Goal: Transaction & Acquisition: Purchase product/service

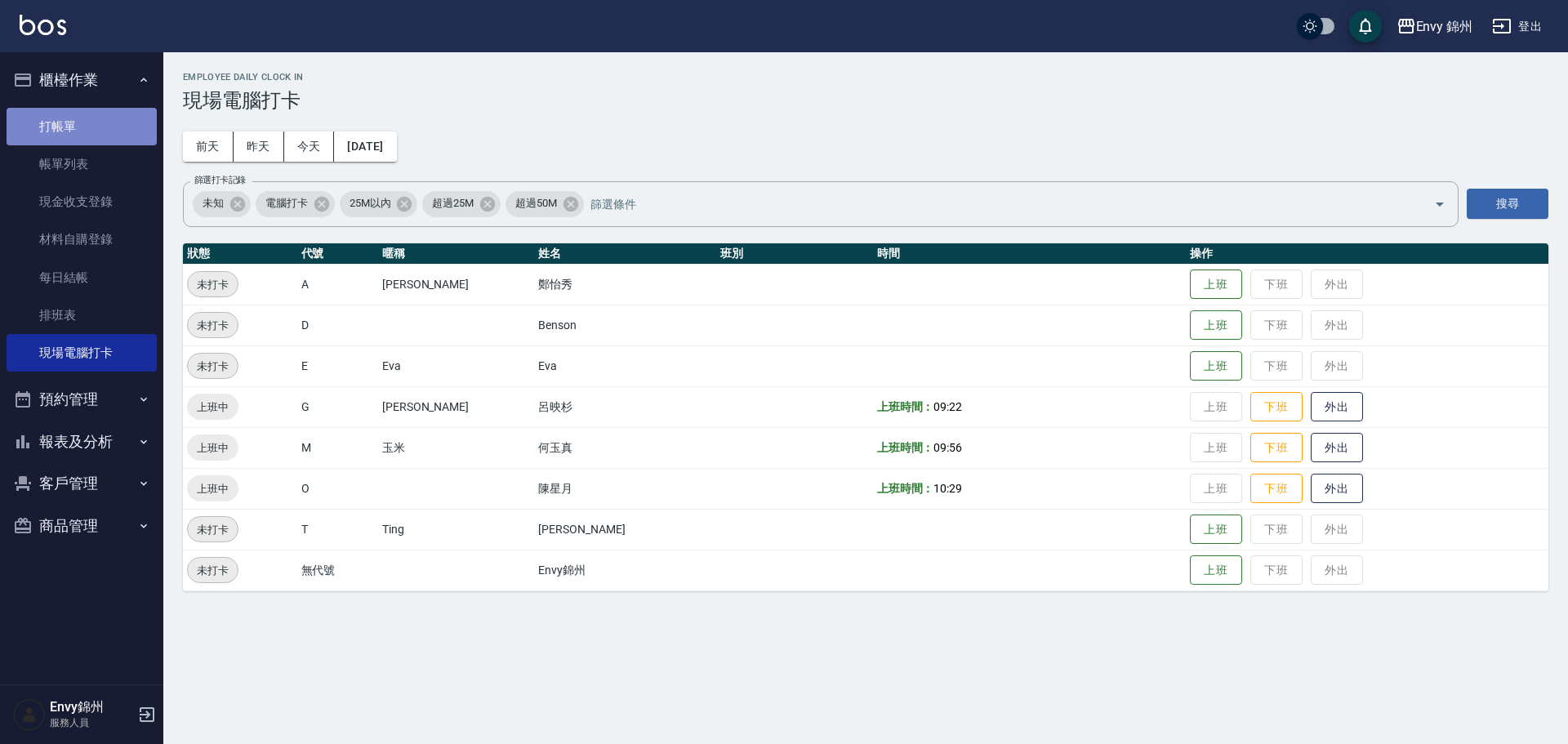
click at [67, 120] on link "打帳單" at bounding box center [81, 126] width 150 height 38
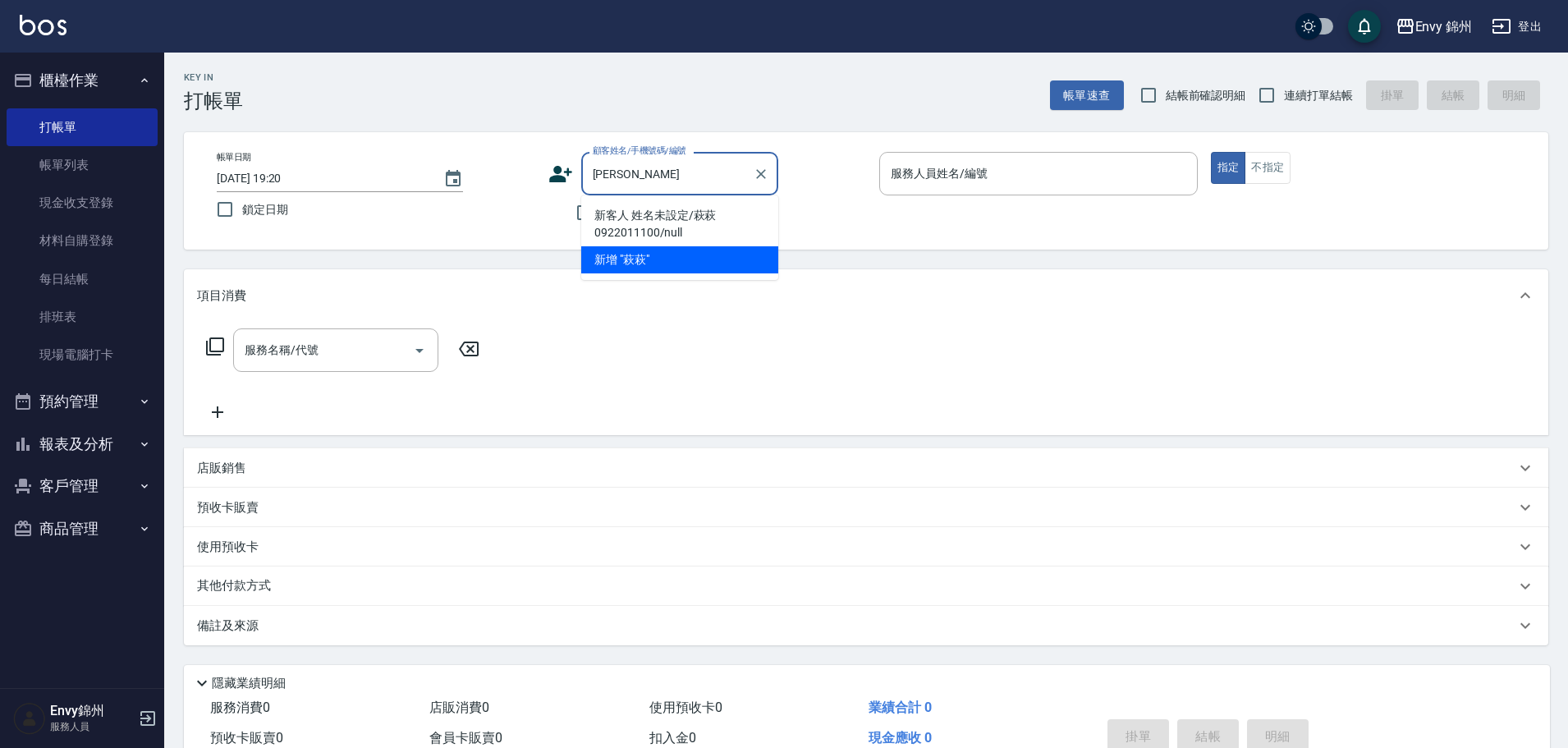
click at [654, 215] on li "新客人 姓名未設定/萩萩0922011100/null" at bounding box center [680, 224] width 197 height 44
type input "新客人 姓名未設定/萩萩0922011100/null"
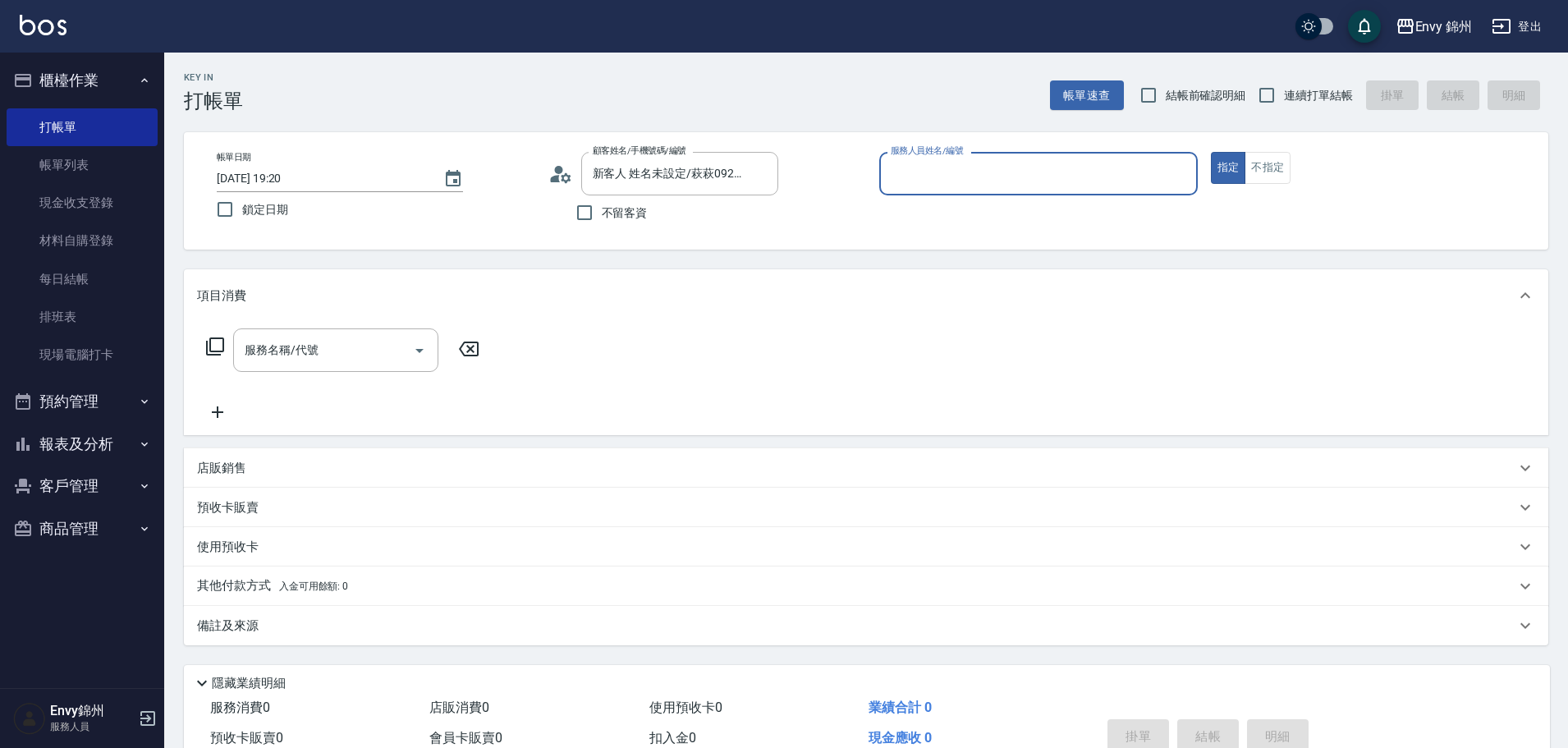
click at [1096, 171] on input "服務人員姓名/編號" at bounding box center [1038, 173] width 304 height 29
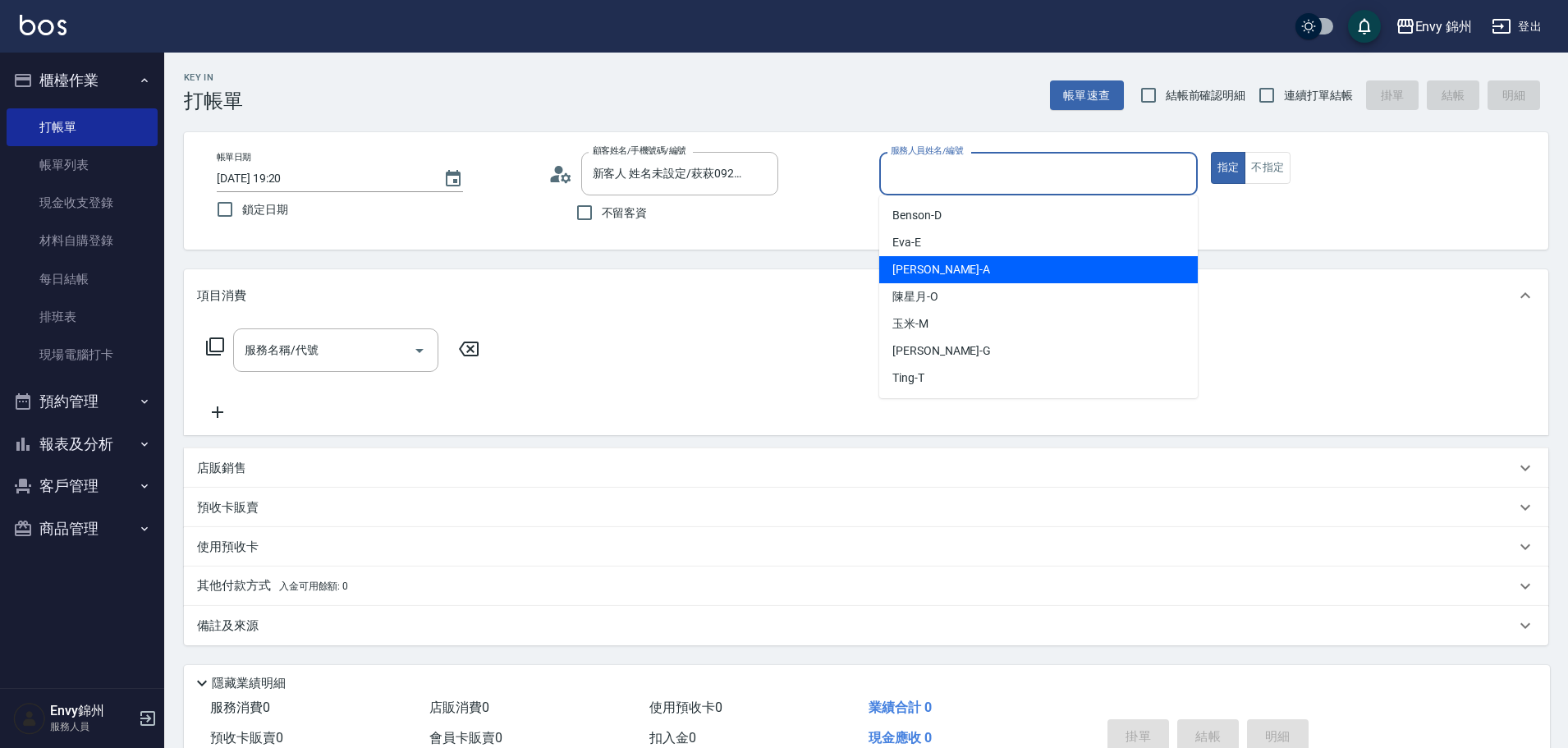
click at [962, 276] on div "[PERSON_NAME] -A" at bounding box center [1038, 269] width 319 height 27
type input "[PERSON_NAME]-A"
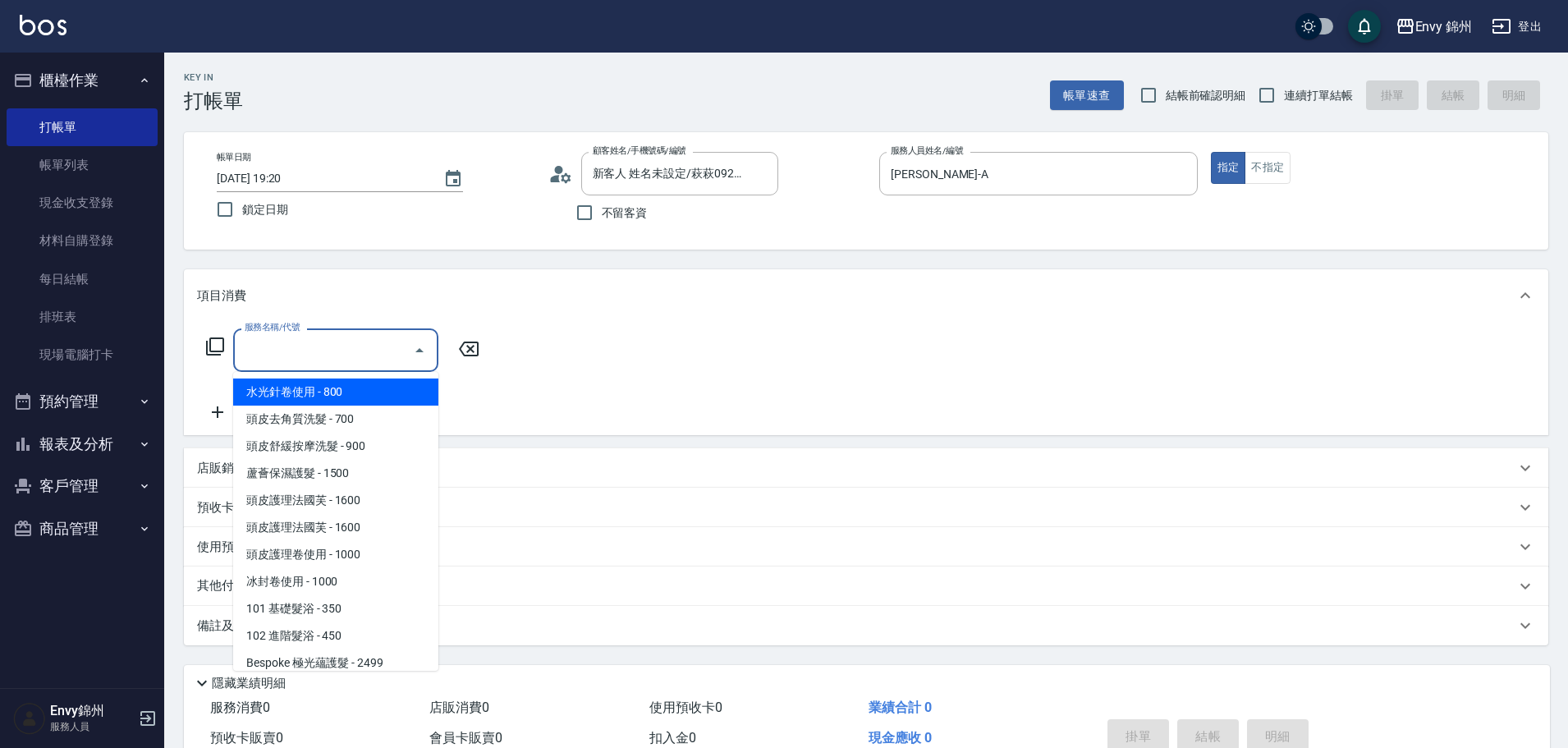
click at [287, 352] on input "服務名稱/代號" at bounding box center [323, 349] width 165 height 29
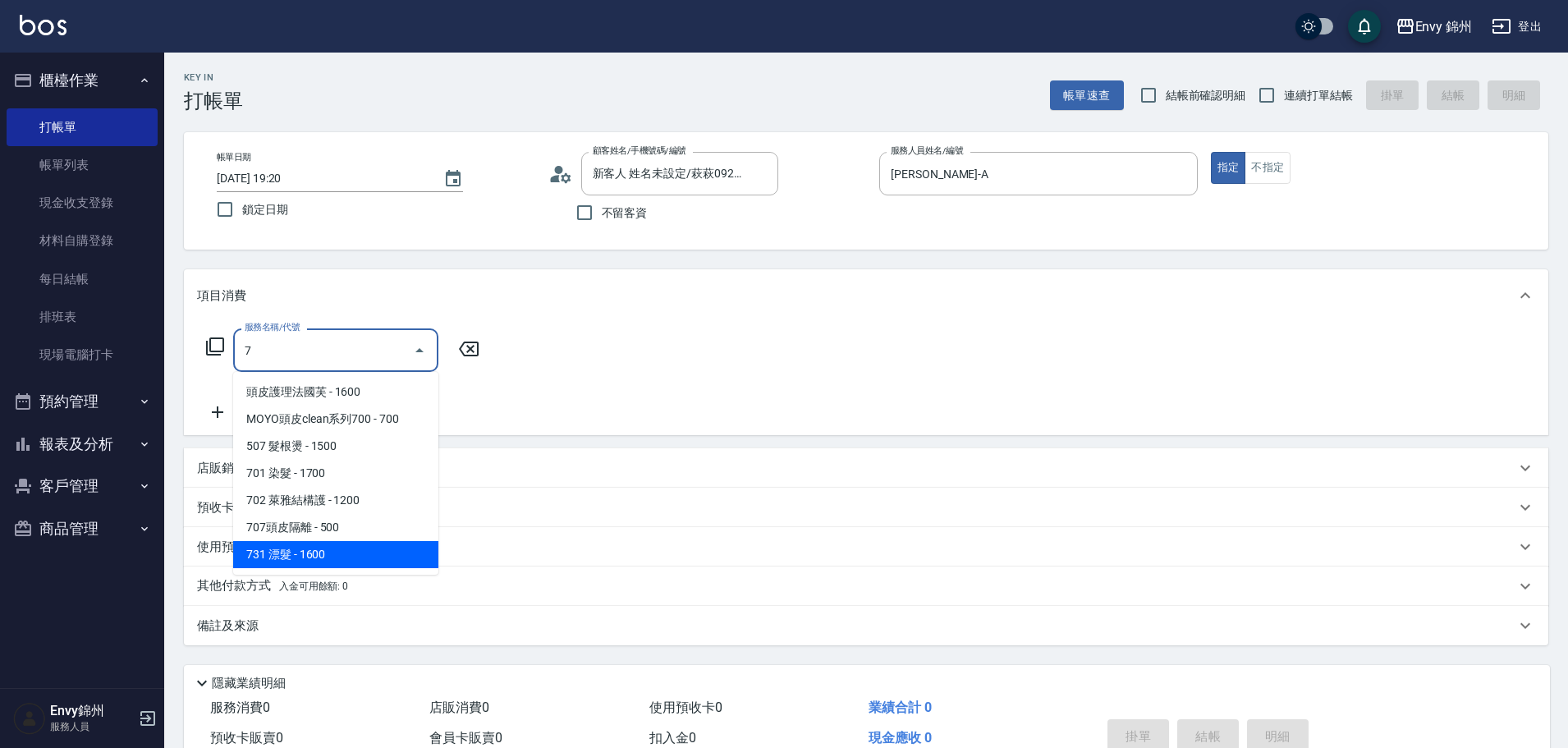
click at [349, 553] on span "731 漂髮 - 1600" at bounding box center [336, 554] width 205 height 27
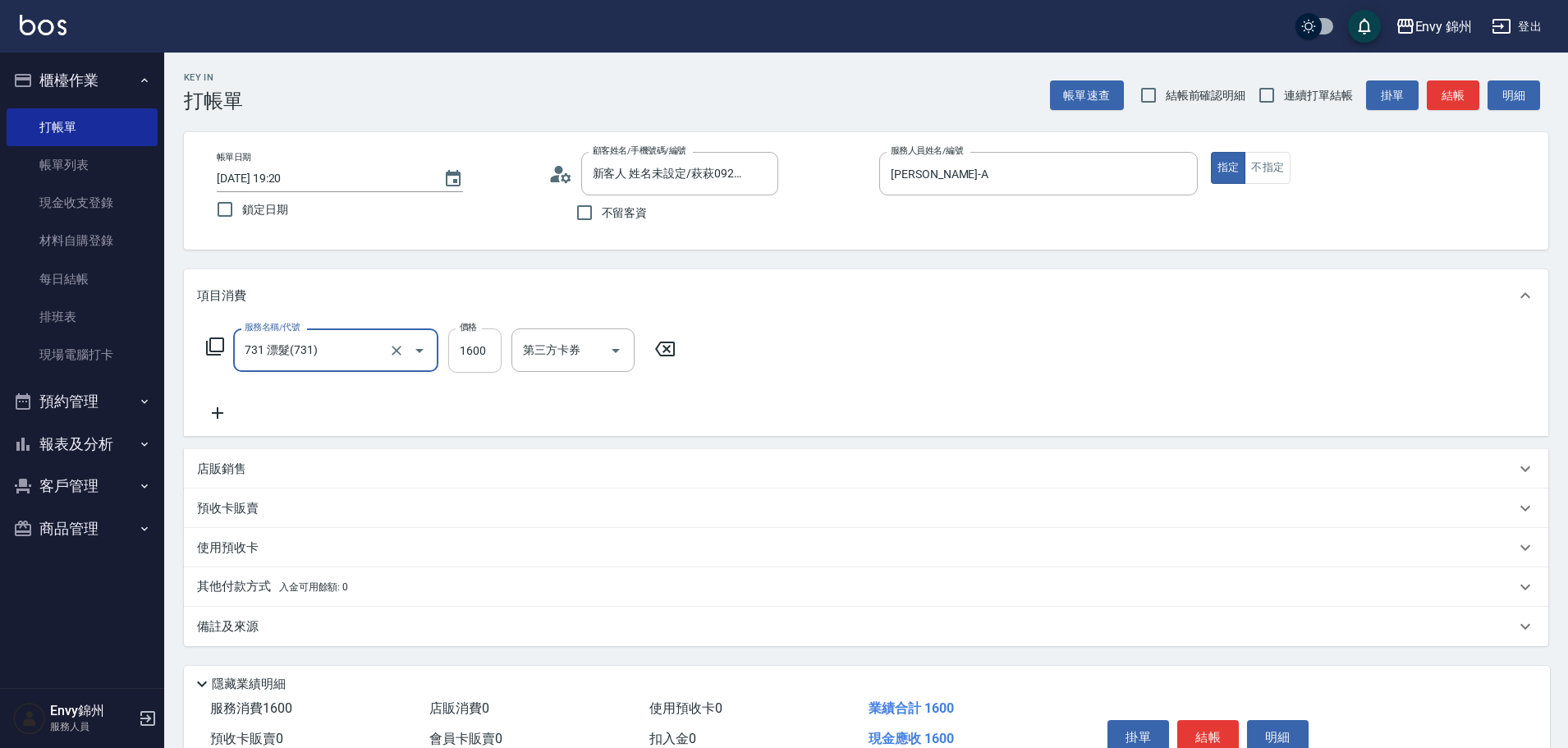
type input "731 漂髮(731)"
click at [460, 339] on input "1600" at bounding box center [475, 350] width 54 height 44
type input "4280"
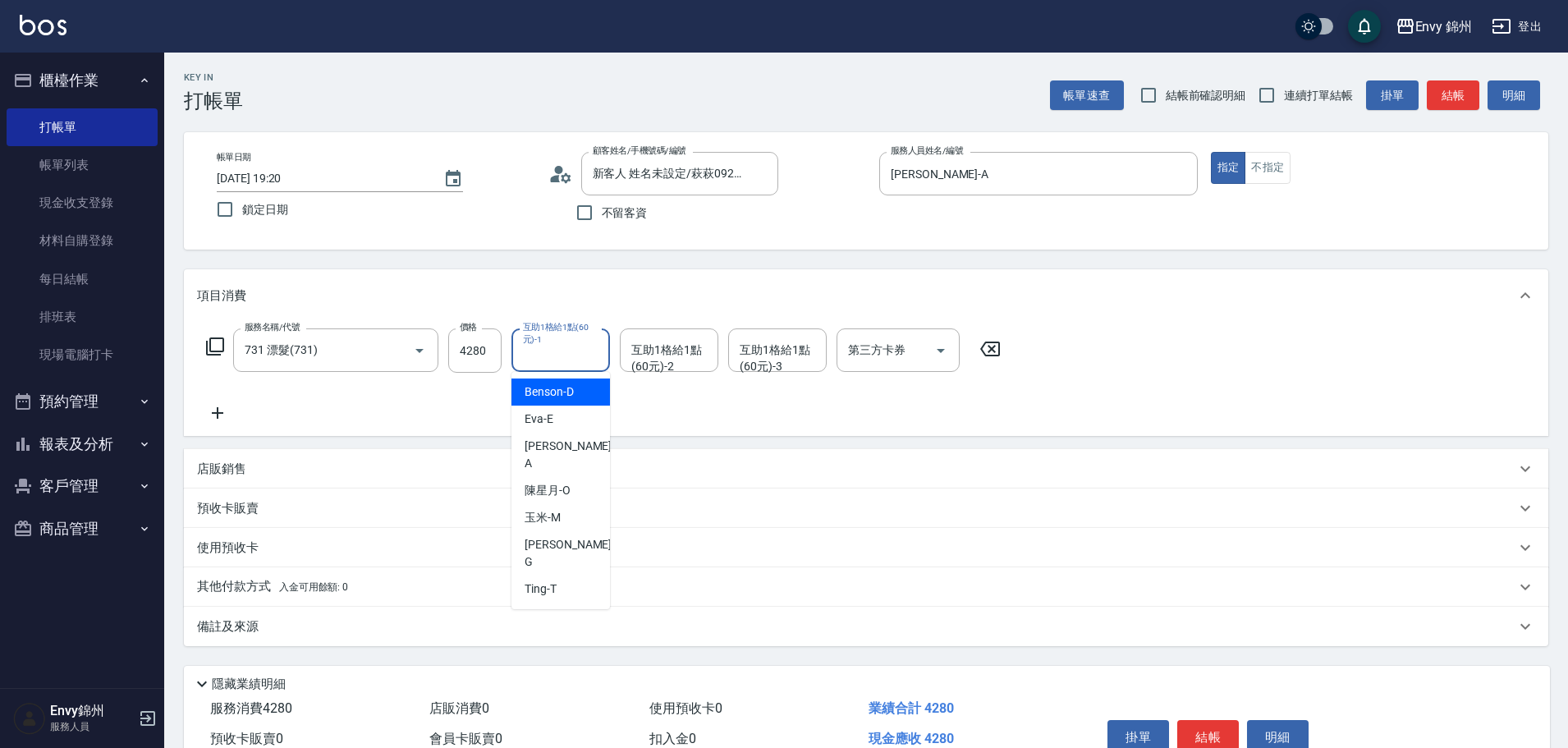
click at [556, 359] on div "互助1格給1點(60元)-1 互助1格給1點(60元)-1" at bounding box center [560, 349] width 99 height 43
click at [578, 532] on div "[PERSON_NAME]" at bounding box center [560, 554] width 99 height 44
type input "[PERSON_NAME]"
click at [672, 363] on div "互助1格給1點(60元)-2 互助1格給1點(60元)-2" at bounding box center [668, 349] width 99 height 43
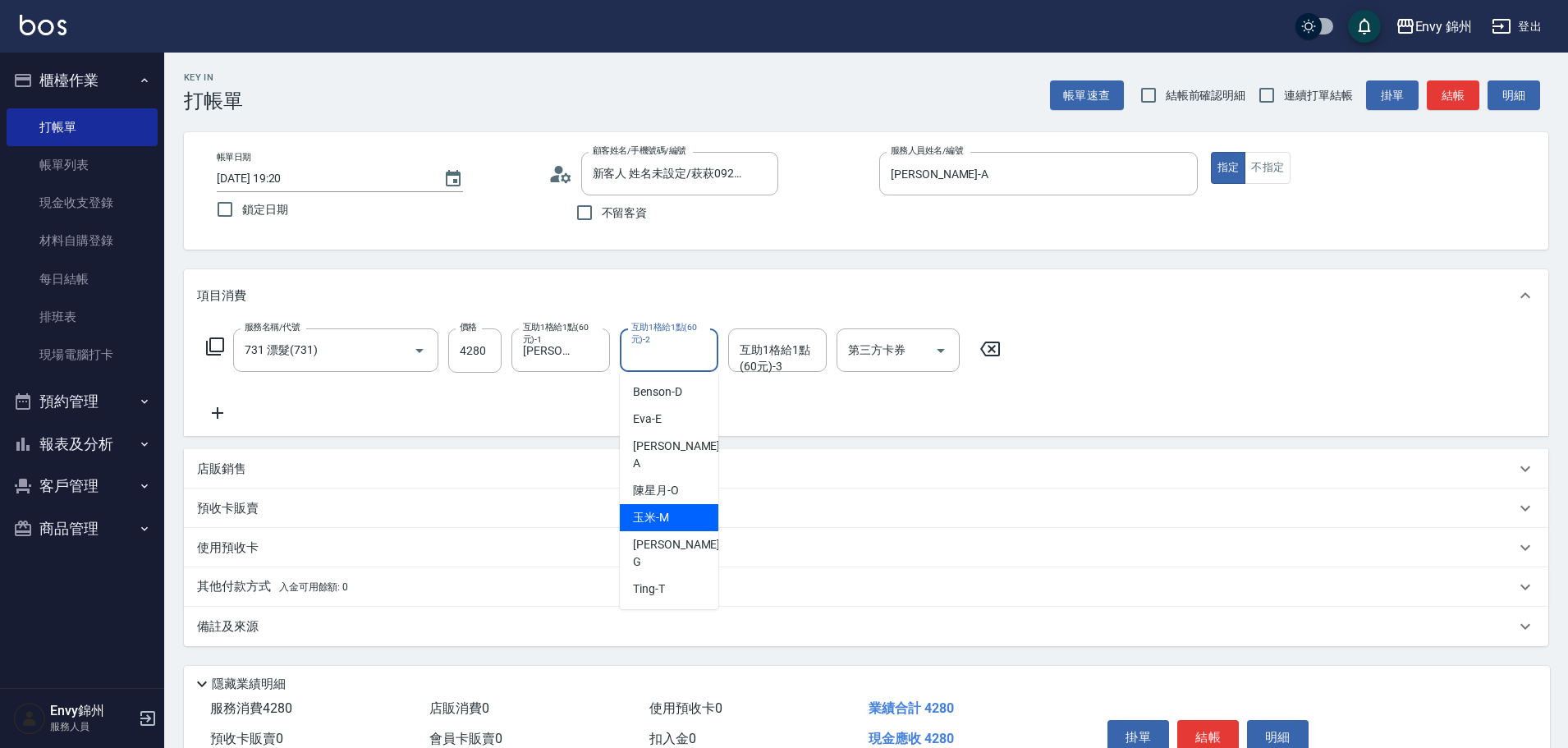
click at [683, 504] on div "玉米 -M" at bounding box center [668, 517] width 99 height 27
type input "玉米-M"
click at [766, 357] on div "互助1格給1點(60元)-3 互助1格給1點(60元)-3" at bounding box center [778, 349] width 99 height 43
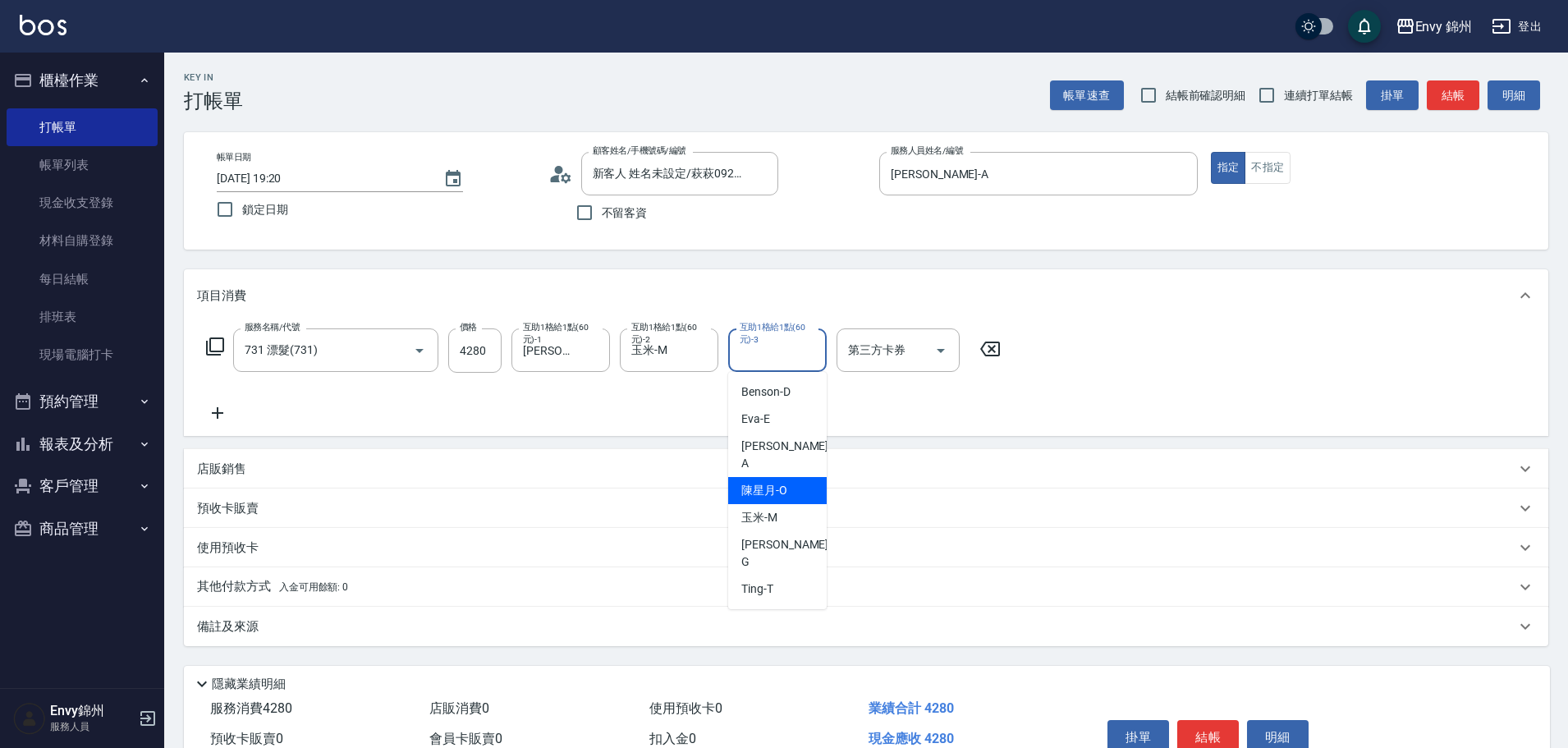
click at [790, 483] on div "陳星月 -O" at bounding box center [778, 490] width 99 height 27
type input "陳星月-O"
click at [422, 624] on div "備註及來源" at bounding box center [856, 627] width 1318 height 18
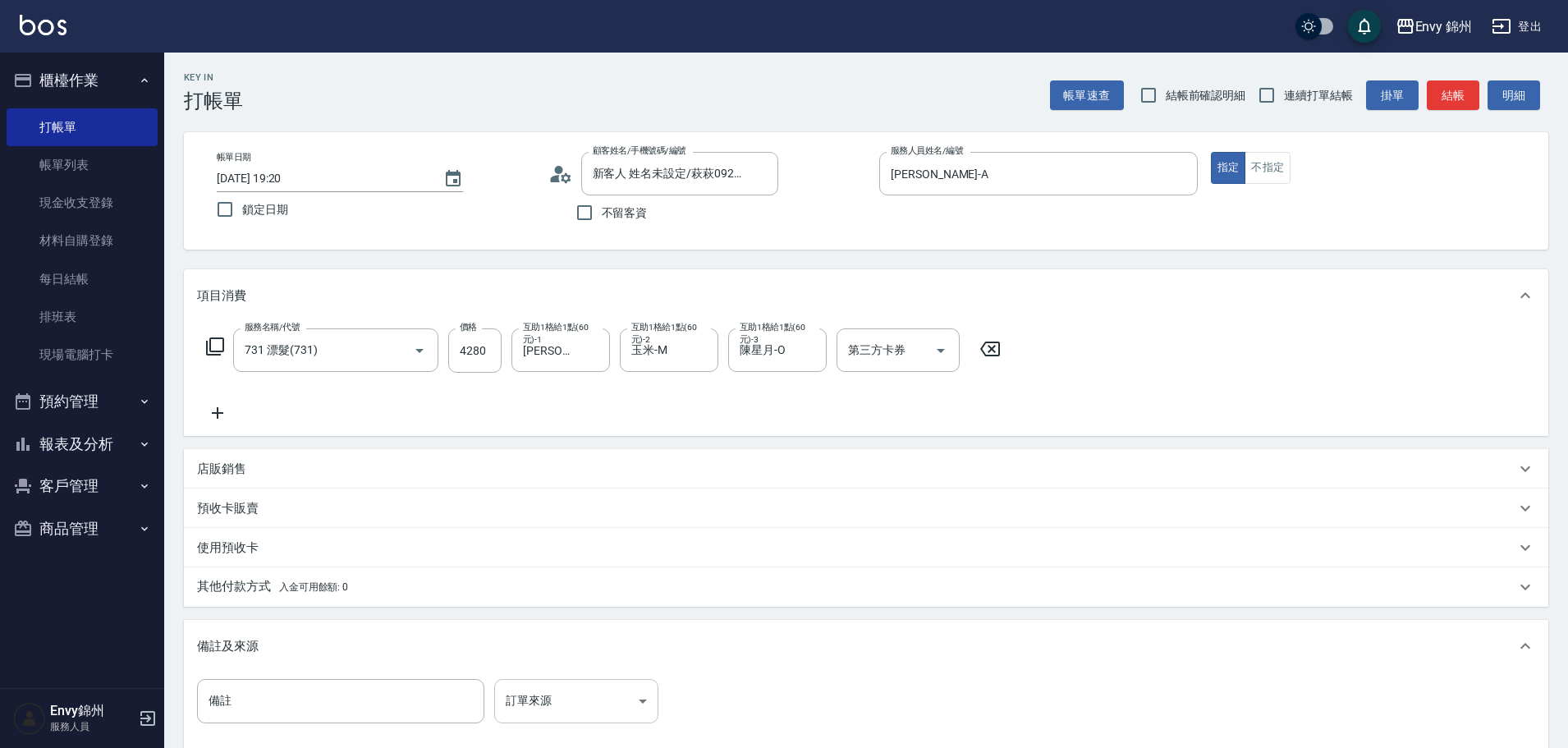
click at [569, 703] on body "Envy 錦州 登出 櫃檯作業 打帳單 帳單列表 現金收支登錄 材料自購登錄 每日結帳 排班表 現場電腦打卡 預約管理 預約管理 單日預約紀錄 單週預約紀錄 …" at bounding box center [784, 467] width 1568 height 935
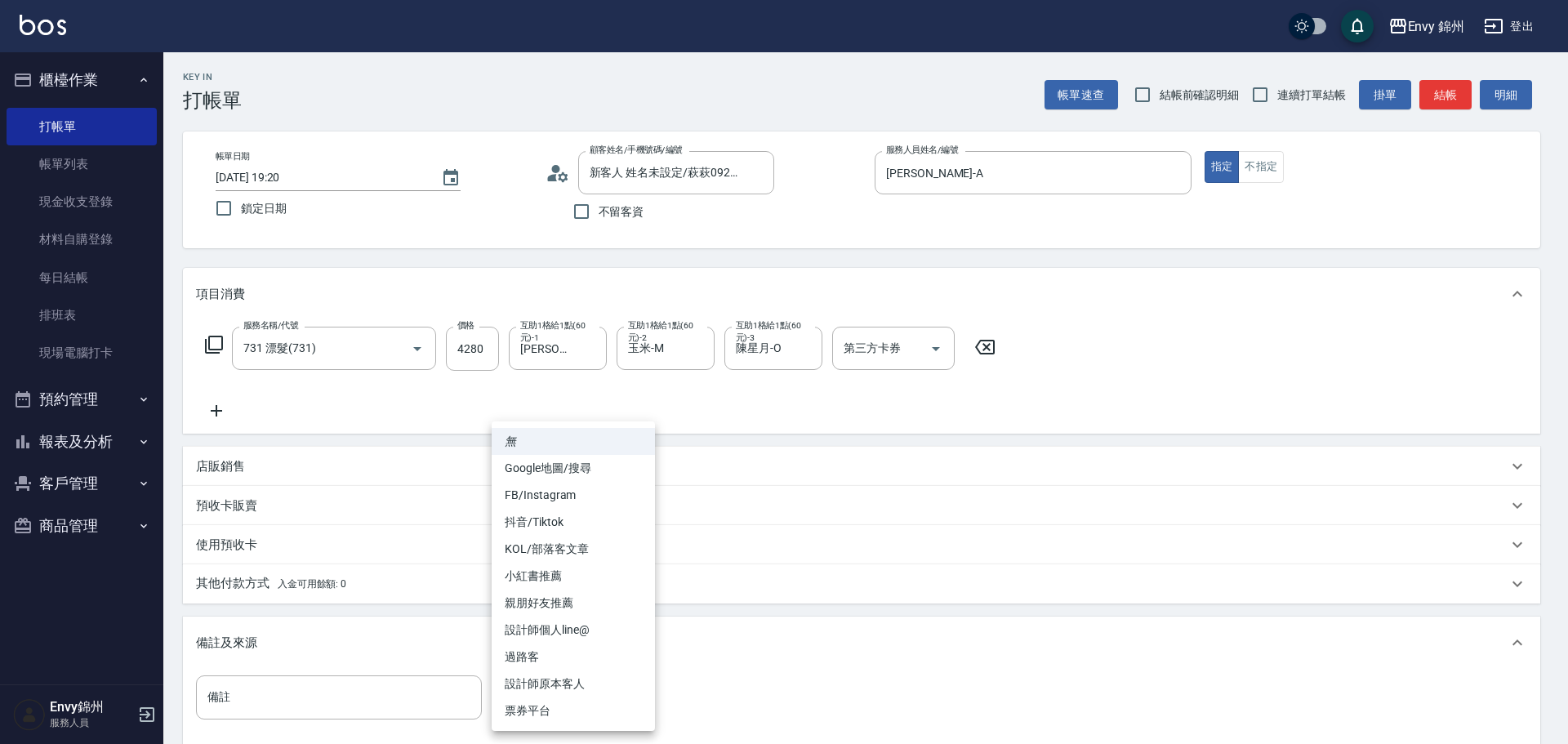
click at [585, 680] on li "設計師原本客人" at bounding box center [574, 683] width 164 height 27
type input "設計師原本客人"
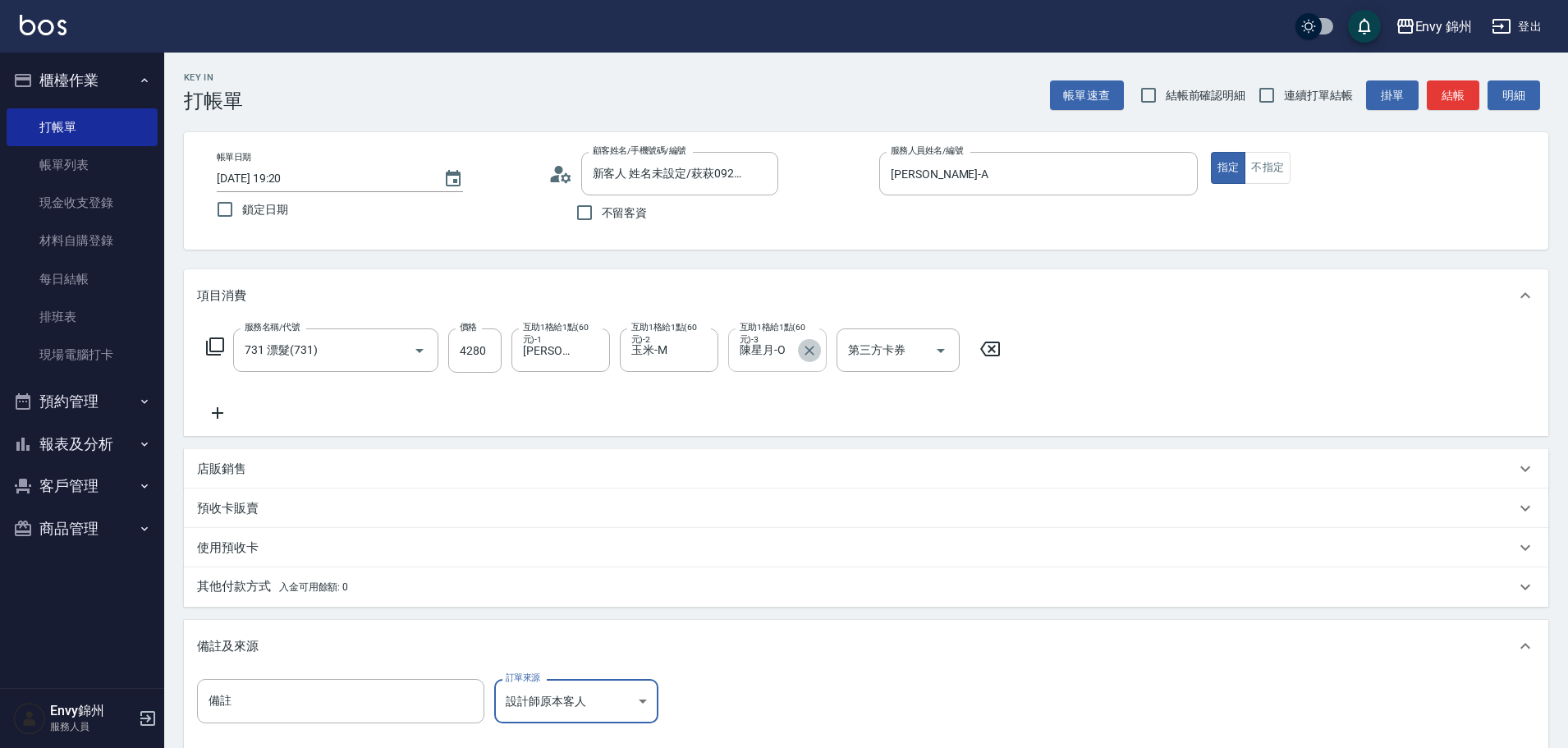
click at [809, 349] on icon "Clear" at bounding box center [810, 350] width 17 height 17
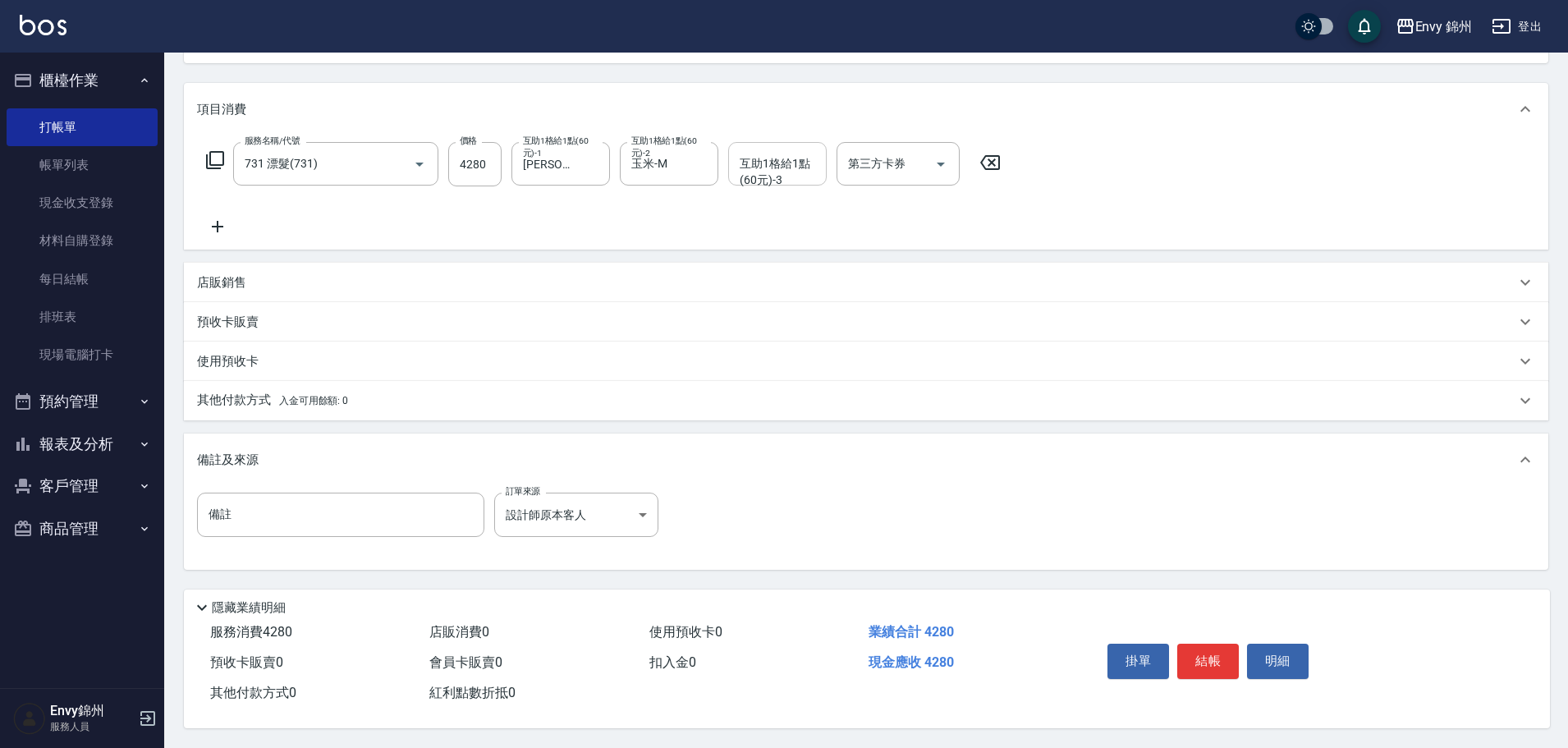
click at [287, 381] on div "其他付款方式 入金可用餘額: 0" at bounding box center [866, 400] width 1365 height 40
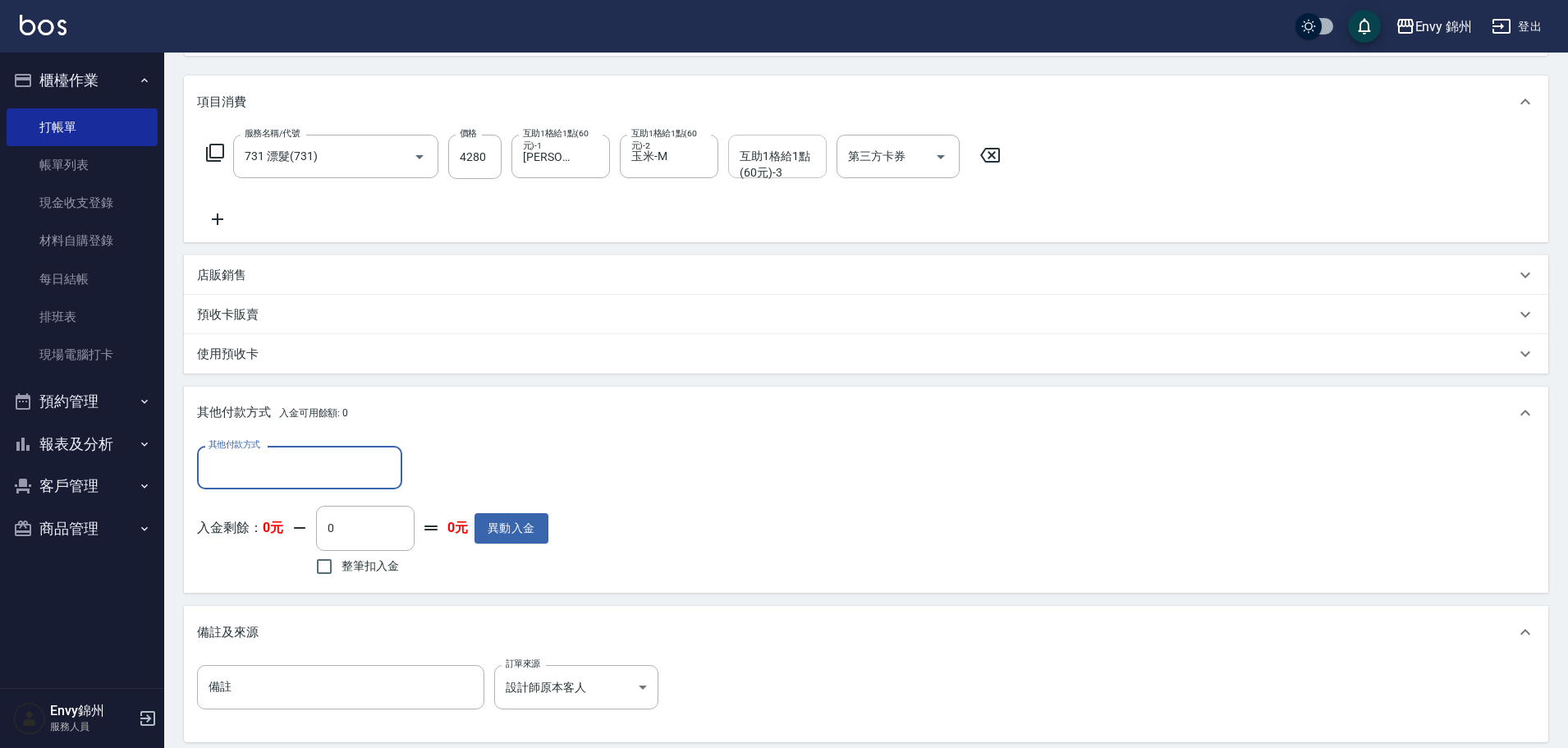
scroll to position [0, 0]
click at [1152, 535] on div "其他付款方式 其他付款方式 入金剩餘： 0元 0 ​ 整筆扣入金 0元 異動入金" at bounding box center [865, 512] width 1338 height 134
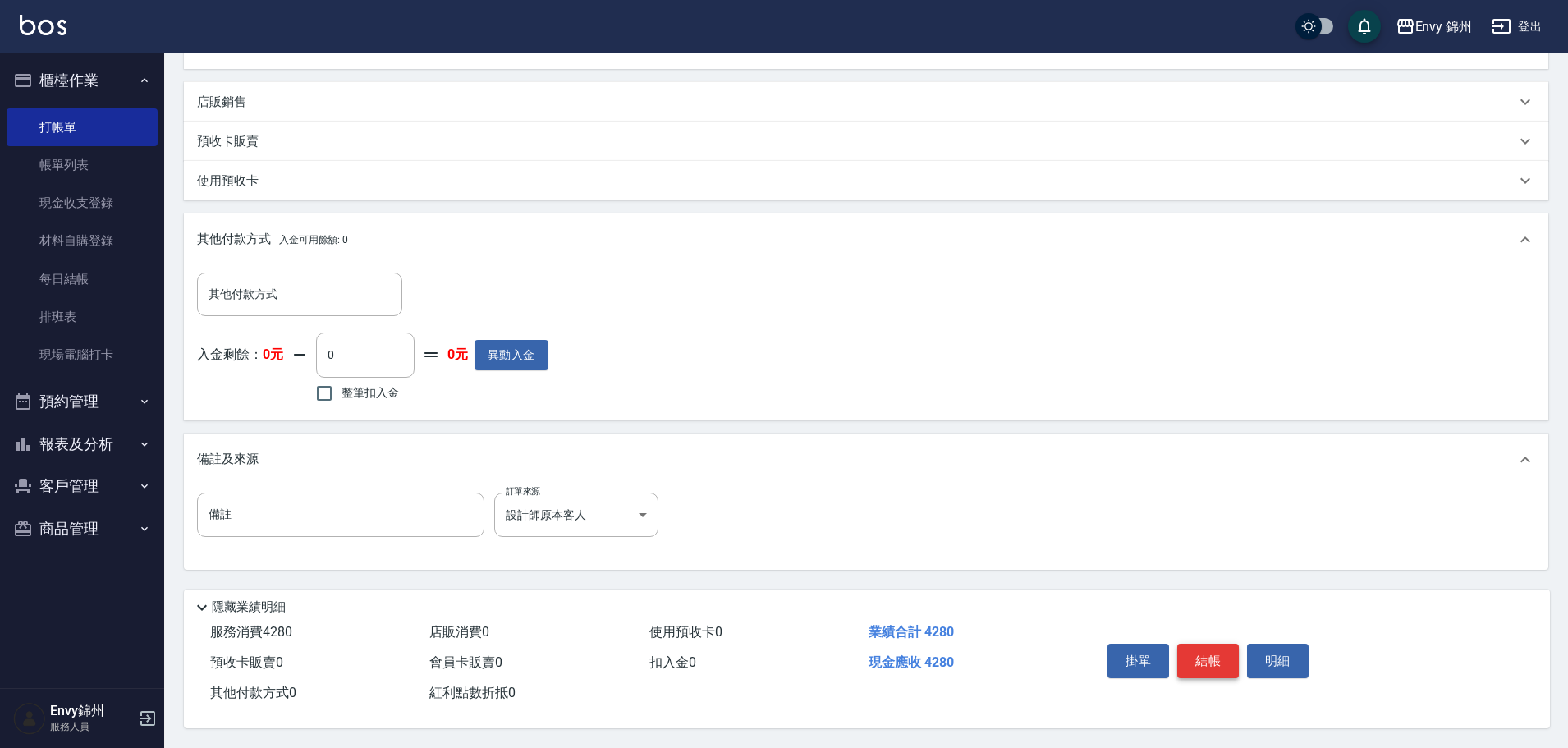
click at [1214, 661] on button "結帳" at bounding box center [1207, 660] width 62 height 34
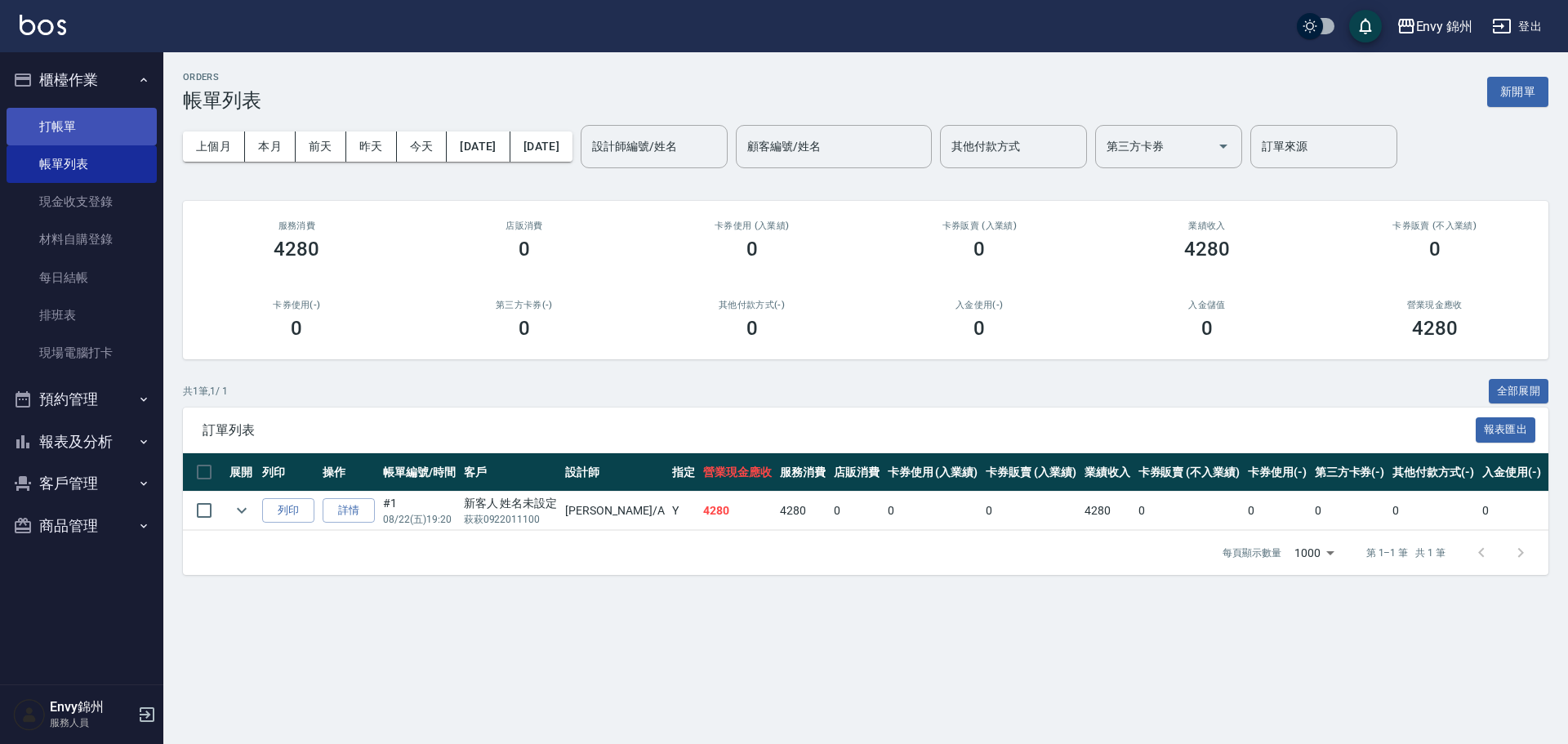
click at [84, 119] on link "打帳單" at bounding box center [81, 126] width 150 height 38
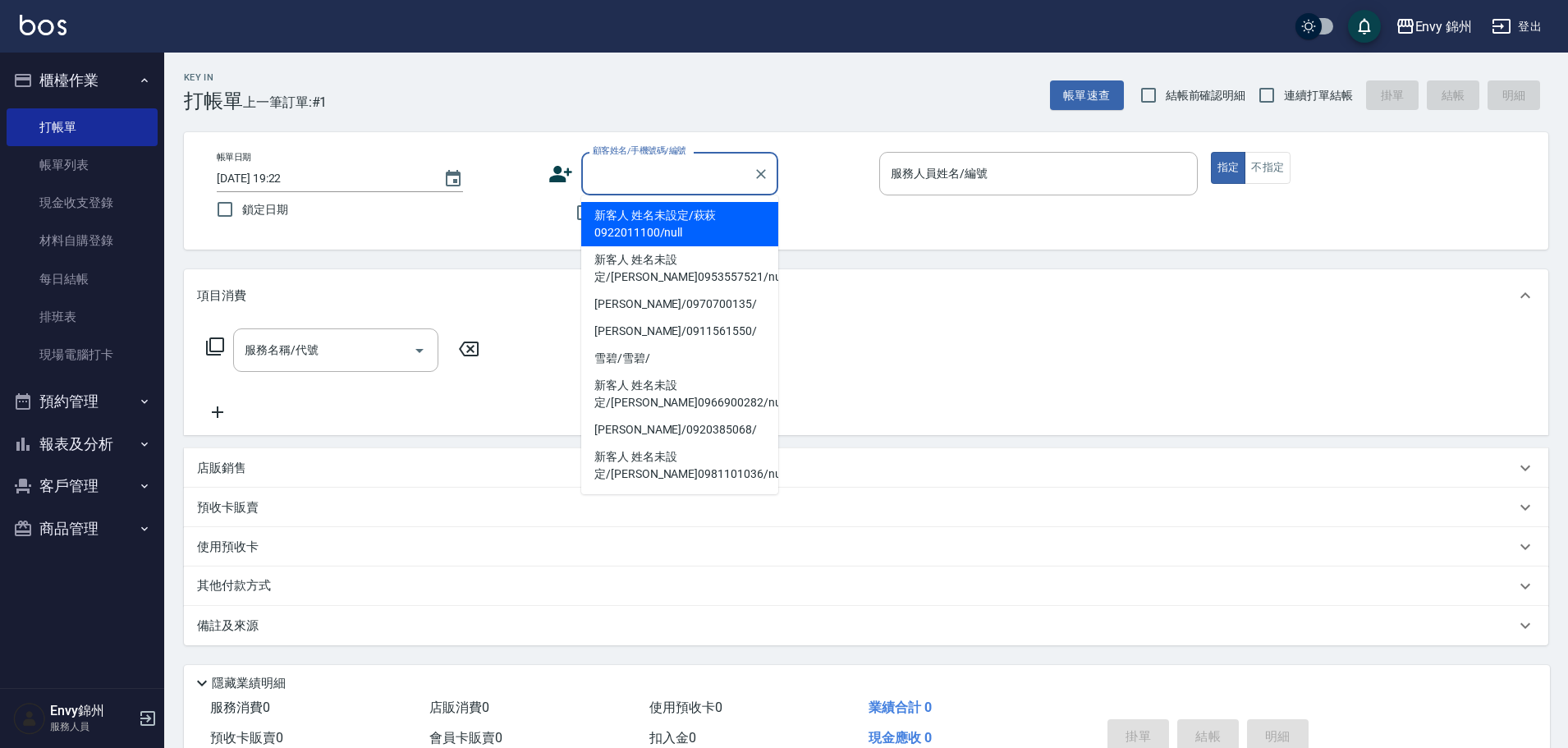
click at [664, 185] on input "顧客姓名/手機號碼/編號" at bounding box center [668, 173] width 157 height 29
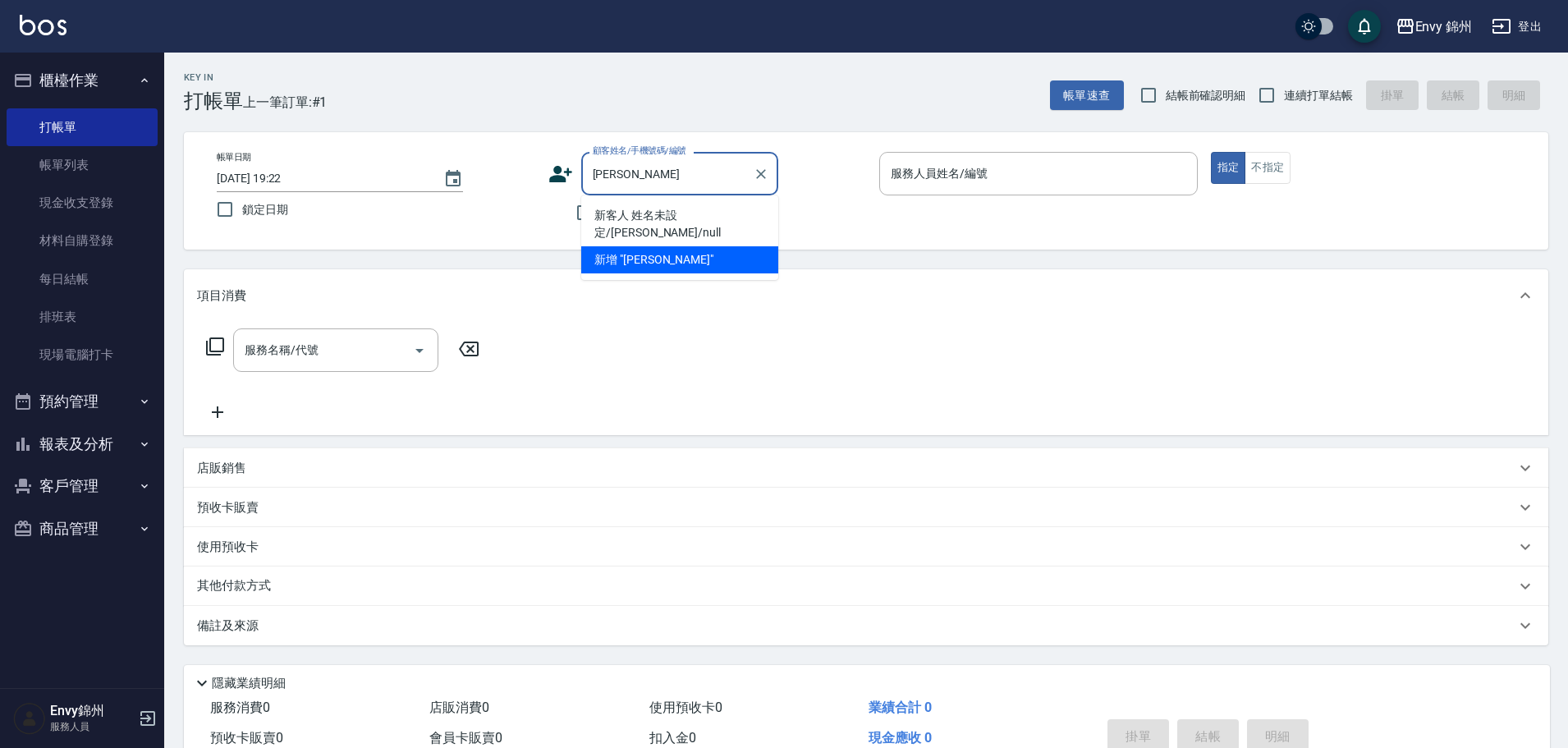
click at [717, 217] on li "新客人 姓名未設定/[PERSON_NAME]/null" at bounding box center [680, 224] width 197 height 44
type input "新客人 姓名未設定/[PERSON_NAME]/null"
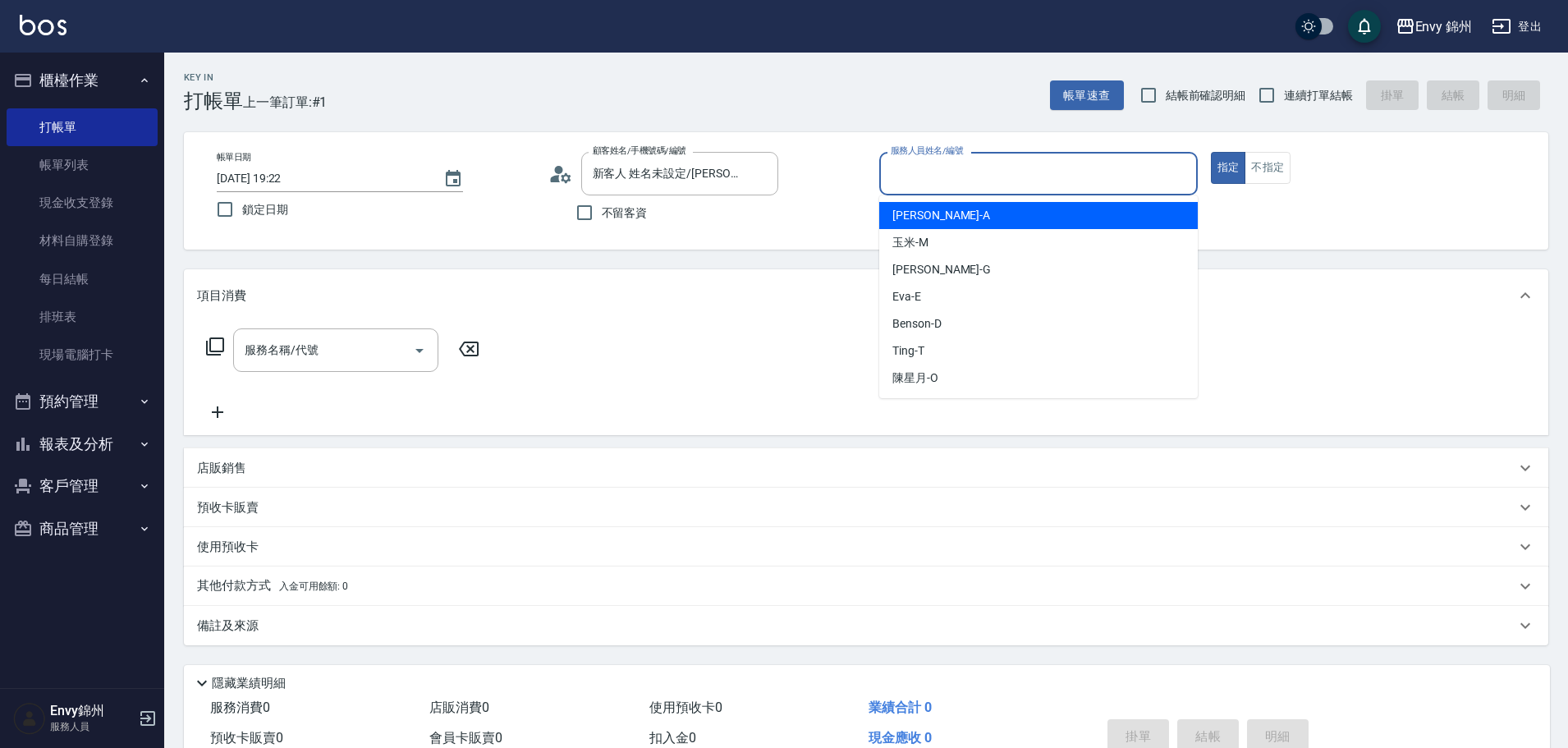
click at [996, 175] on input "服務人員姓名/編號" at bounding box center [1038, 173] width 304 height 29
click at [972, 224] on div "[PERSON_NAME] -A" at bounding box center [1038, 215] width 319 height 27
type input "[PERSON_NAME]-A"
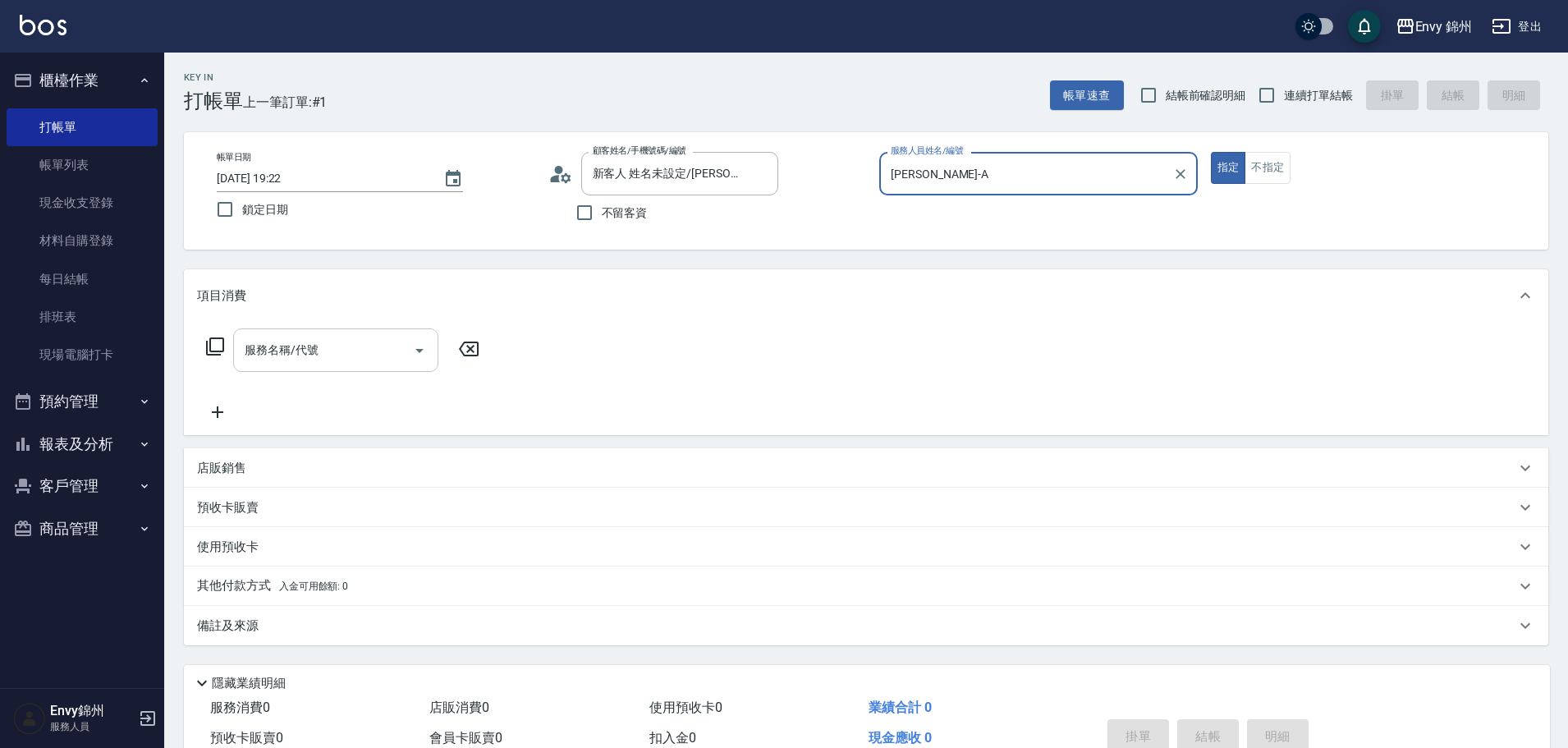
click at [331, 337] on input "服務名稱/代號" at bounding box center [323, 349] width 165 height 29
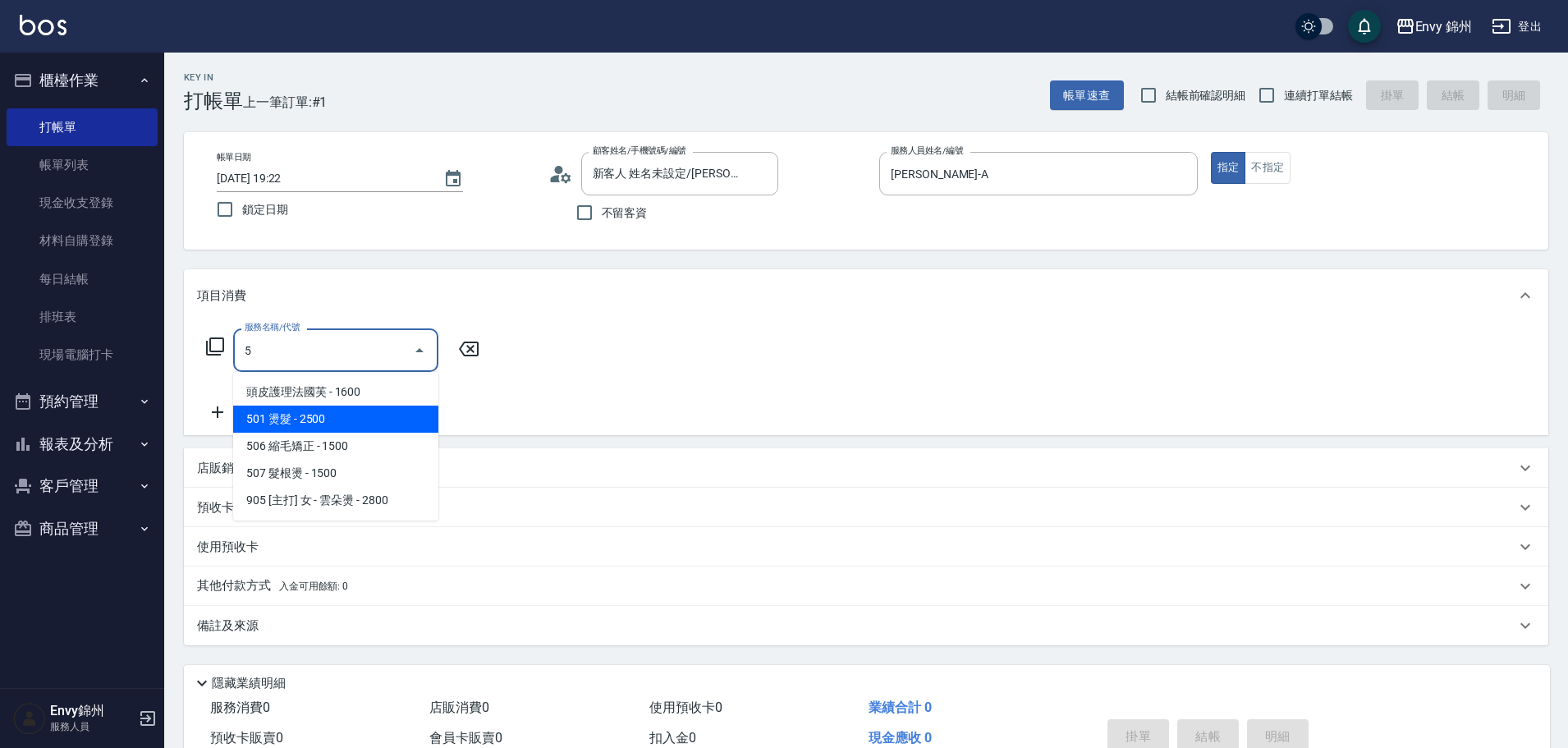
drag, startPoint x: 367, startPoint y: 414, endPoint x: 382, endPoint y: 405, distance: 17.5
click at [367, 415] on span "501 燙髮 - 2500" at bounding box center [336, 419] width 205 height 27
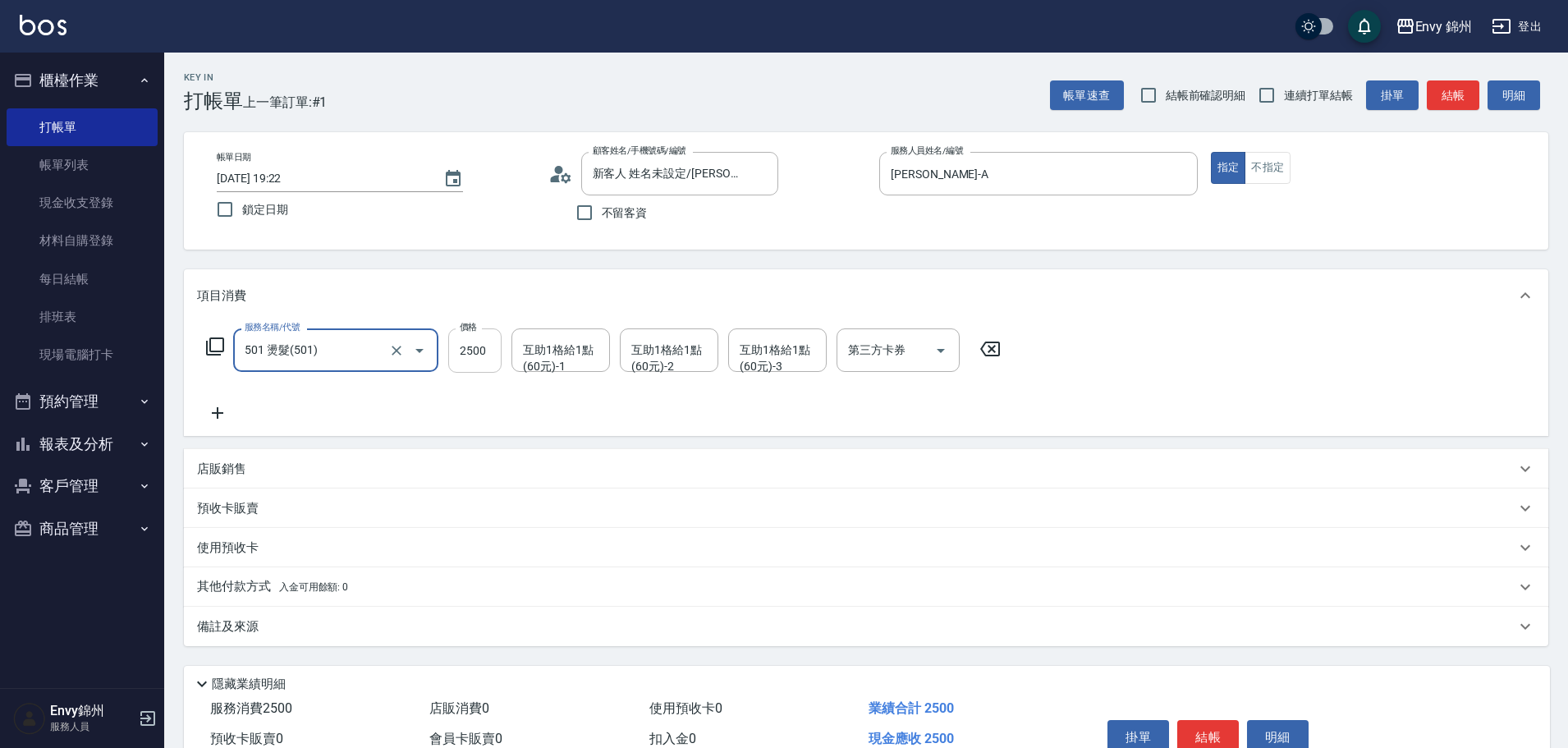
type input "501 燙髮(501)"
click at [458, 363] on input "2500" at bounding box center [475, 350] width 54 height 44
type input "3000"
click at [226, 407] on icon at bounding box center [217, 412] width 41 height 19
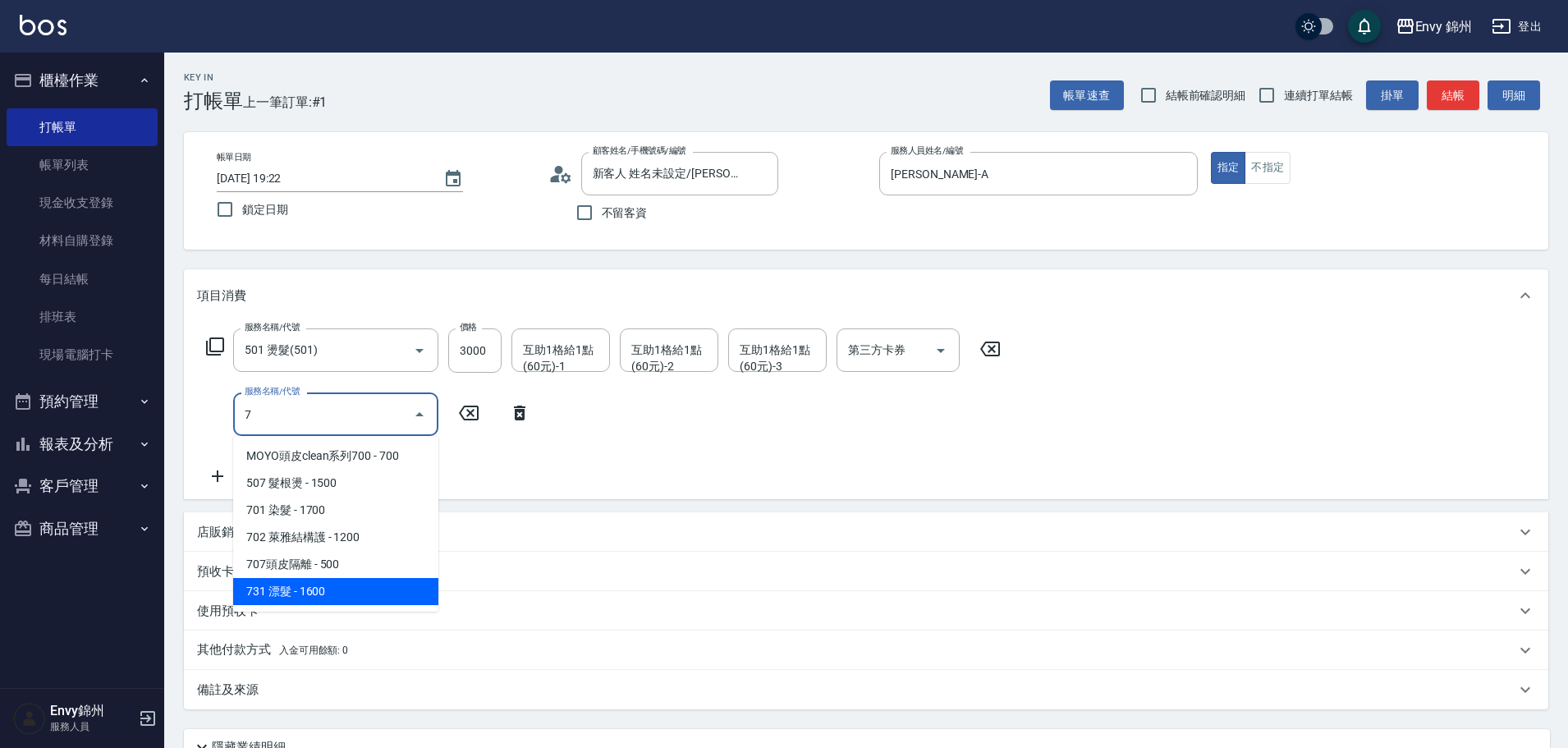
click at [317, 587] on span "731 漂髮 - 1600" at bounding box center [336, 591] width 205 height 27
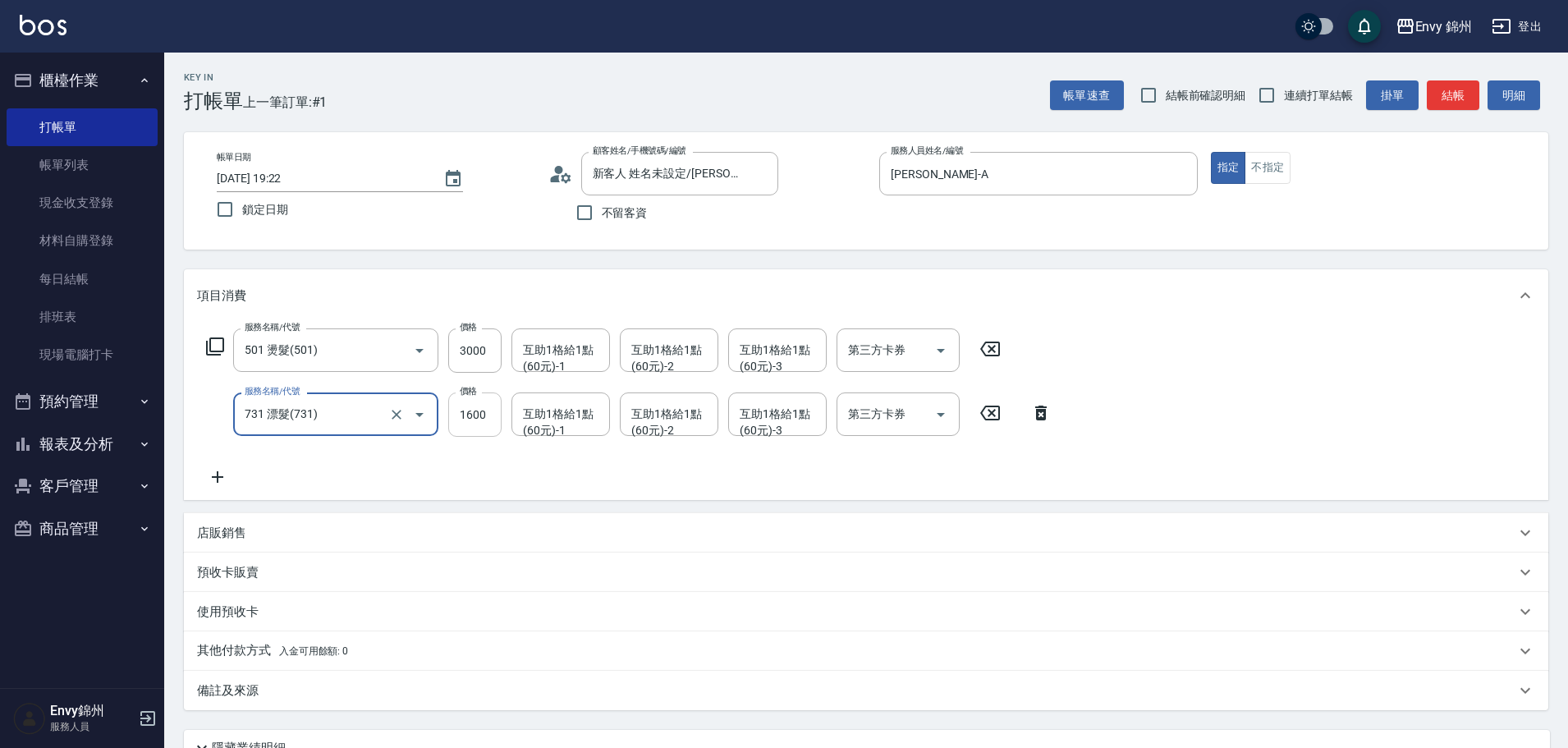
type input "731 漂髮(731)"
click at [460, 410] on input "1600" at bounding box center [475, 414] width 54 height 44
type input "4000"
click at [214, 476] on icon at bounding box center [217, 476] width 41 height 19
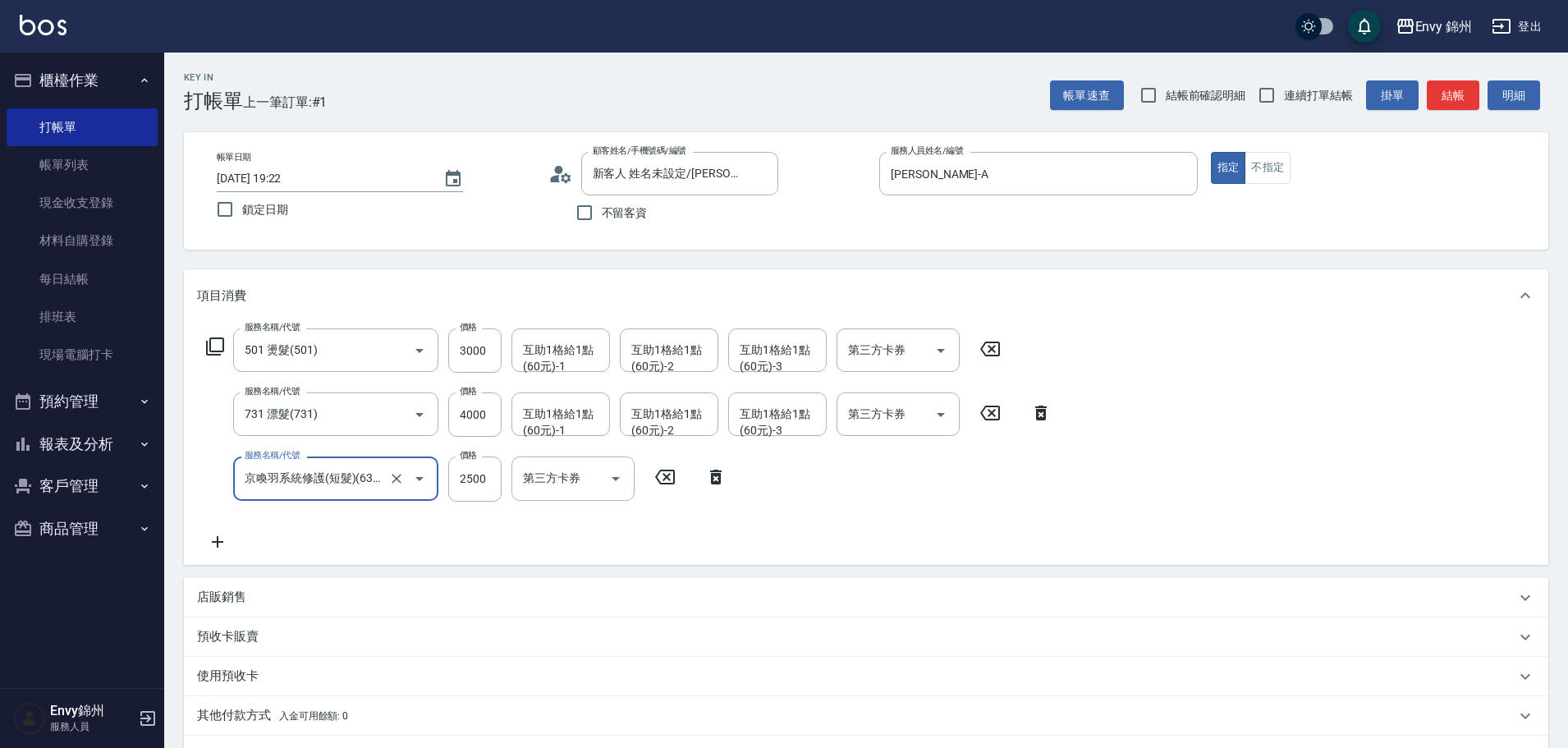
type input "京喚羽系統修護(短髮)(631)"
type input "2600"
click at [486, 415] on input "4000" at bounding box center [475, 414] width 54 height 44
type input "3000"
click at [257, 603] on div "店販銷售" at bounding box center [856, 597] width 1318 height 18
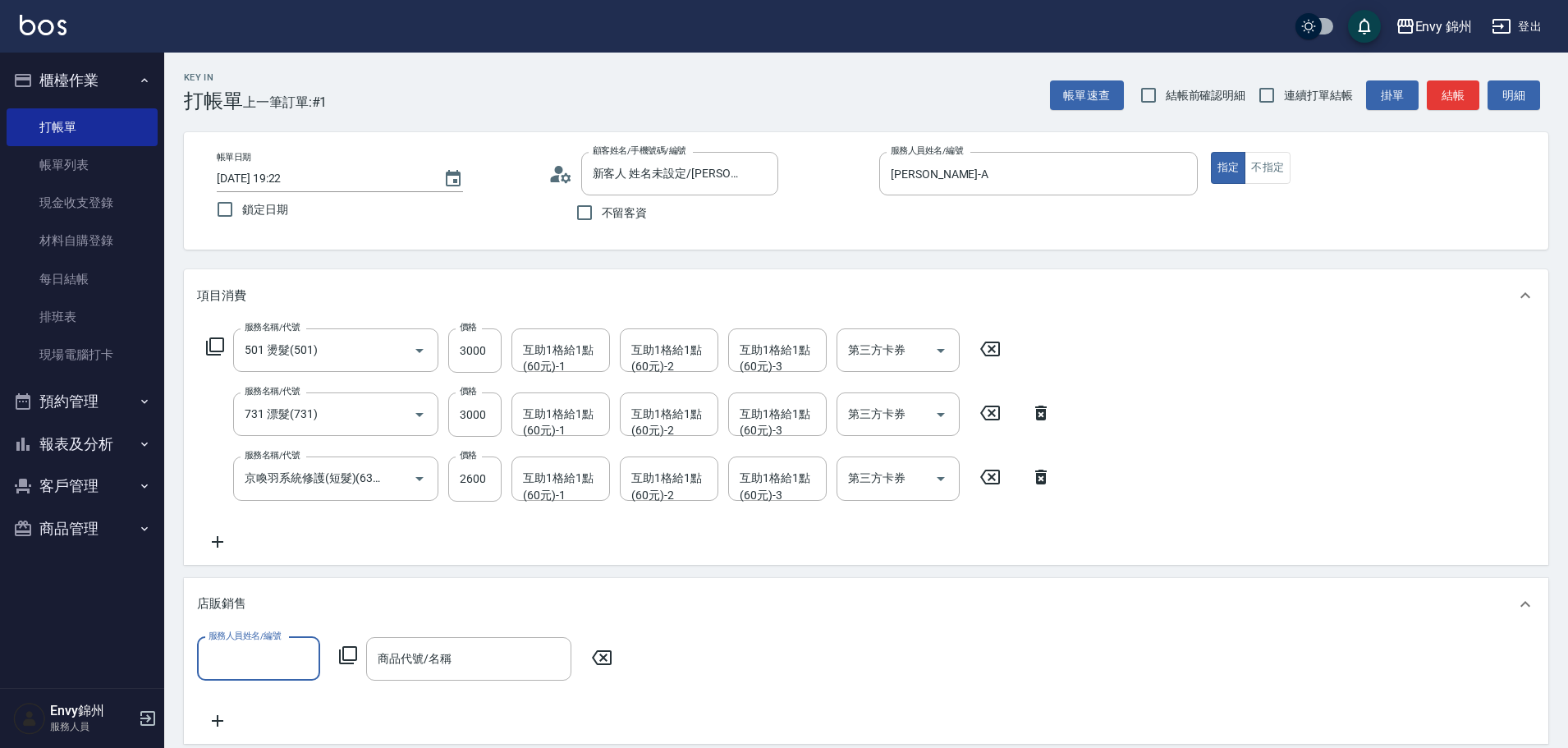
click at [264, 645] on input "服務人員姓名/編號" at bounding box center [258, 658] width 108 height 29
click at [257, 451] on div "[PERSON_NAME] -A" at bounding box center [258, 429] width 123 height 44
type input "[PERSON_NAME]-A"
click at [355, 650] on icon at bounding box center [348, 655] width 19 height 19
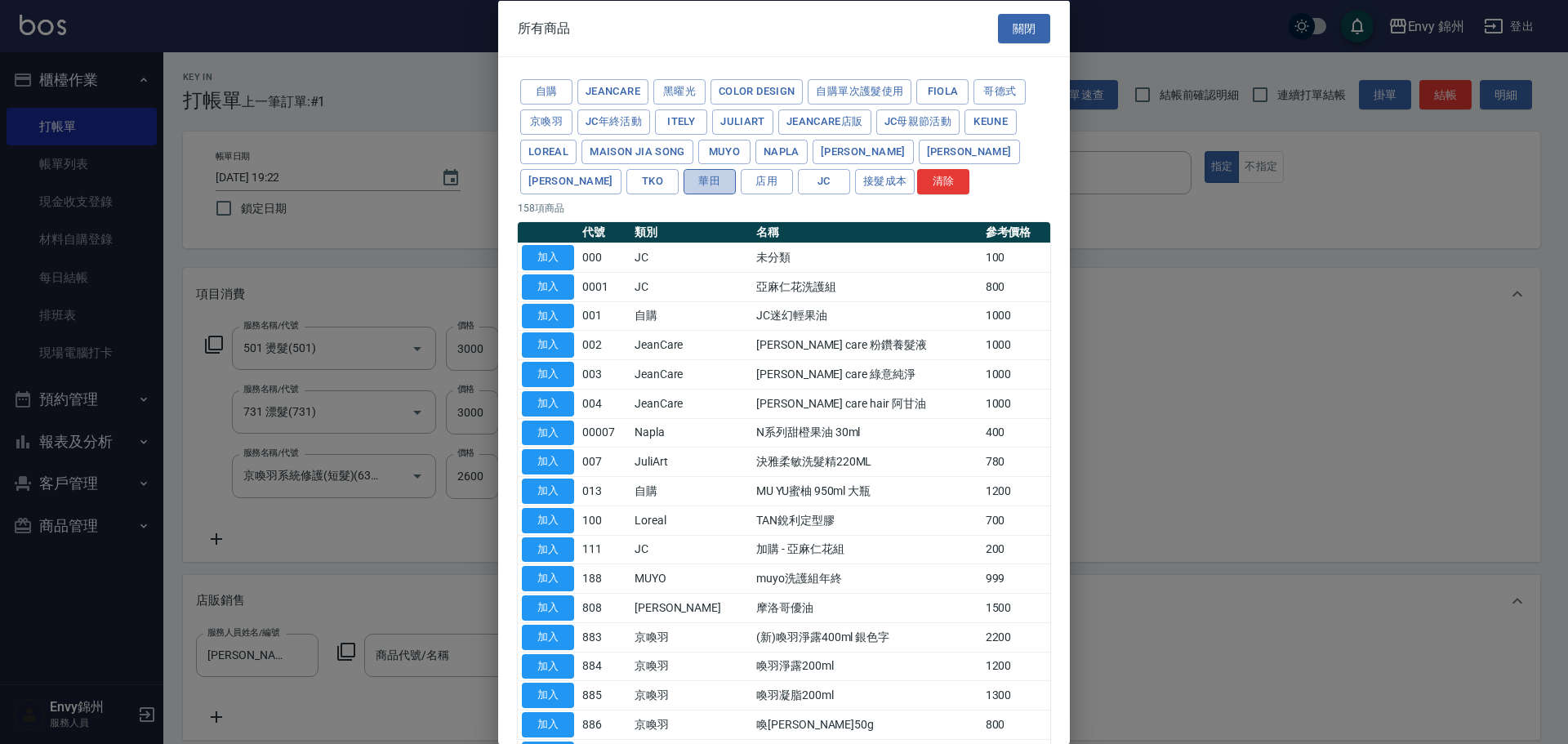
click at [683, 177] on button "華田" at bounding box center [709, 182] width 52 height 26
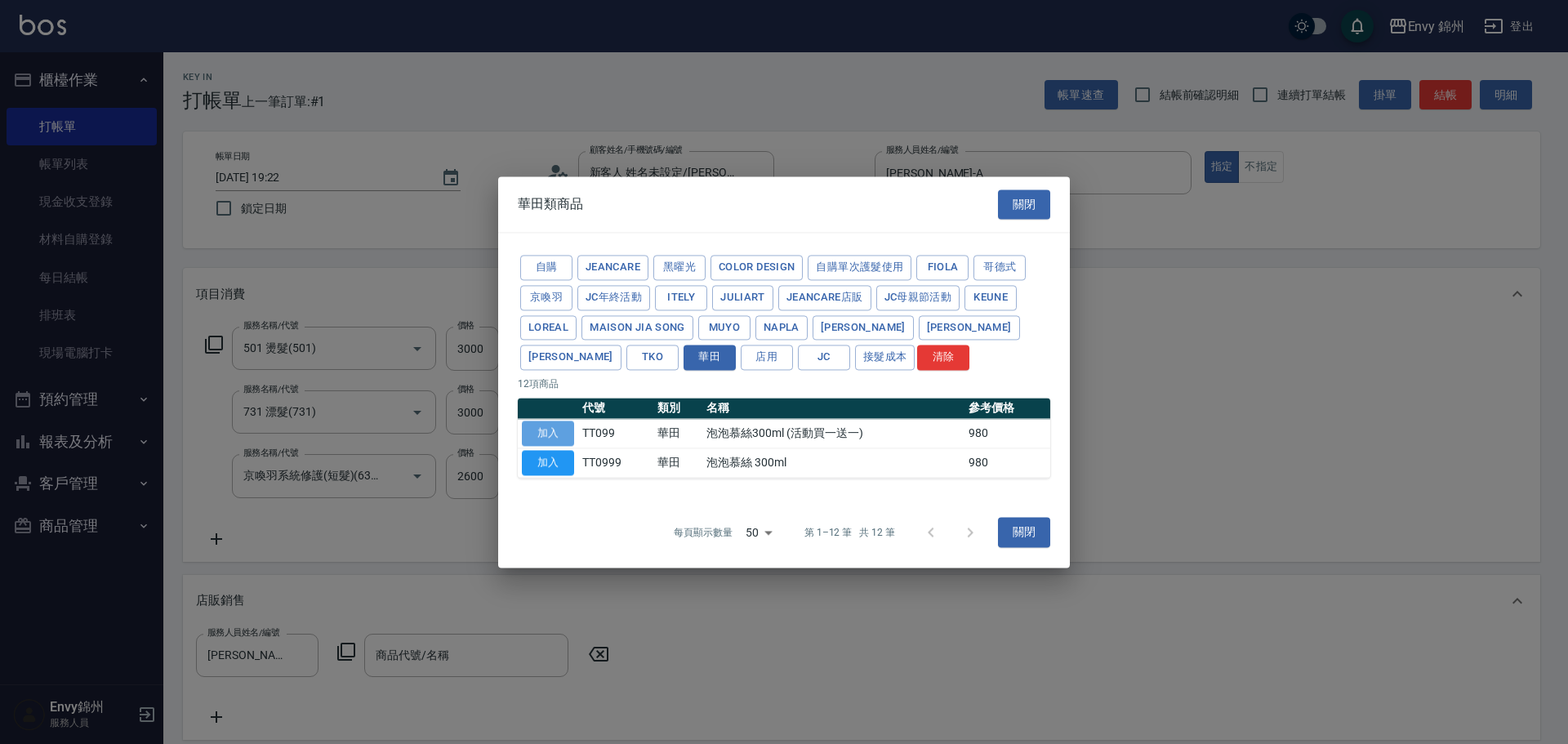
click at [540, 436] on button "加入" at bounding box center [547, 433] width 52 height 26
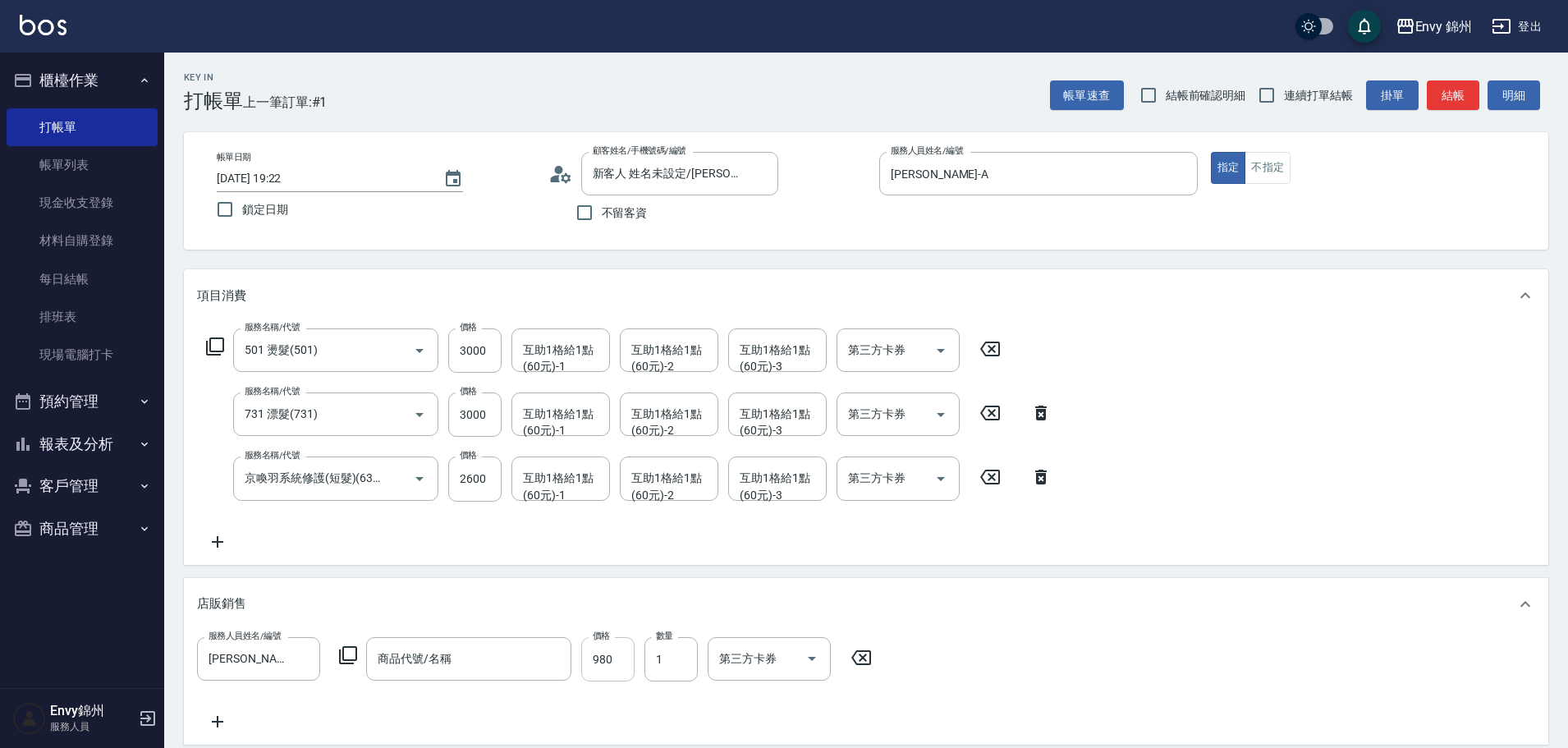
click at [605, 661] on input "980" at bounding box center [608, 659] width 54 height 44
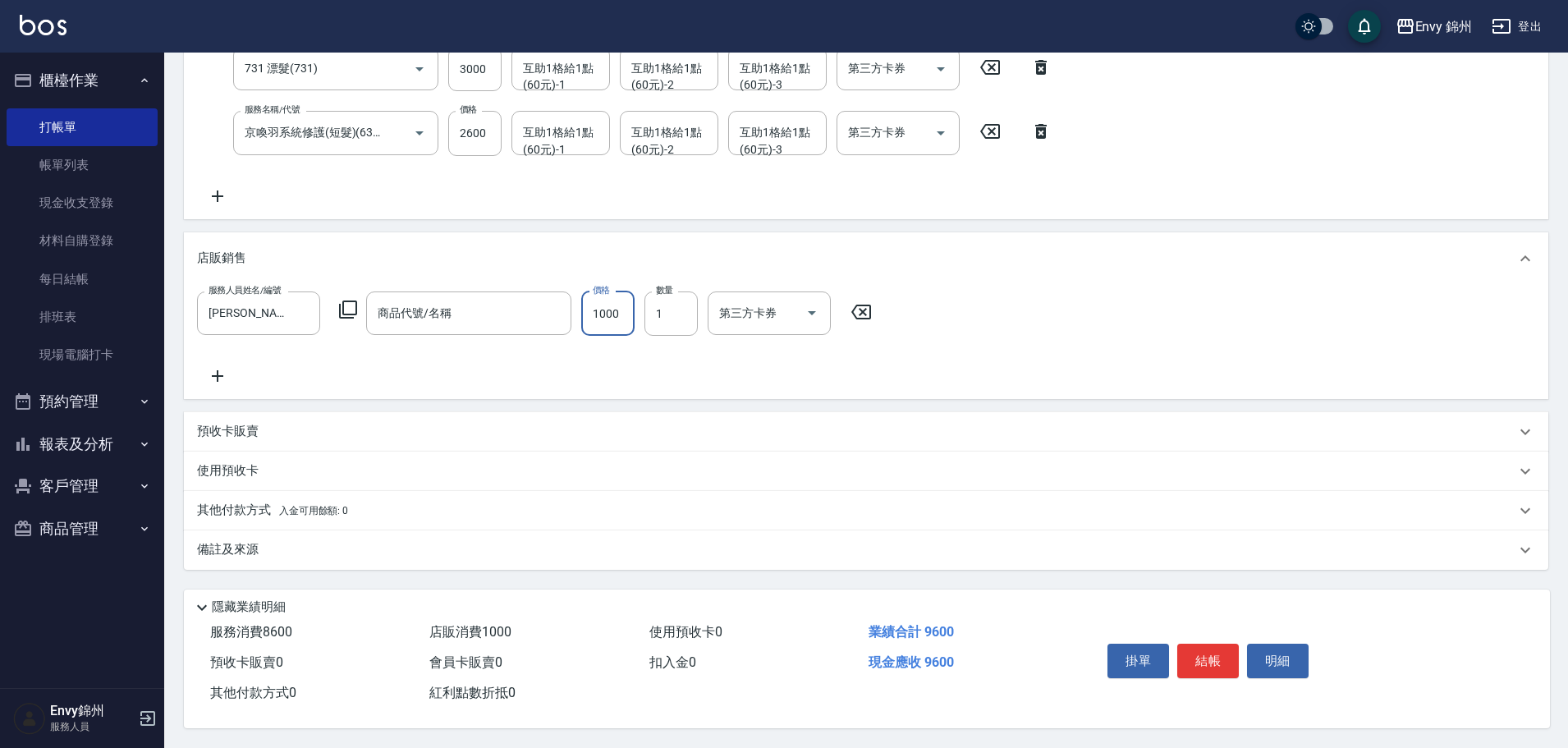
scroll to position [25, 0]
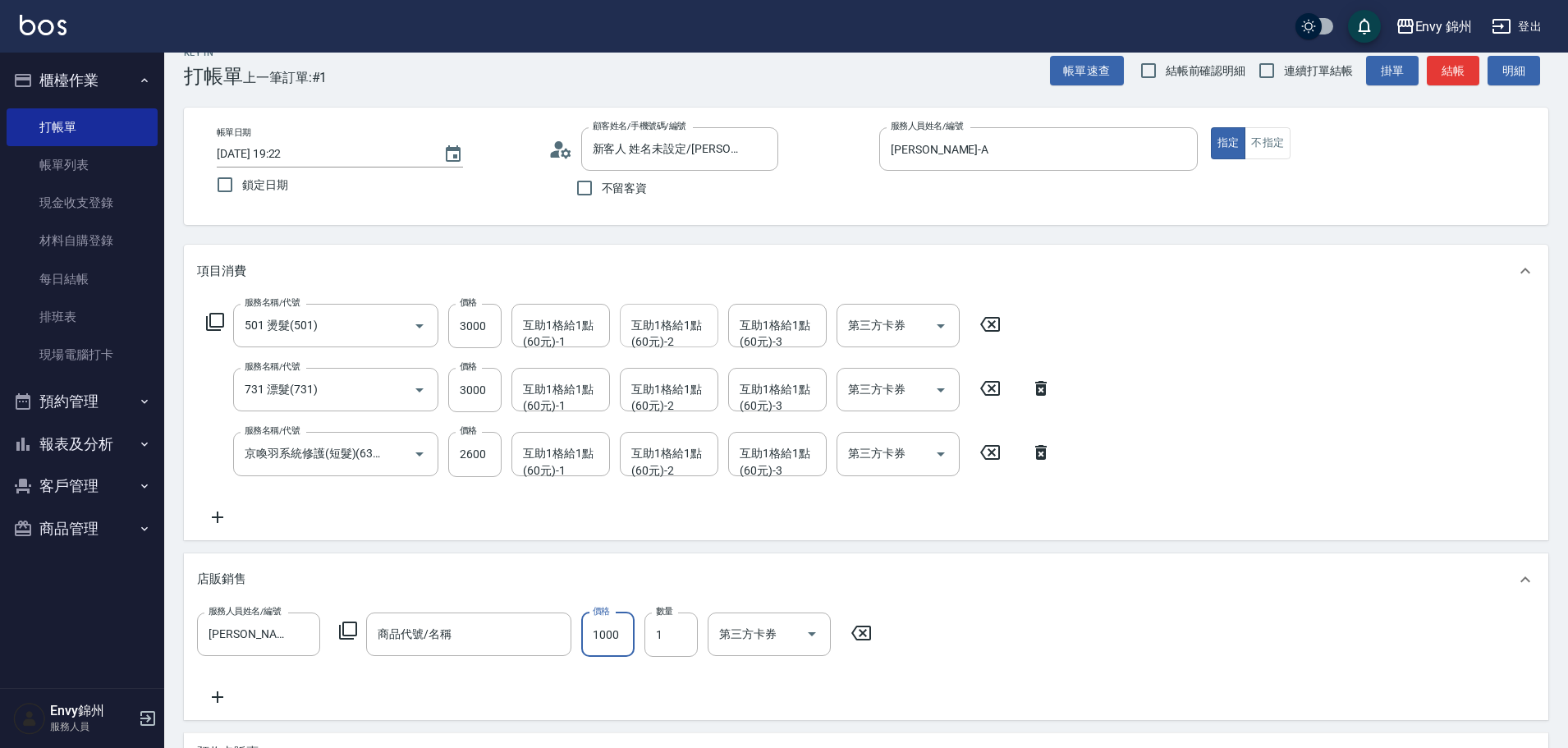
type input "1000"
click at [658, 334] on div "互助1格給1點(60元)-2 互助1格給1點(60元)-2" at bounding box center [668, 325] width 99 height 43
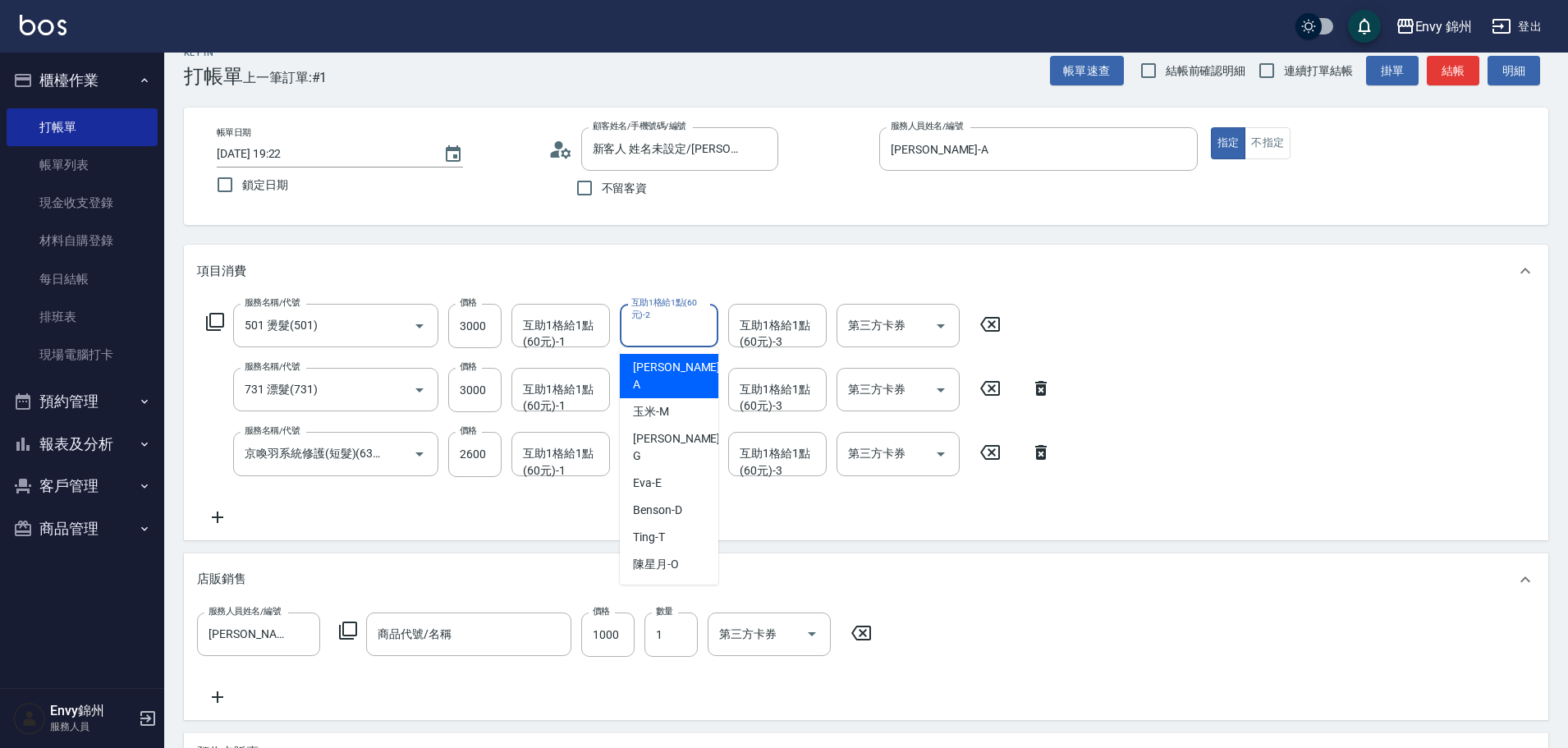
click at [588, 325] on div "互助1格給1點(60元)-1 互助1格給1點(60元)-1" at bounding box center [560, 325] width 99 height 43
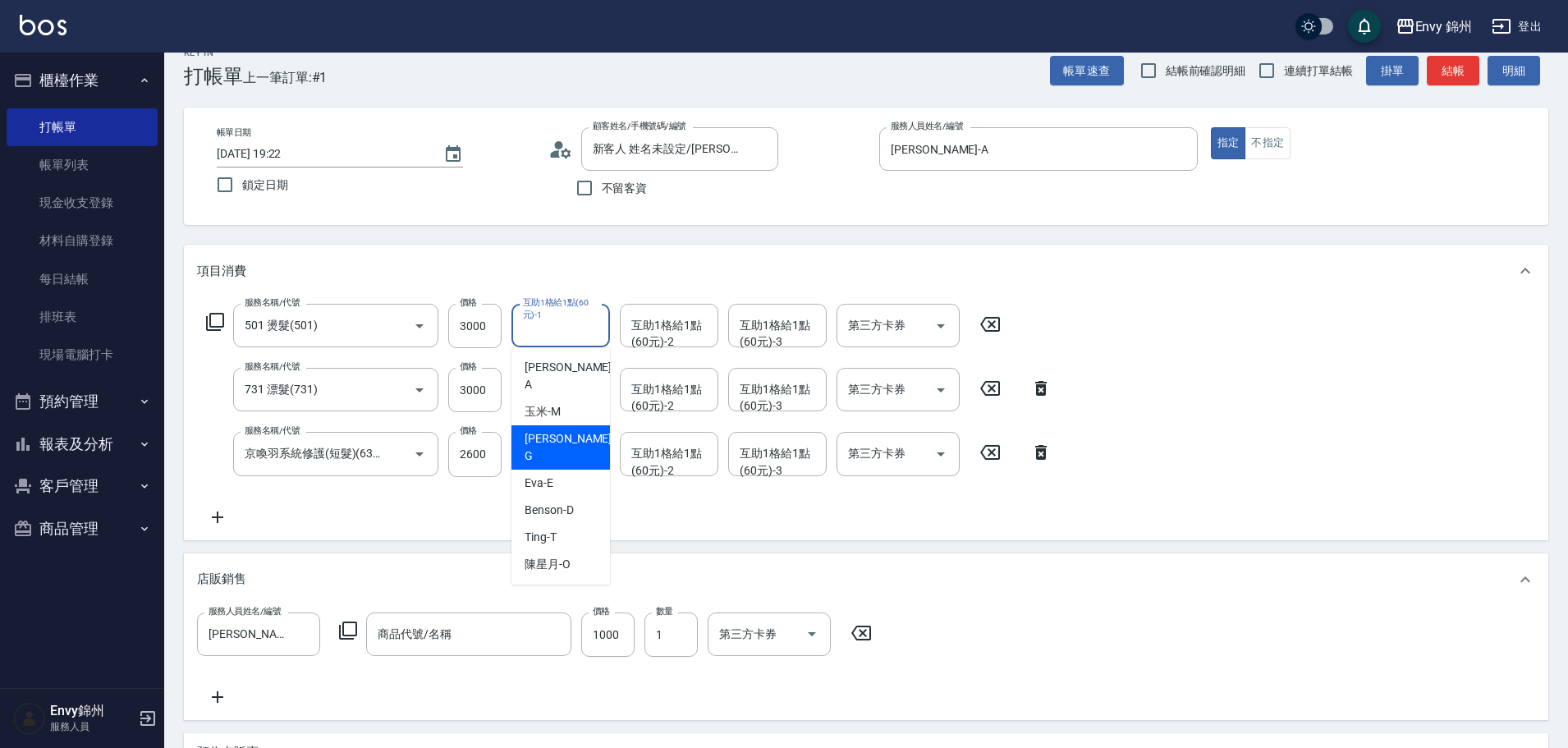
click at [606, 425] on div "[PERSON_NAME]" at bounding box center [560, 448] width 99 height 44
type input "[PERSON_NAME]"
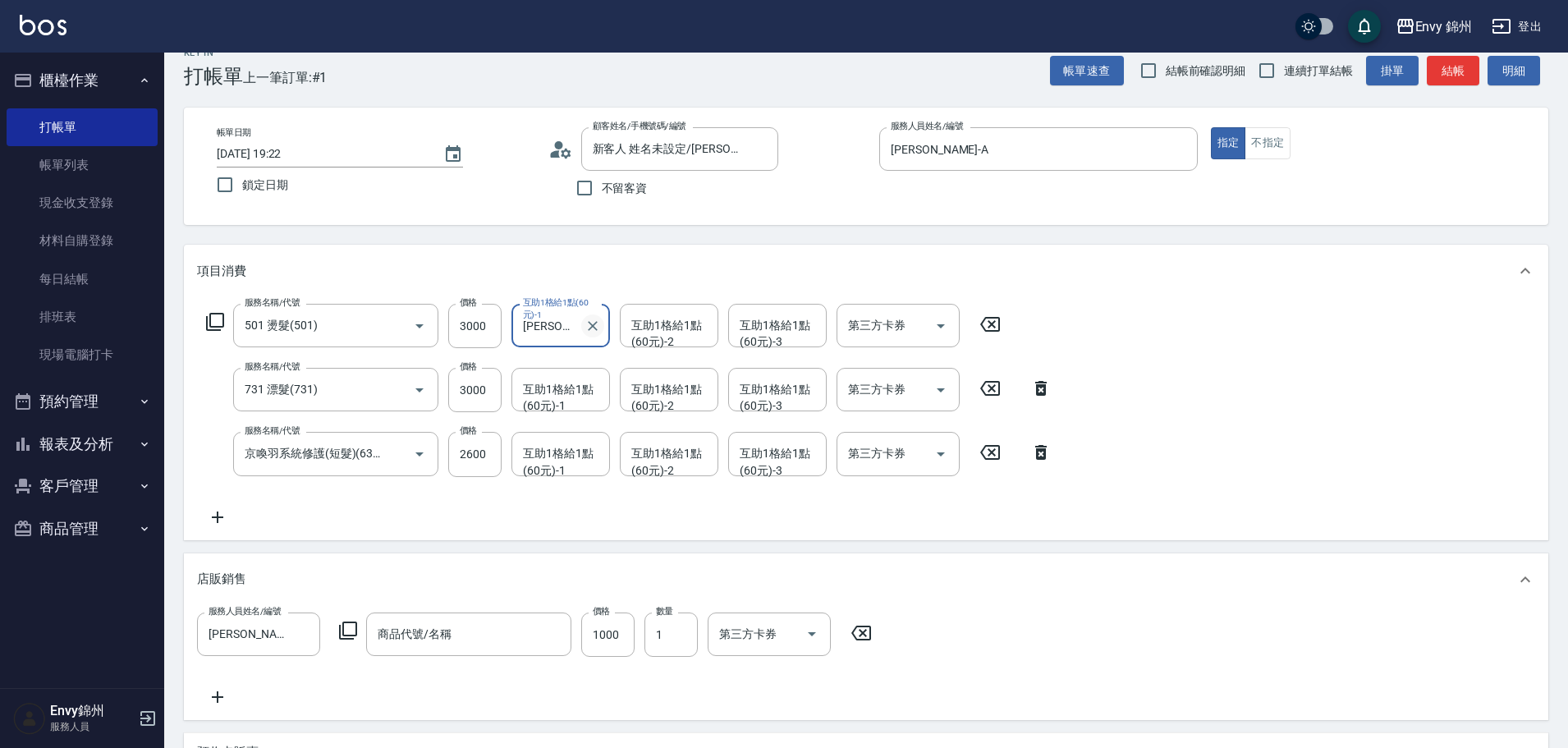
click at [598, 326] on icon "Clear" at bounding box center [593, 326] width 17 height 17
click at [561, 326] on input "互助1格給1點(60元)-1" at bounding box center [560, 325] width 84 height 29
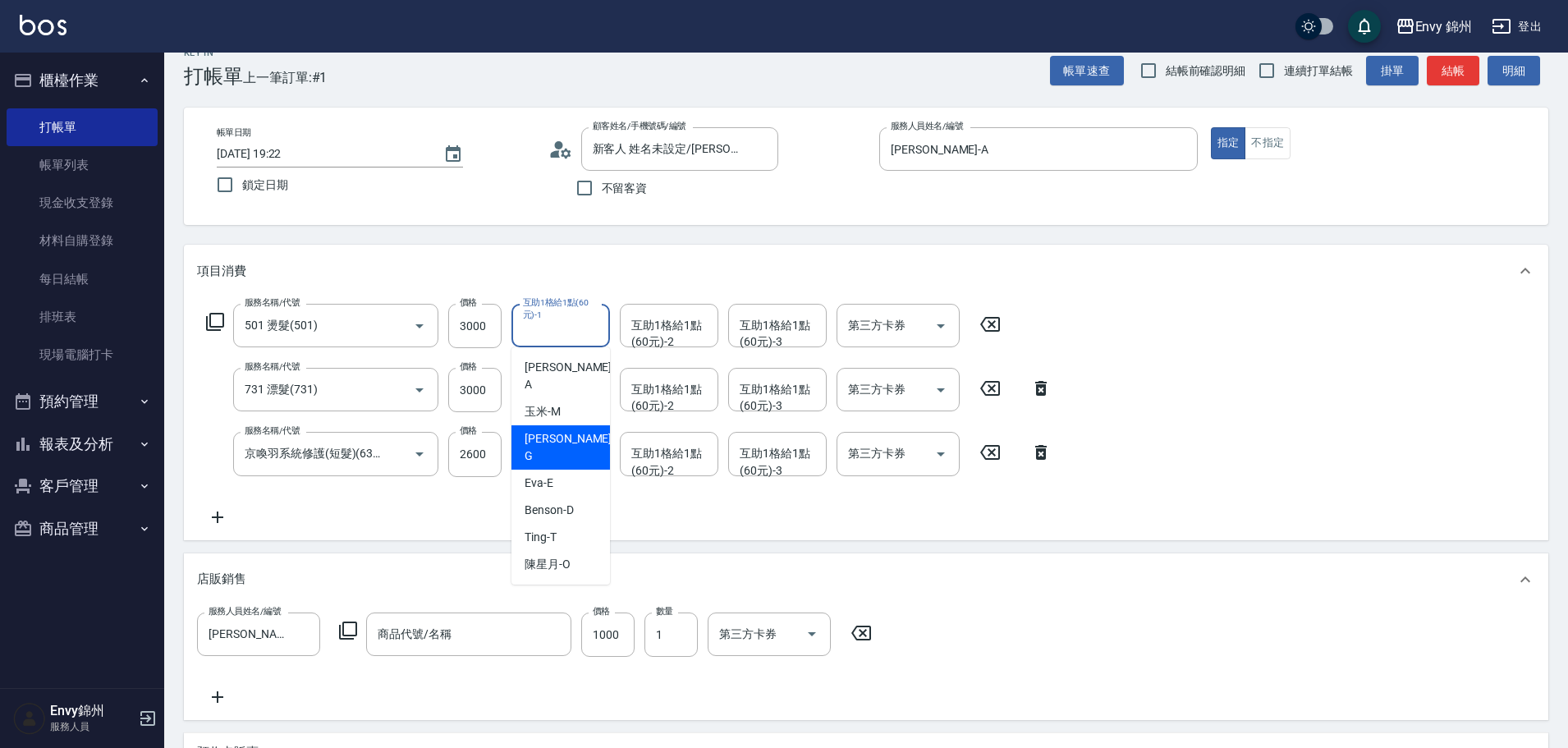
click at [561, 425] on div "[PERSON_NAME]" at bounding box center [560, 448] width 99 height 44
type input "[PERSON_NAME]"
click at [685, 308] on div "互助1格給1點(60元)-2" at bounding box center [668, 325] width 99 height 43
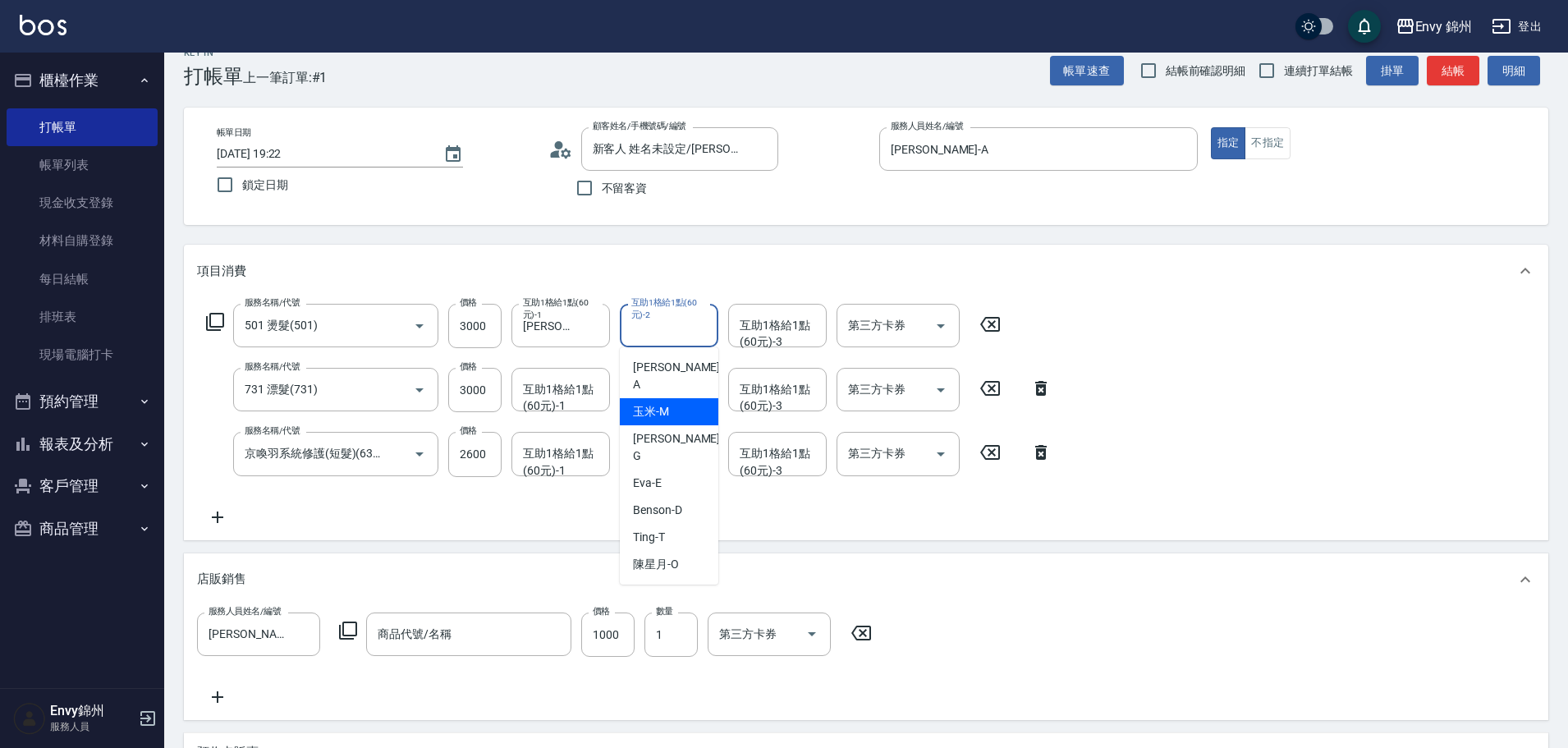
click at [650, 403] on span "玉米 -M" at bounding box center [651, 411] width 36 height 18
type input "玉米-M"
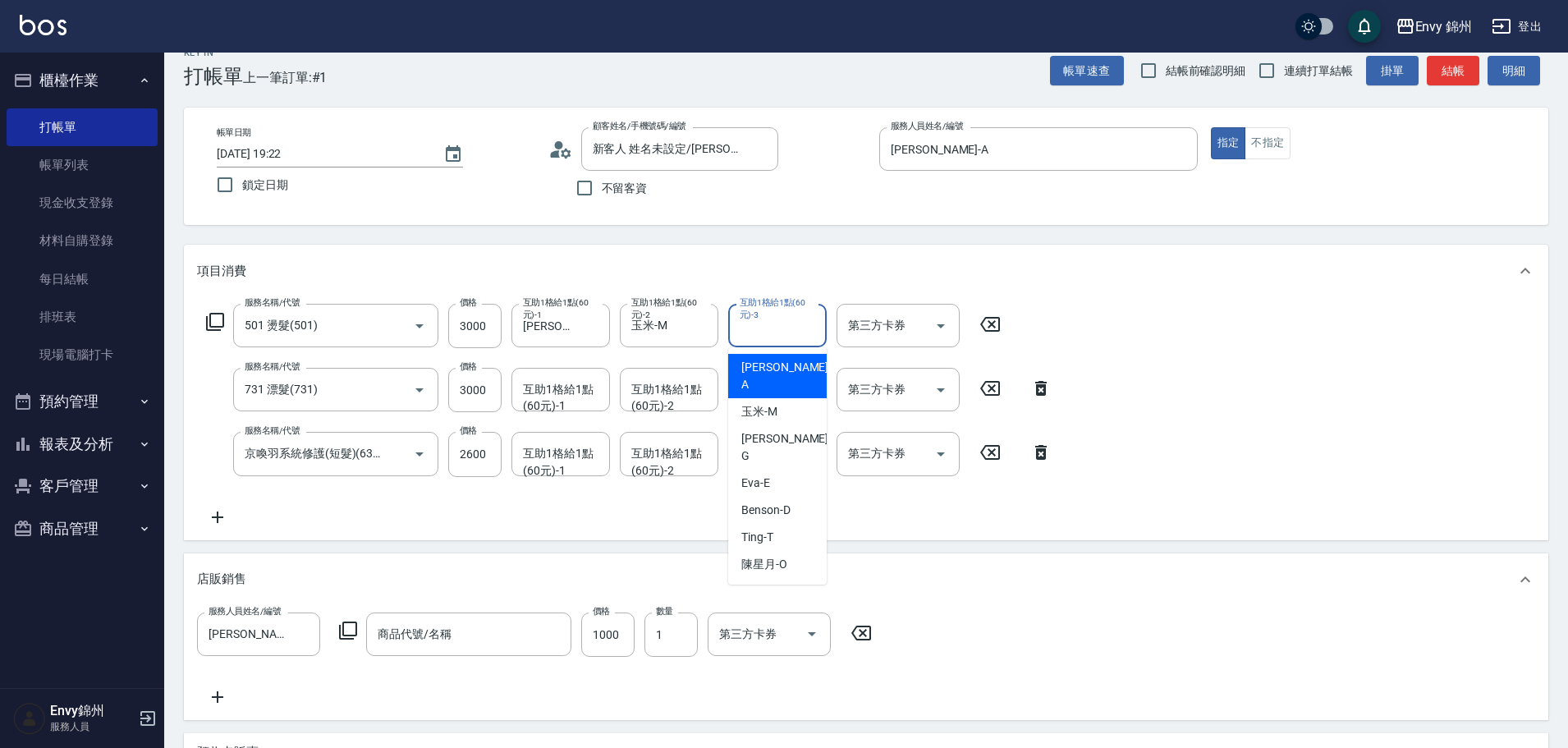
click at [779, 334] on div "互助1格給1點(60元)-3 互助1格給1點(60元)-3" at bounding box center [778, 325] width 99 height 43
click at [781, 556] on span "陳星月 -O" at bounding box center [765, 564] width 46 height 18
type input "陳星月-O"
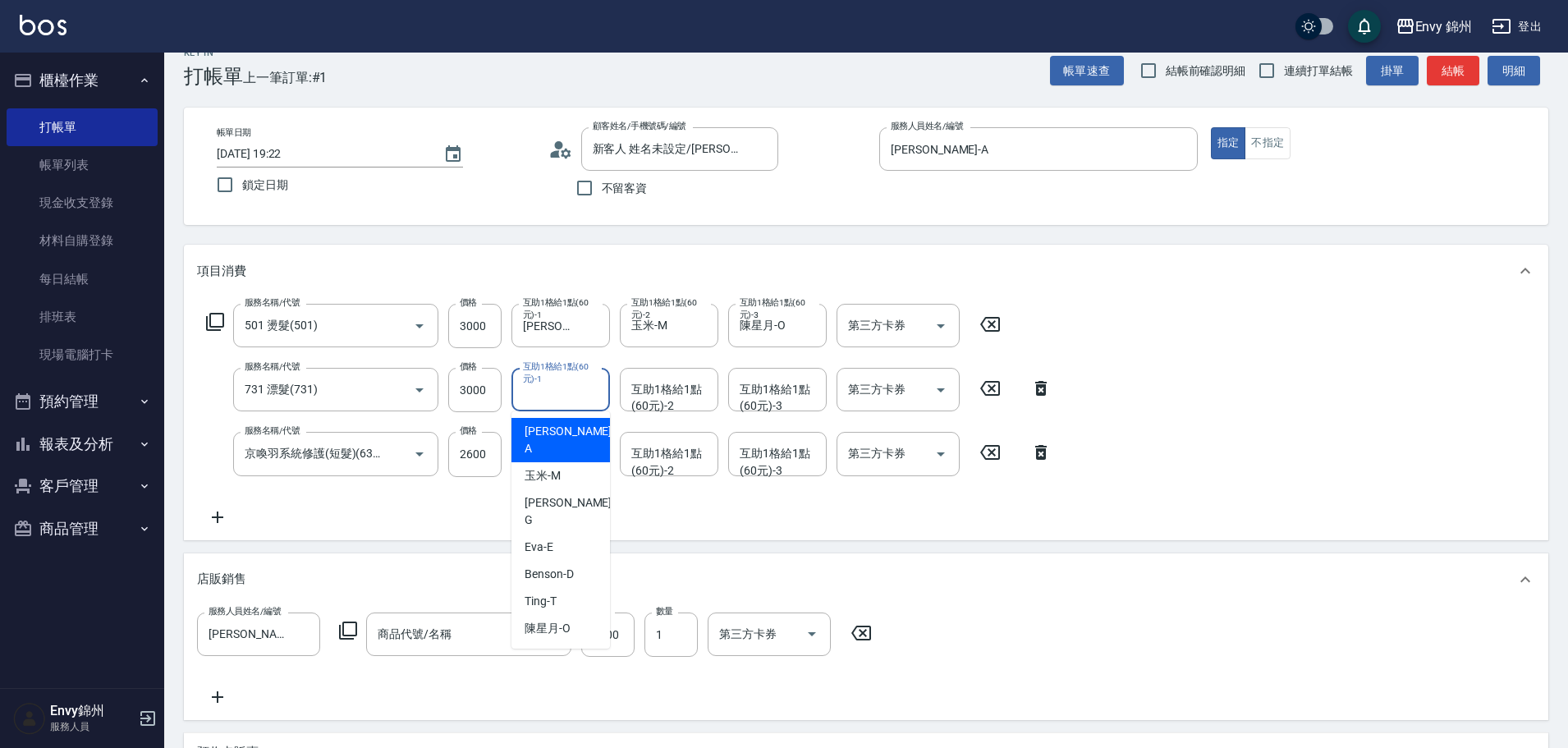
click at [565, 392] on div "互助1格給1點(60元)-1 互助1格給1點(60元)-1" at bounding box center [560, 389] width 99 height 43
click at [569, 489] on div "[PERSON_NAME]" at bounding box center [560, 511] width 99 height 44
type input "[PERSON_NAME]"
click at [668, 379] on input "互助1格給1點(60元)-2" at bounding box center [668, 389] width 84 height 29
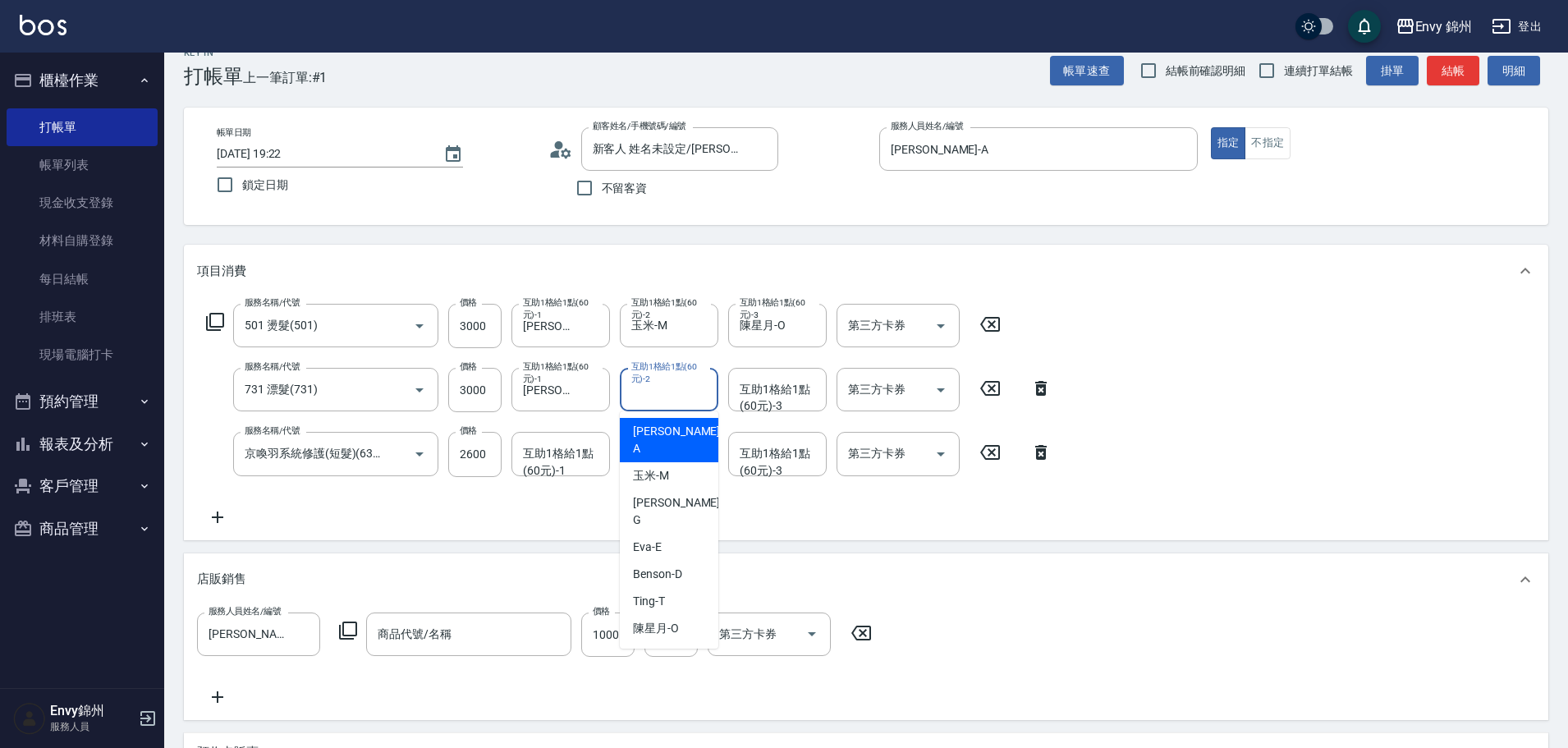
click at [669, 440] on div "[PERSON_NAME] -A" at bounding box center [668, 440] width 99 height 44
type input "[PERSON_NAME]-A"
click at [556, 453] on div "互助1格給1點(60元)-1 互助1格給1點(60元)-1" at bounding box center [560, 453] width 99 height 43
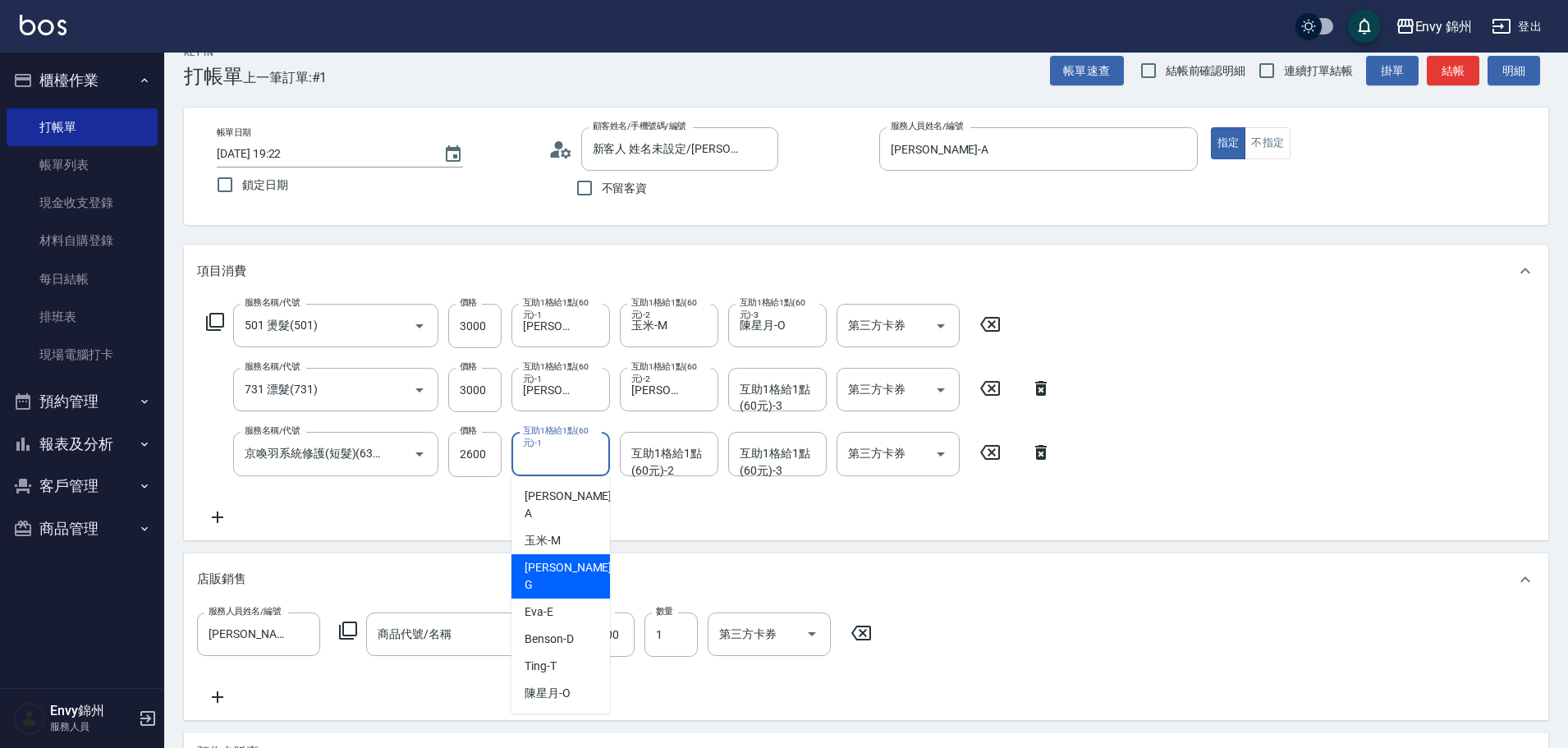
click at [545, 559] on span "[PERSON_NAME]" at bounding box center [570, 576] width 91 height 34
type input "[PERSON_NAME]"
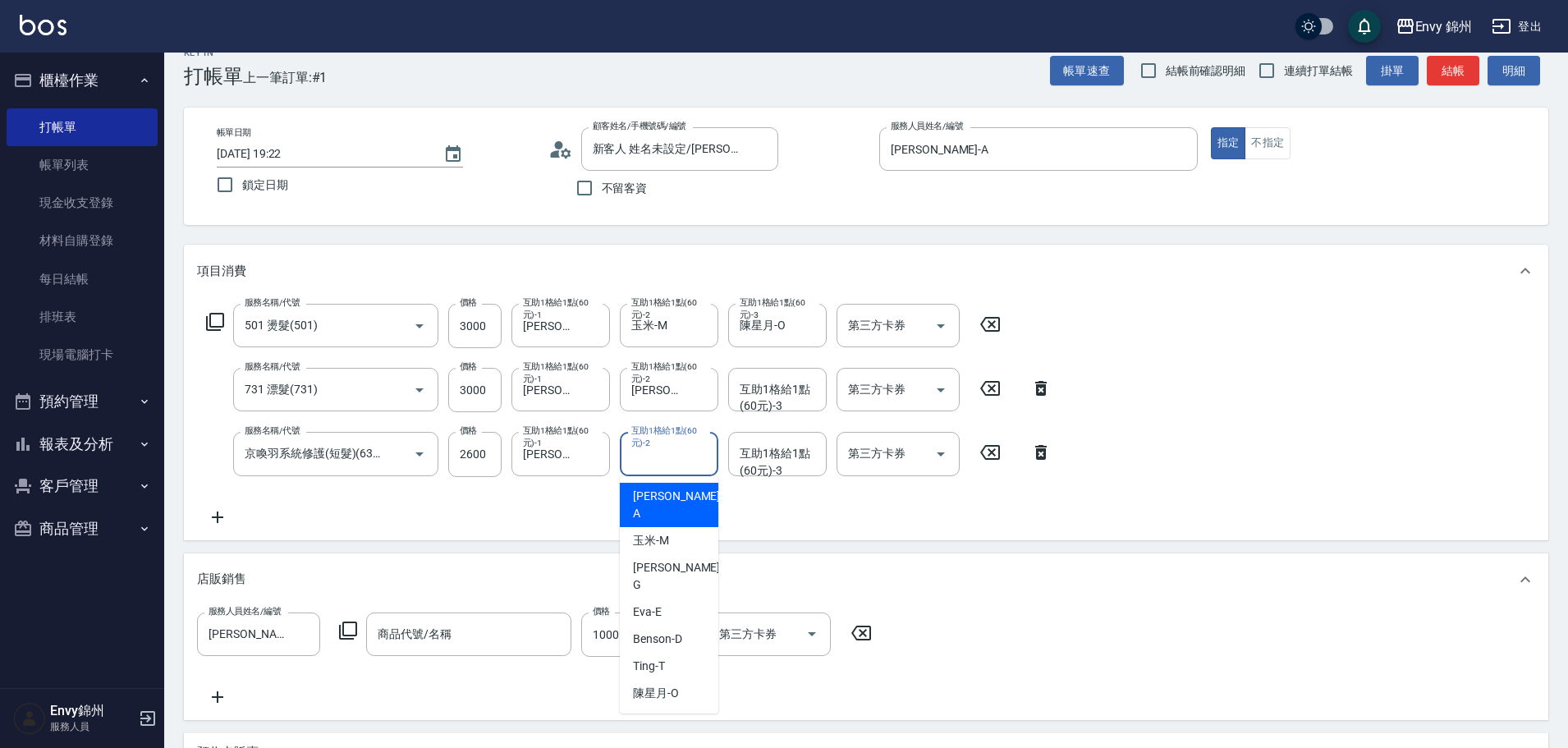
click at [660, 455] on div "互助1格給1點(60元)-2 互助1格給1點(60元)-2" at bounding box center [668, 453] width 99 height 43
click at [672, 685] on span "陳星月 -O" at bounding box center [656, 693] width 46 height 18
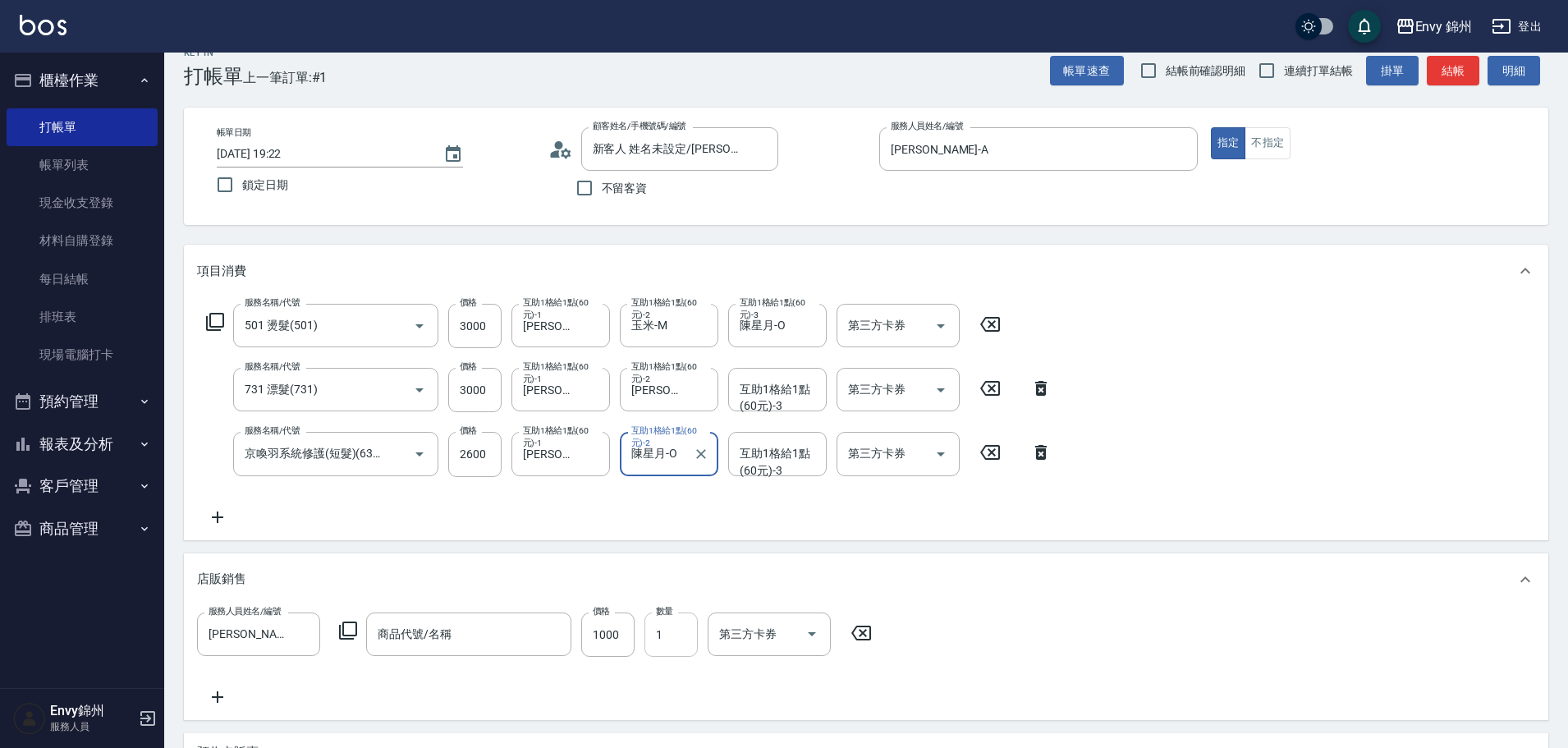
type input "陳星月-O"
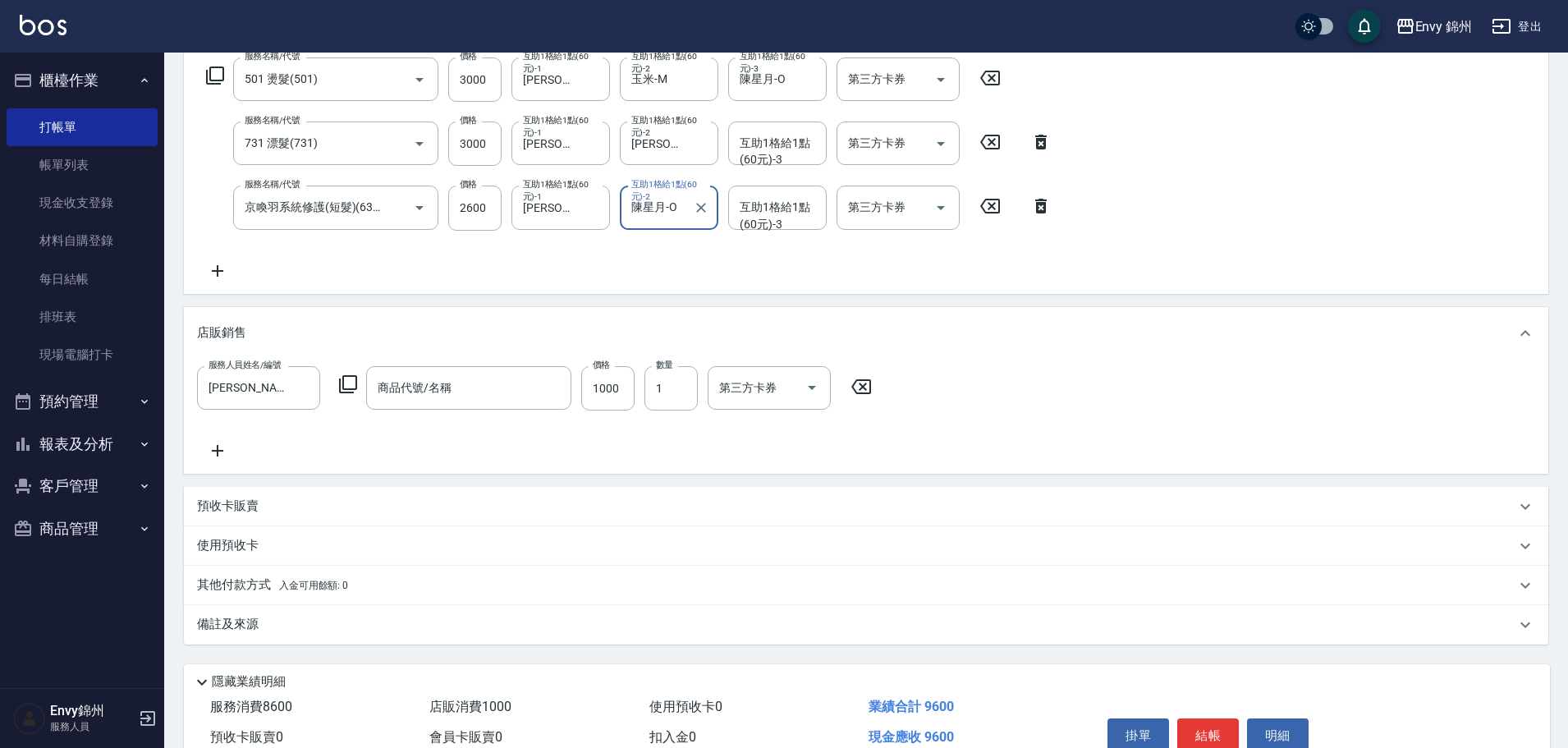
scroll to position [353, 0]
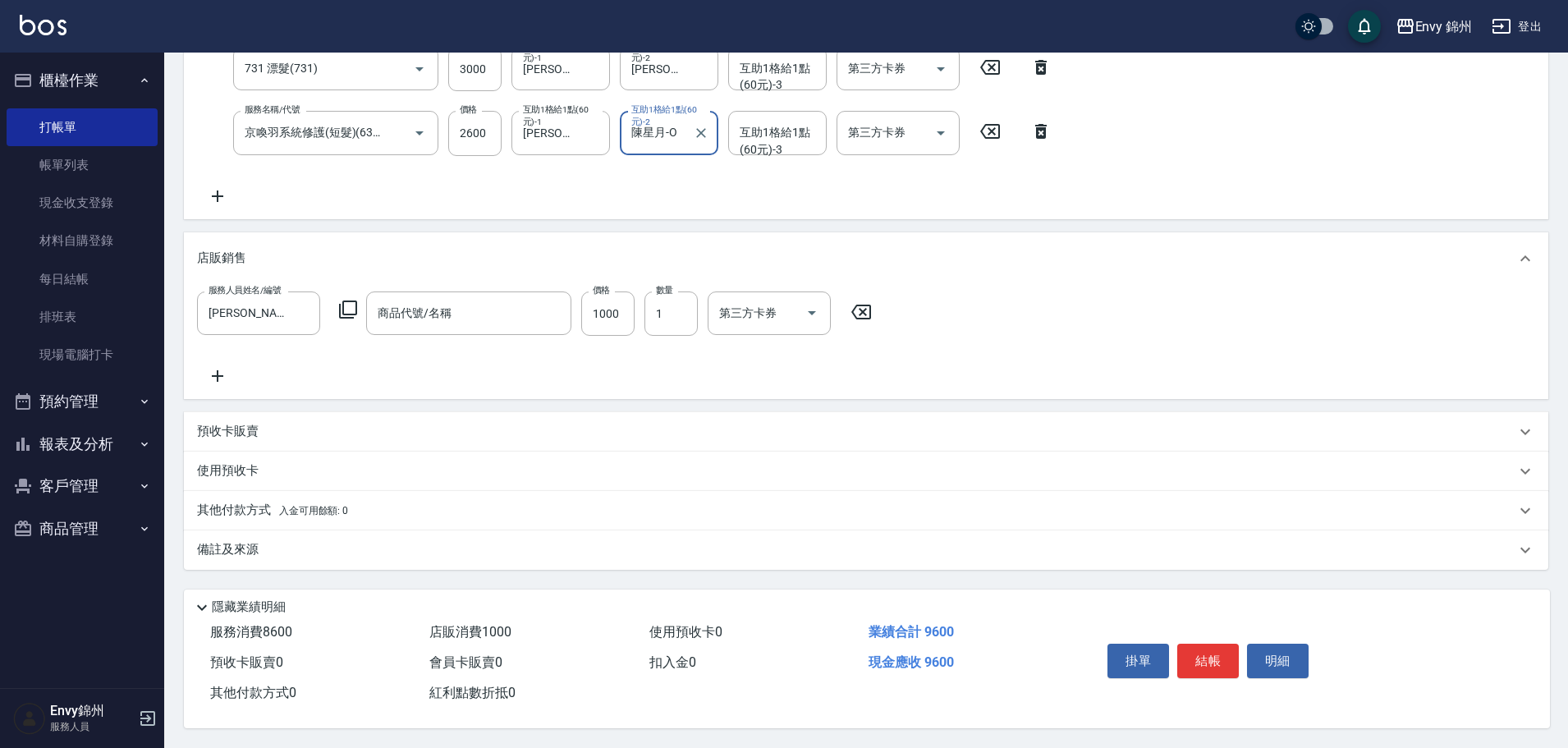
click at [282, 546] on div "備註及來源" at bounding box center [856, 549] width 1318 height 18
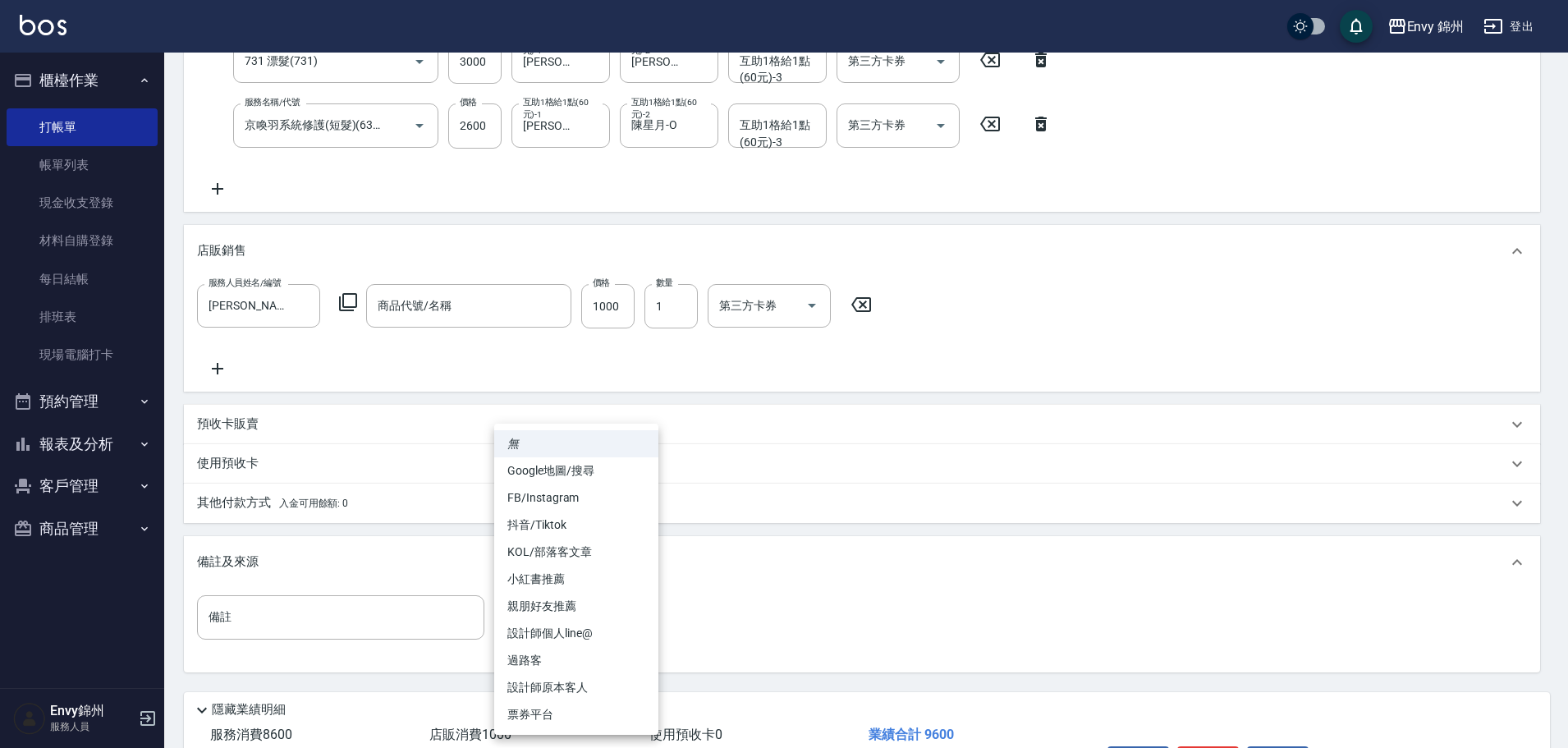
click at [591, 638] on body "Envy 錦州 登出 櫃檯作業 打帳單 帳單列表 現金收支登錄 材料自購登錄 每日結帳 排班表 現場電腦打卡 預約管理 預約管理 單日預約紀錄 單週預約紀錄 …" at bounding box center [784, 249] width 1568 height 1204
click at [572, 685] on li "設計師原本客人" at bounding box center [577, 687] width 165 height 27
type input "設計師原本客人"
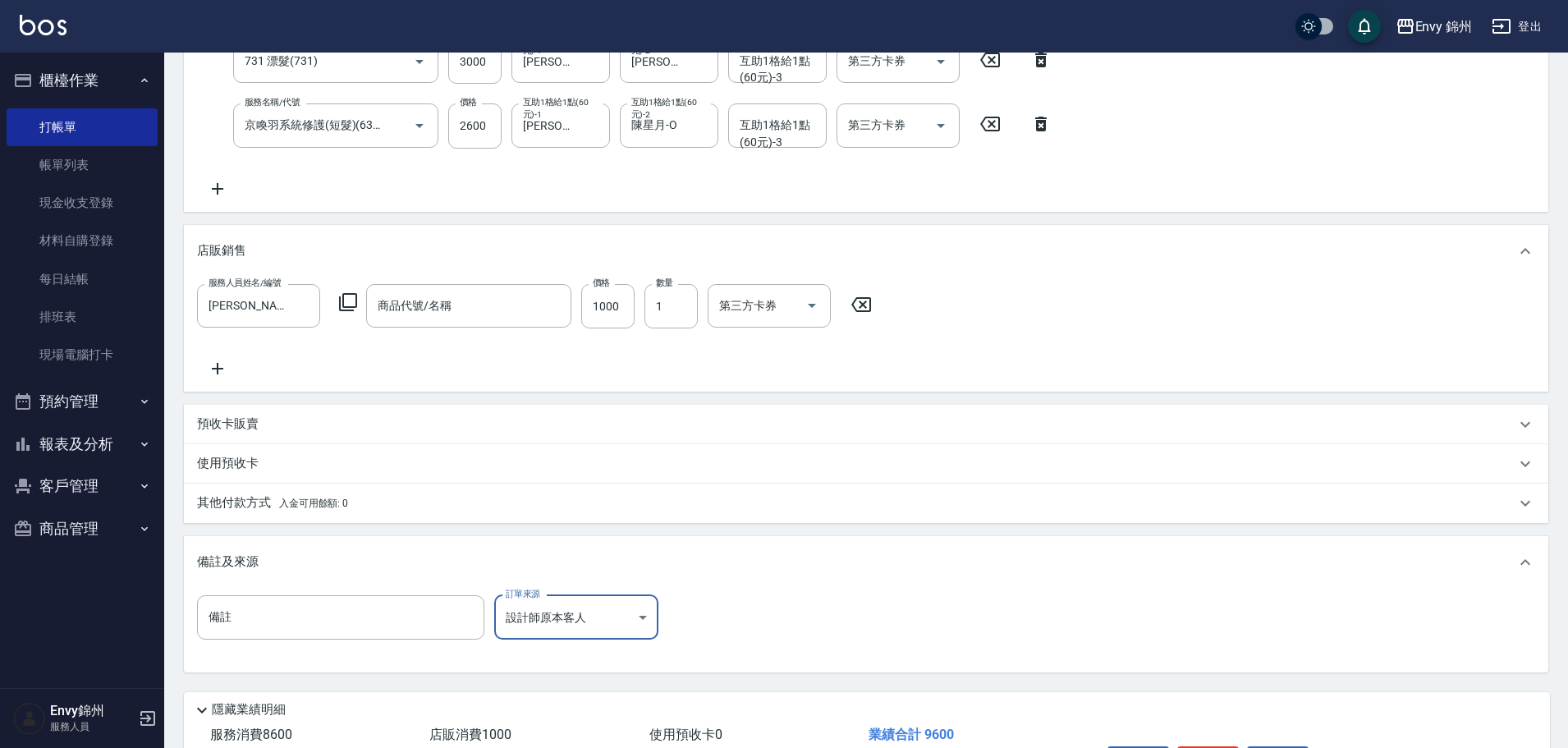
click at [297, 508] on span "入金可用餘額: 0" at bounding box center [313, 503] width 69 height 11
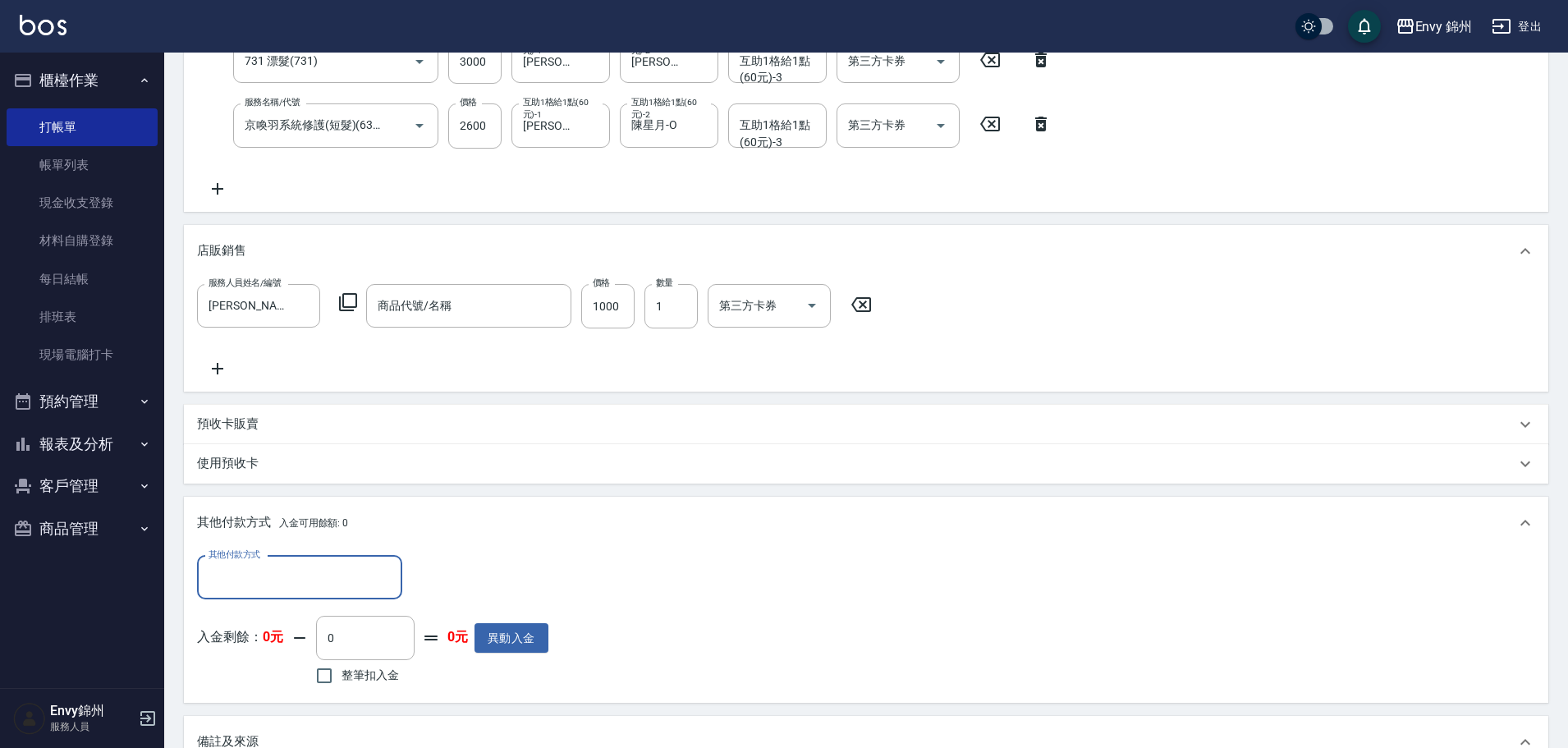
scroll to position [0, 0]
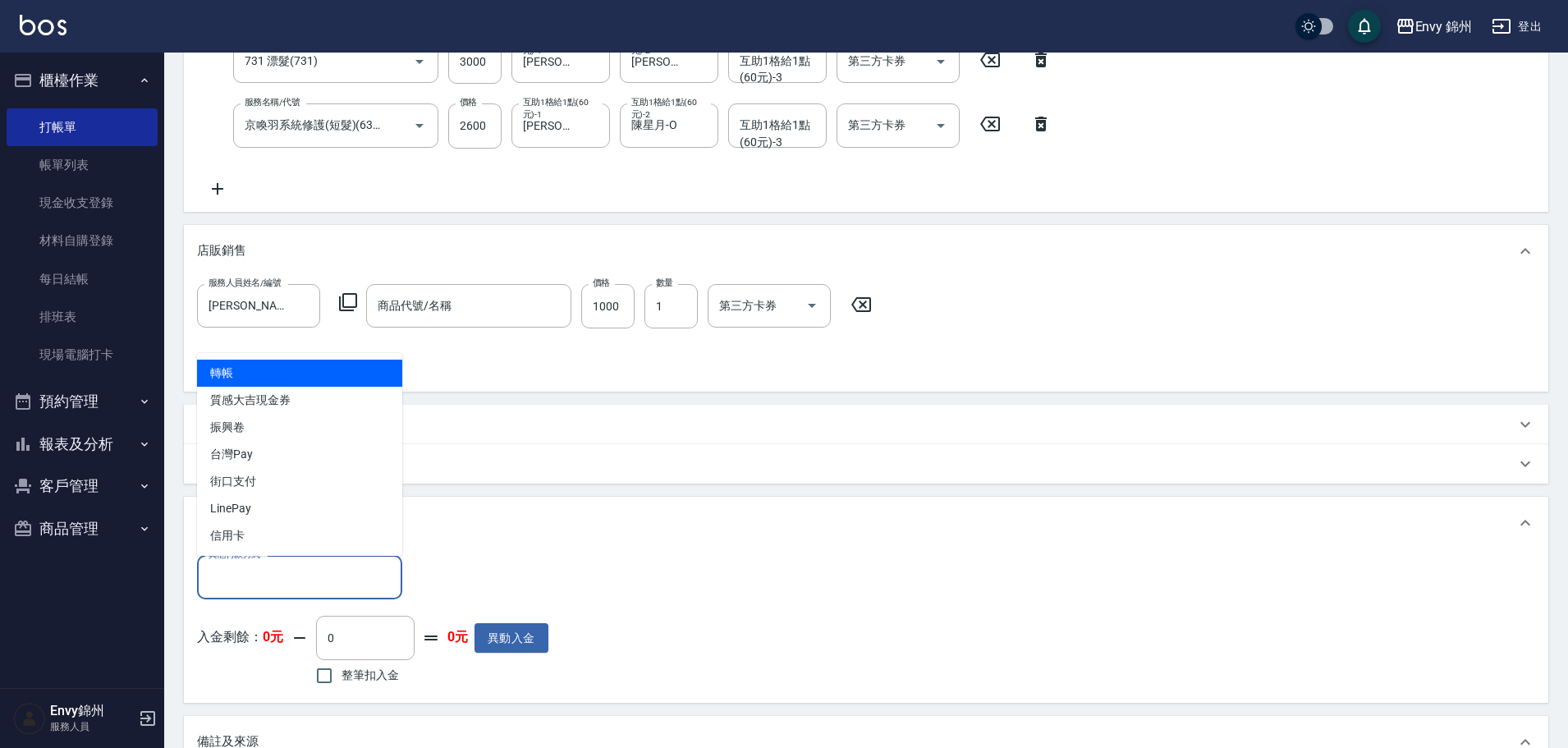
click at [319, 570] on input "其他付款方式" at bounding box center [300, 577] width 190 height 29
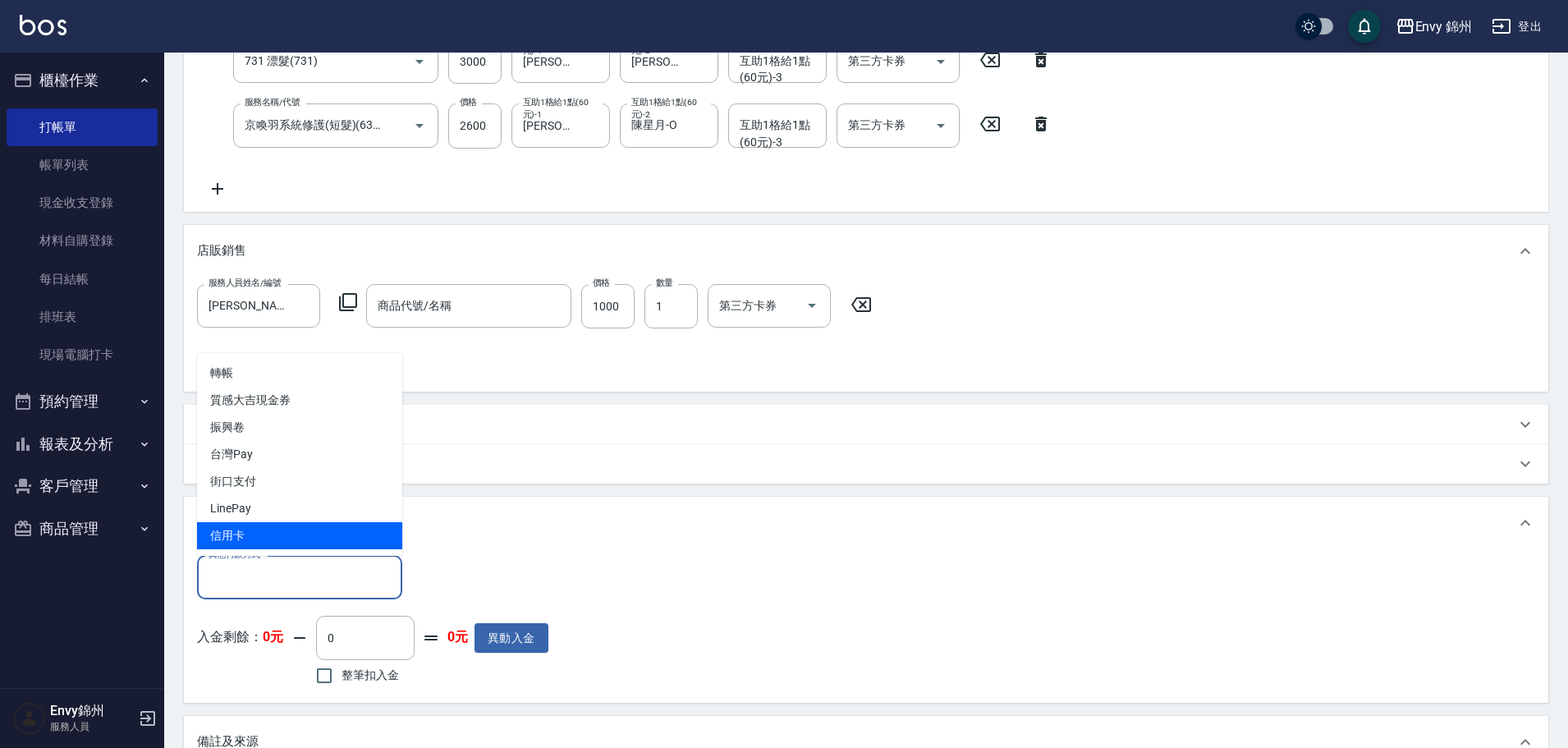
click at [338, 537] on span "信用卡" at bounding box center [300, 535] width 205 height 27
type input "信用卡"
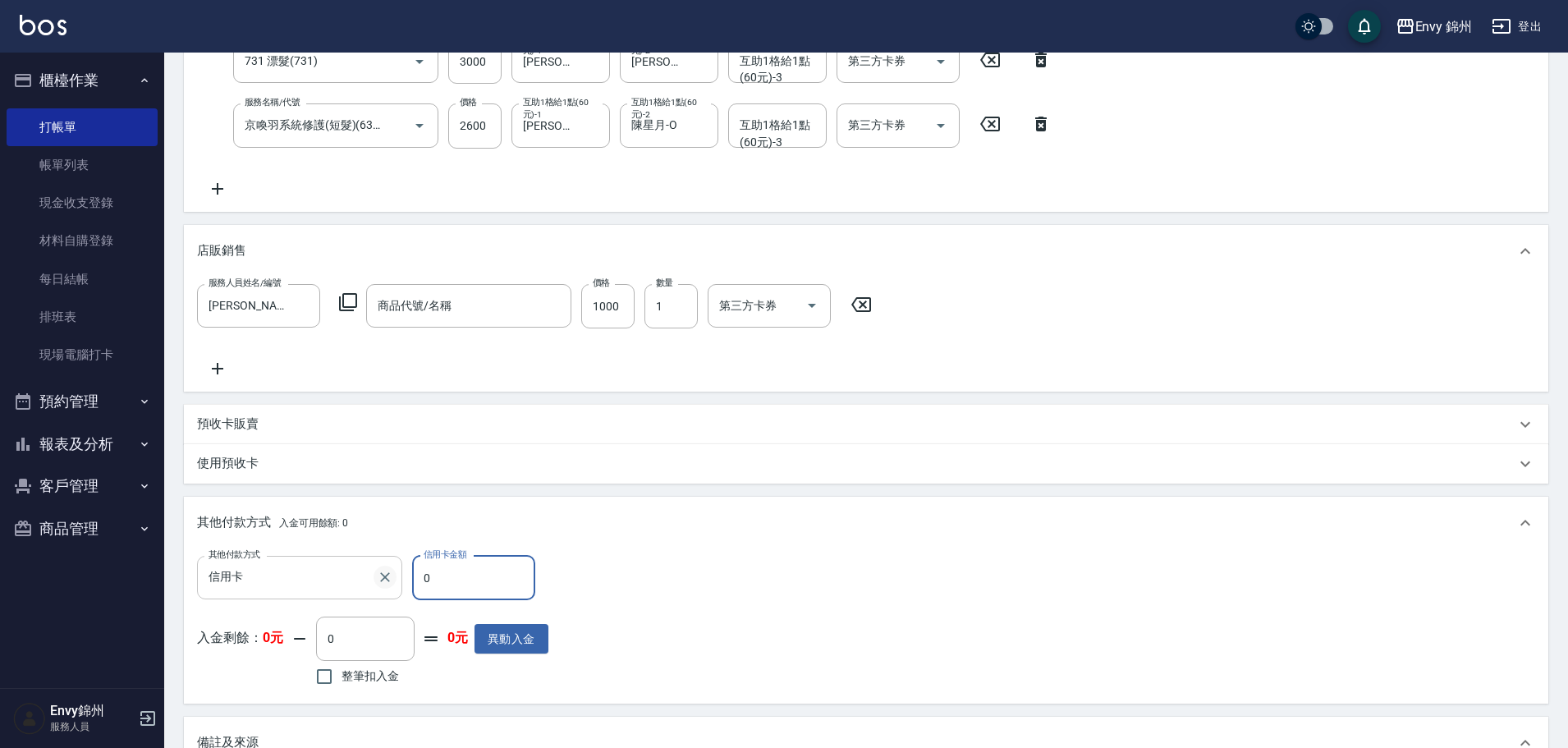
drag, startPoint x: 430, startPoint y: 591, endPoint x: 389, endPoint y: 582, distance: 42.0
click at [389, 582] on div "其他付款方式 信用卡 其他付款方式 信用卡金額 0 信用卡金額" at bounding box center [373, 578] width 351 height 44
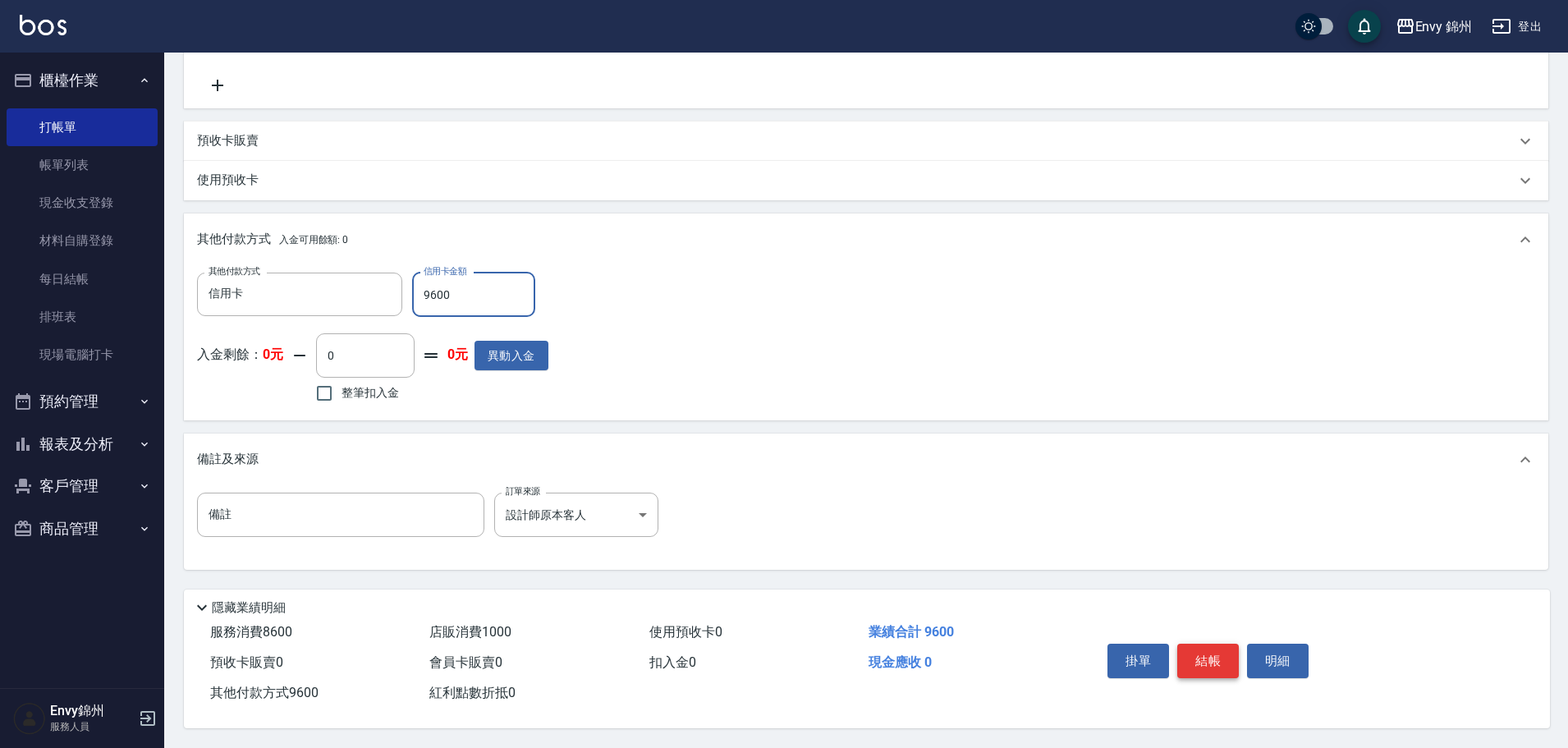
type input "9600"
click at [1214, 651] on button "結帳" at bounding box center [1207, 660] width 62 height 34
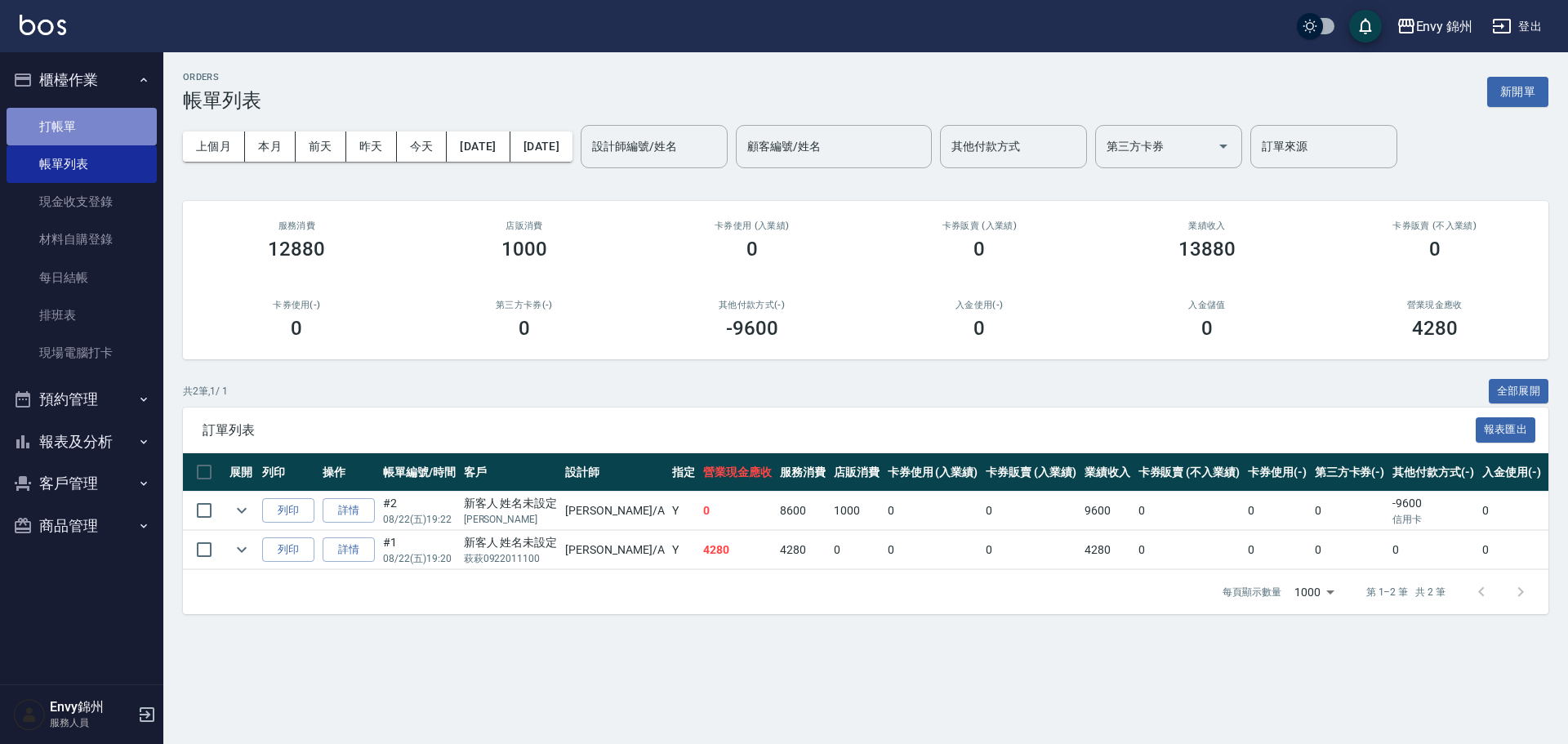
click at [64, 122] on link "打帳單" at bounding box center [81, 126] width 150 height 38
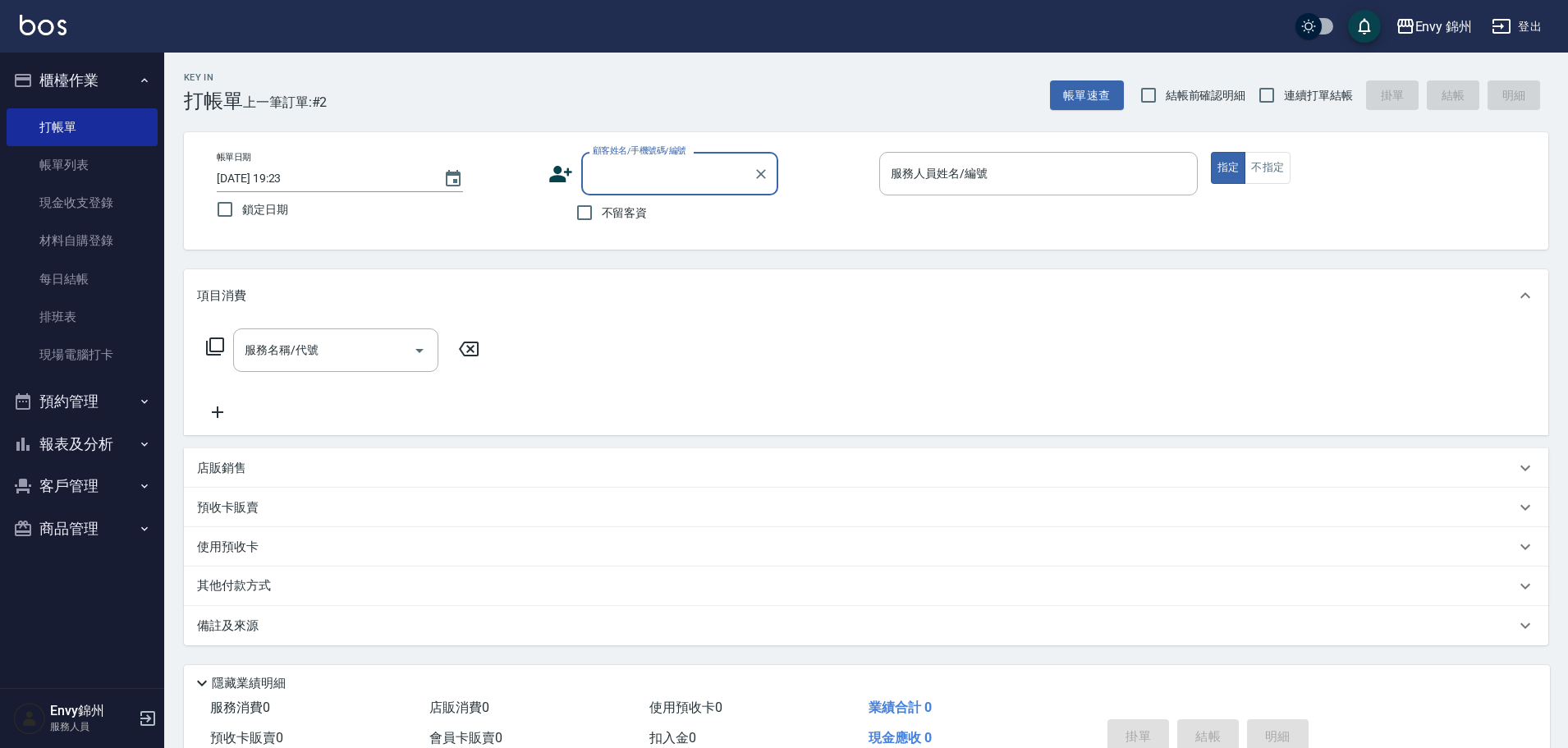
click at [639, 188] on input "顧客姓名/手機號碼/編號" at bounding box center [668, 173] width 157 height 29
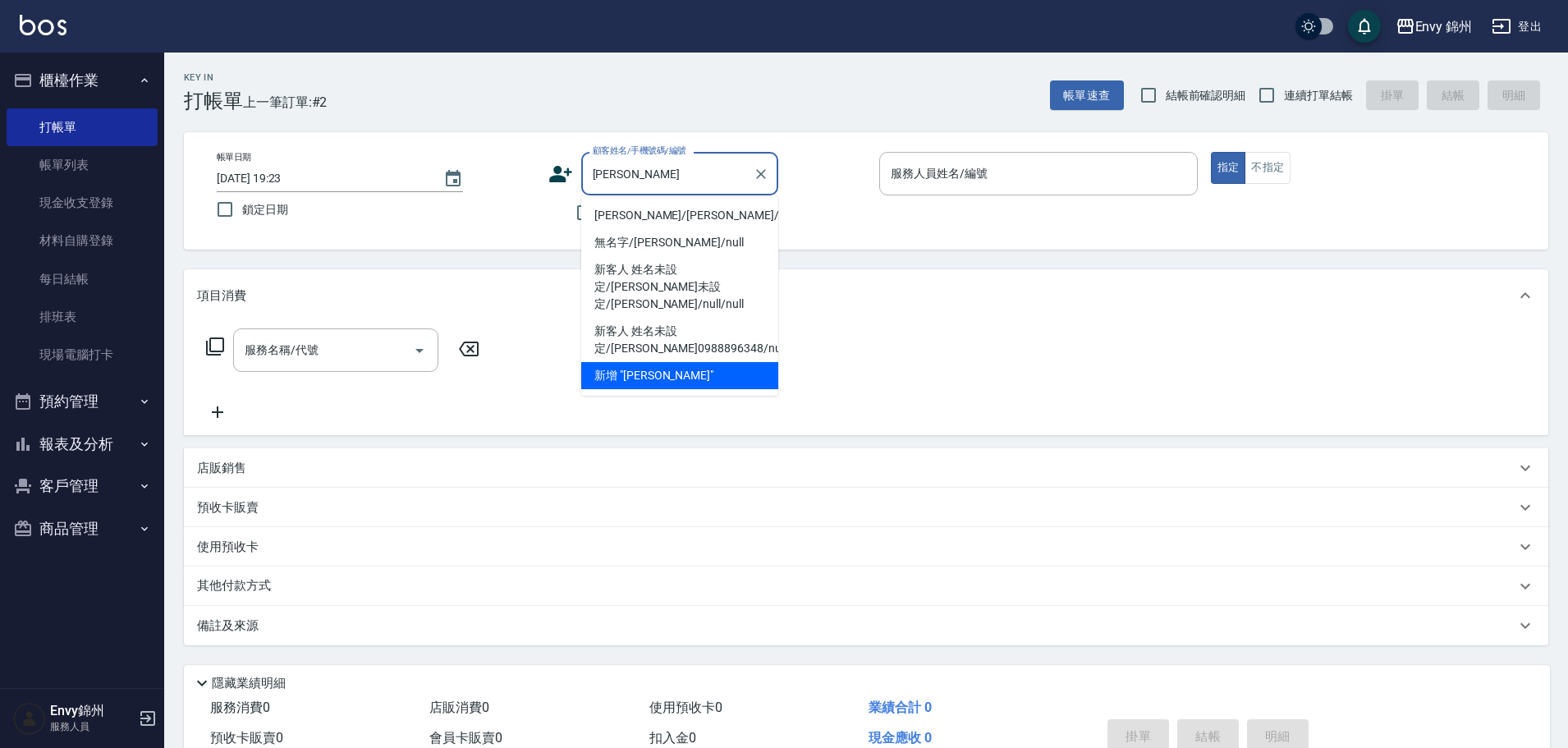
click at [714, 216] on li "[PERSON_NAME]/[PERSON_NAME]/null" at bounding box center [680, 215] width 197 height 27
type input "[PERSON_NAME]/[PERSON_NAME]/null"
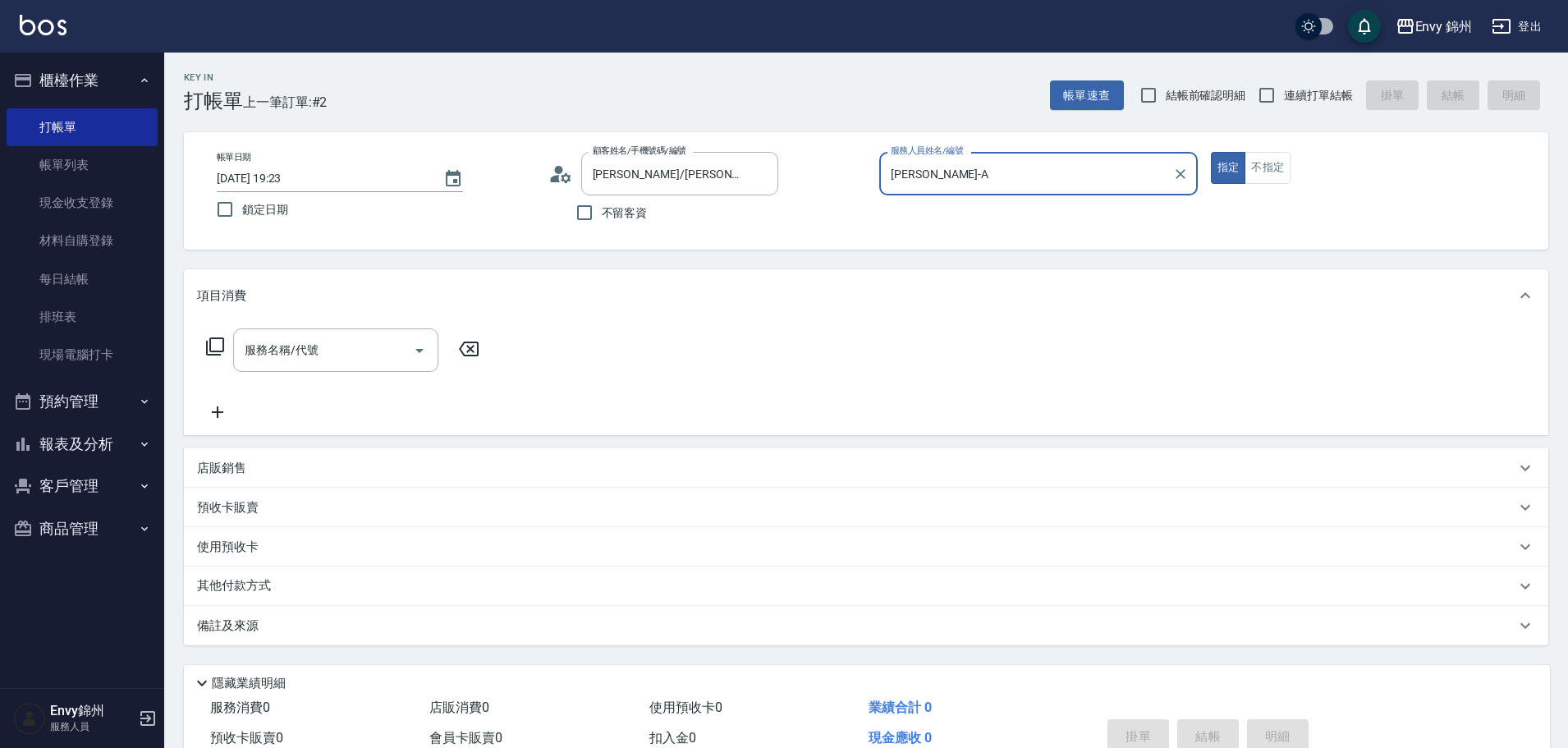
type input "[PERSON_NAME]-A"
click at [338, 347] on input "服務名稱/代號" at bounding box center [323, 349] width 165 height 29
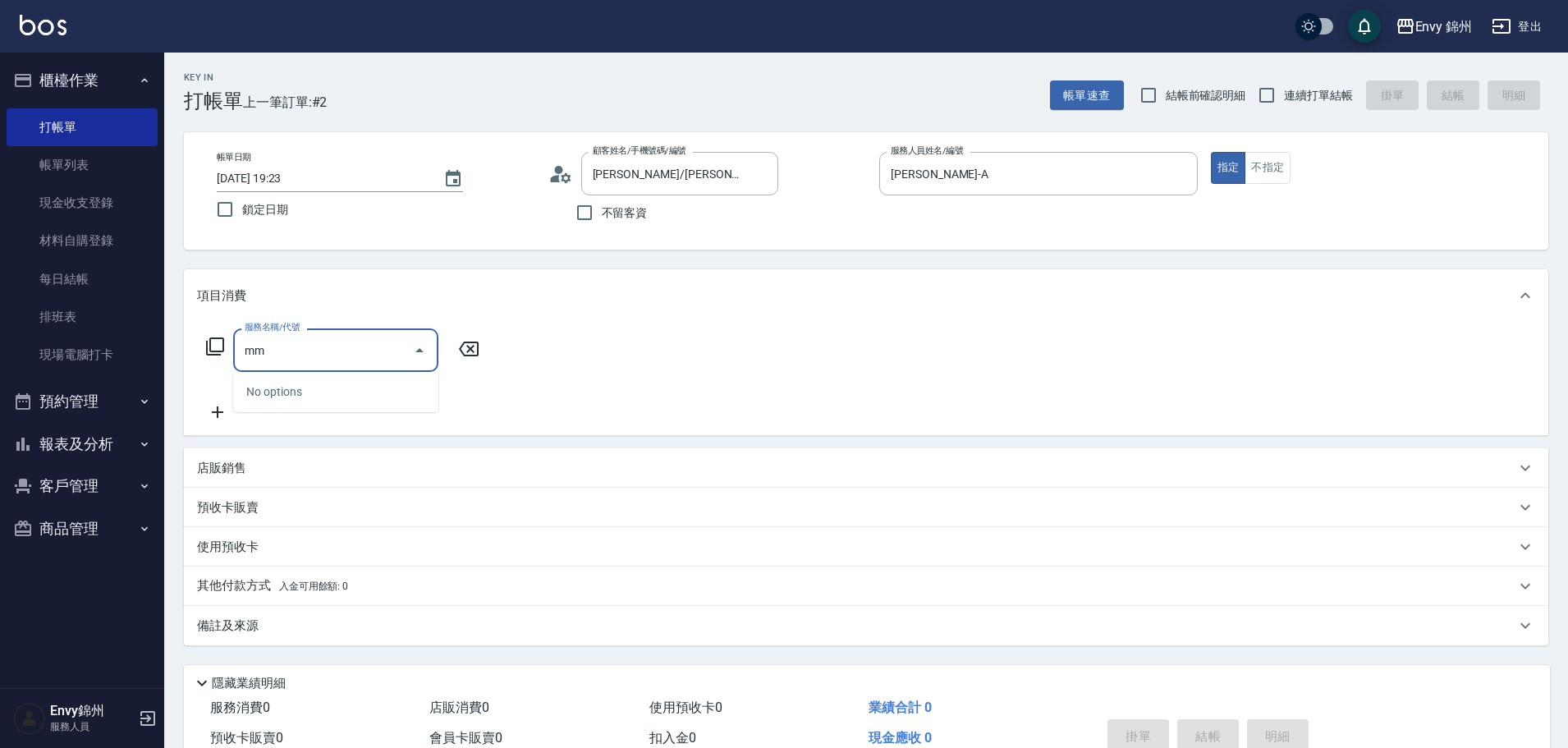
type input "m"
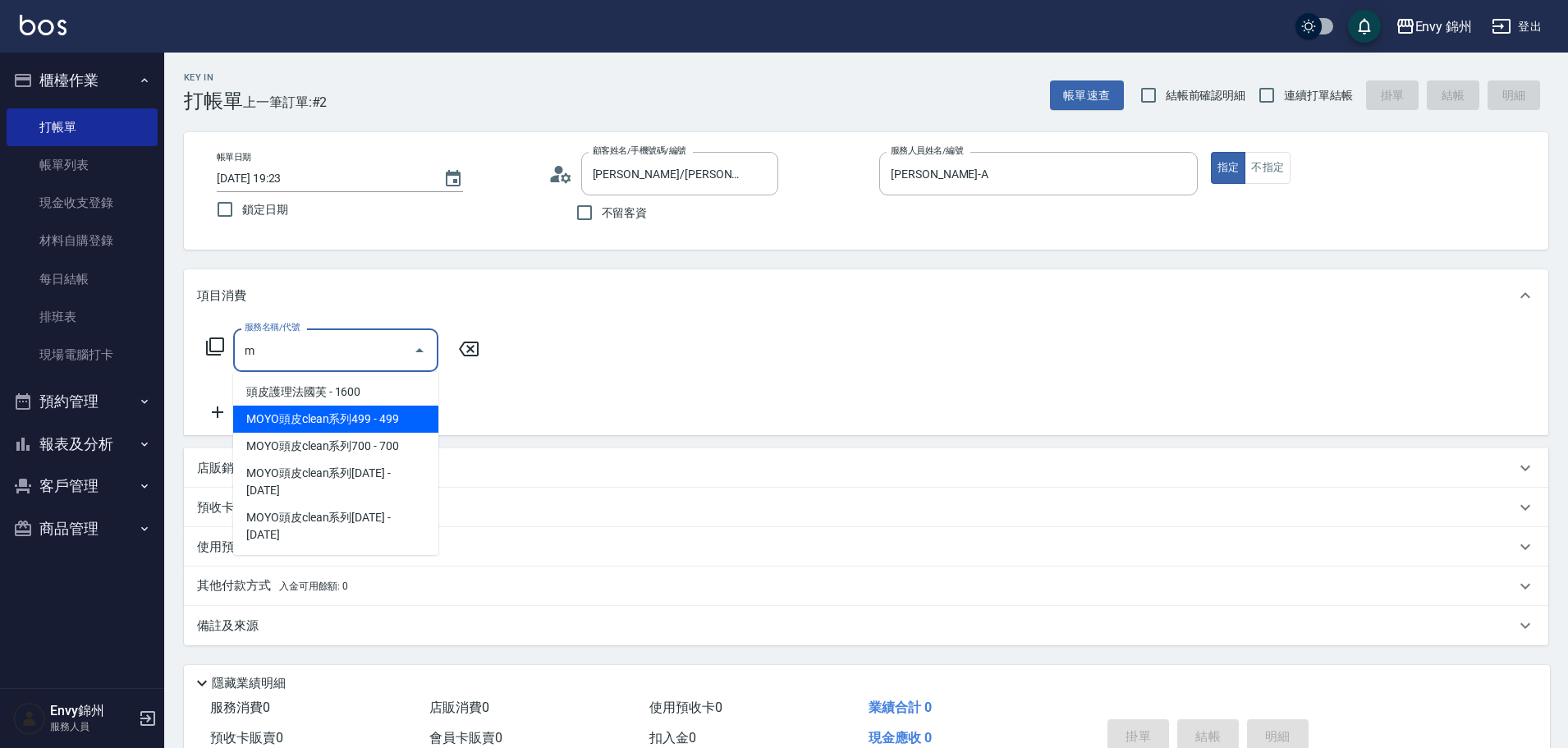
click at [362, 414] on span "MOYO頭皮clean系列499 - 499" at bounding box center [336, 419] width 205 height 27
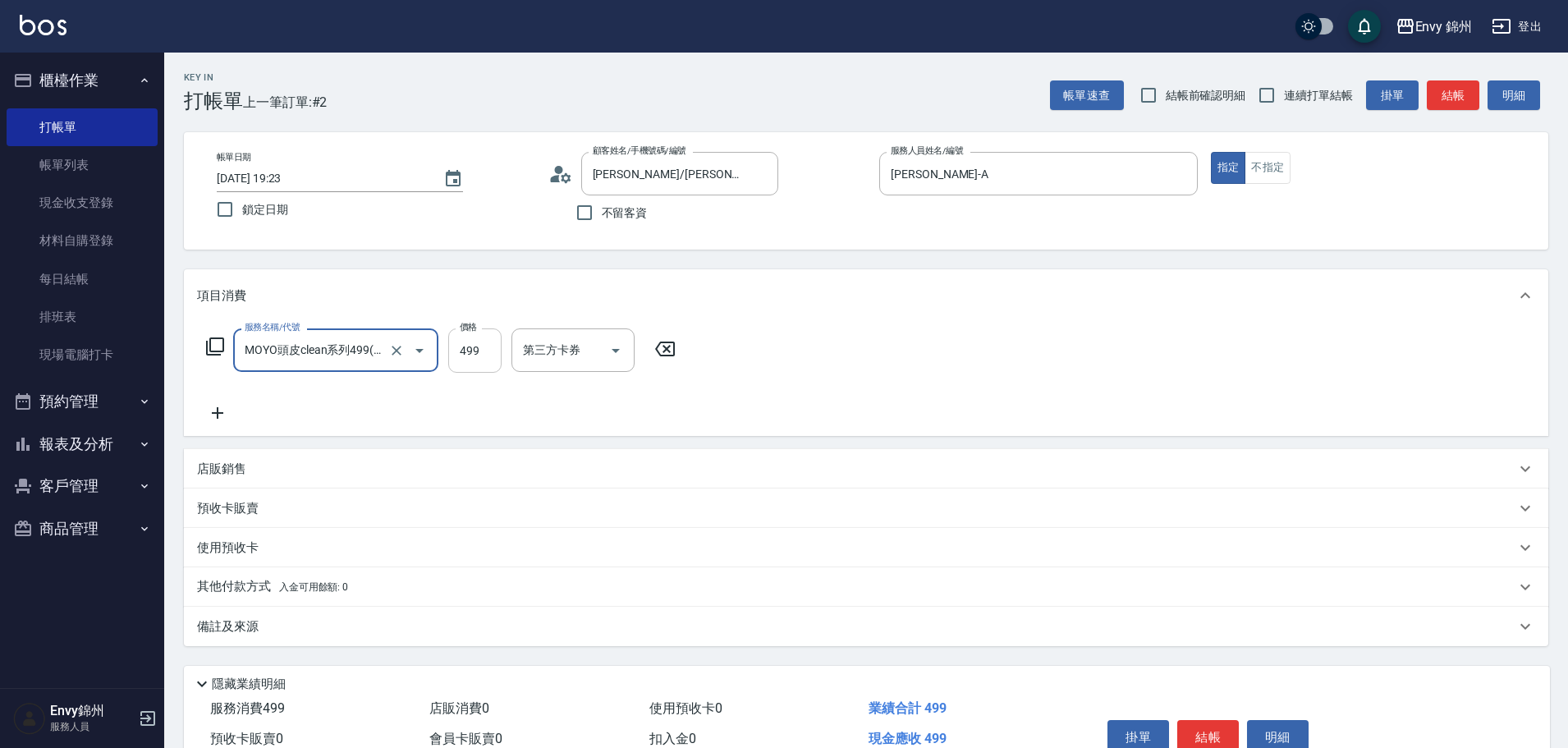
type input "MOYO頭皮clean系列499(405)"
click at [489, 354] on input "499" at bounding box center [475, 350] width 54 height 44
type input "699"
click at [538, 341] on div "1點30-1 1點30-1" at bounding box center [560, 349] width 99 height 43
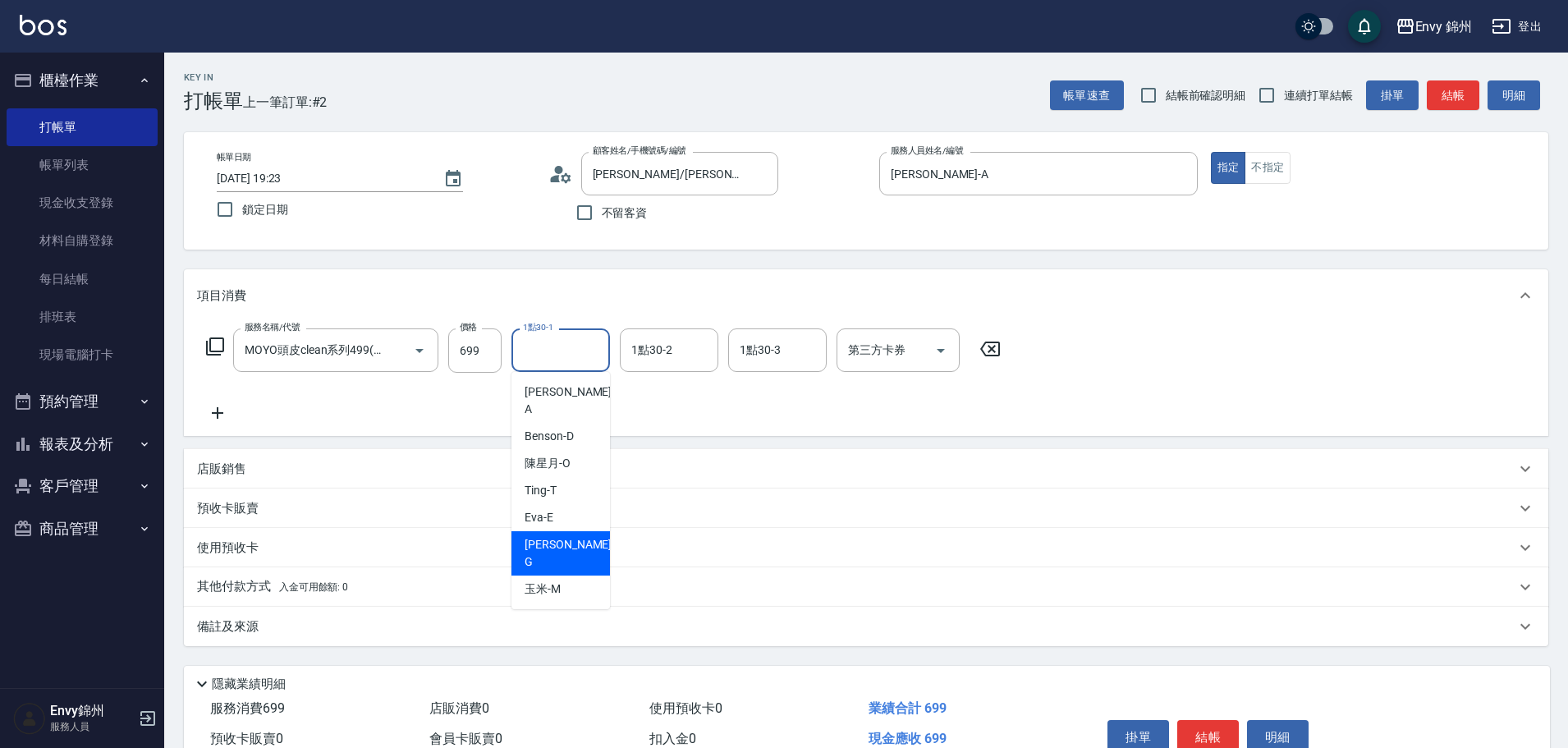
click at [582, 532] on div "[PERSON_NAME]" at bounding box center [560, 554] width 99 height 44
type input "[PERSON_NAME]"
drag, startPoint x: 532, startPoint y: 629, endPoint x: 545, endPoint y: 641, distance: 17.7
click at [533, 629] on div "備註及來源" at bounding box center [856, 627] width 1318 height 18
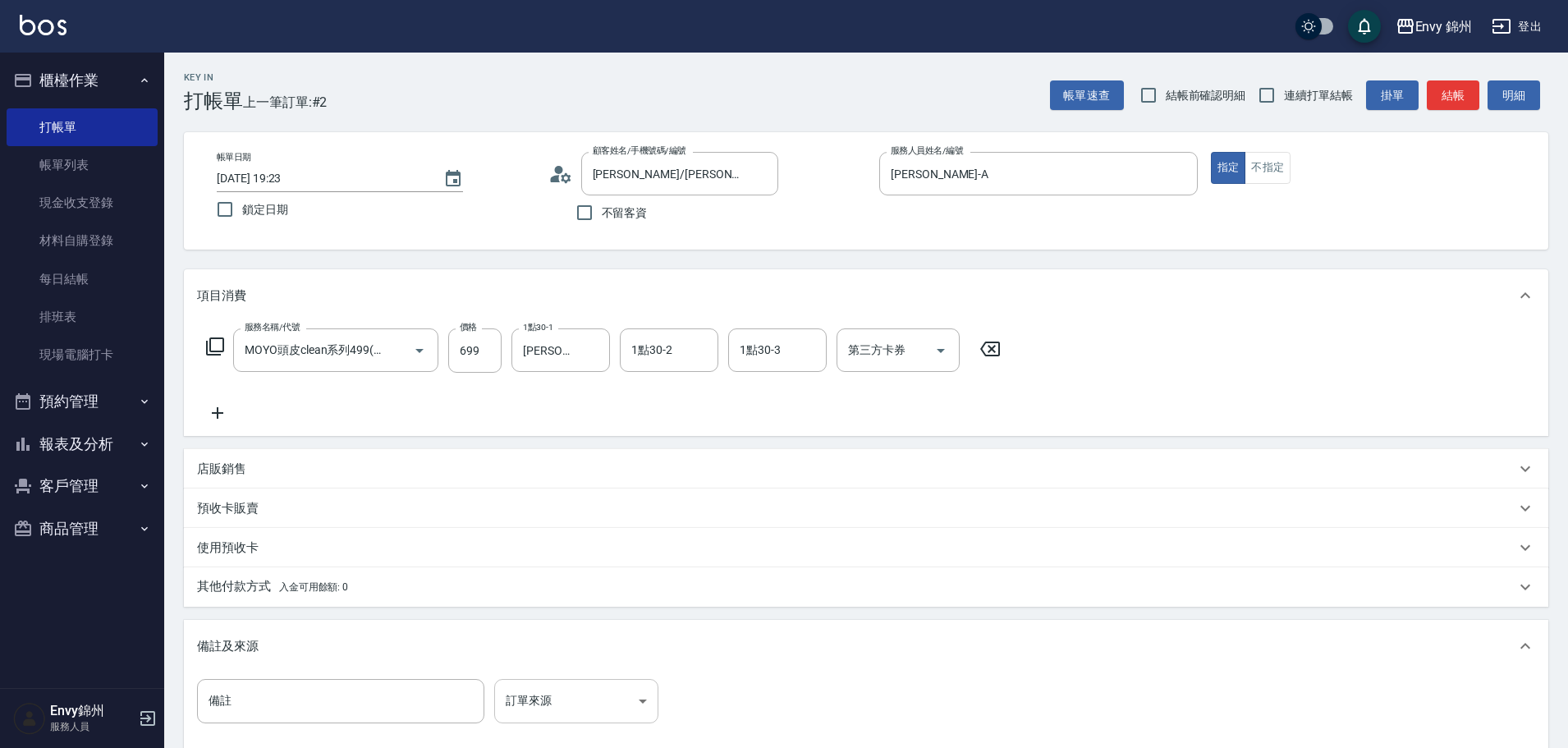
click at [597, 695] on body "Envy 錦州 登出 櫃檯作業 打帳單 帳單列表 現金收支登錄 材料自購登錄 每日結帳 排班表 現場電腦打卡 預約管理 預約管理 單日預約紀錄 單週預約紀錄 …" at bounding box center [784, 467] width 1568 height 935
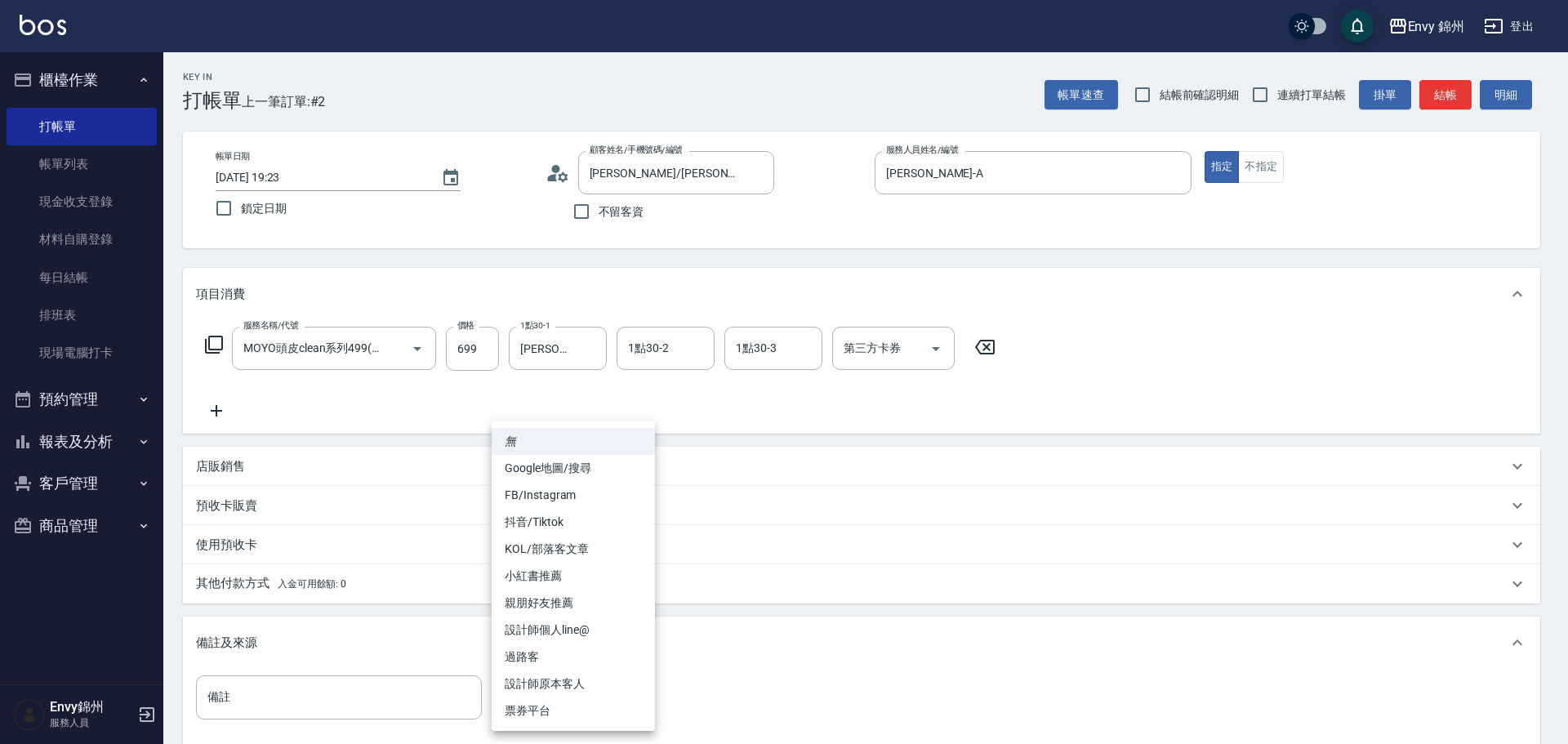
click at [593, 687] on li "設計師原本客人" at bounding box center [574, 683] width 164 height 27
type input "設計師原本客人"
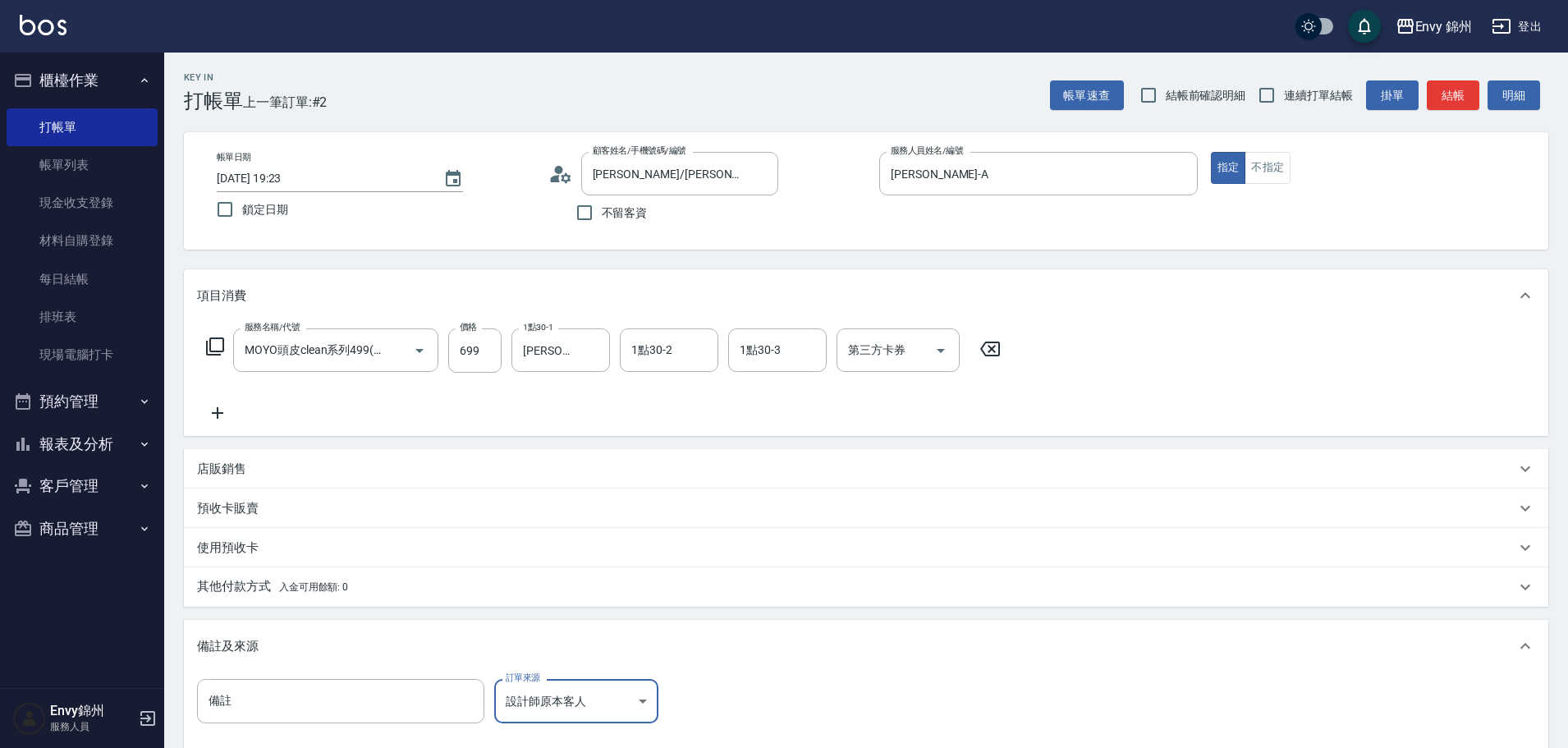
scroll to position [194, 0]
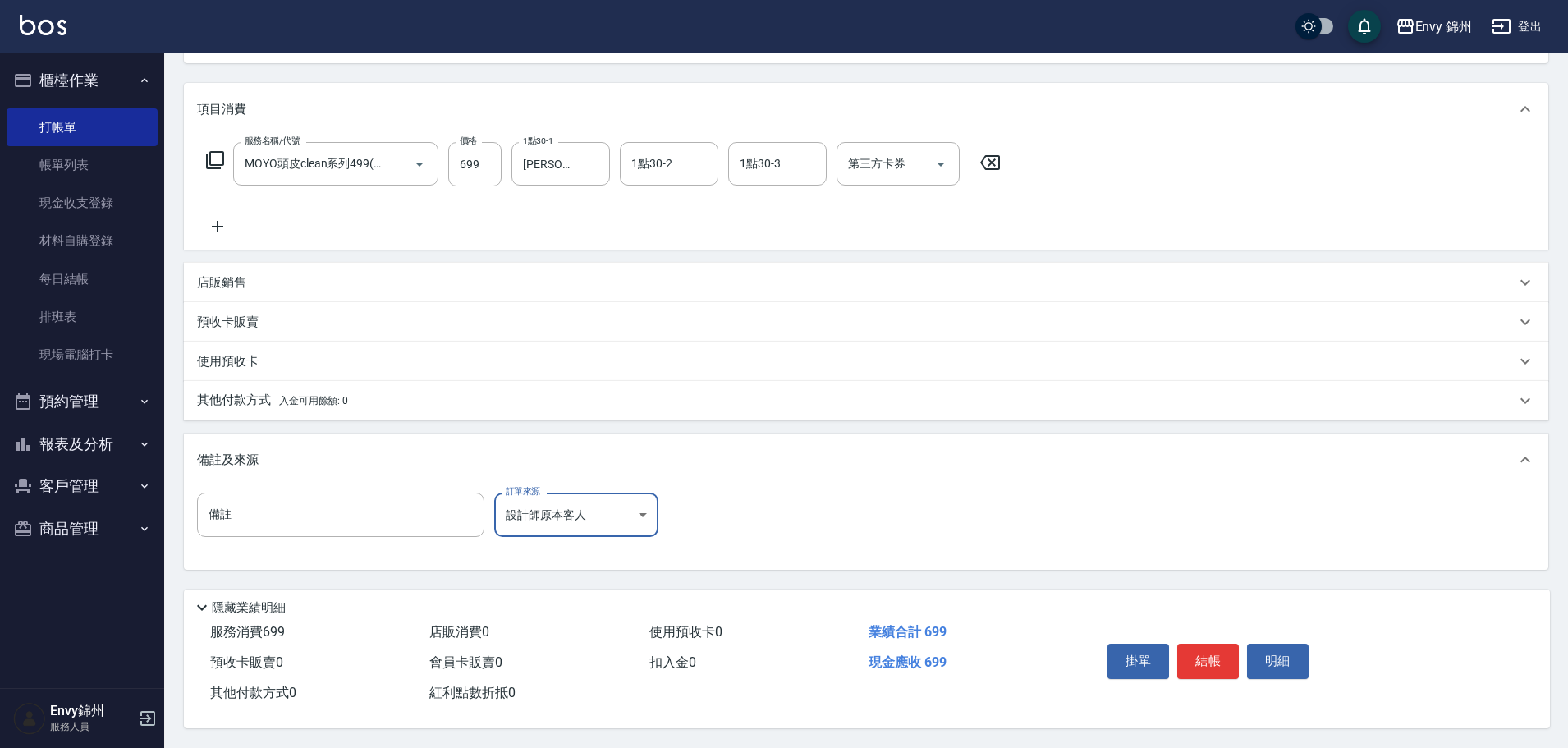
click at [1188, 649] on button "結帳" at bounding box center [1207, 660] width 62 height 34
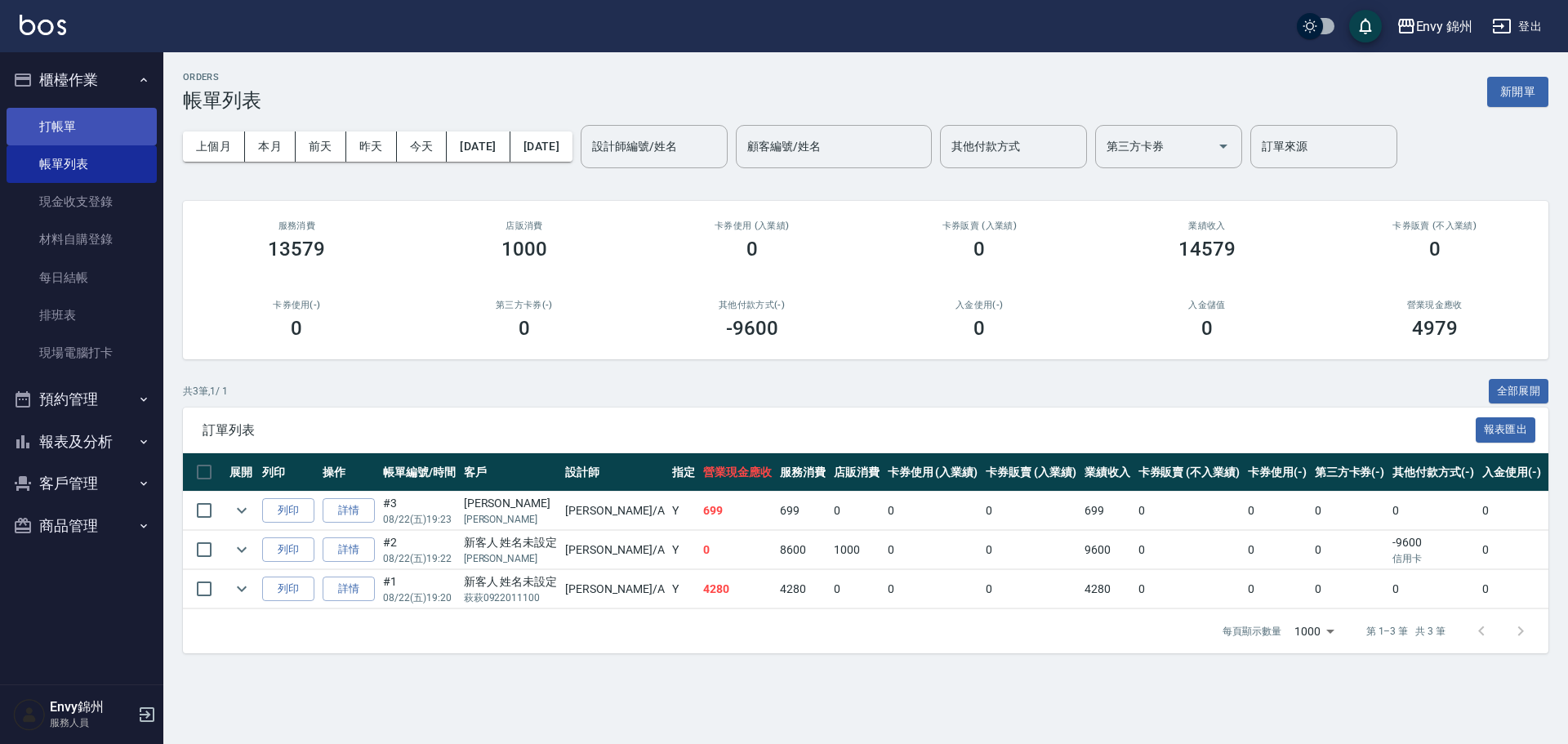
click at [59, 113] on link "打帳單" at bounding box center [81, 126] width 150 height 38
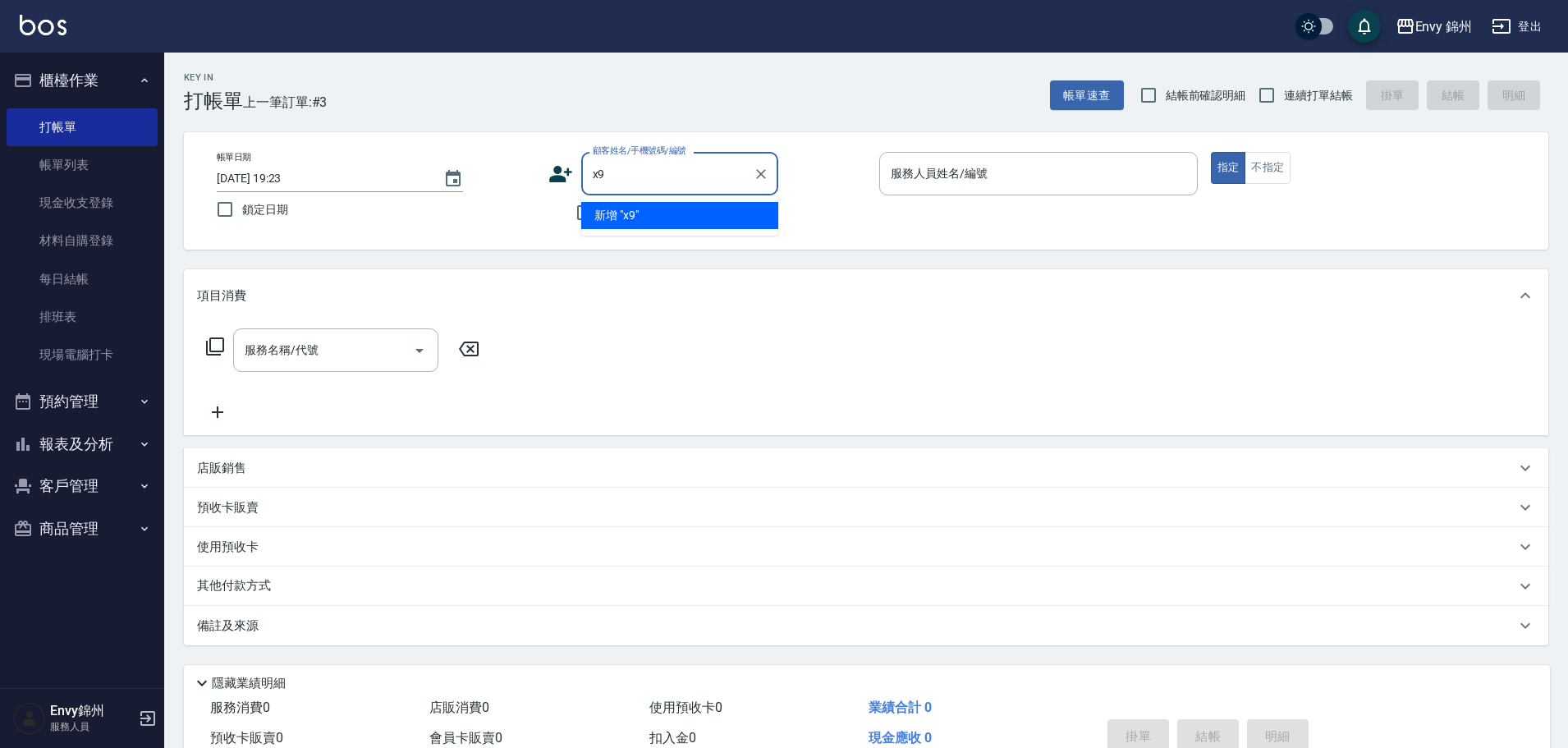
type input "x"
click at [679, 239] on li "新客人 姓名未設定/[PERSON_NAME]0925754125/null" at bounding box center [680, 224] width 197 height 44
type input "新客人 姓名未設定/[PERSON_NAME]0925754125/null"
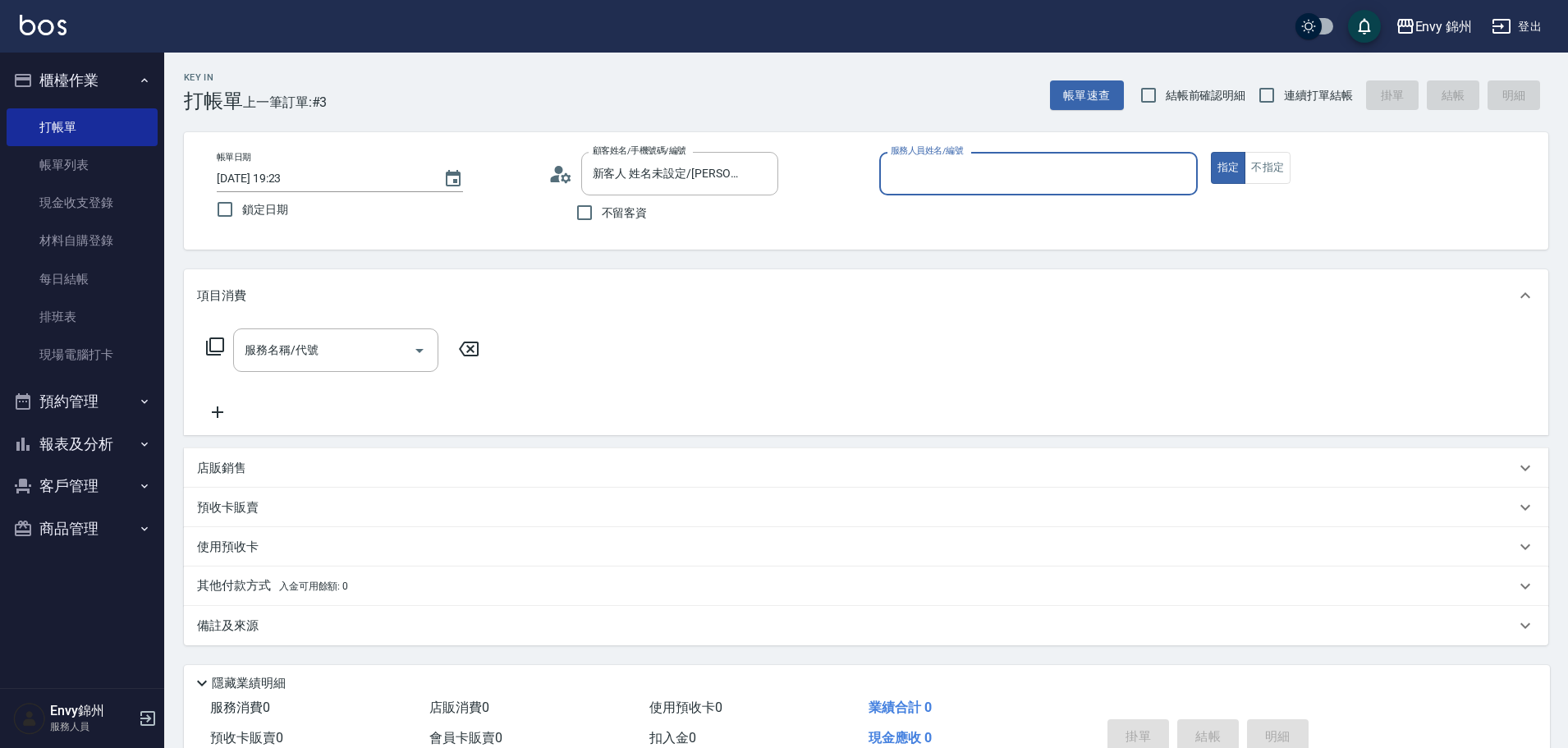
click at [958, 175] on input "服務人員姓名/編號" at bounding box center [1038, 173] width 304 height 29
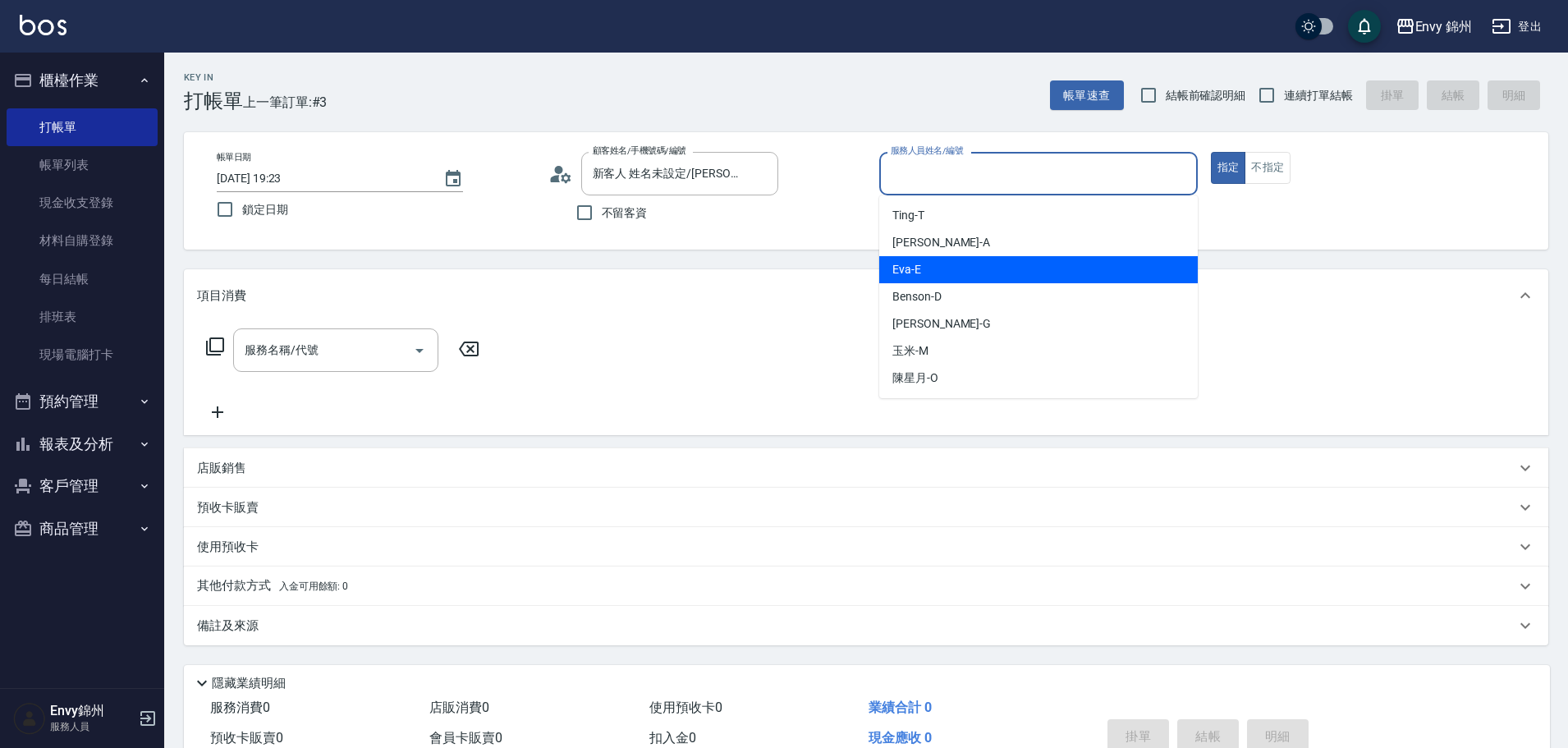
click at [932, 246] on span "[PERSON_NAME] -A" at bounding box center [941, 242] width 98 height 18
type input "[PERSON_NAME]-A"
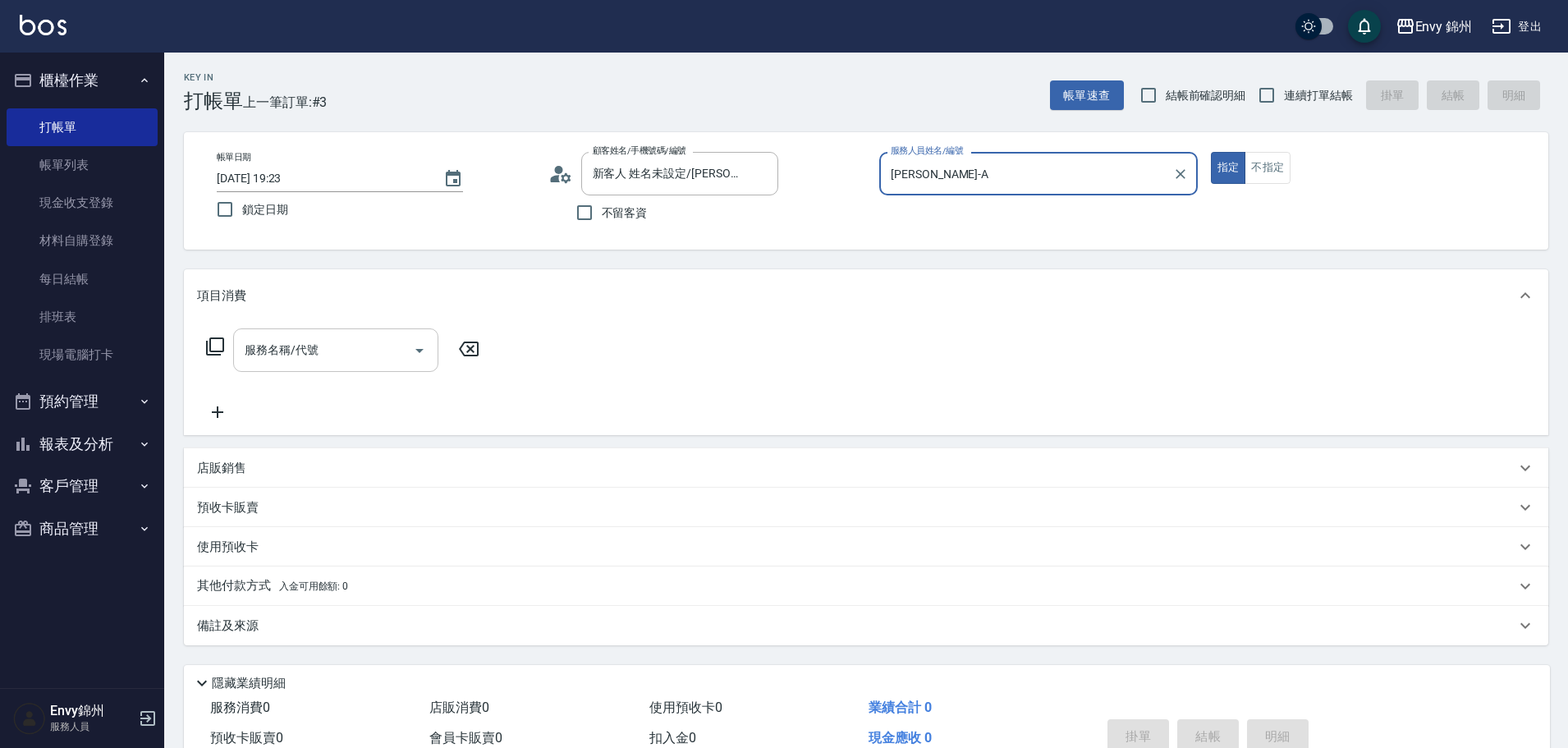
click at [360, 349] on input "服務名稱/代號" at bounding box center [323, 349] width 165 height 29
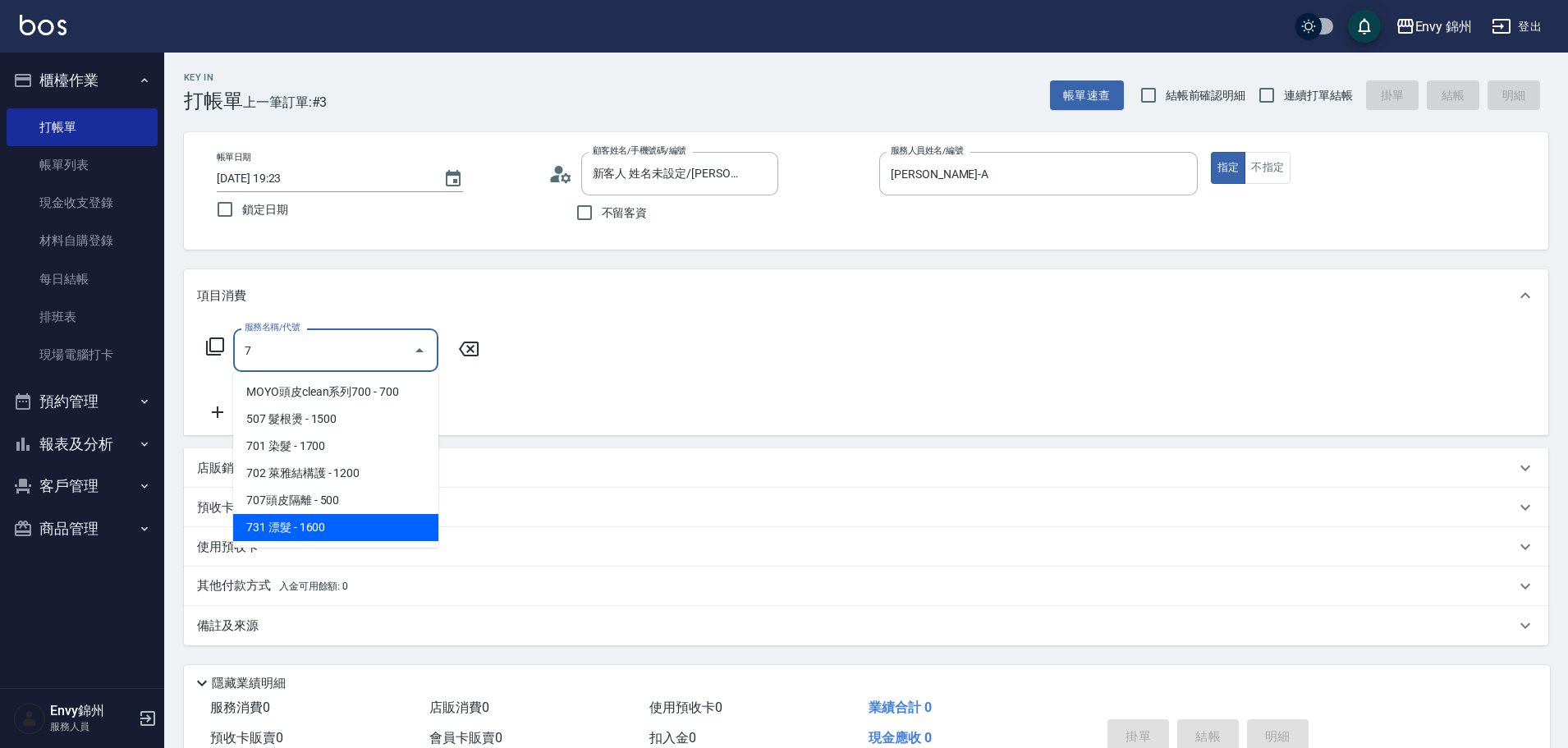
click at [346, 524] on span "731 漂髮 - 1600" at bounding box center [336, 527] width 205 height 27
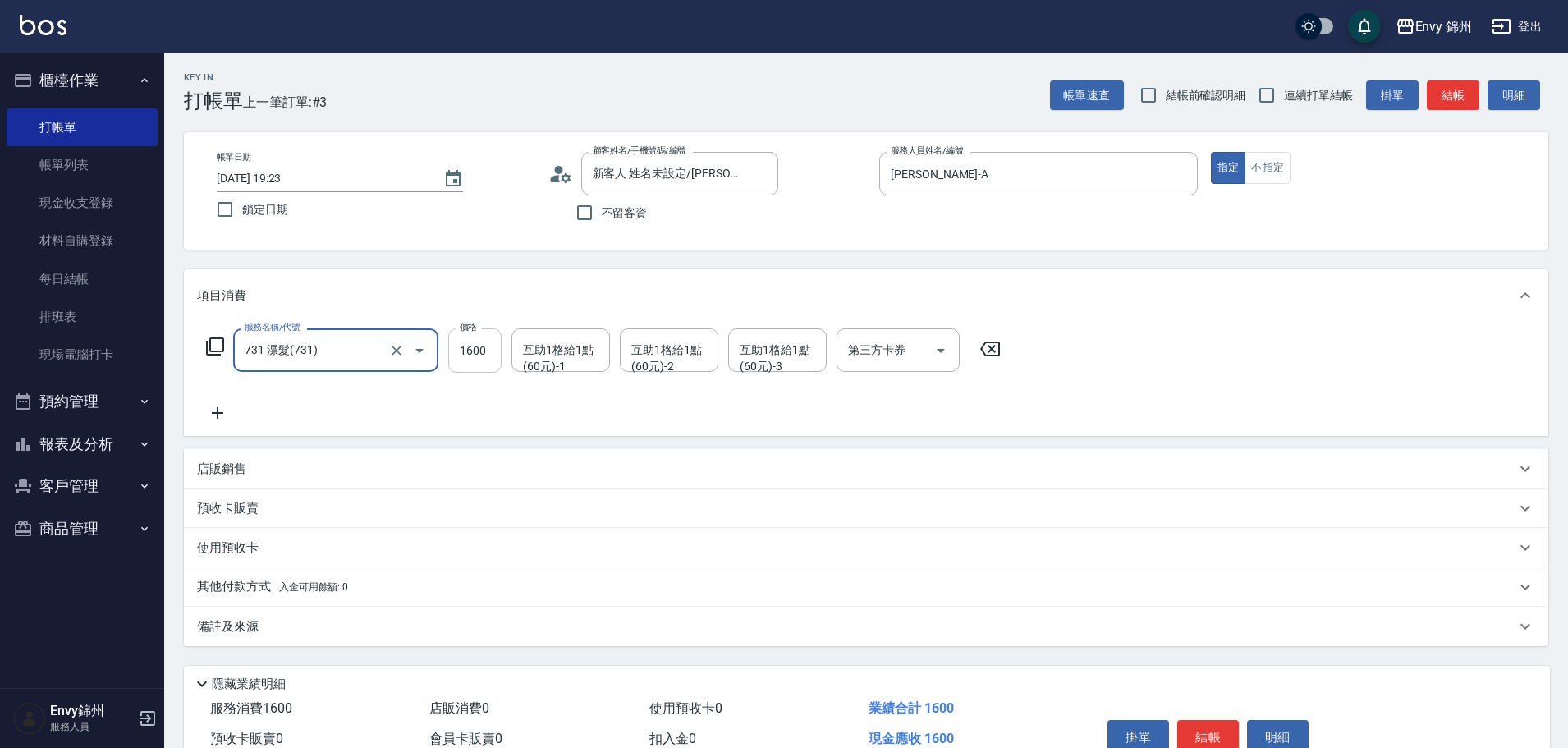
type input "731 漂髮(731)"
click at [467, 354] on input "1600" at bounding box center [475, 350] width 54 height 44
type input "5600"
click at [569, 352] on div "互助1格給1點(60元)-1 互助1格給1點(60元)-1" at bounding box center [560, 349] width 99 height 43
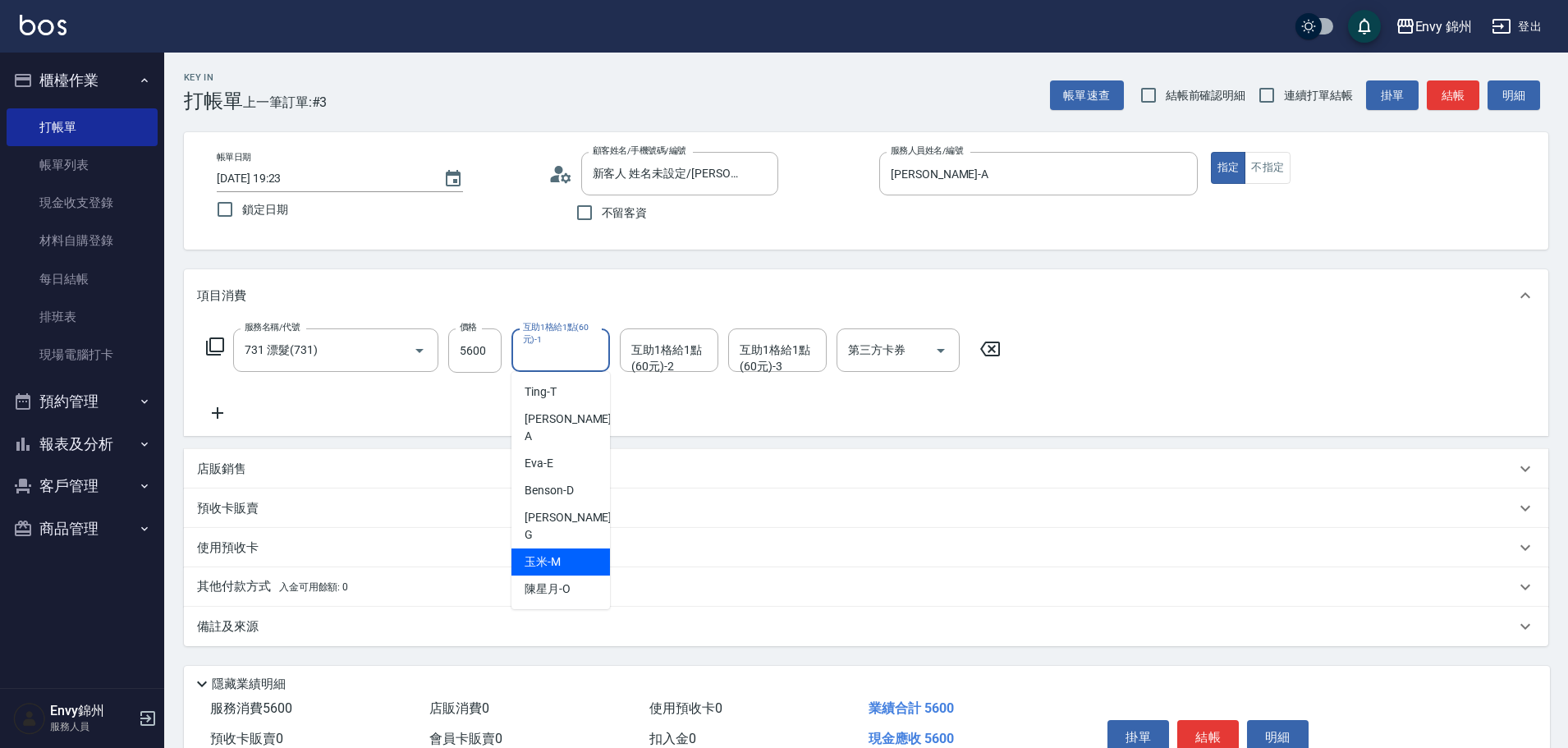
click at [551, 554] on span "玉米 -M" at bounding box center [542, 562] width 36 height 18
type input "玉米-M"
click at [663, 349] on div "互助1格給1點(60元)-2 互助1格給1點(60元)-2" at bounding box center [668, 349] width 99 height 43
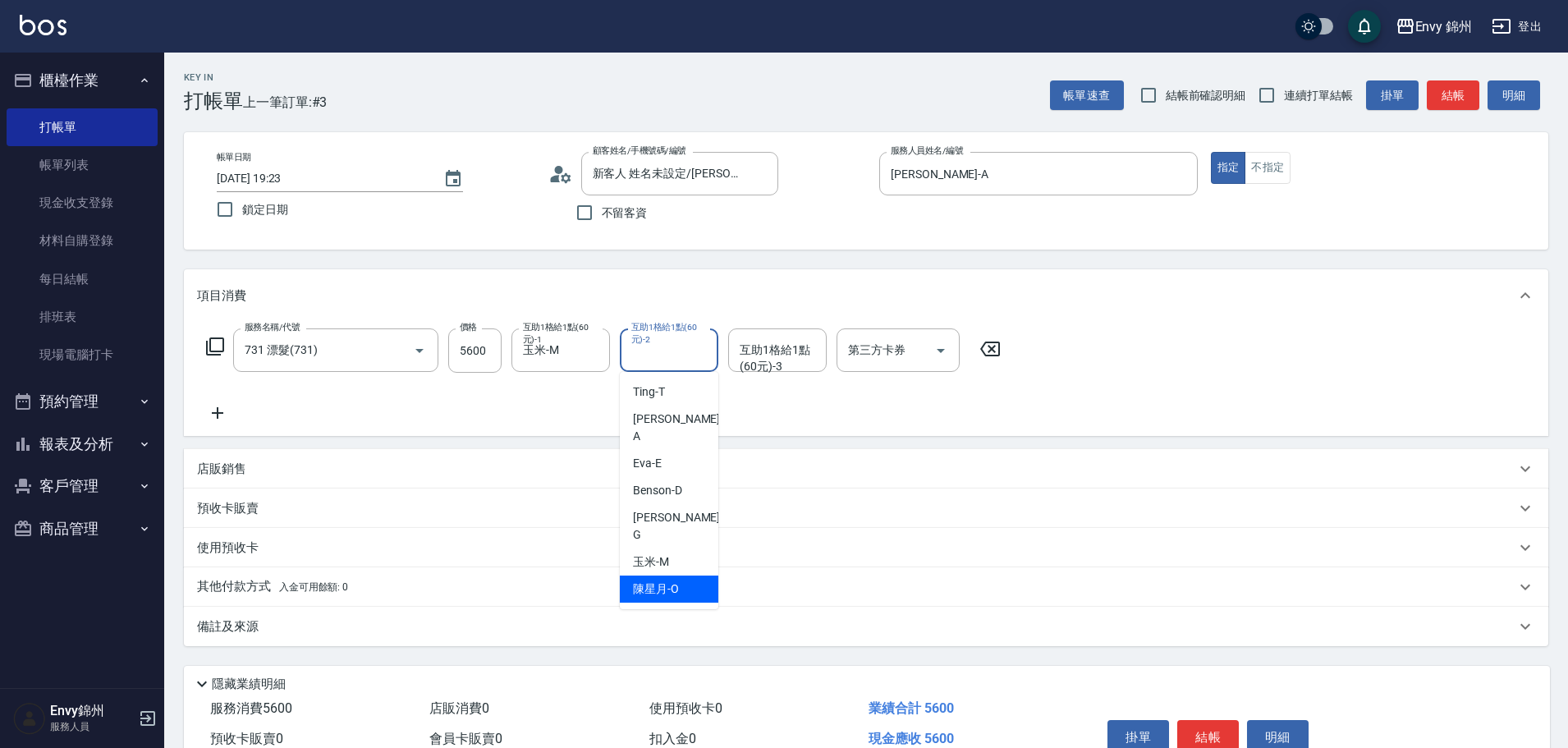
click at [655, 581] on span "陳星月 -O" at bounding box center [656, 589] width 46 height 18
type input "陳星月-O"
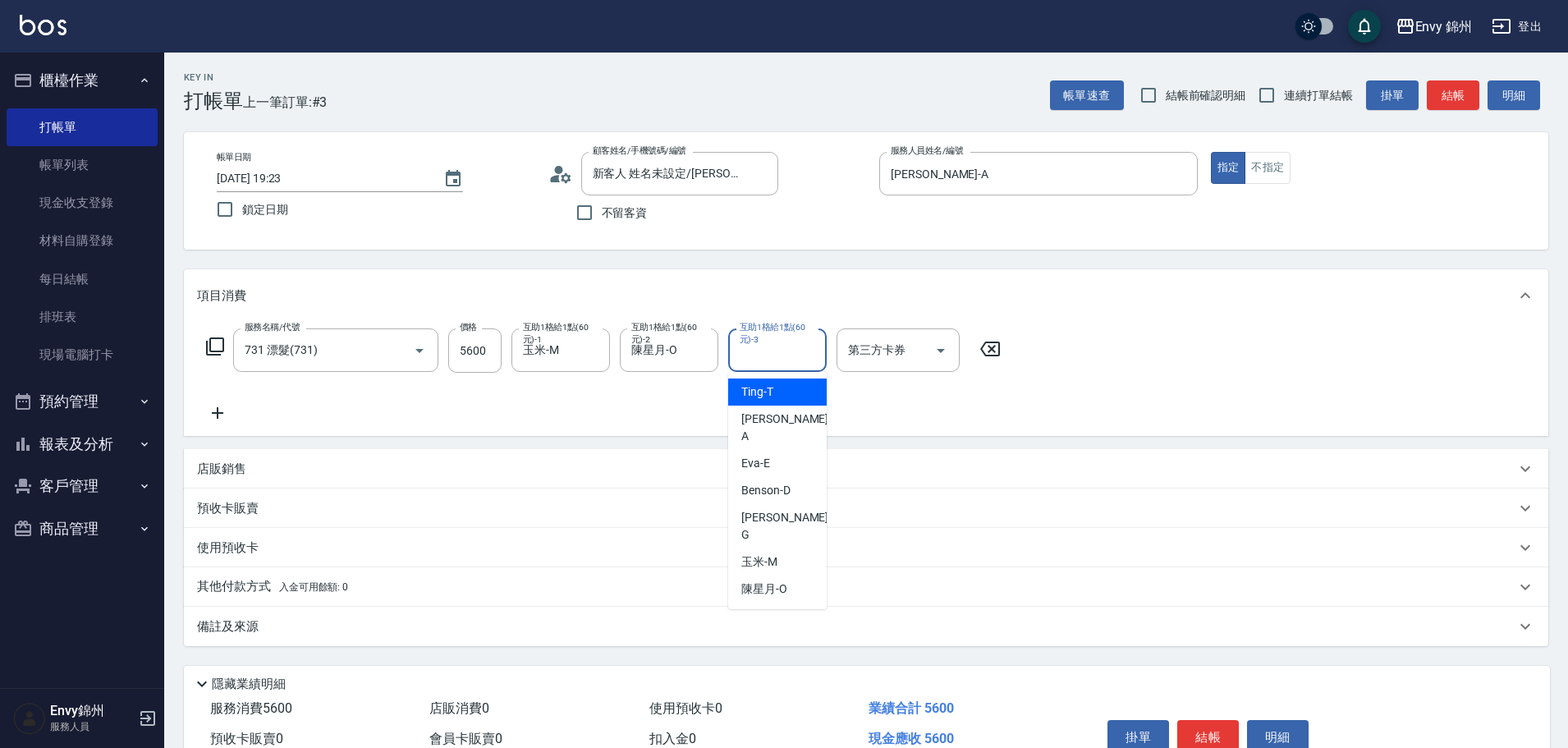
click at [754, 346] on div "互助1格給1點(60元)-3 互助1格給1點(60元)-3" at bounding box center [778, 349] width 99 height 43
click at [774, 554] on span "玉米 -M" at bounding box center [759, 562] width 36 height 18
type input "玉米-M"
click at [214, 409] on icon at bounding box center [217, 412] width 41 height 19
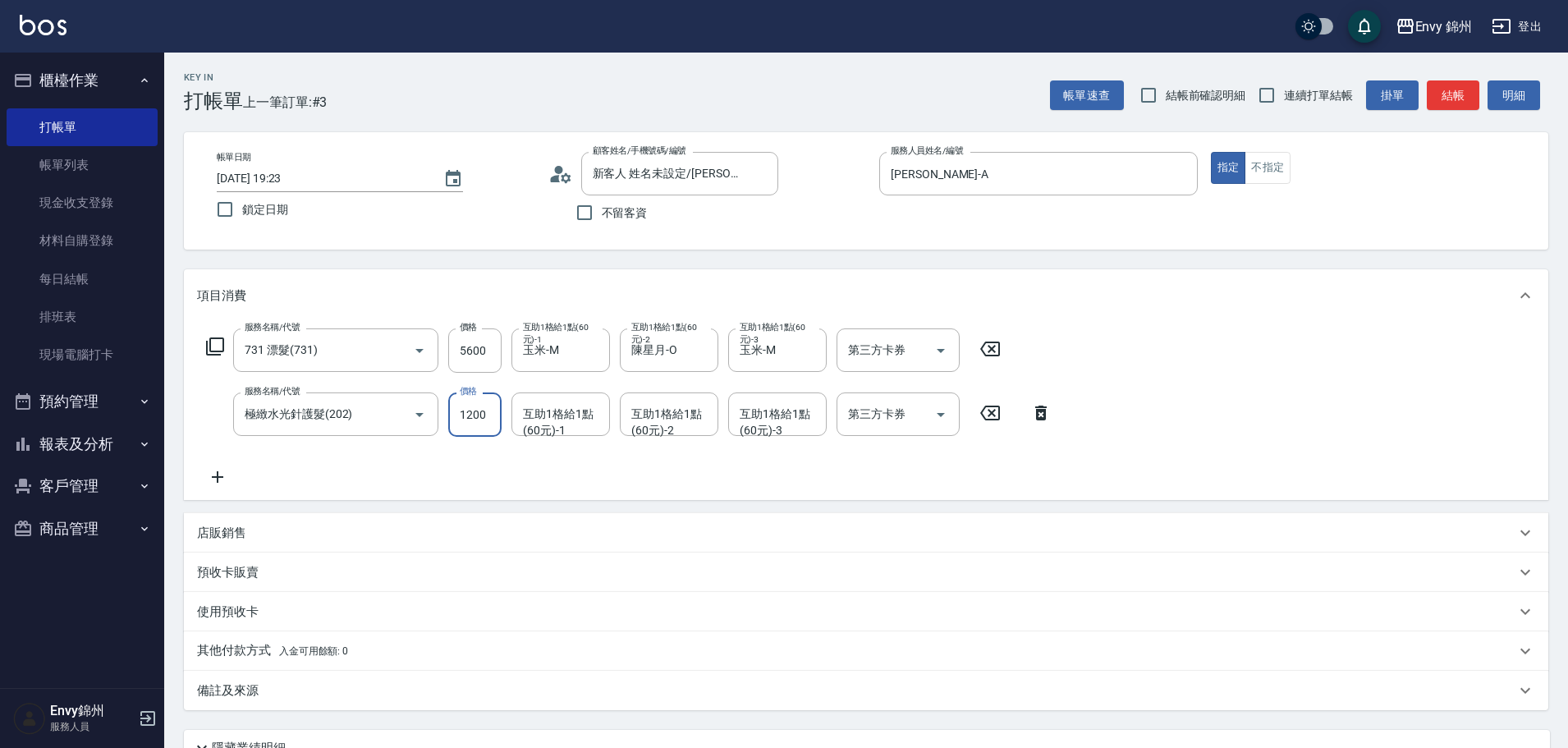
click at [480, 428] on input "1200" at bounding box center [475, 414] width 54 height 44
click at [388, 409] on icon "Clear" at bounding box center [397, 415] width 17 height 17
type input "極緻水光針護髮(202)"
click at [394, 413] on div at bounding box center [408, 413] width 46 height 43
click at [363, 416] on input "極緻水光針護髮(202)" at bounding box center [312, 413] width 144 height 29
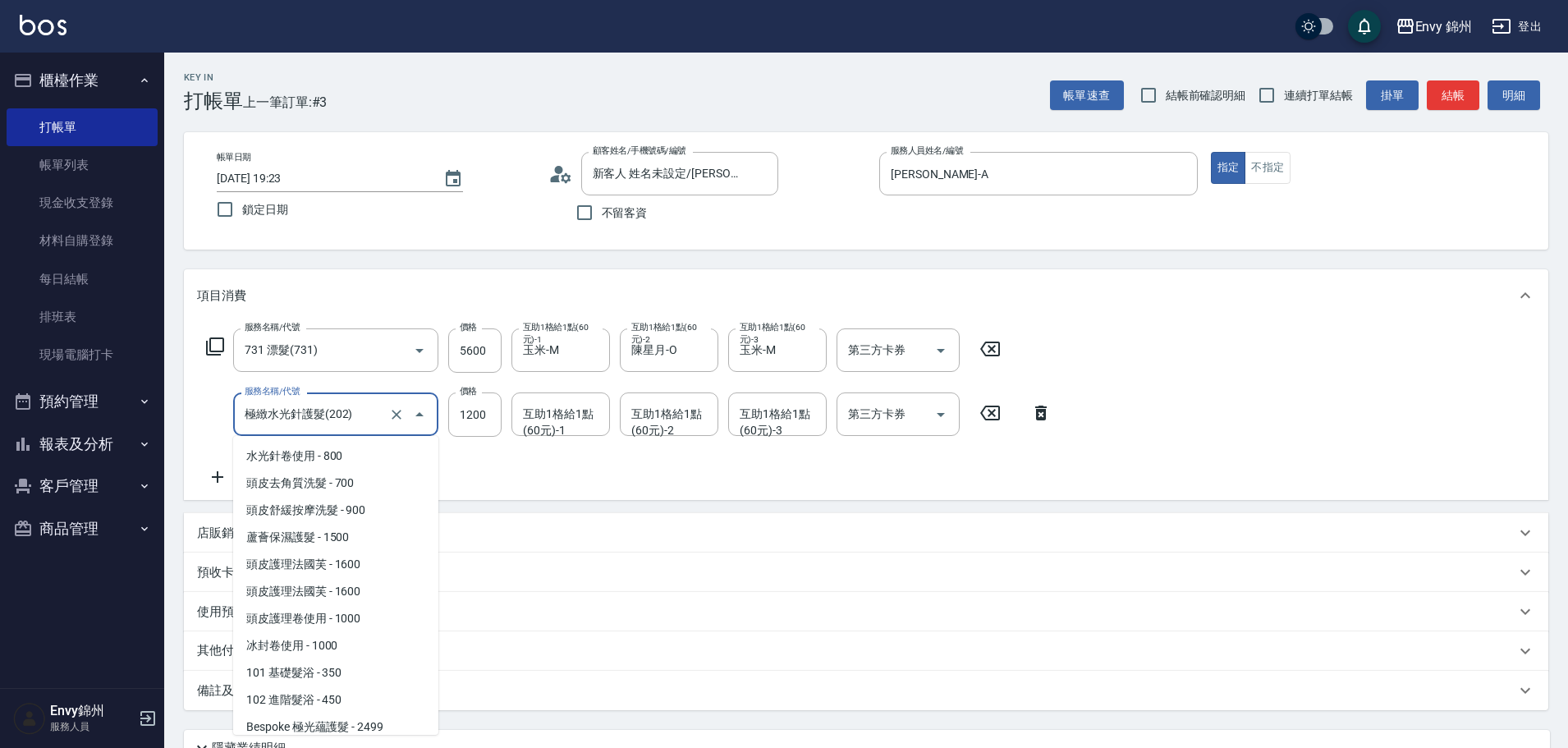
scroll to position [60, 0]
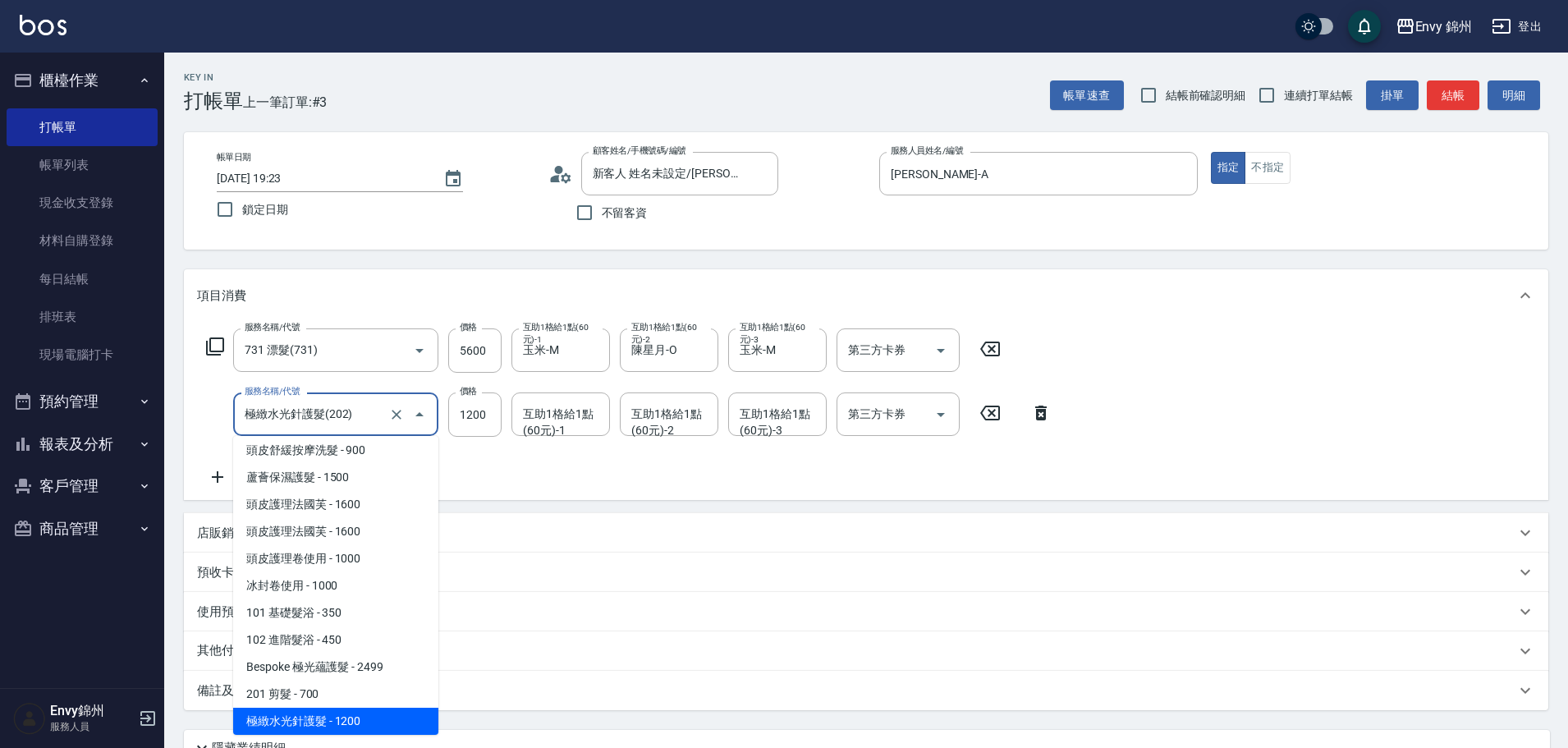
click at [363, 416] on input "極緻水光針護髮(202)" at bounding box center [312, 413] width 144 height 29
drag, startPoint x: 407, startPoint y: 411, endPoint x: 398, endPoint y: 411, distance: 9.0
click at [401, 411] on div at bounding box center [408, 413] width 46 height 43
click at [389, 411] on icon "Clear" at bounding box center [397, 415] width 17 height 17
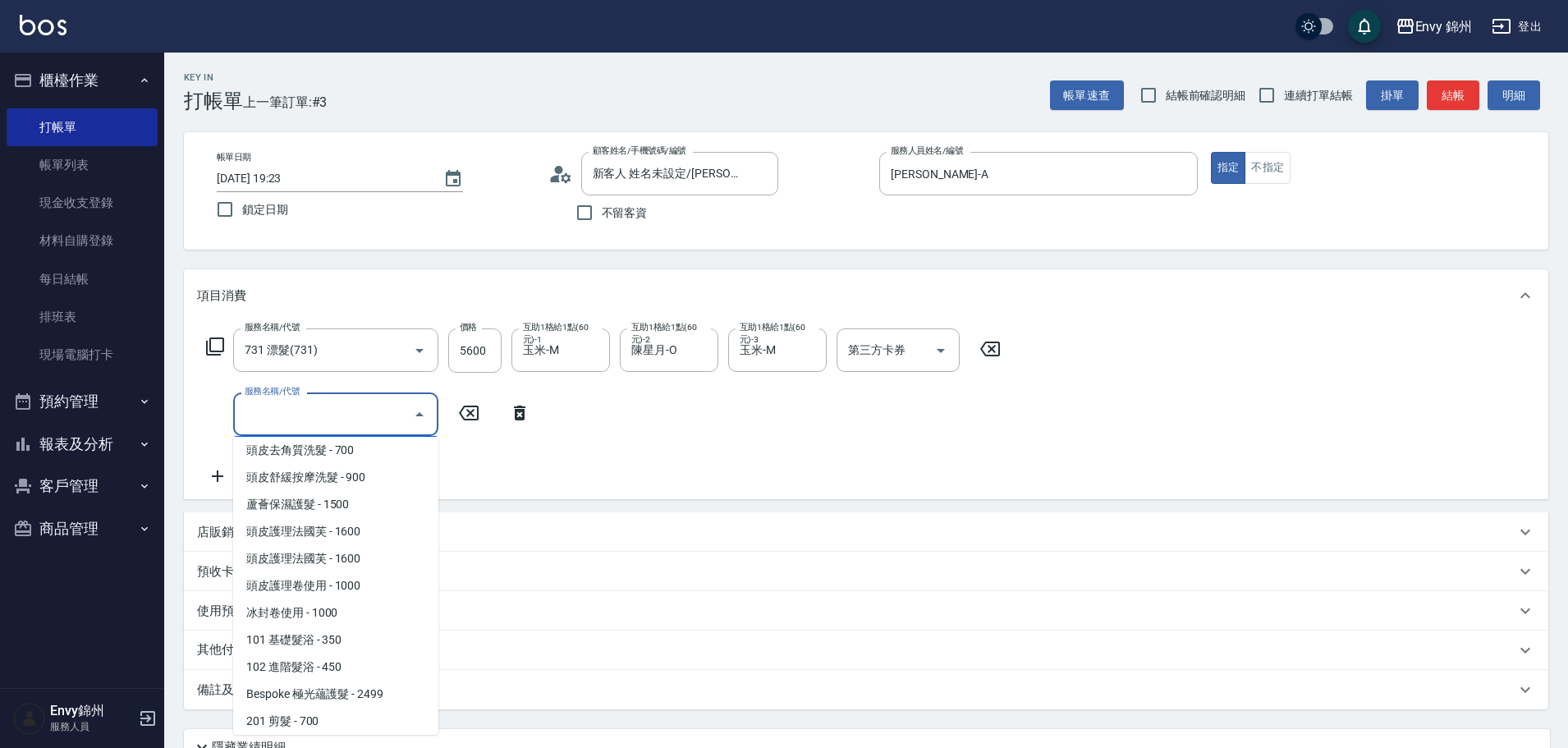
scroll to position [0, 0]
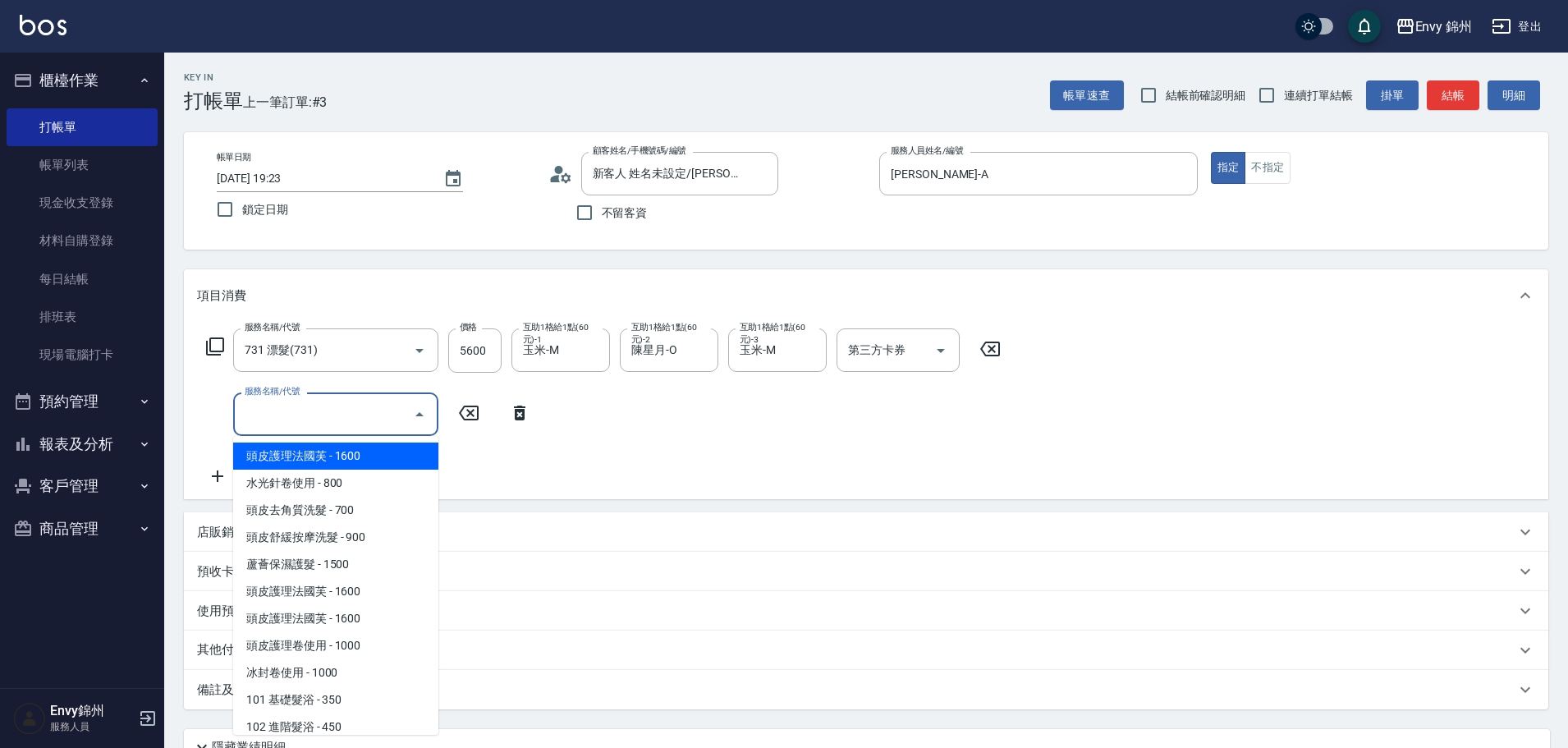
click at [334, 419] on input "服務名稱/代號" at bounding box center [323, 413] width 165 height 29
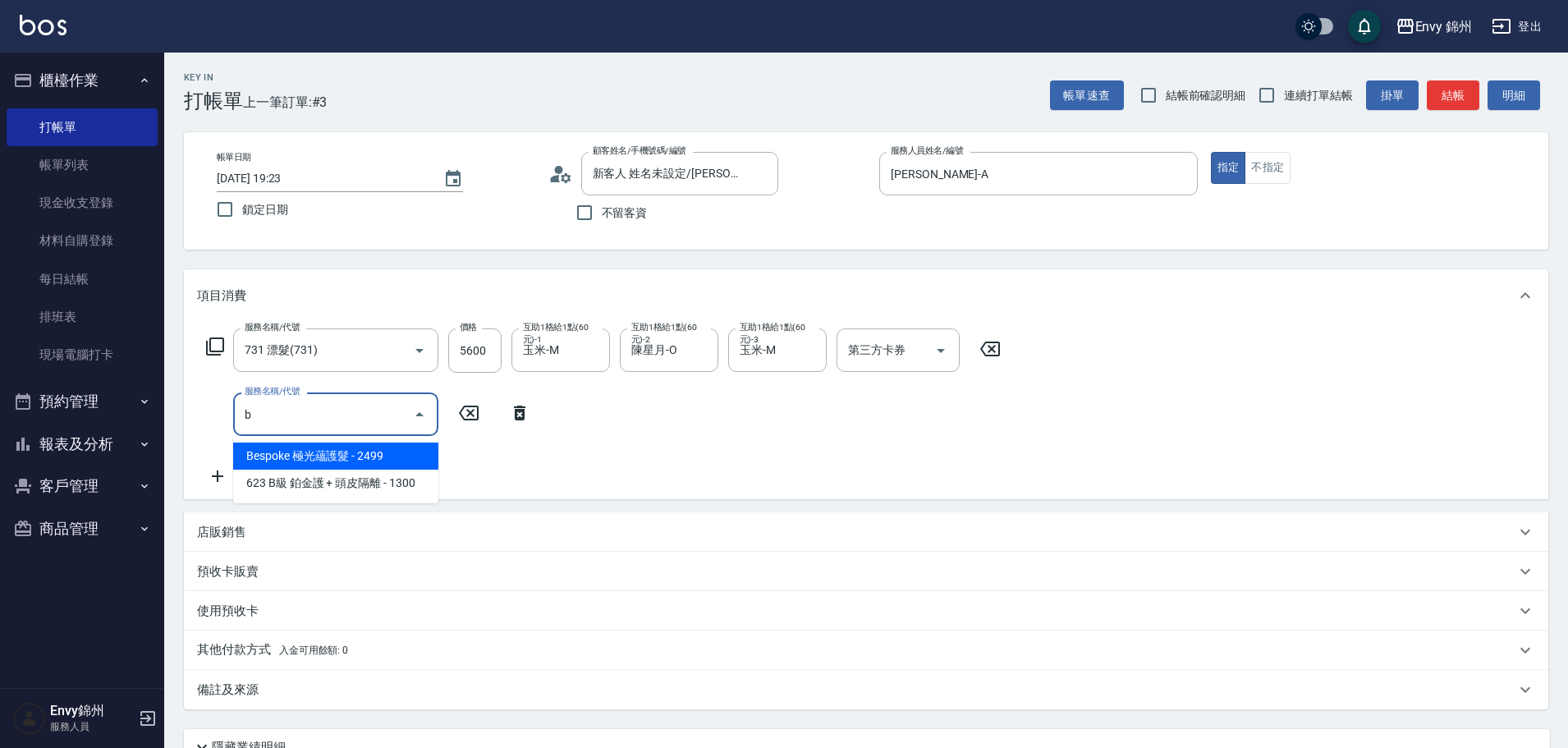
click at [365, 460] on span "Bespoke 極光蘊護髮 - 2499" at bounding box center [336, 456] width 205 height 27
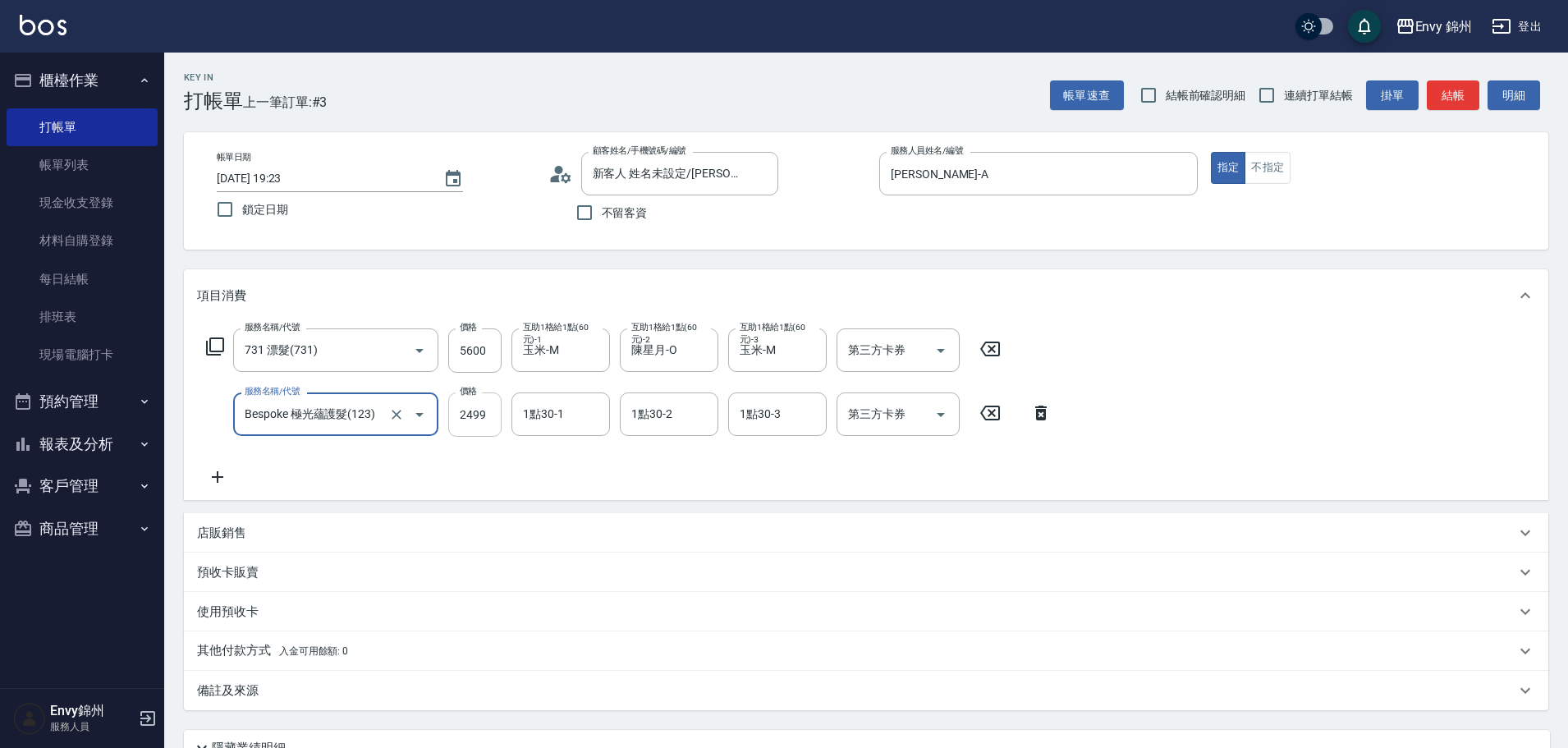
type input "Bespoke 極光蘊護髮(123)"
click at [464, 427] on input "2499" at bounding box center [475, 414] width 54 height 44
type input "0"
click at [560, 414] on input "1點30-1" at bounding box center [560, 413] width 84 height 29
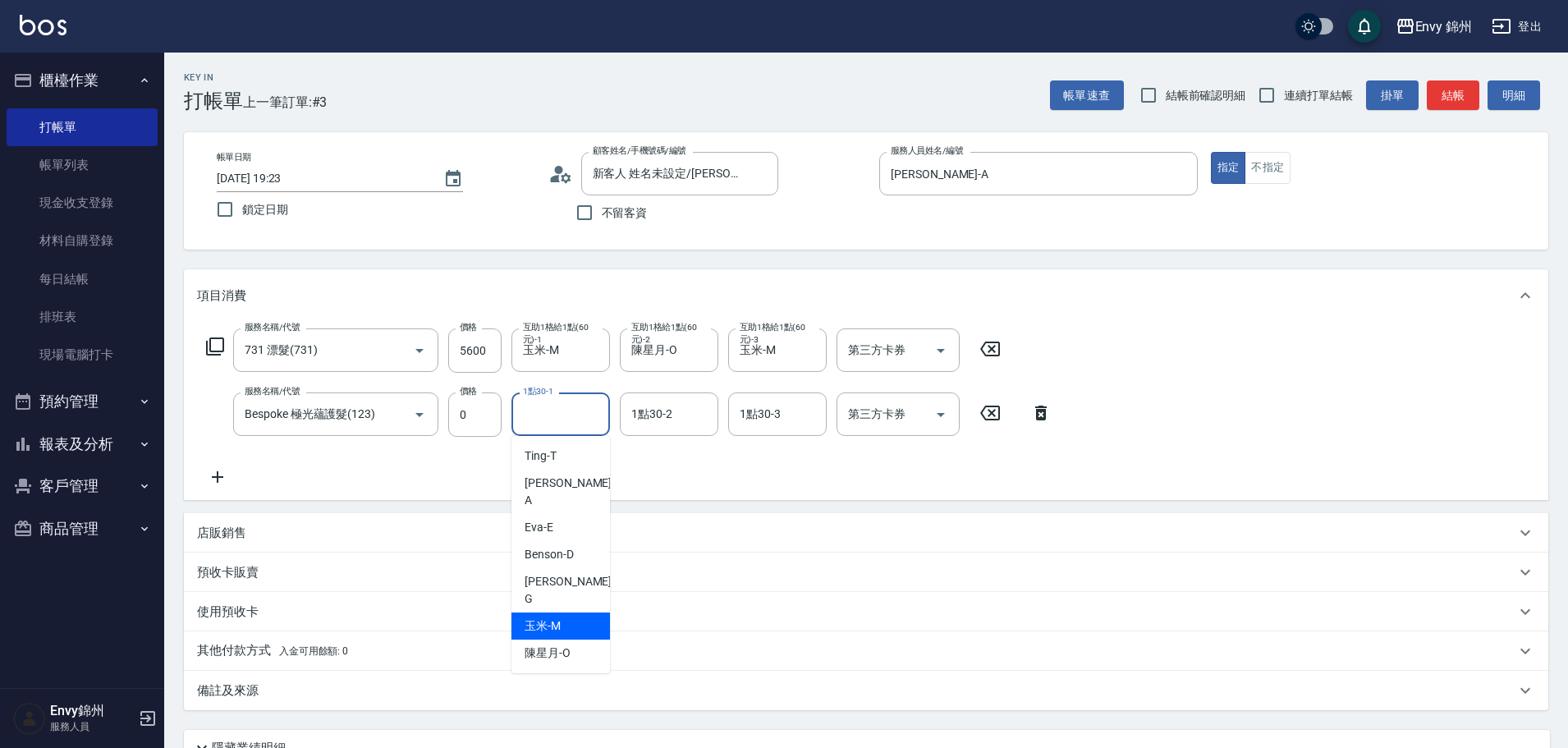
click at [597, 612] on div "玉米 -M" at bounding box center [560, 625] width 99 height 27
type input "玉米-M"
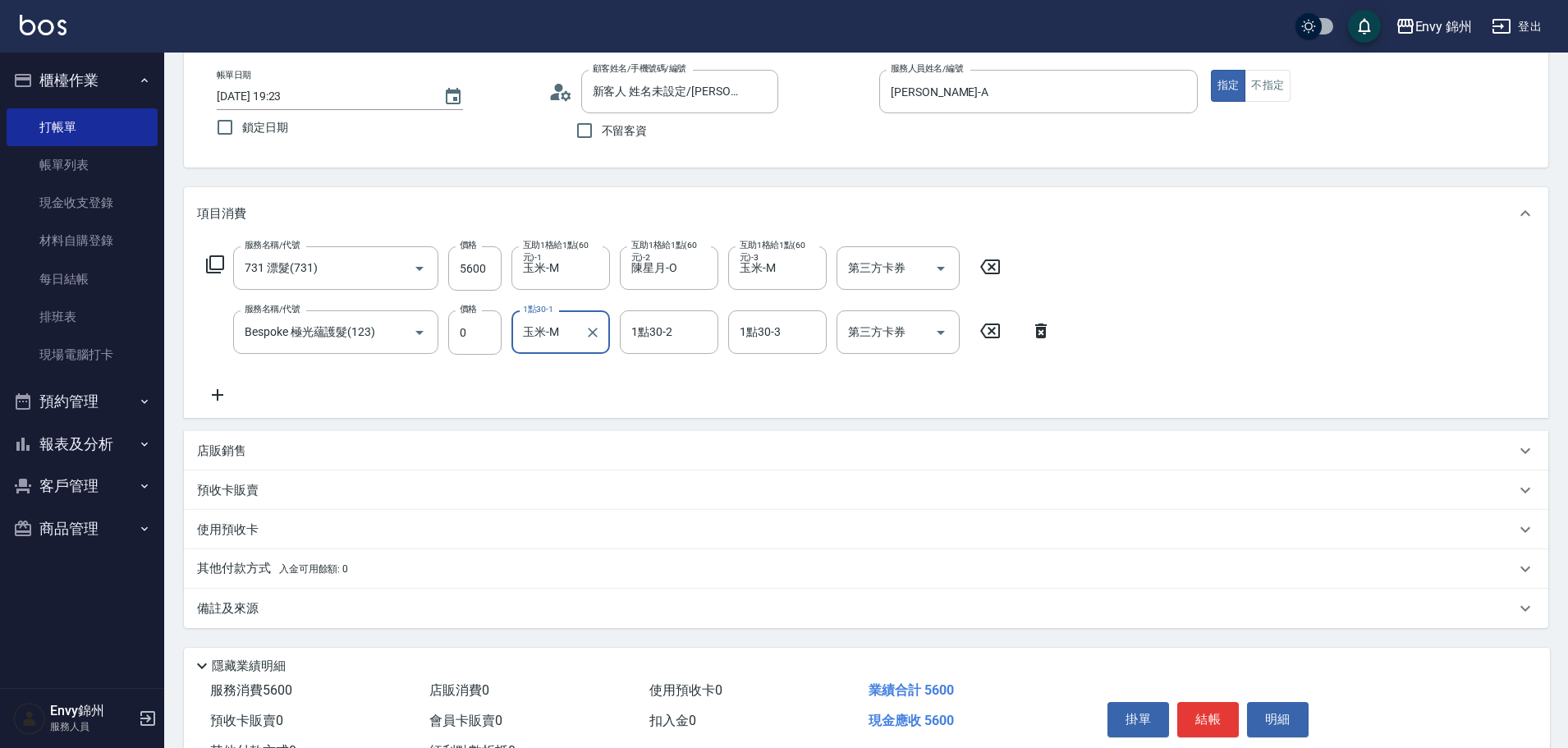
drag, startPoint x: 522, startPoint y: 635, endPoint x: 533, endPoint y: 650, distance: 18.6
click at [523, 635] on div "Key In 打帳單 上一筆訂單:#3 帳單速查 結帳前確認明細 連續打單結帳 掛單 結帳 明細 帳單日期 [DATE] 19:23 鎖定日期 顧客姓名/手機…" at bounding box center [866, 388] width 1404 height 836
click at [533, 612] on div "備註及來源" at bounding box center [856, 608] width 1318 height 18
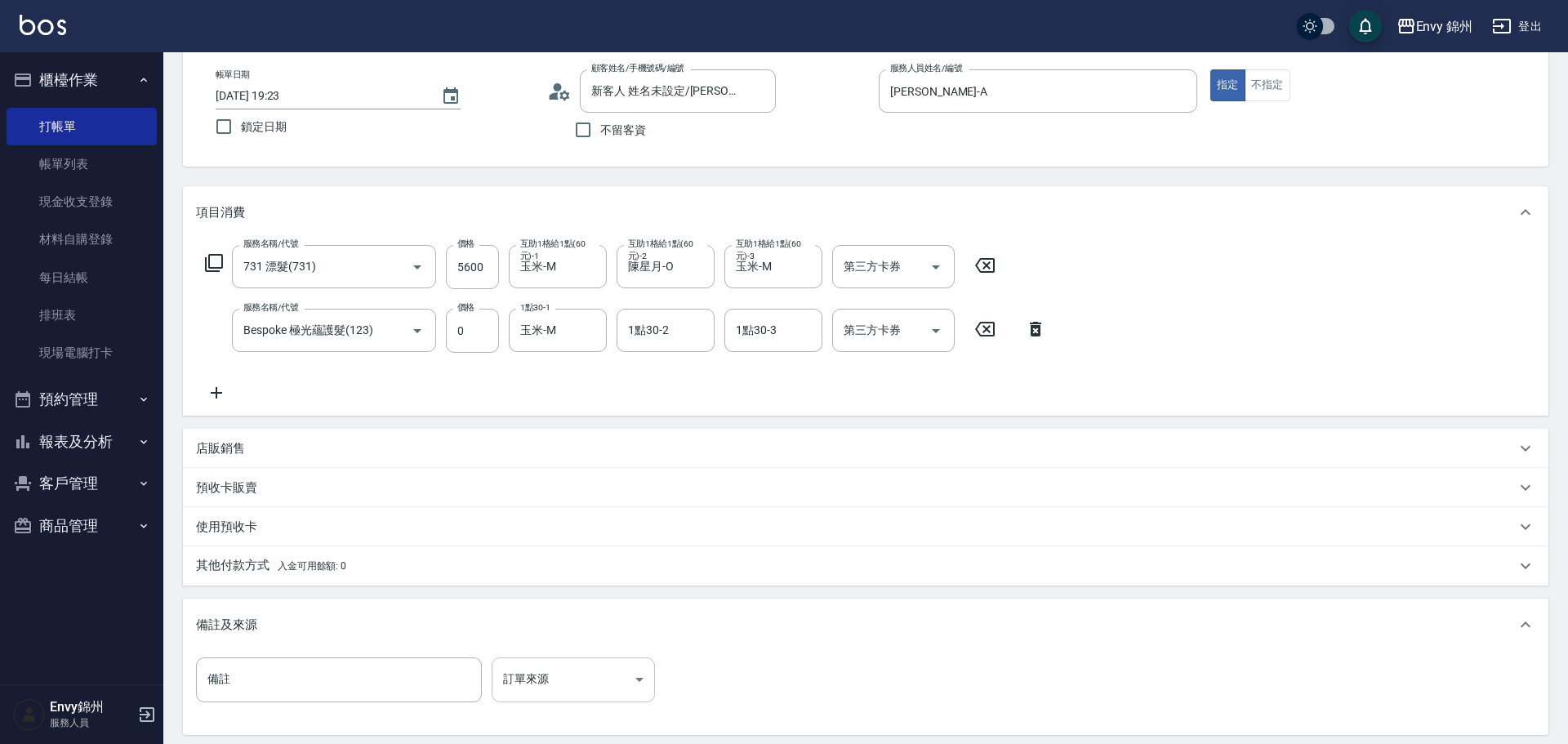
click at [612, 683] on body "Envy 錦州 登出 櫃檯作業 打帳單 帳單列表 現金收支登錄 材料自購登錄 每日結帳 排班表 現場電腦打卡 預約管理 預約管理 單日預約紀錄 單週預約紀錄 …" at bounding box center [784, 415] width 1568 height 994
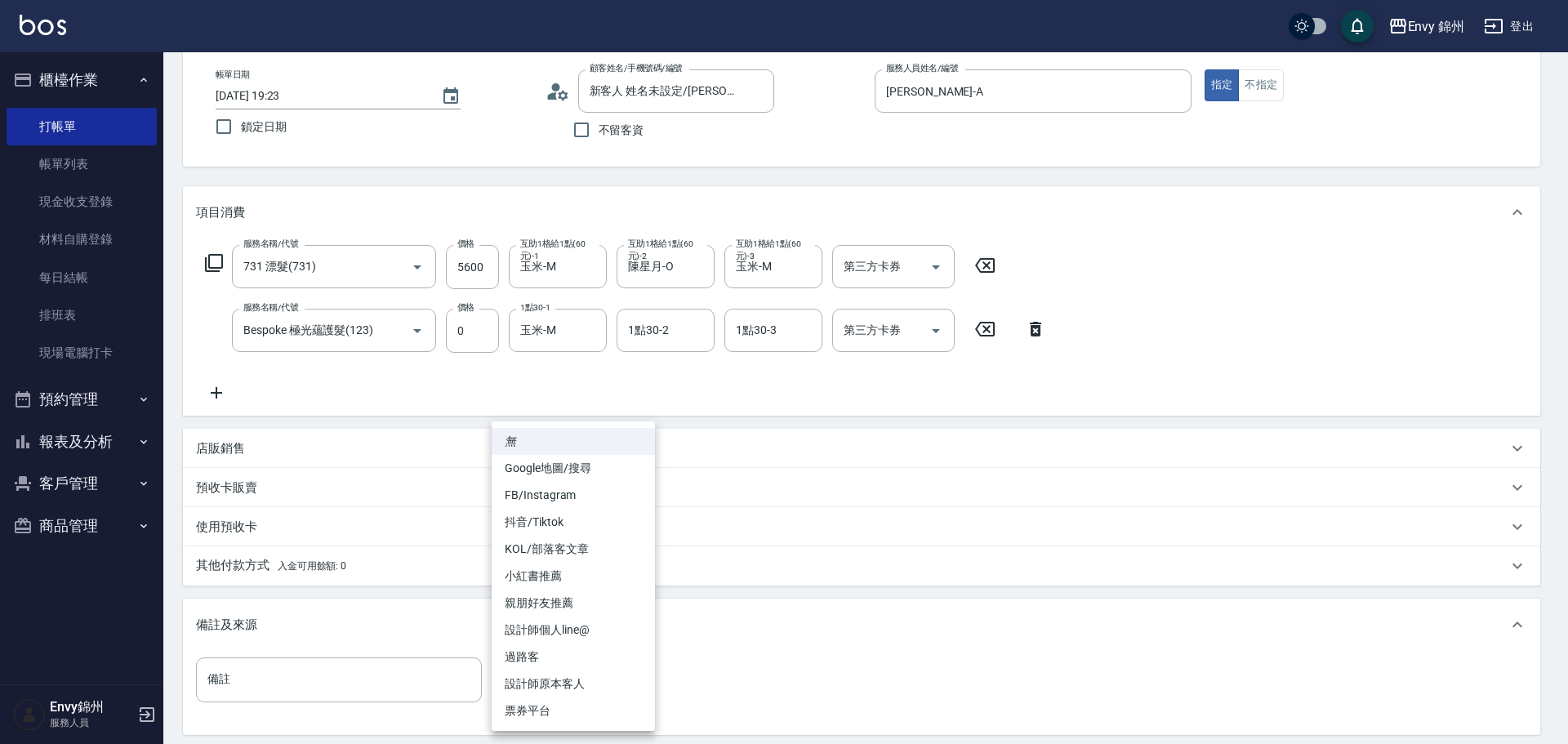
click at [614, 685] on li "設計師原本客人" at bounding box center [574, 683] width 164 height 27
type input "設計師原本客人"
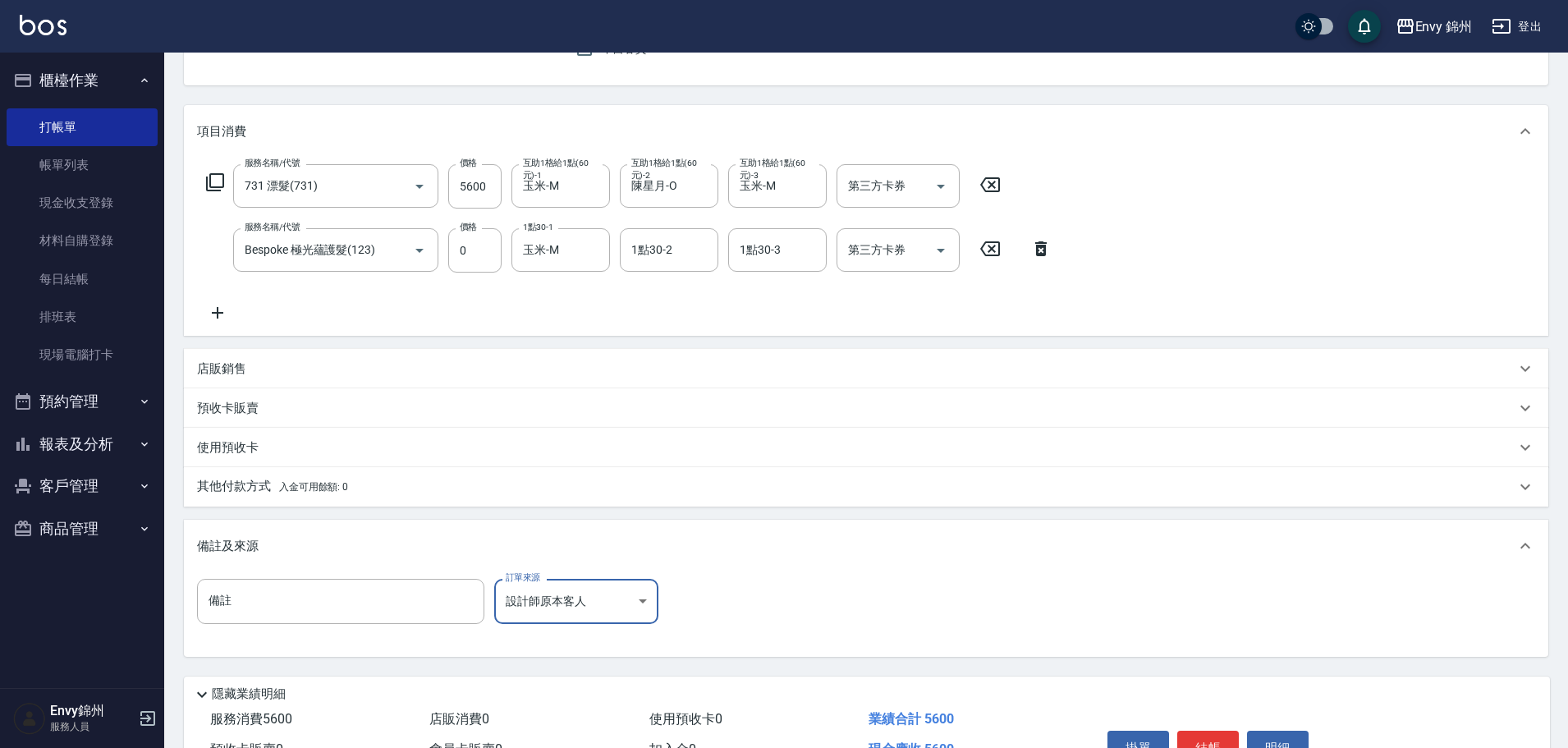
scroll to position [259, 0]
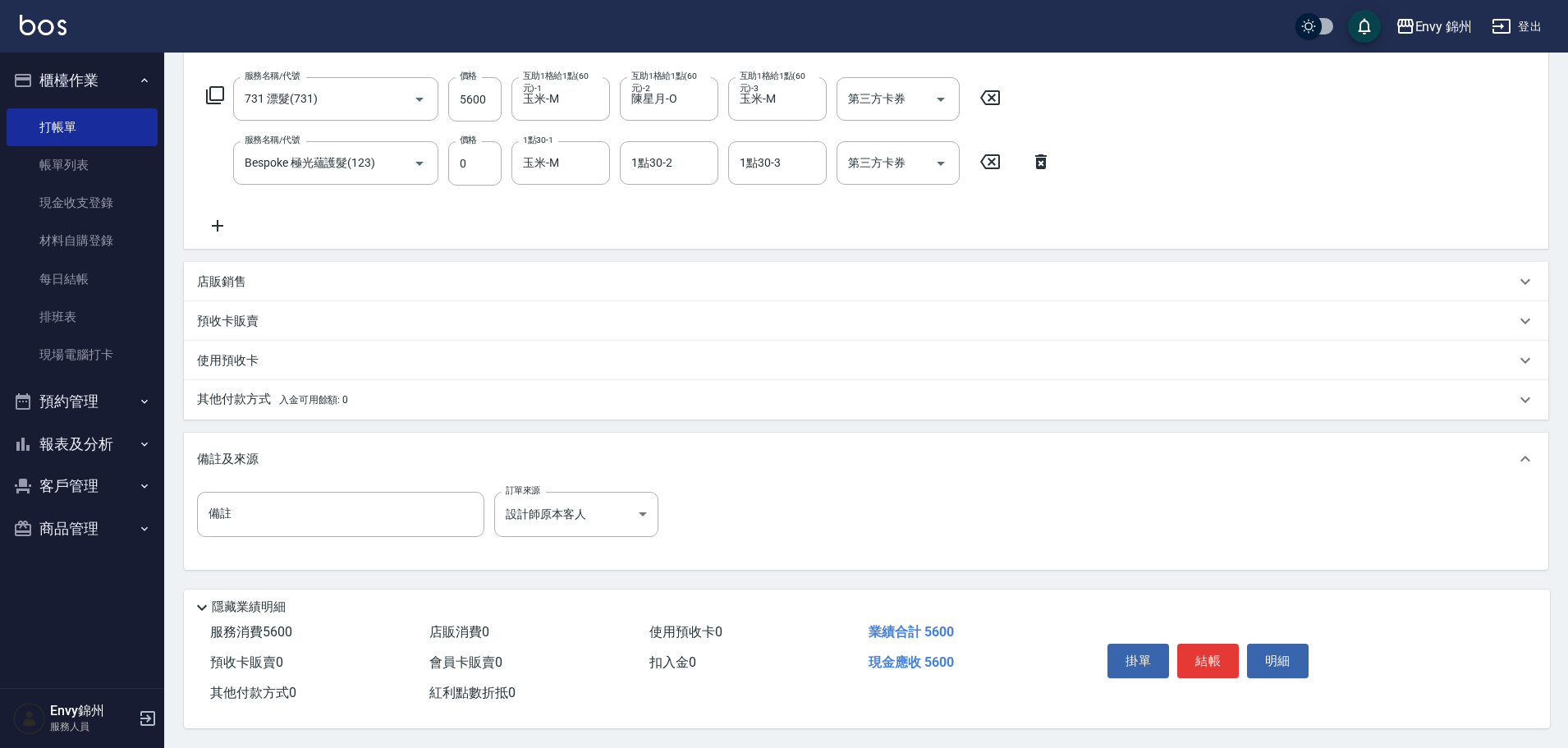
click at [397, 391] on div "其他付款方式 入金可用餘額: 0" at bounding box center [856, 400] width 1318 height 18
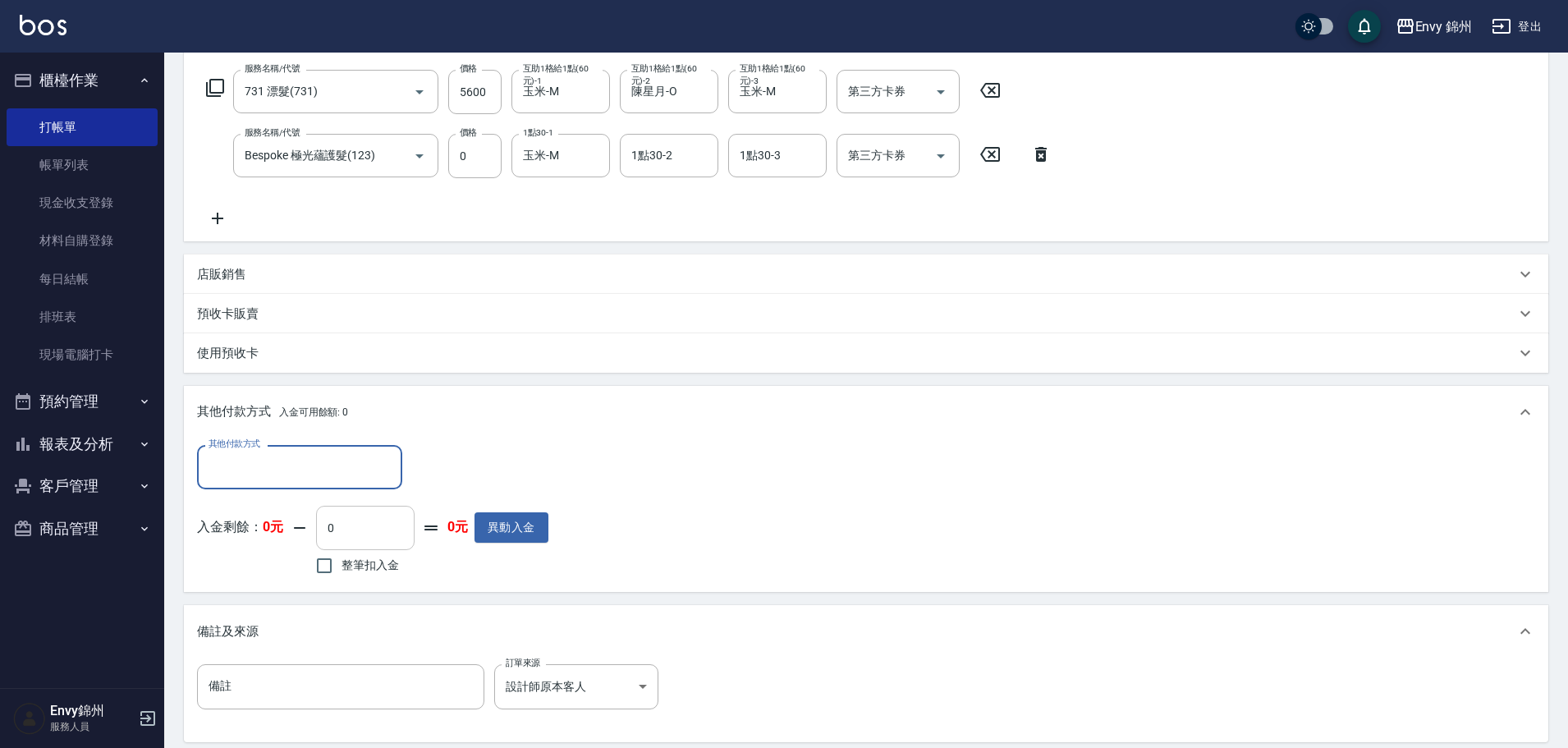
scroll to position [0, 0]
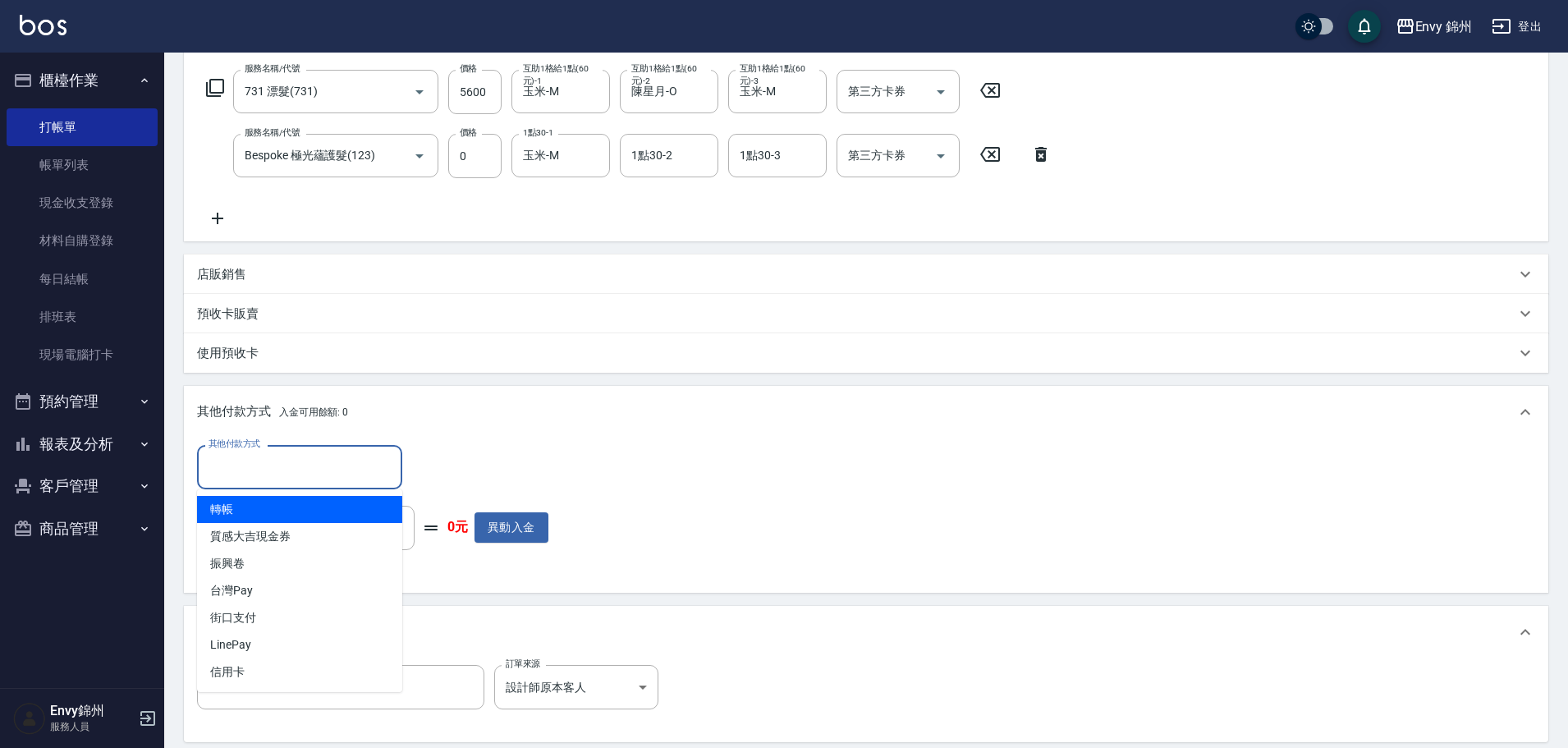
click at [345, 466] on input "其他付款方式" at bounding box center [300, 466] width 190 height 29
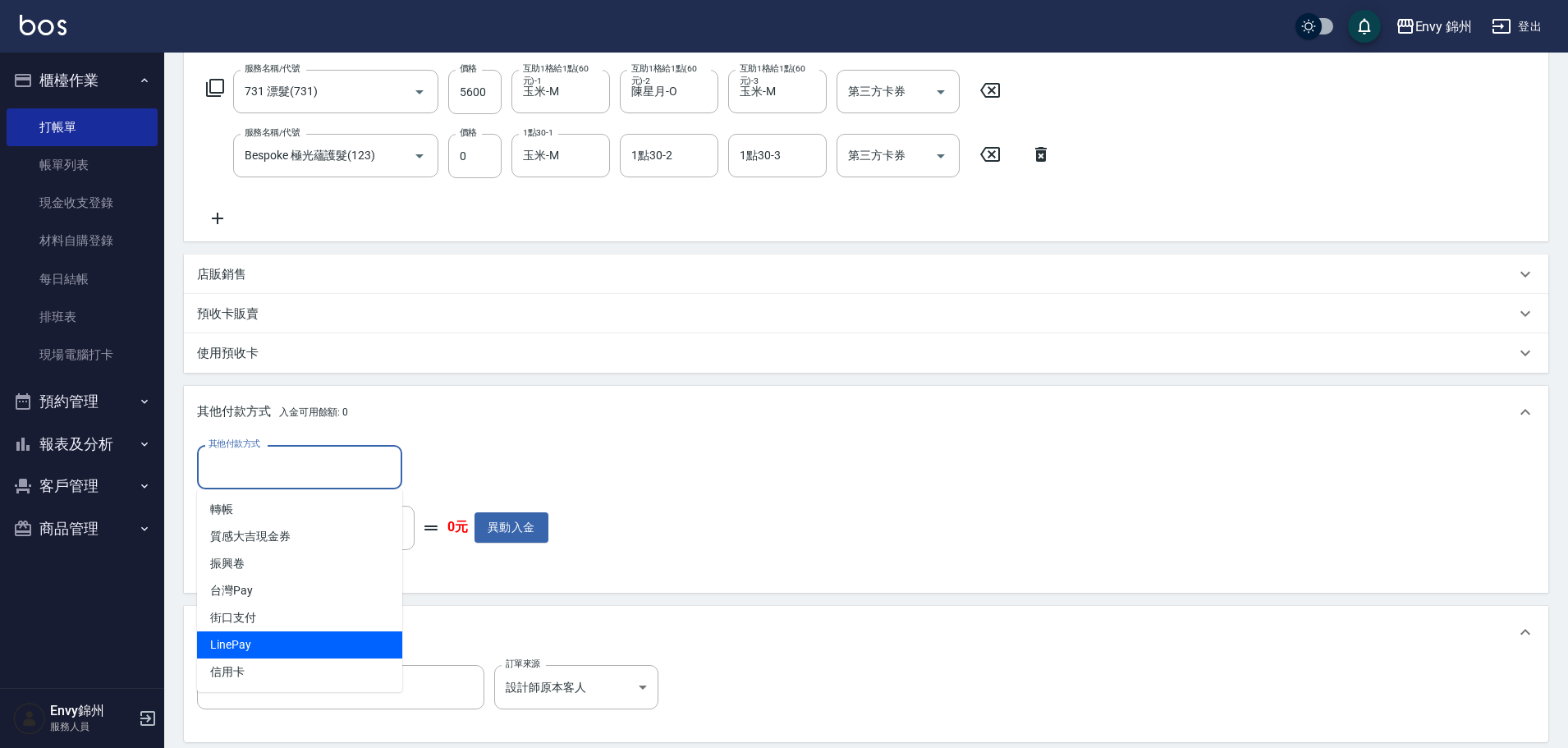
click at [337, 668] on span "信用卡" at bounding box center [300, 671] width 205 height 27
type input "信用卡"
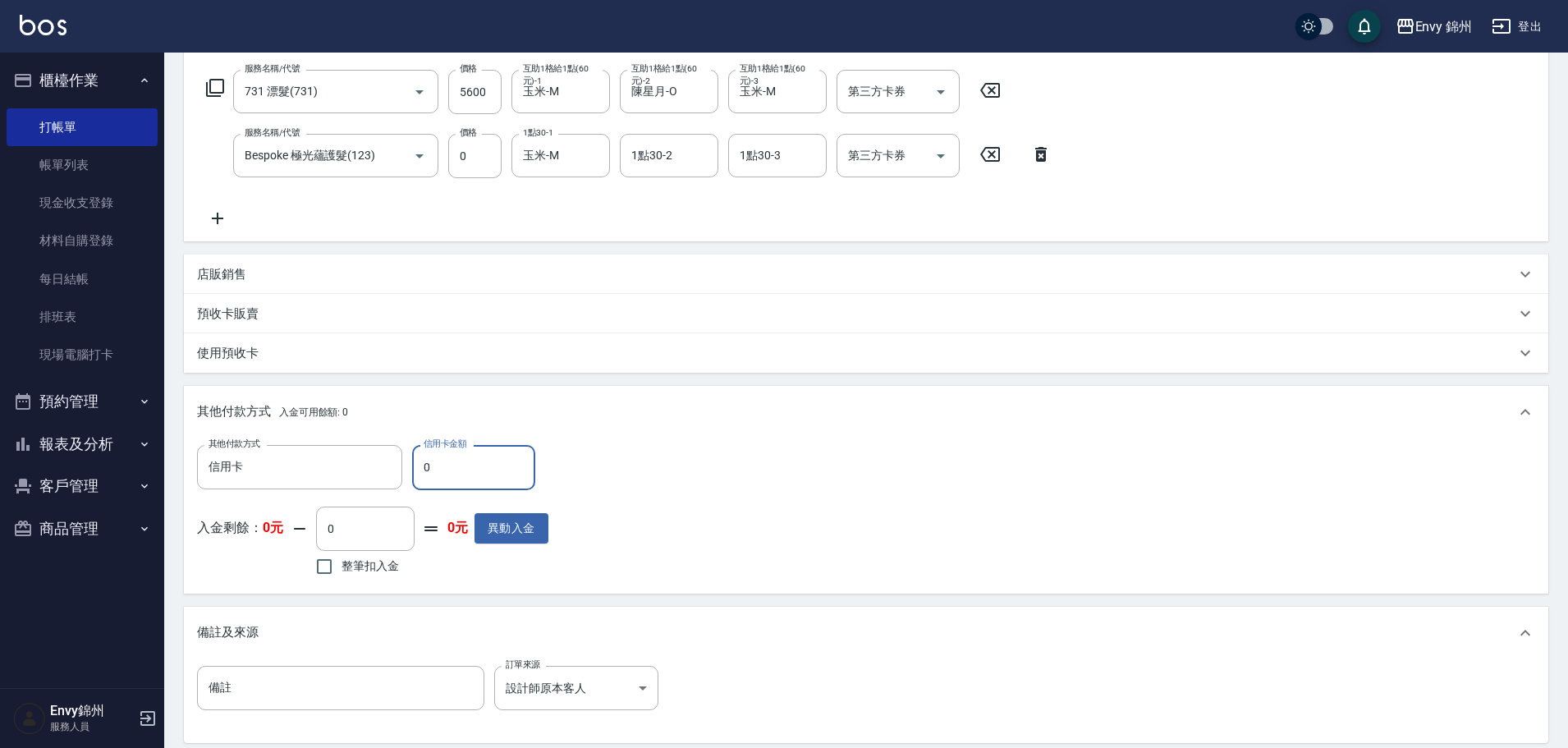
click at [423, 465] on input "0" at bounding box center [473, 467] width 123 height 44
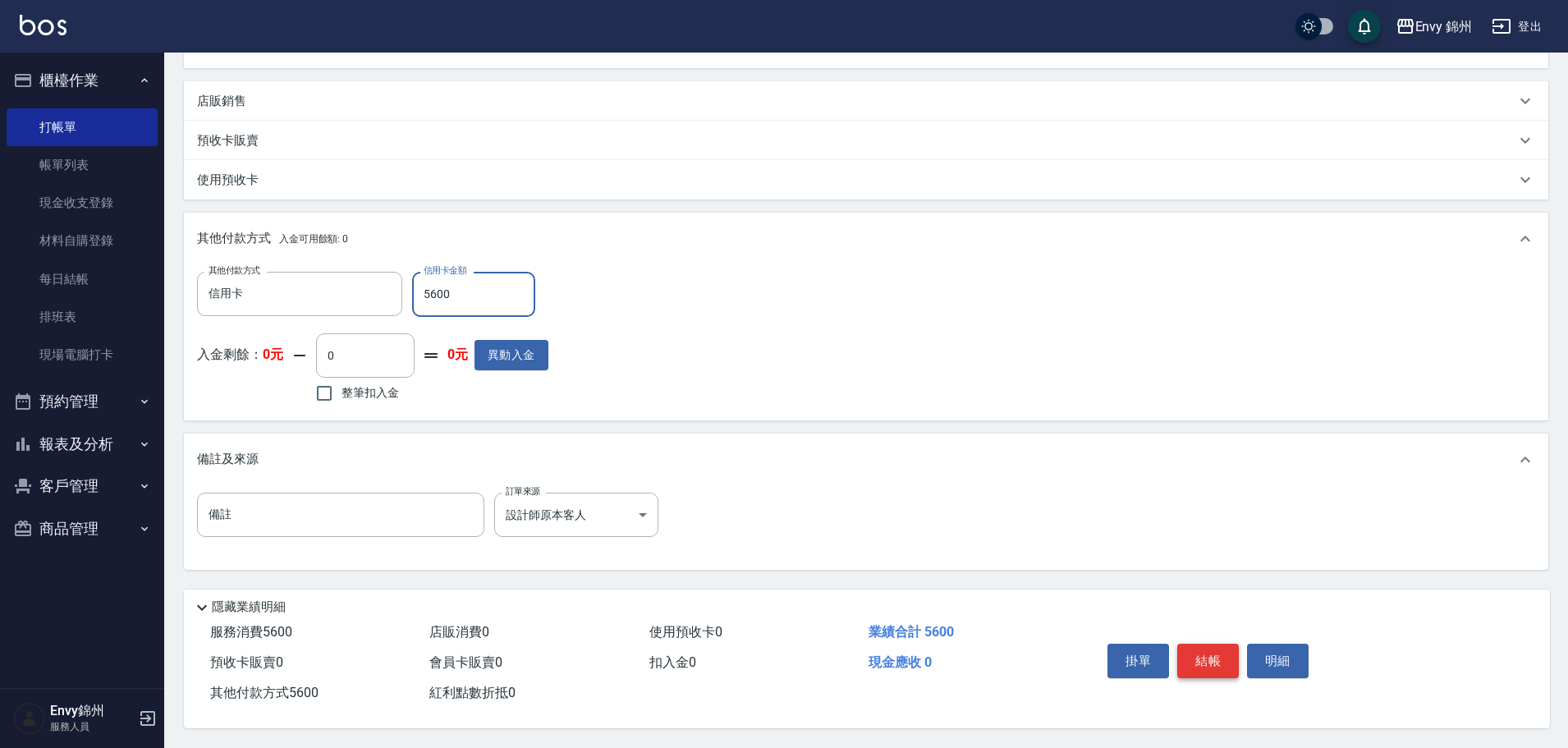
type input "5600"
click at [1221, 649] on button "結帳" at bounding box center [1207, 660] width 62 height 34
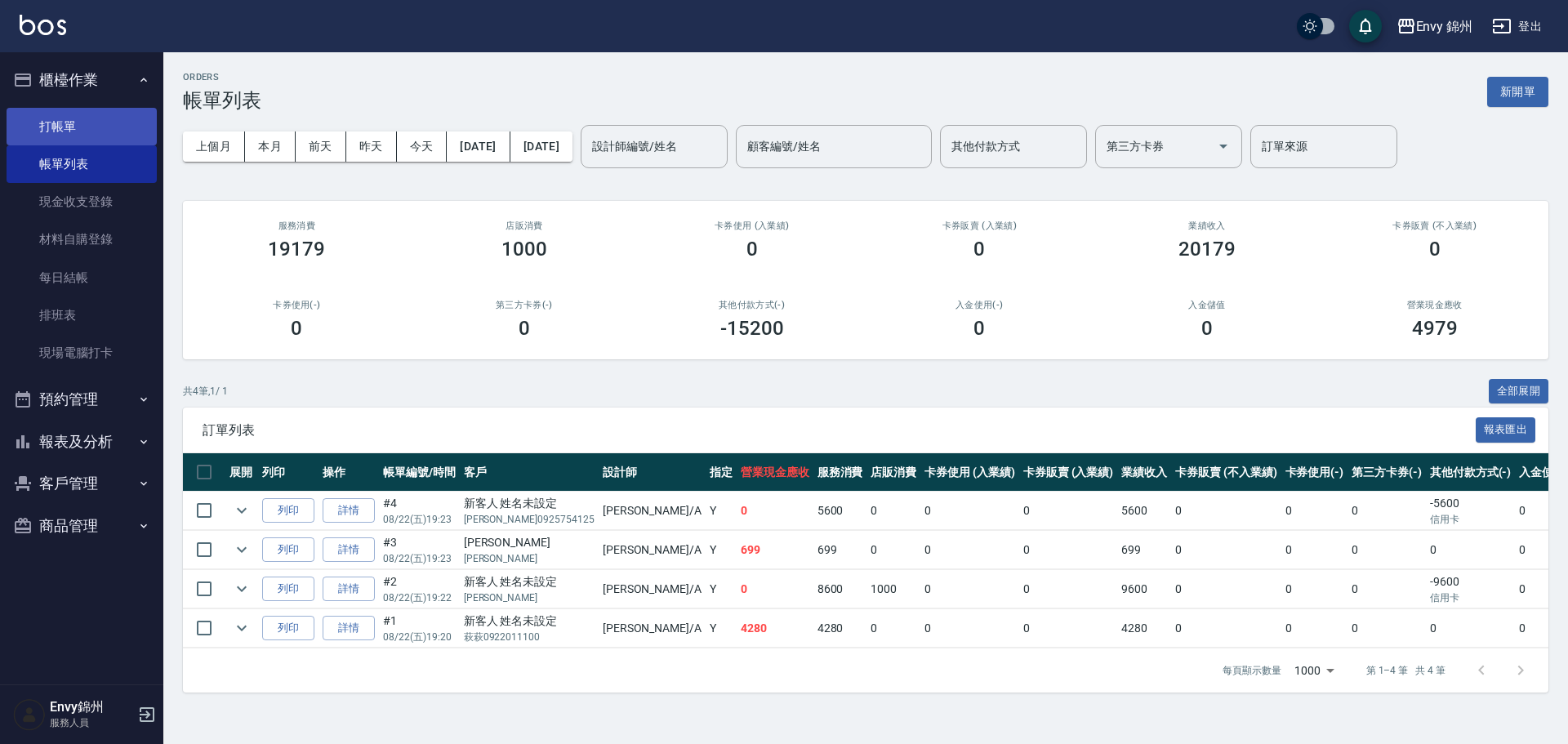
click at [95, 120] on link "打帳單" at bounding box center [81, 126] width 150 height 38
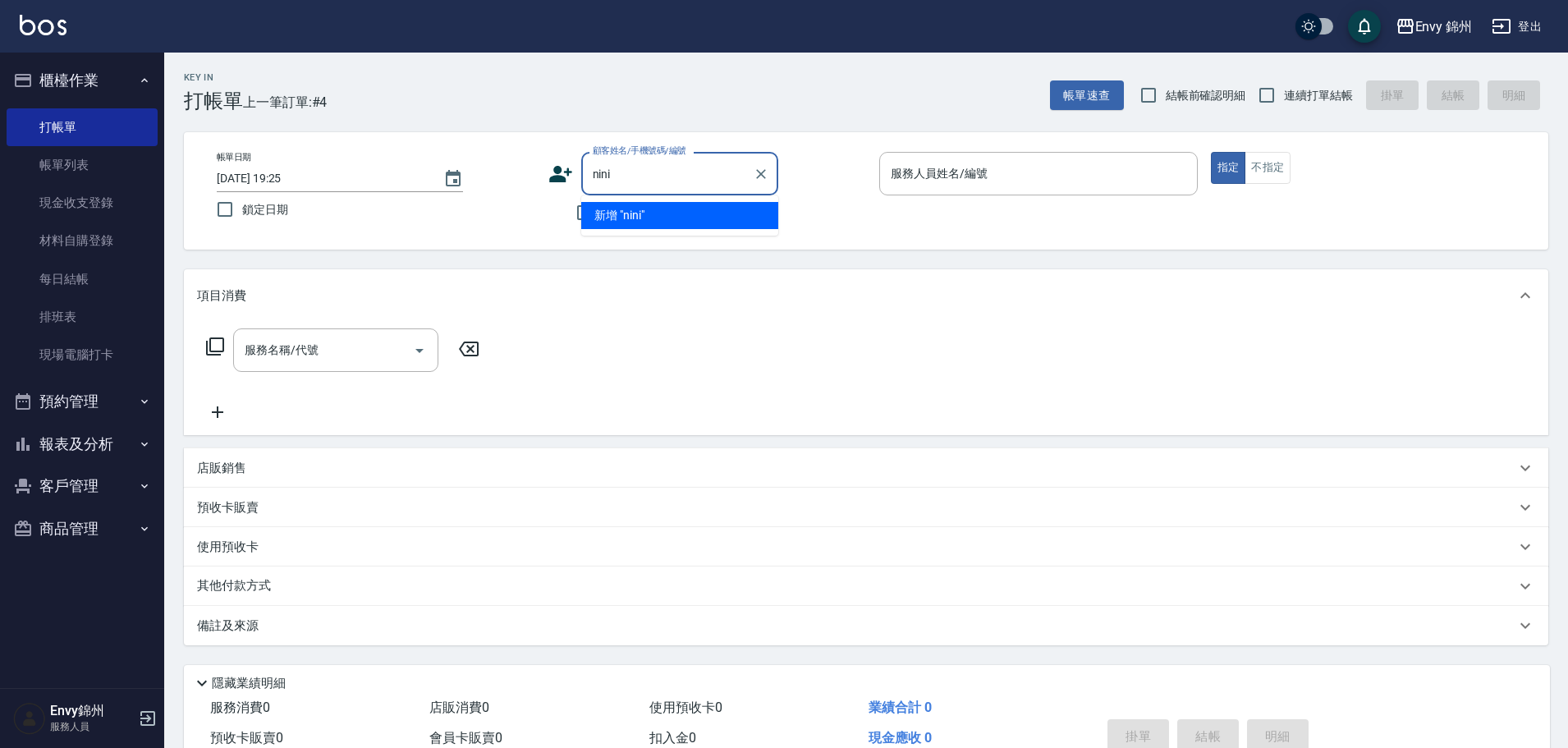
click at [651, 180] on input "nini" at bounding box center [668, 173] width 157 height 29
type input "nini0910666956"
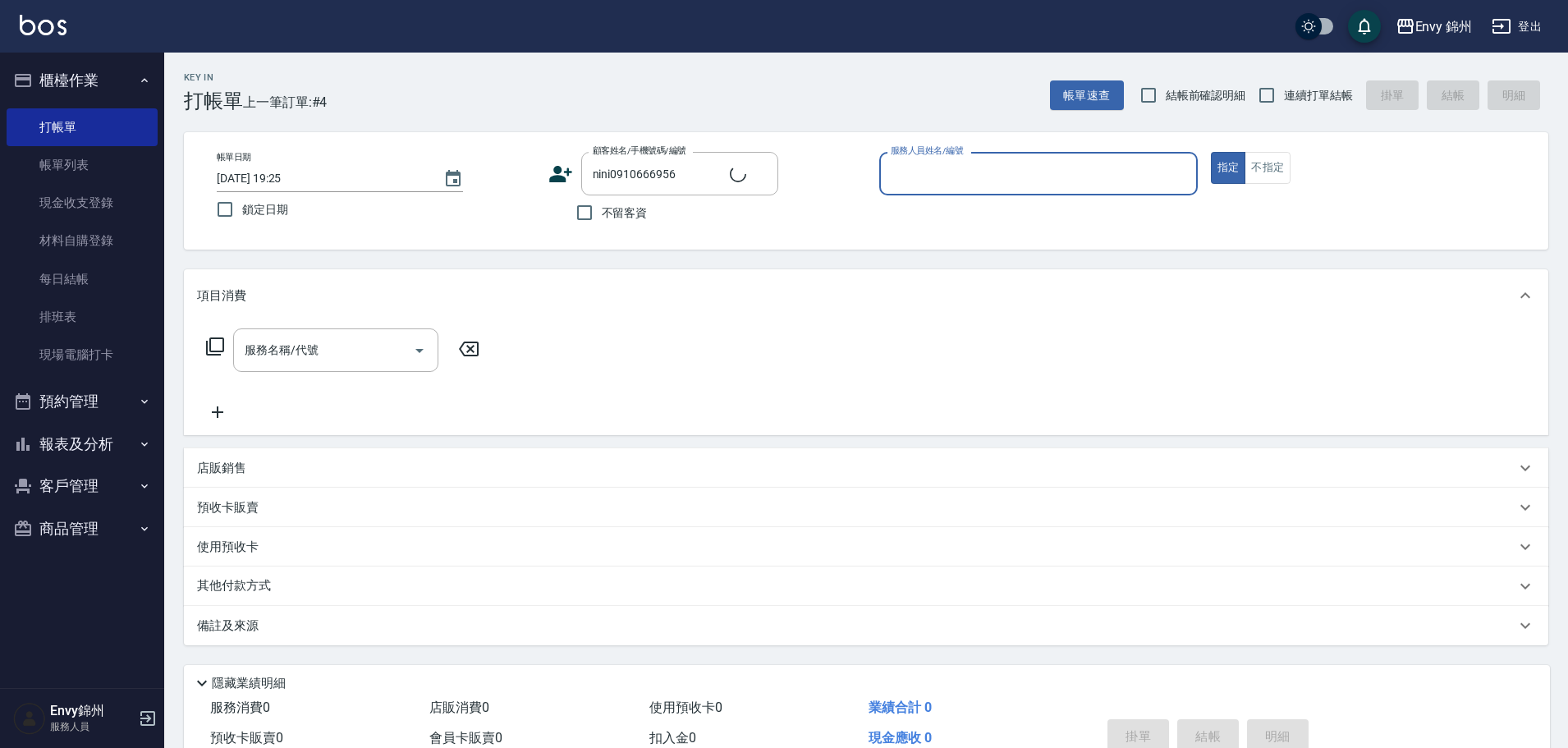
click at [941, 175] on input "服務人員姓名/編號" at bounding box center [1038, 173] width 304 height 29
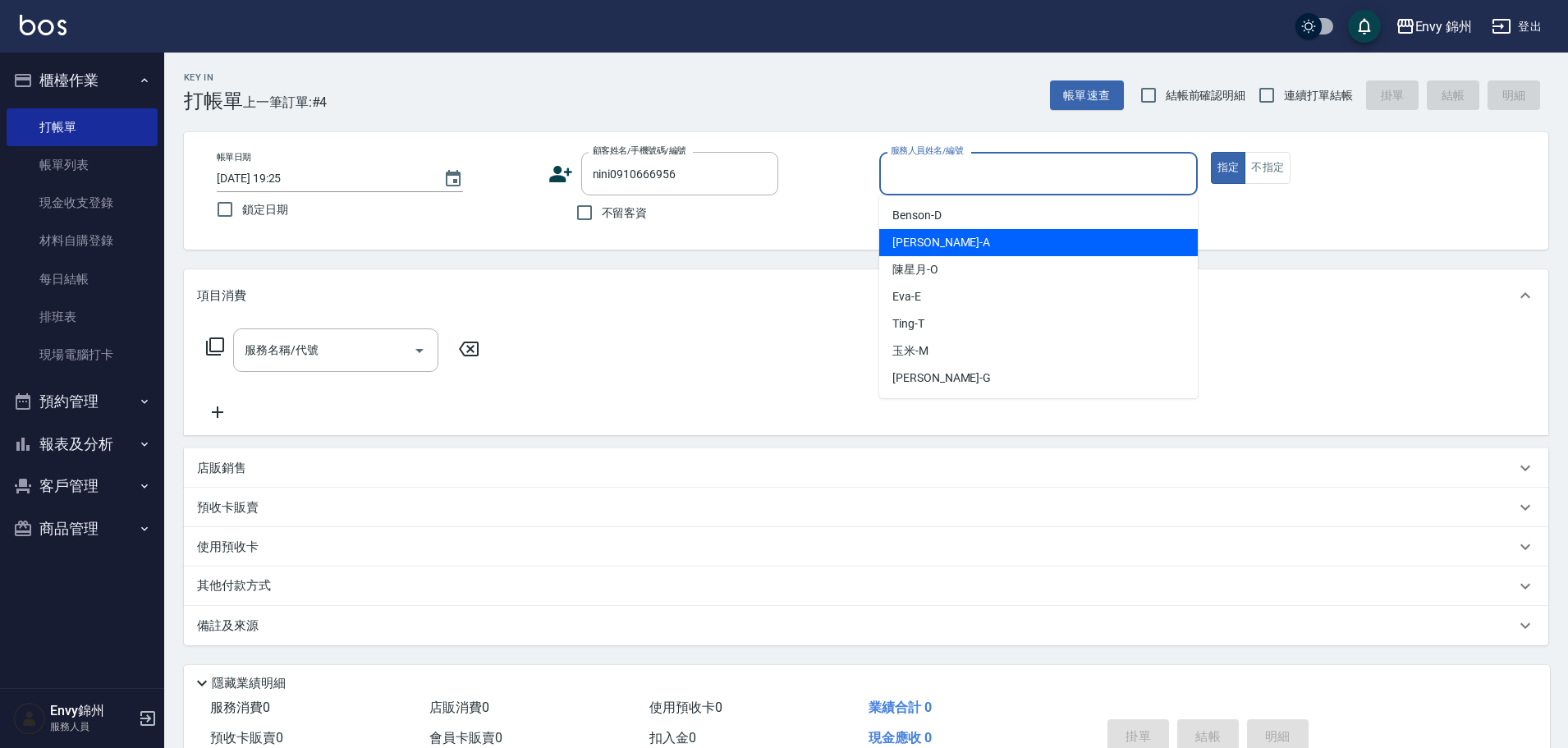
click at [929, 240] on span "[PERSON_NAME] -A" at bounding box center [941, 242] width 98 height 18
type input "[PERSON_NAME]-A"
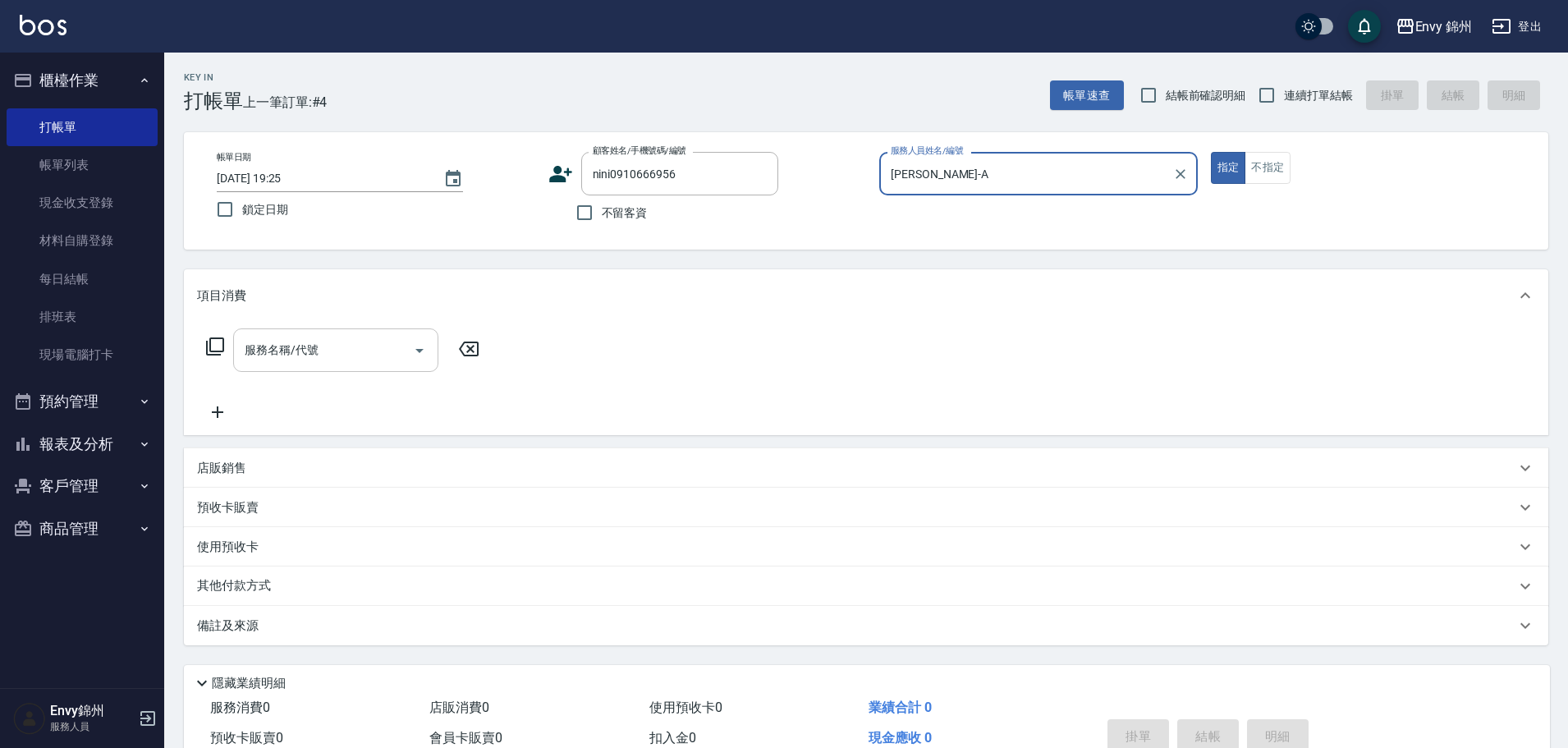
click at [332, 356] on input "服務名稱/代號" at bounding box center [323, 349] width 165 height 29
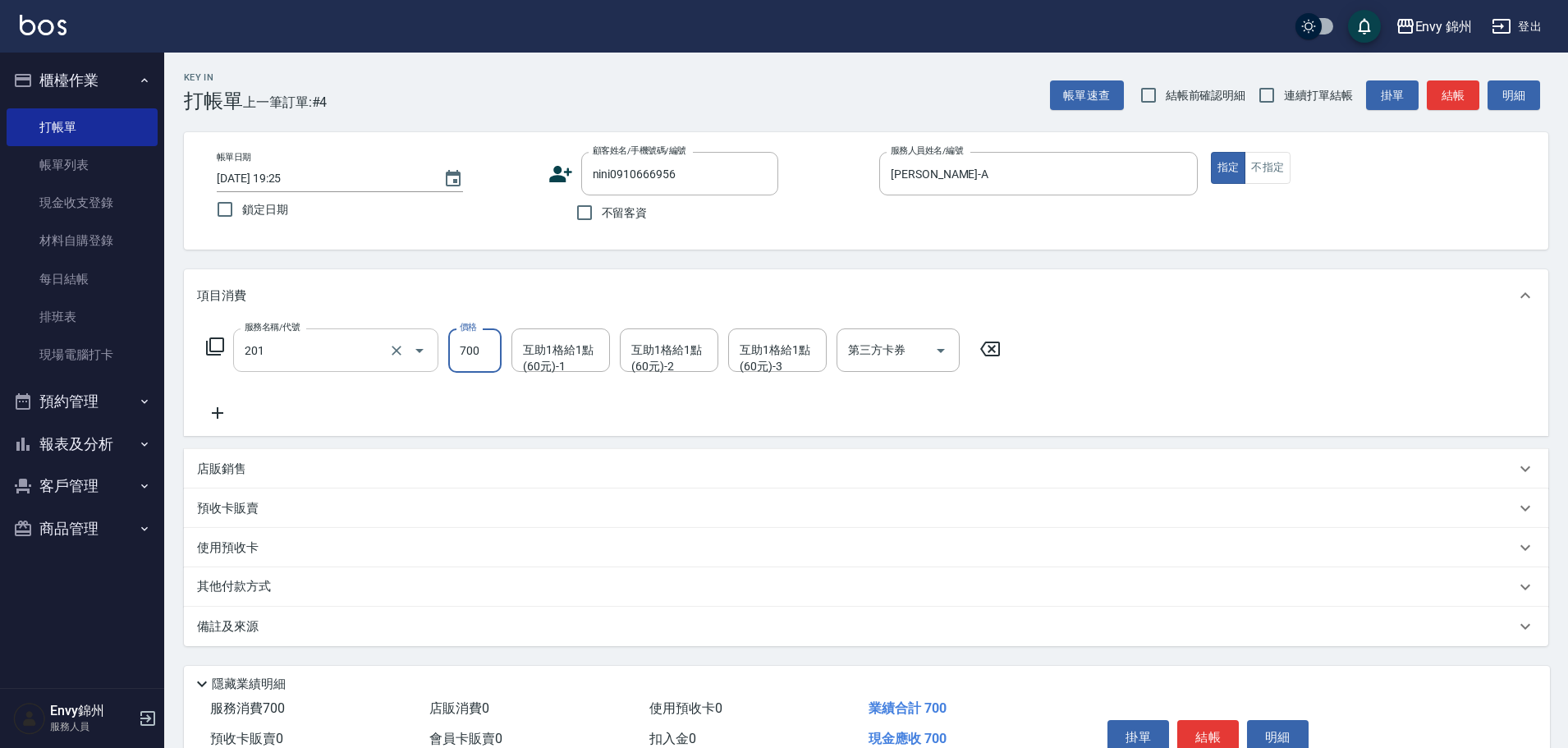
type input "201 剪髮(201)"
type input "1049"
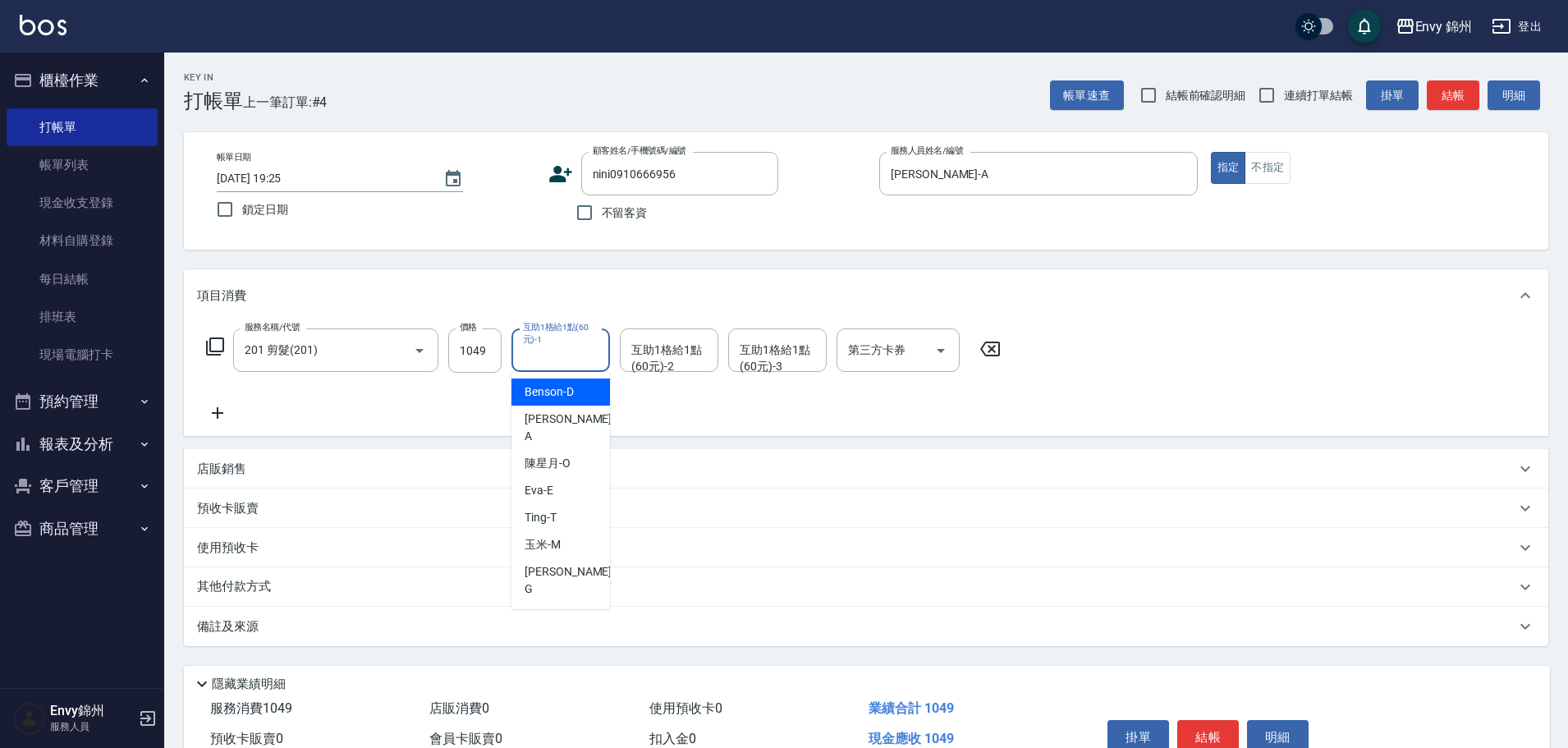
click at [557, 360] on div "互助1格給1點(60元)-1 互助1格給1點(60元)-1" at bounding box center [560, 349] width 99 height 43
drag, startPoint x: 569, startPoint y: 527, endPoint x: 565, endPoint y: 541, distance: 14.6
click at [569, 532] on div "玉米 -M" at bounding box center [560, 545] width 99 height 27
type input "玉米-M"
click at [432, 629] on div "備註及來源" at bounding box center [856, 627] width 1318 height 18
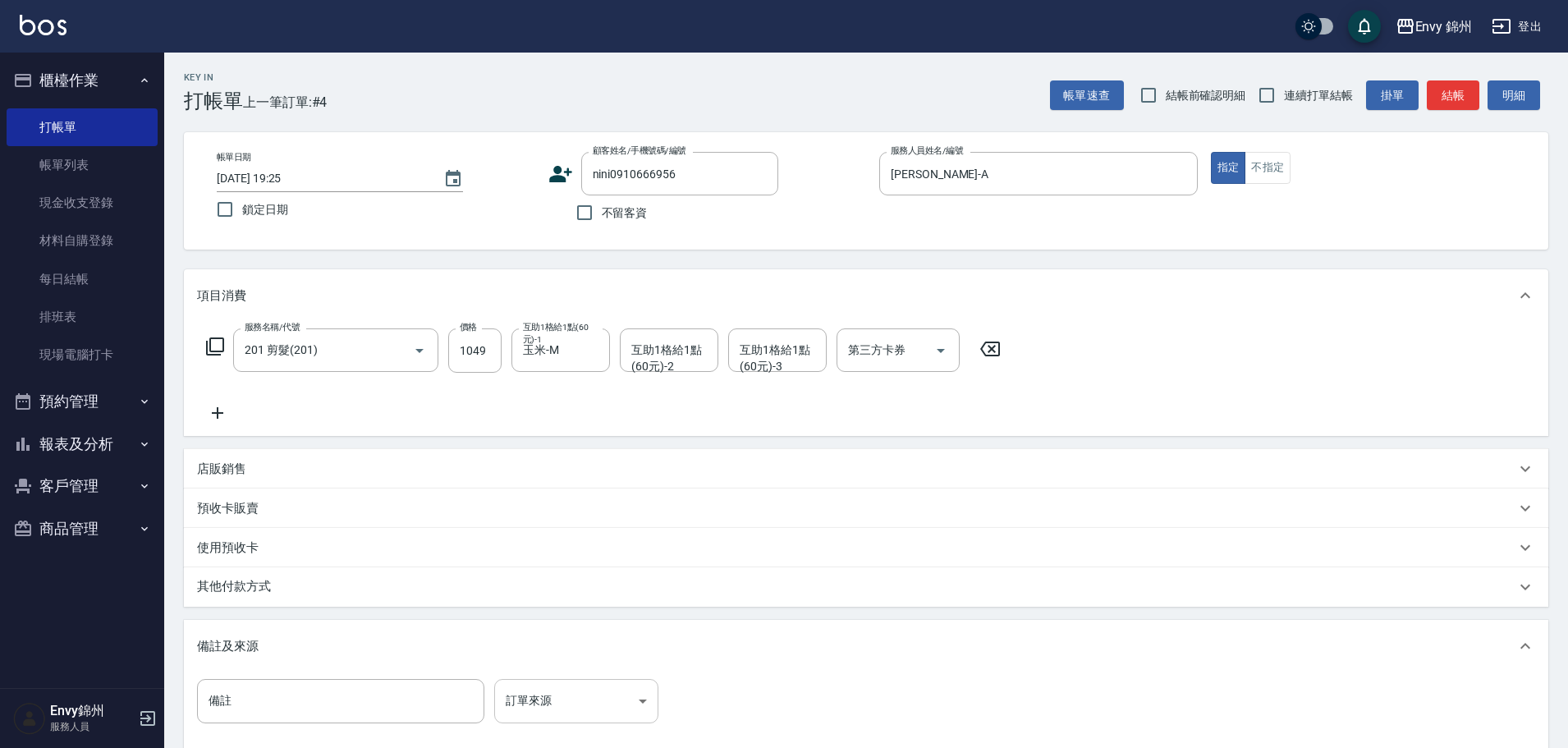
click at [559, 713] on body "Envy 錦州 登出 櫃檯作業 打帳單 帳單列表 現金收支登錄 材料自購登錄 每日結帳 排班表 現場電腦打卡 預約管理 預約管理 單日預約紀錄 單週預約紀錄 …" at bounding box center [784, 467] width 1568 height 935
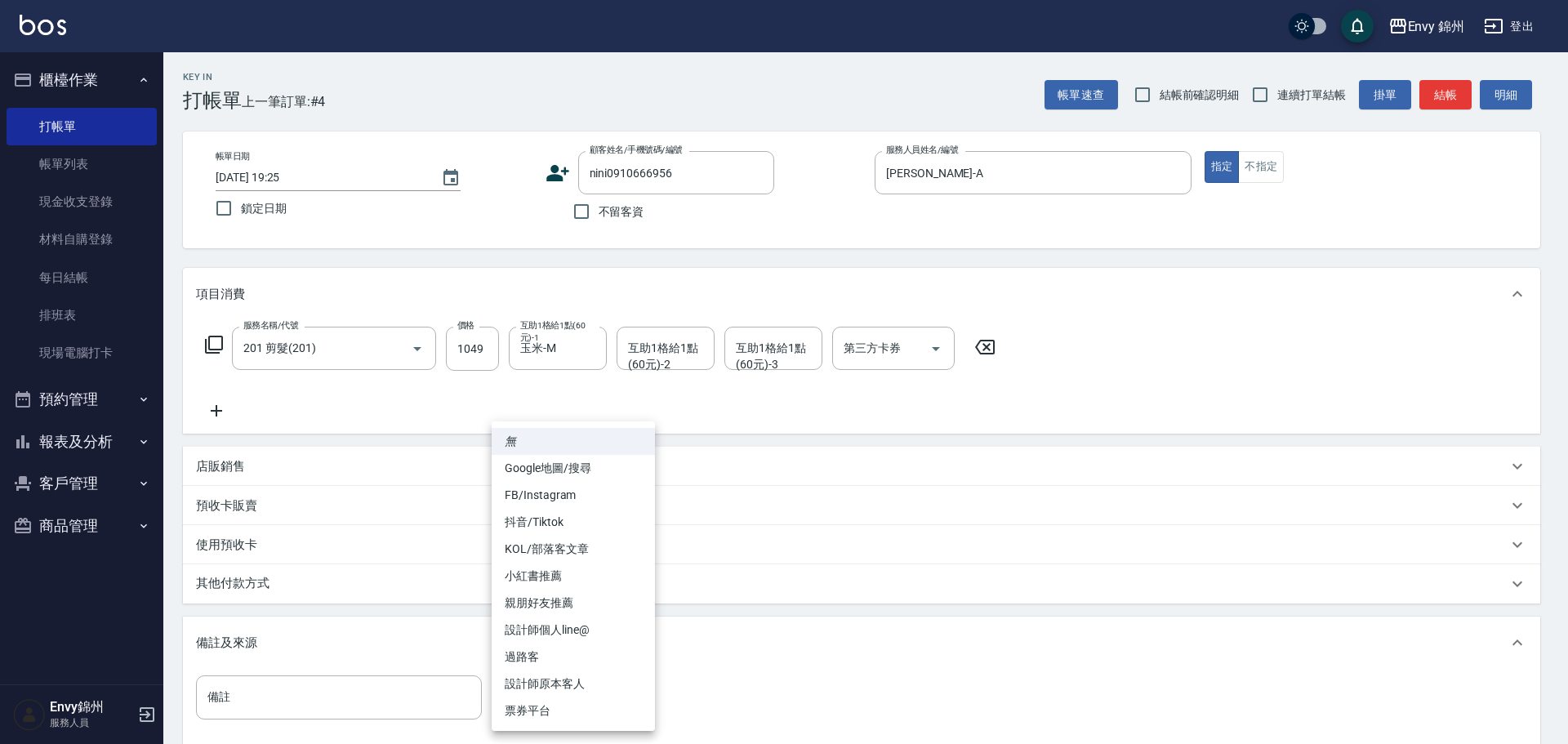
click at [587, 687] on li "設計師原本客人" at bounding box center [574, 683] width 164 height 27
click at [551, 682] on body "Envy 錦州 登出 櫃檯作業 打帳單 帳單列表 現金收支登錄 材料自購登錄 每日結帳 排班表 現場電腦打卡 預約管理 預約管理 單日預約紀錄 單週預約紀錄 …" at bounding box center [784, 464] width 1568 height 930
click at [572, 486] on li "FB/Instagram" at bounding box center [574, 495] width 164 height 27
type input "FB/Instagram"
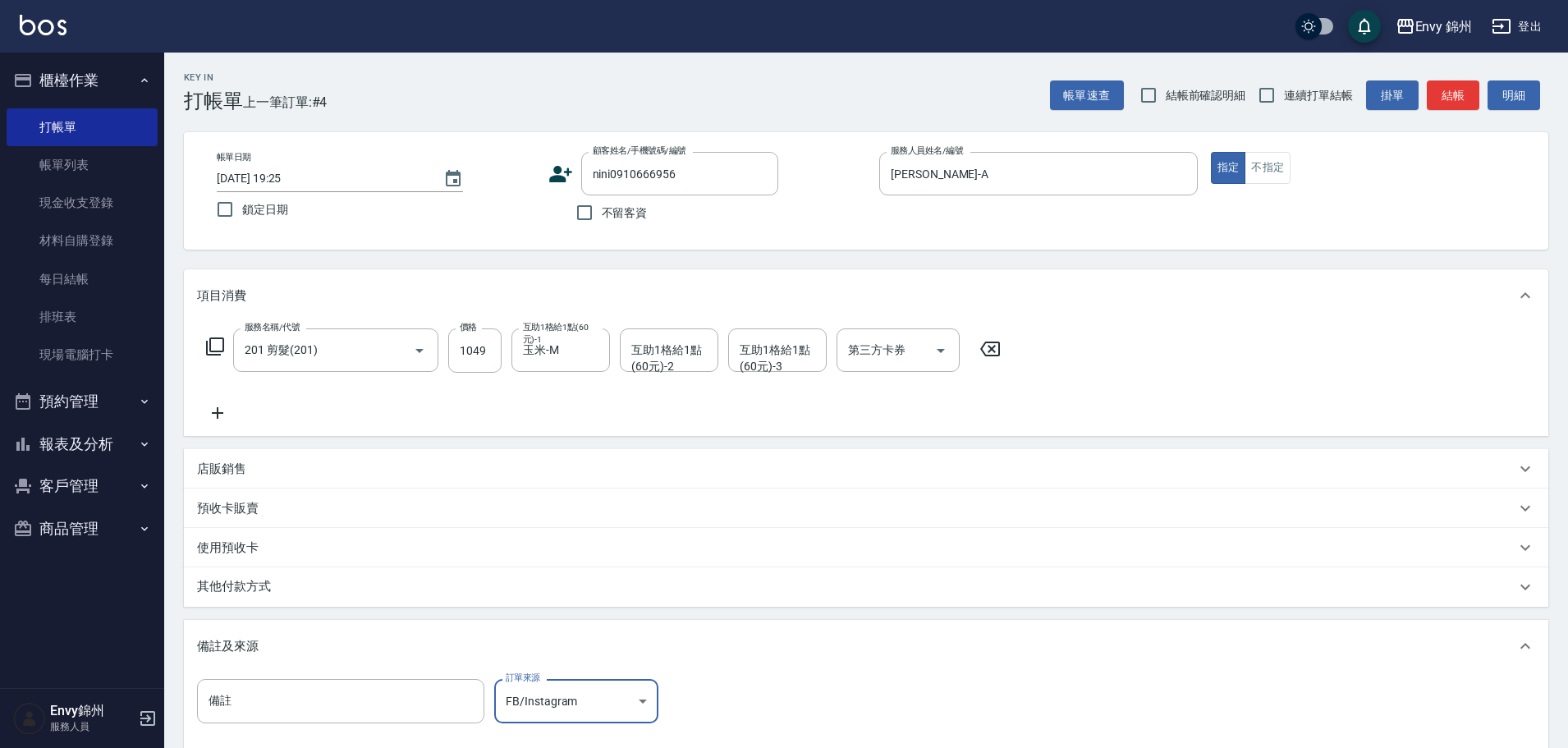
scroll to position [194, 0]
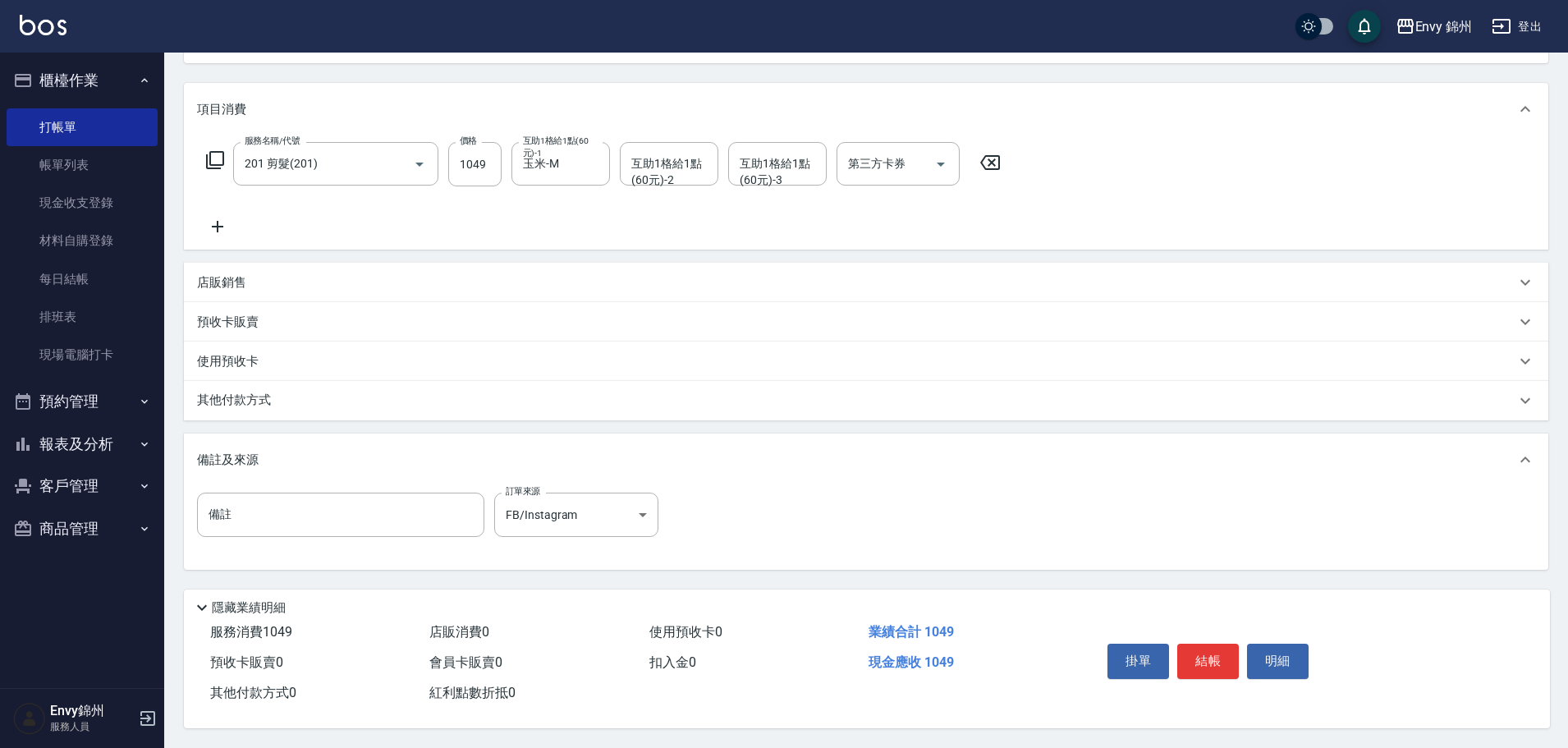
click at [266, 392] on p "其他付款方式" at bounding box center [238, 401] width 82 height 18
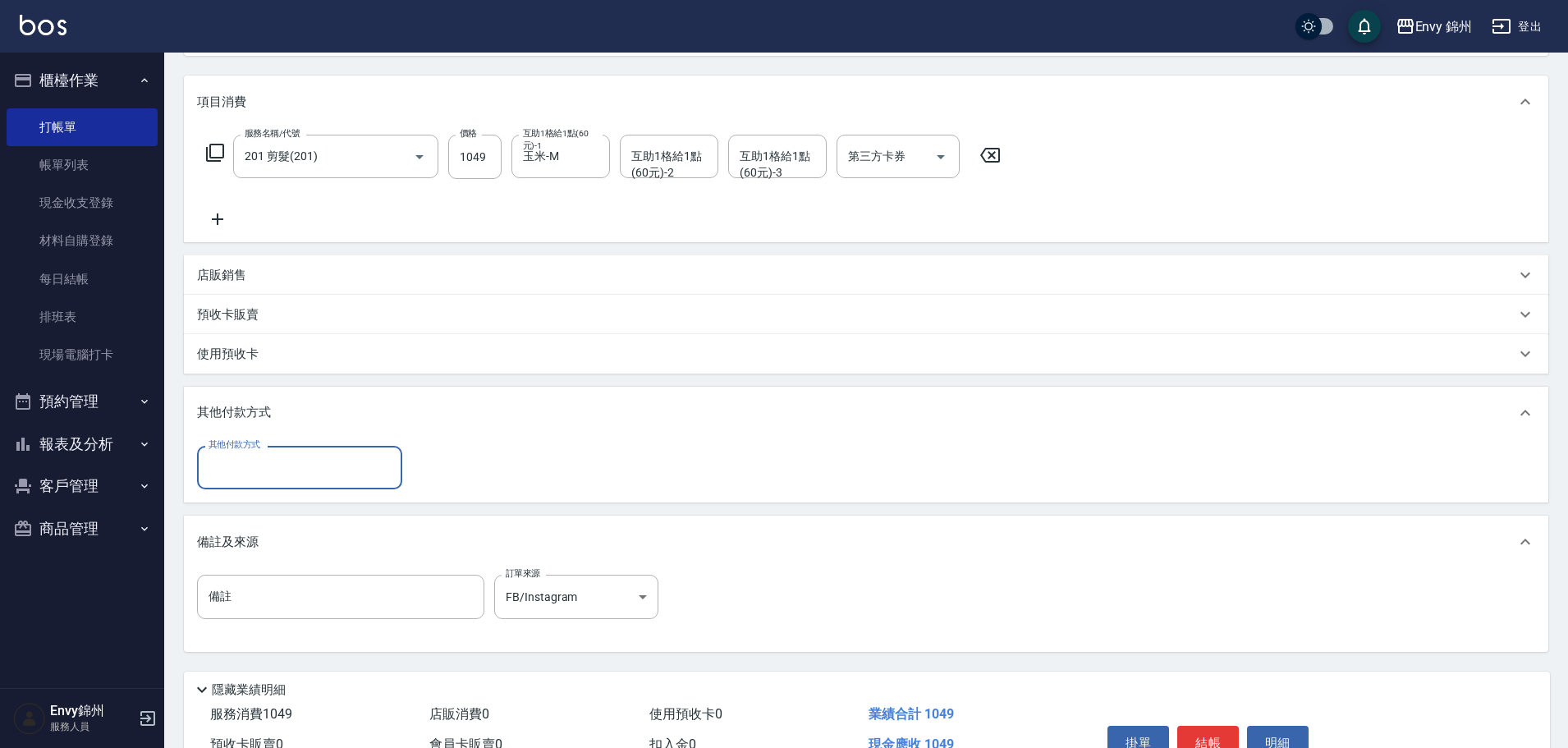
scroll to position [0, 0]
click at [257, 451] on div "其他付款方式" at bounding box center [300, 467] width 205 height 43
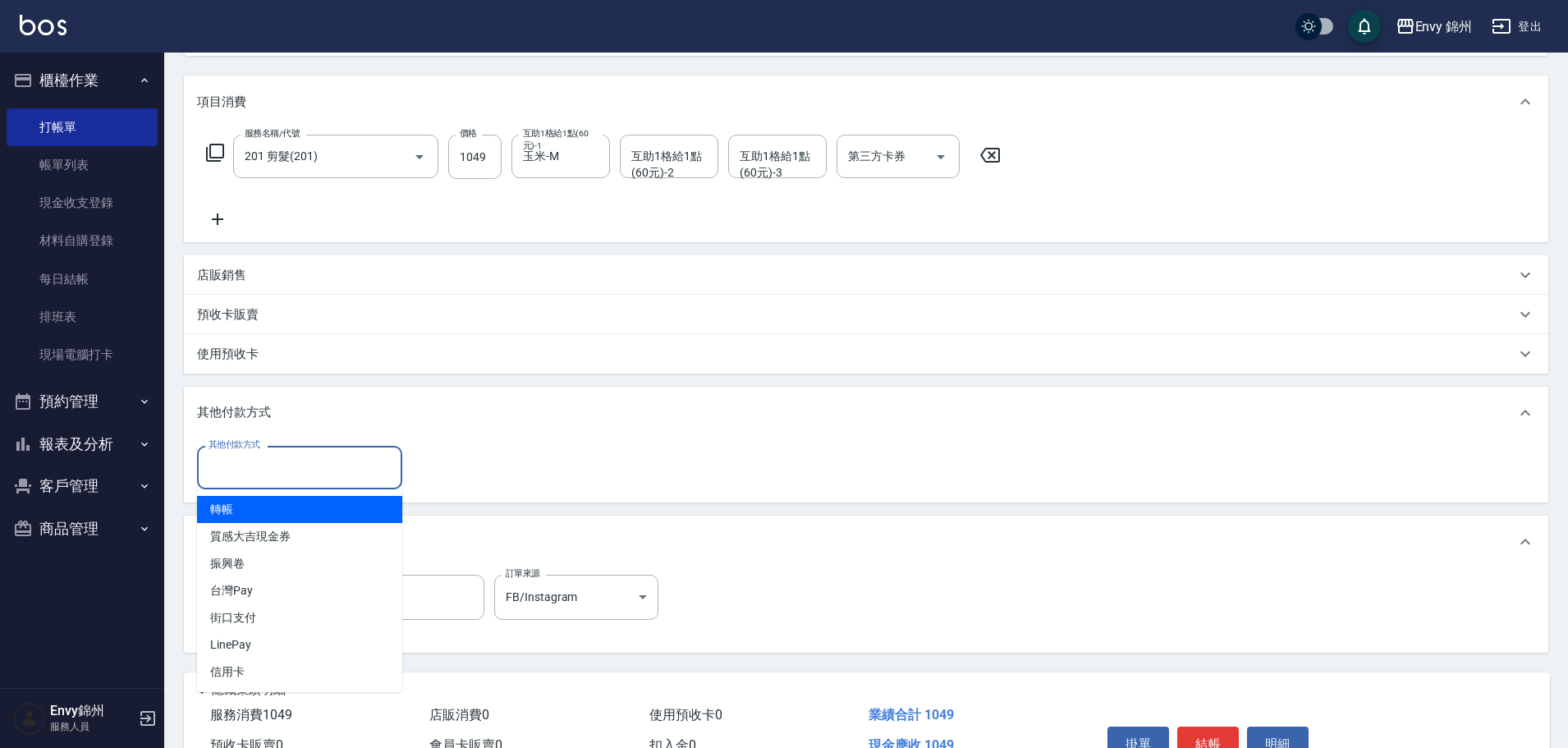
drag, startPoint x: 264, startPoint y: 517, endPoint x: 272, endPoint y: 571, distance: 54.6
click at [264, 516] on span "轉帳" at bounding box center [300, 509] width 205 height 27
type input "轉帳"
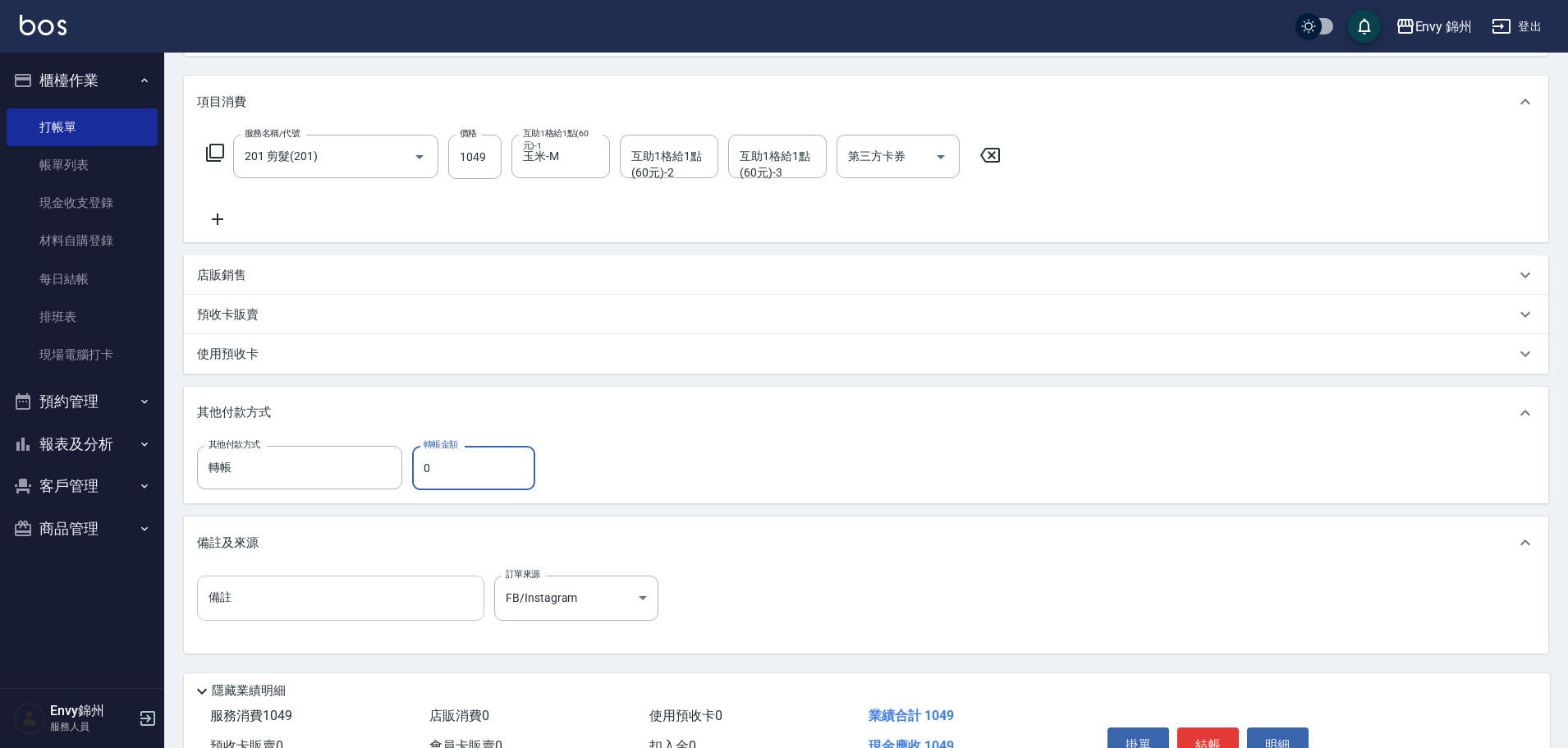
click at [289, 600] on input "備註" at bounding box center [340, 597] width 288 height 44
type input "末五碼79301"
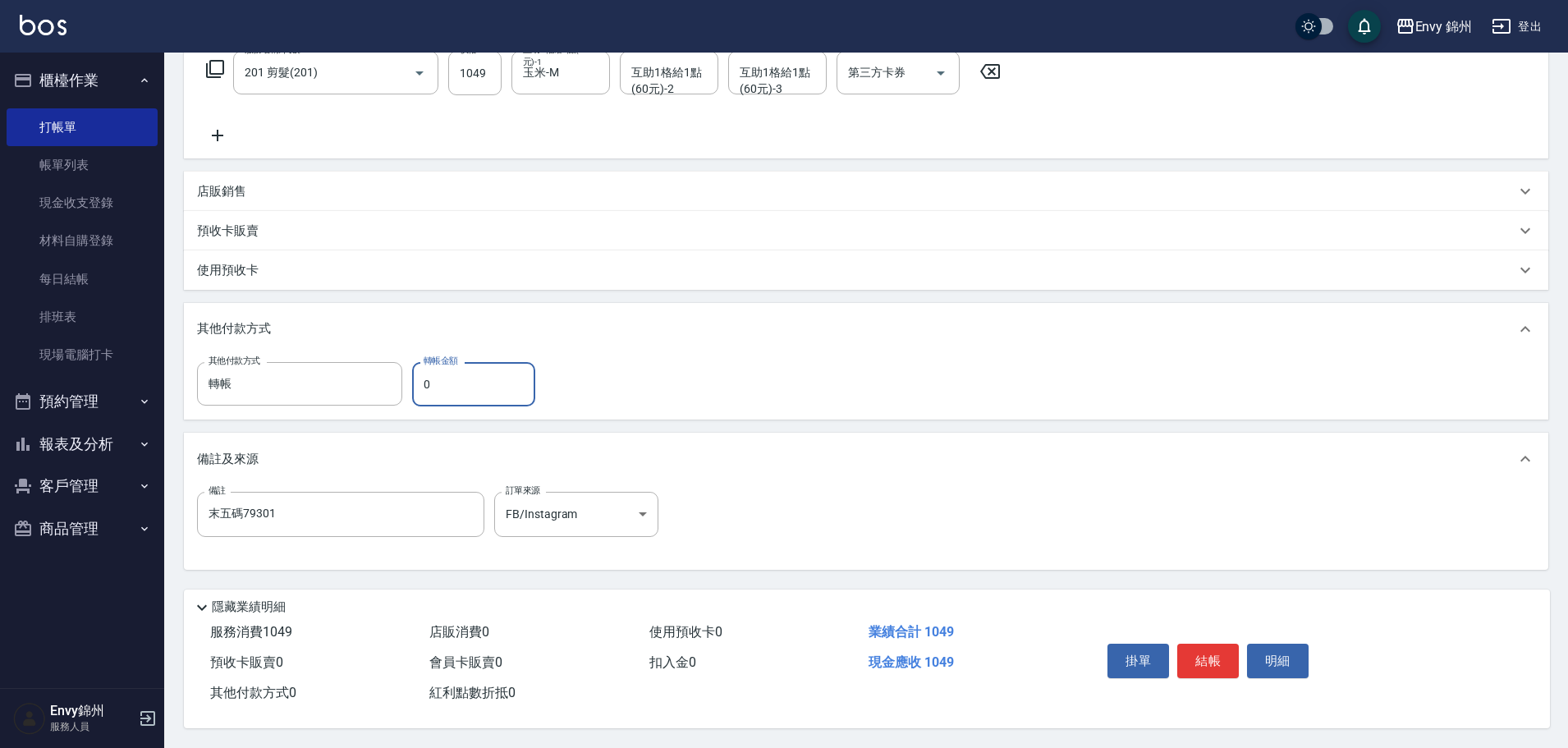
drag, startPoint x: 466, startPoint y: 385, endPoint x: 410, endPoint y: 384, distance: 56.0
click at [410, 384] on div "其他付款方式 轉帳 其他付款方式 轉帳金額 0 轉帳金額" at bounding box center [371, 385] width 349 height 44
type input "1049"
click at [1207, 656] on button "結帳" at bounding box center [1207, 660] width 62 height 34
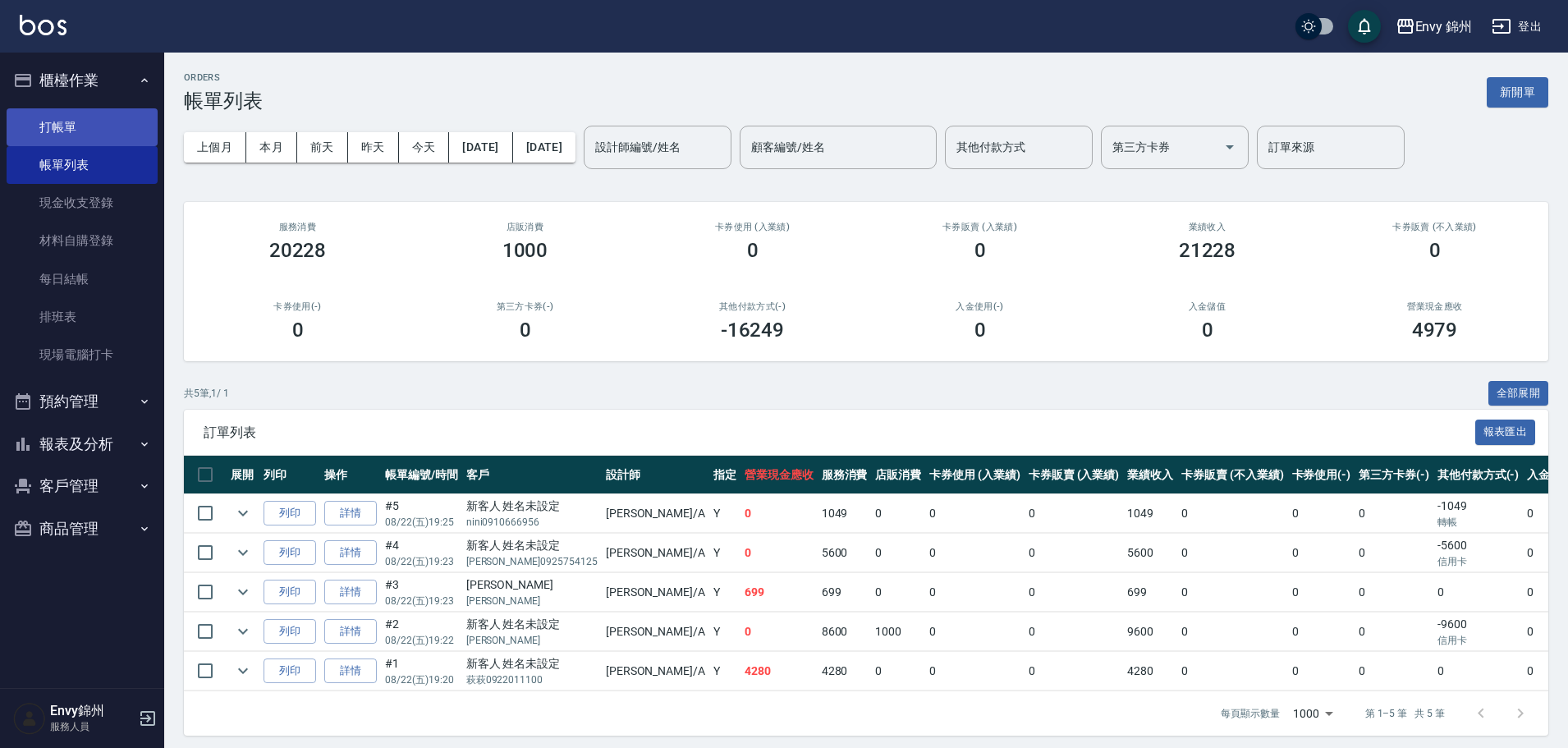
click at [64, 125] on link "打帳單" at bounding box center [81, 127] width 151 height 38
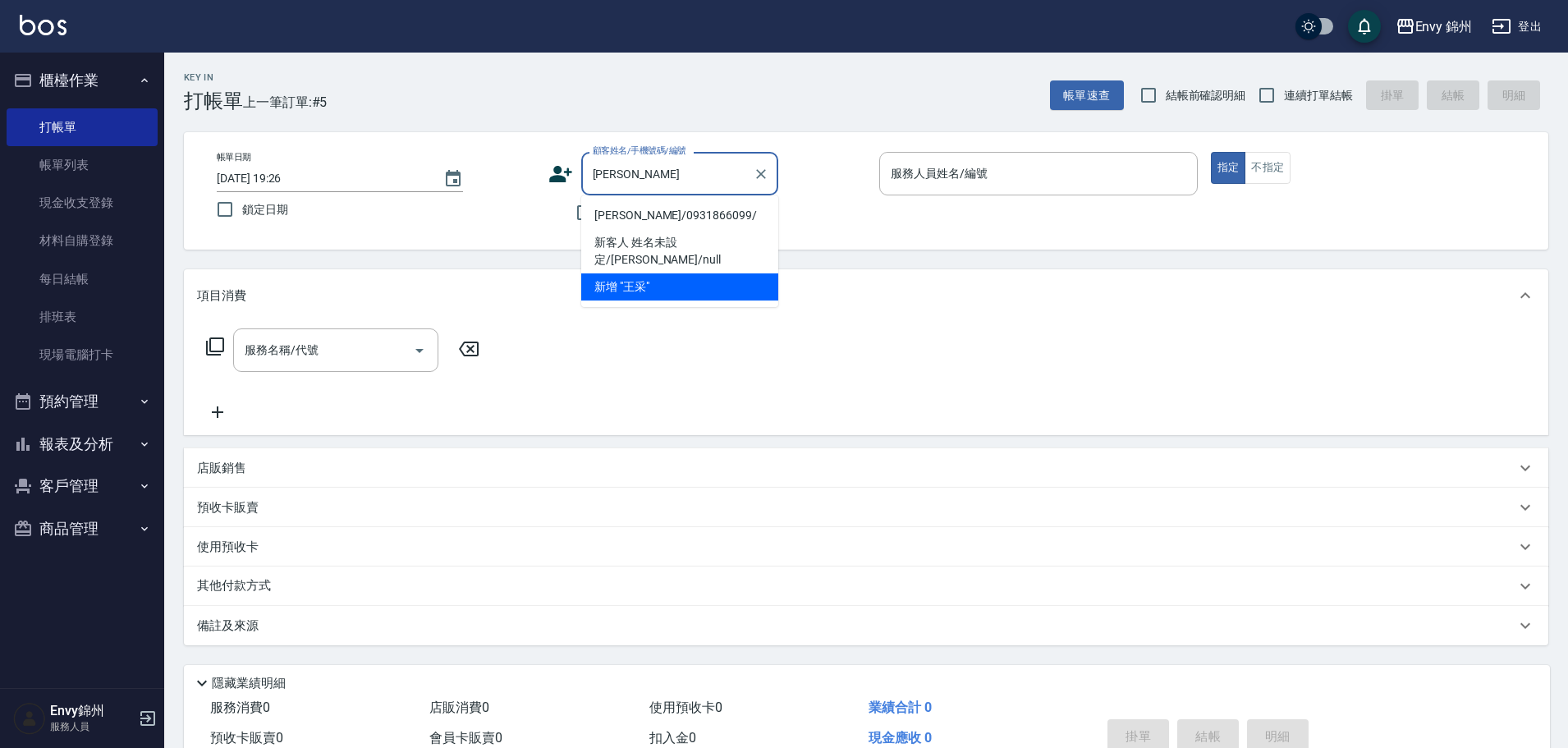
click at [694, 220] on li "[PERSON_NAME]/0931866099/" at bounding box center [680, 215] width 197 height 27
type input "[PERSON_NAME]/0931866099/"
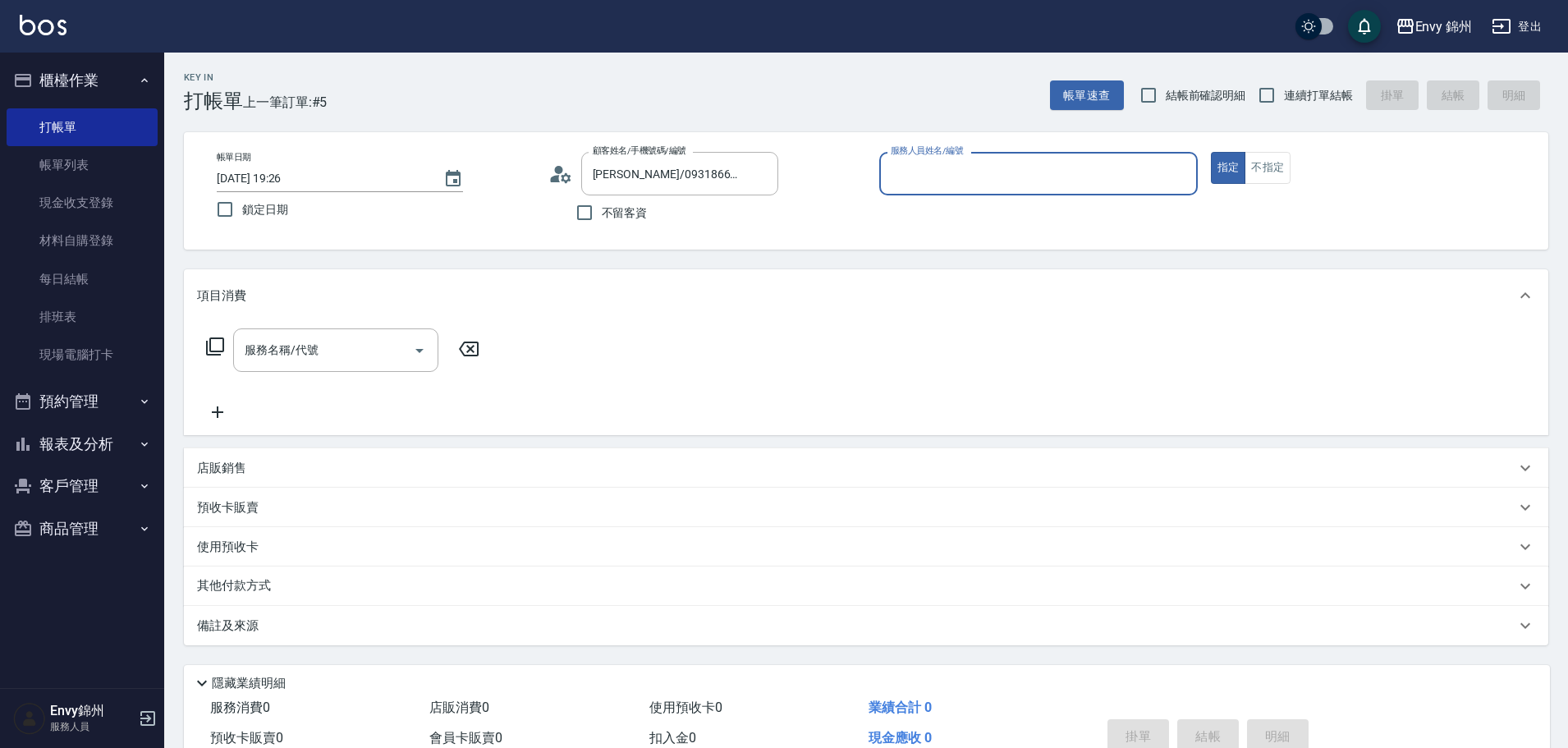
type input "[PERSON_NAME]-A"
click at [315, 352] on input "服務名稱/代號" at bounding box center [323, 349] width 165 height 29
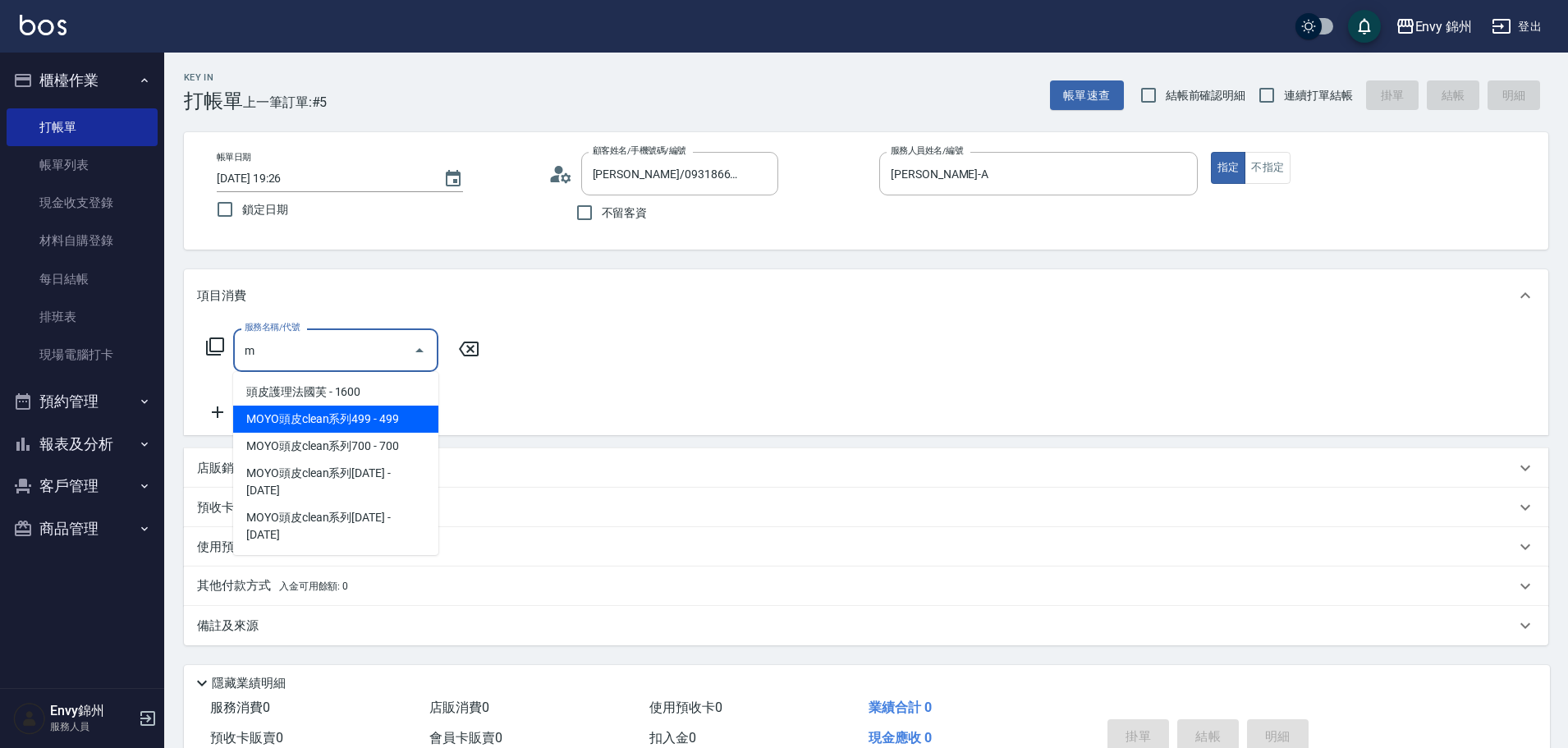
click at [369, 420] on span "MOYO頭皮clean系列499 - 499" at bounding box center [336, 419] width 205 height 27
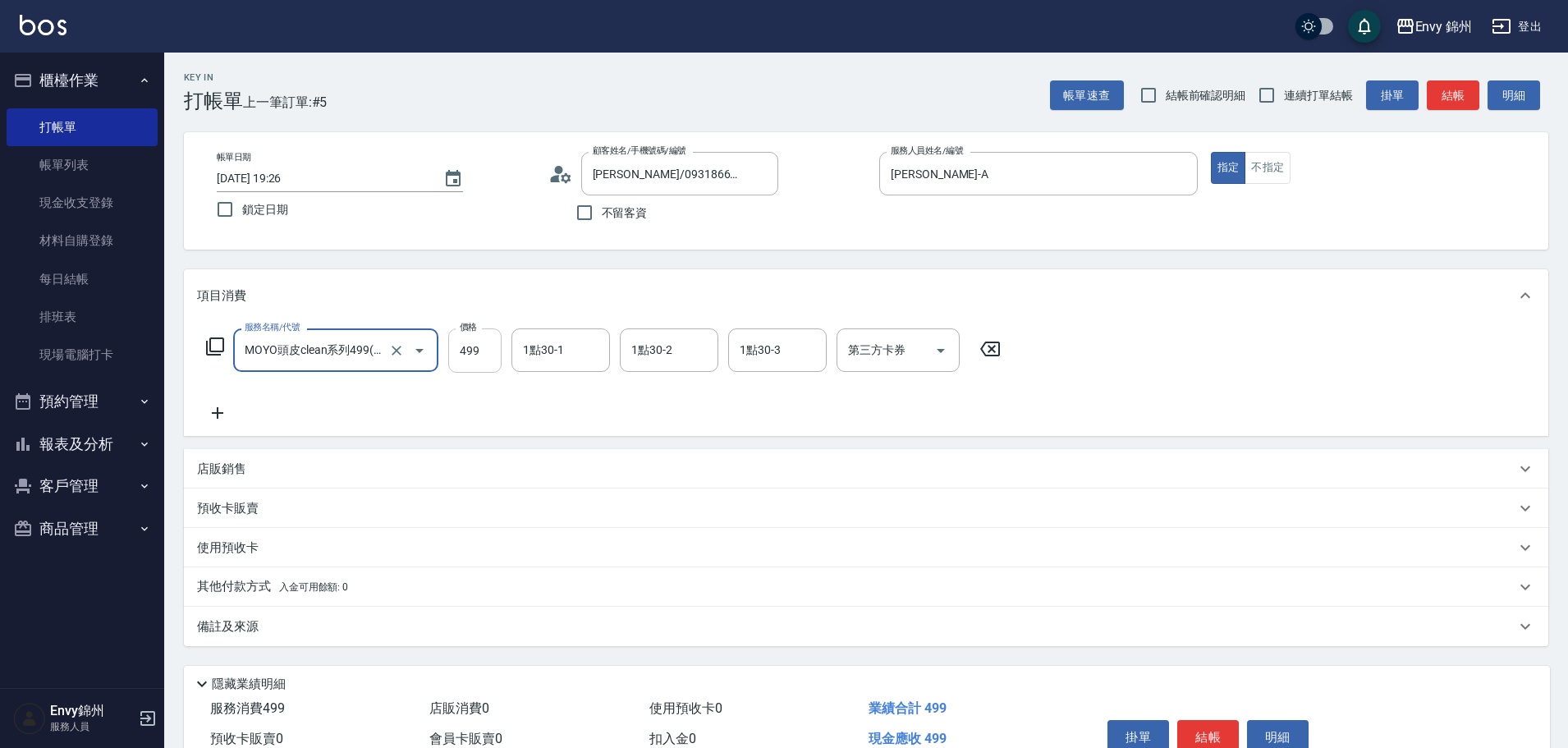
type input "MOYO頭皮clean系列499(405)"
click at [464, 352] on input "499" at bounding box center [475, 350] width 54 height 44
drag, startPoint x: 515, startPoint y: 357, endPoint x: 529, endPoint y: 350, distance: 15.7
click at [520, 356] on div "1點30-1" at bounding box center [560, 349] width 99 height 43
type input "699"
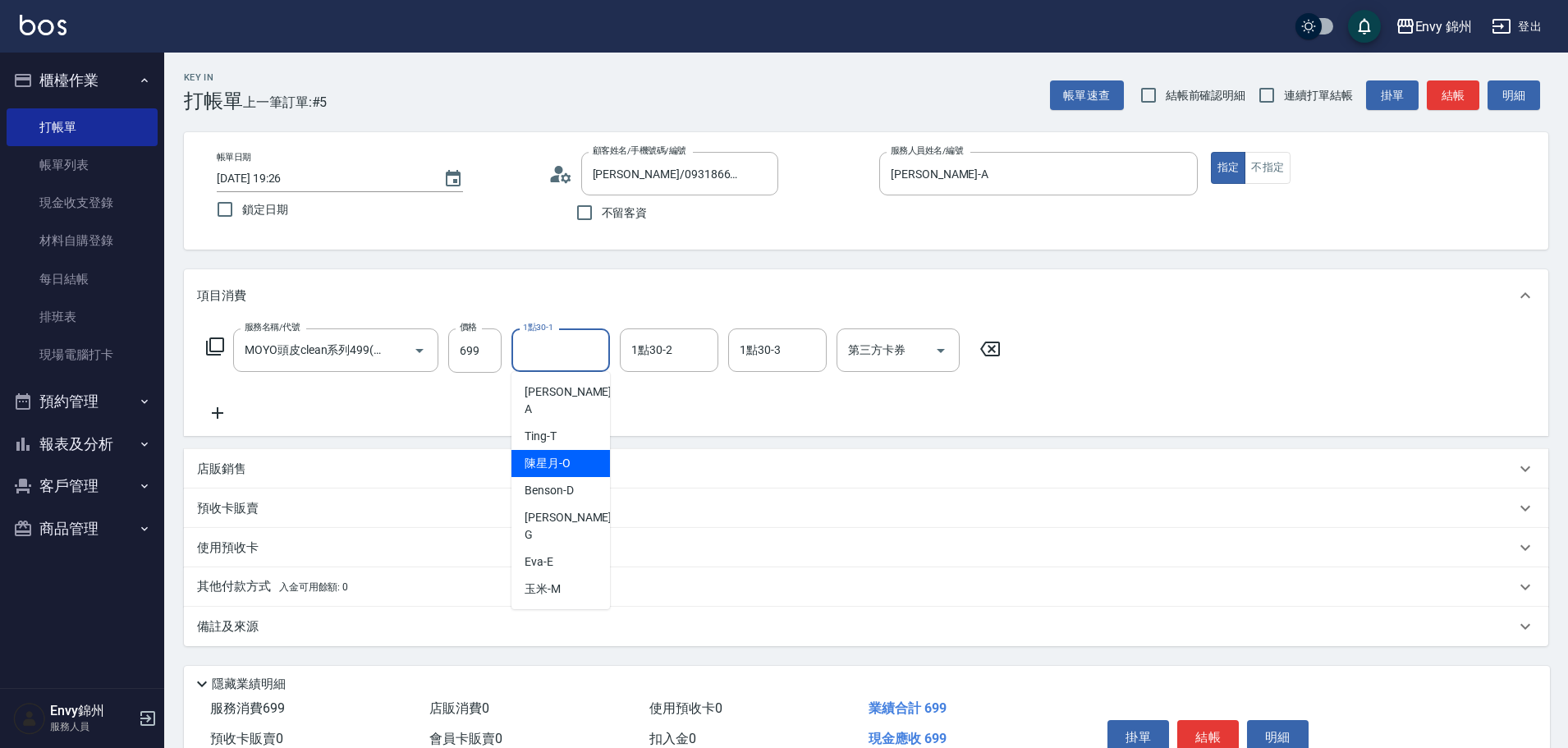
click at [545, 455] on span "陳星月 -O" at bounding box center [547, 463] width 46 height 18
type input "陳星月-O"
click at [427, 636] on div "備註及來源" at bounding box center [866, 626] width 1365 height 40
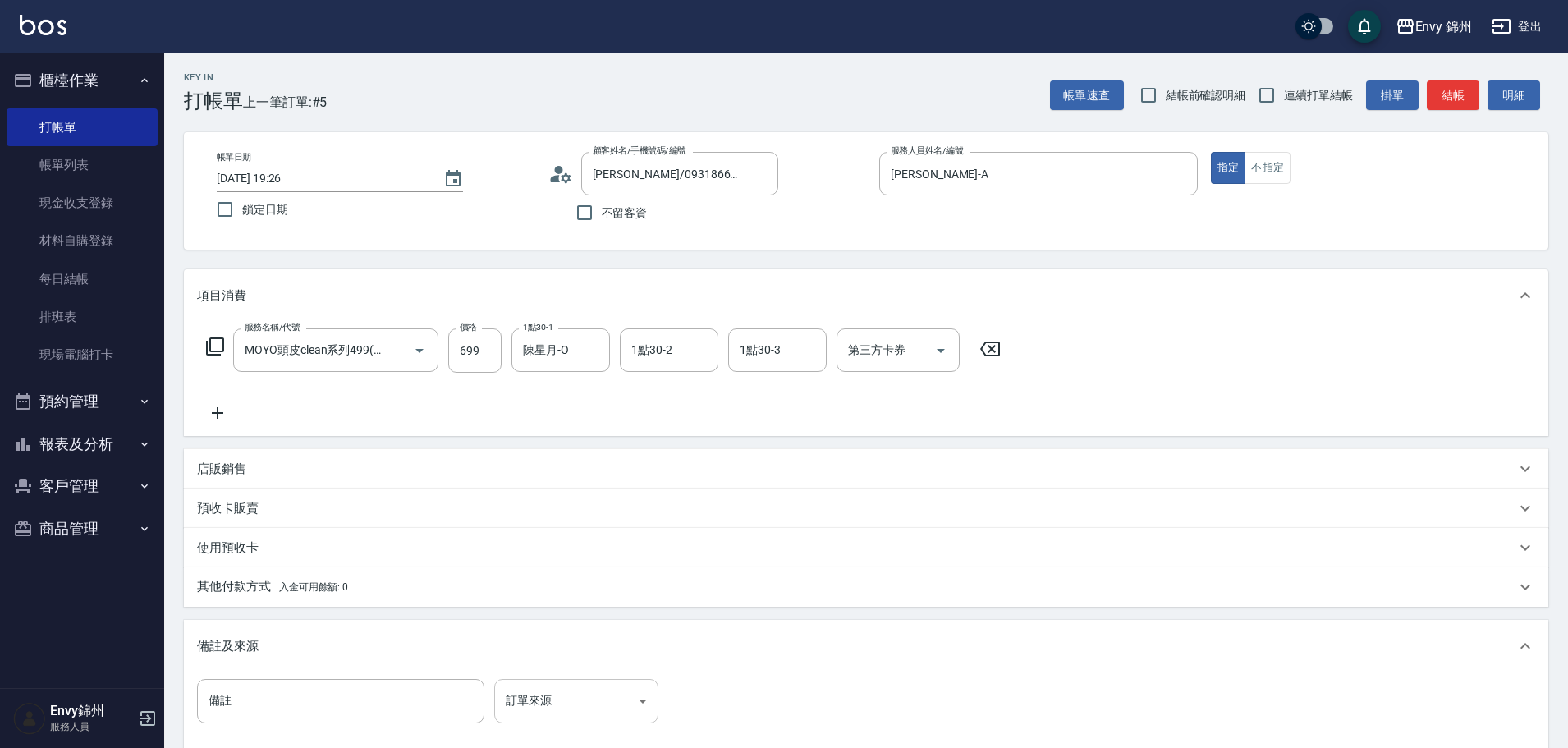
click at [564, 704] on body "Envy 錦州 登出 櫃檯作業 打帳單 帳單列表 現金收支登錄 材料自購登錄 每日結帳 排班表 現場電腦打卡 預約管理 預約管理 單日預約紀錄 單週預約紀錄 …" at bounding box center [784, 467] width 1568 height 935
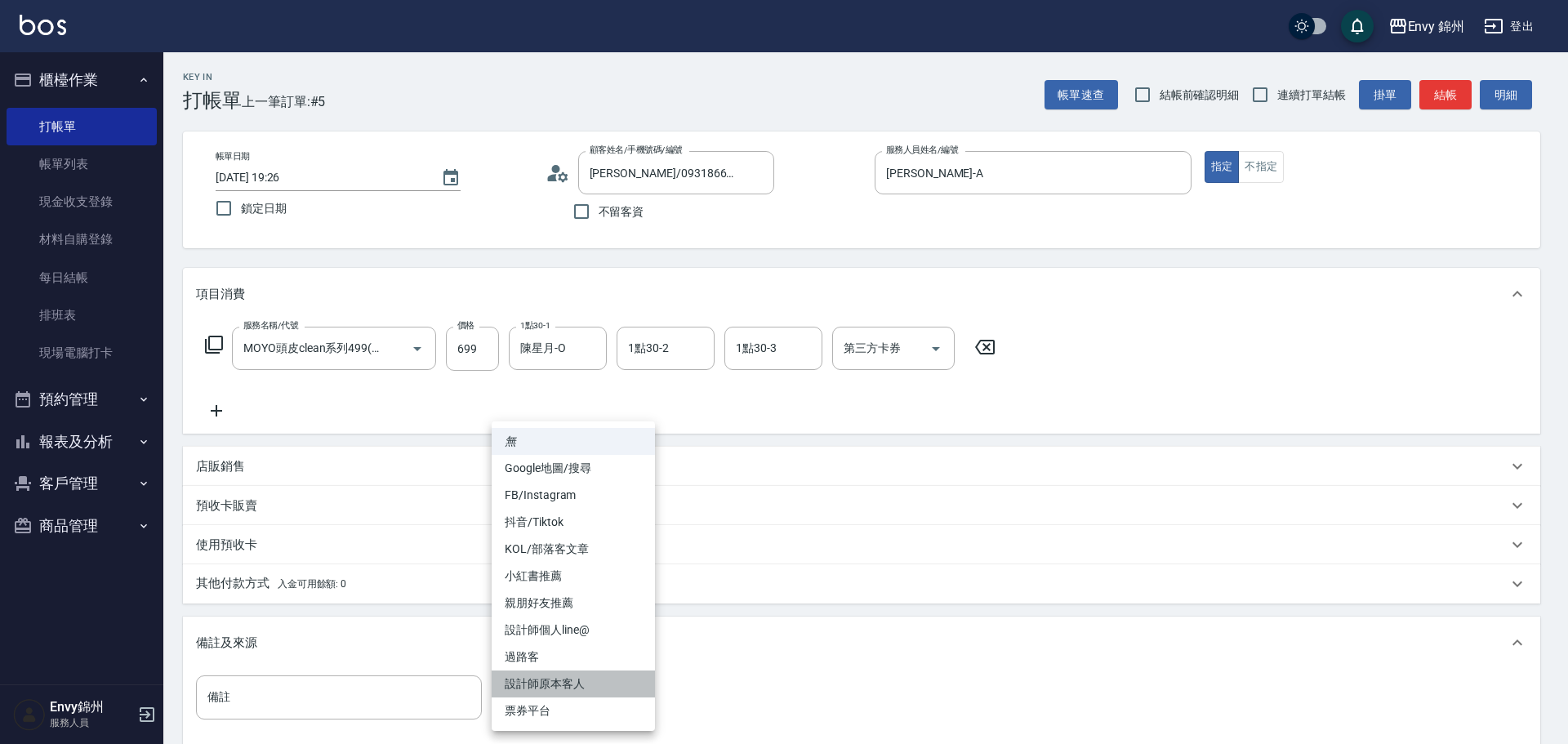
click at [578, 685] on li "設計師原本客人" at bounding box center [574, 683] width 164 height 27
type input "設計師原本客人"
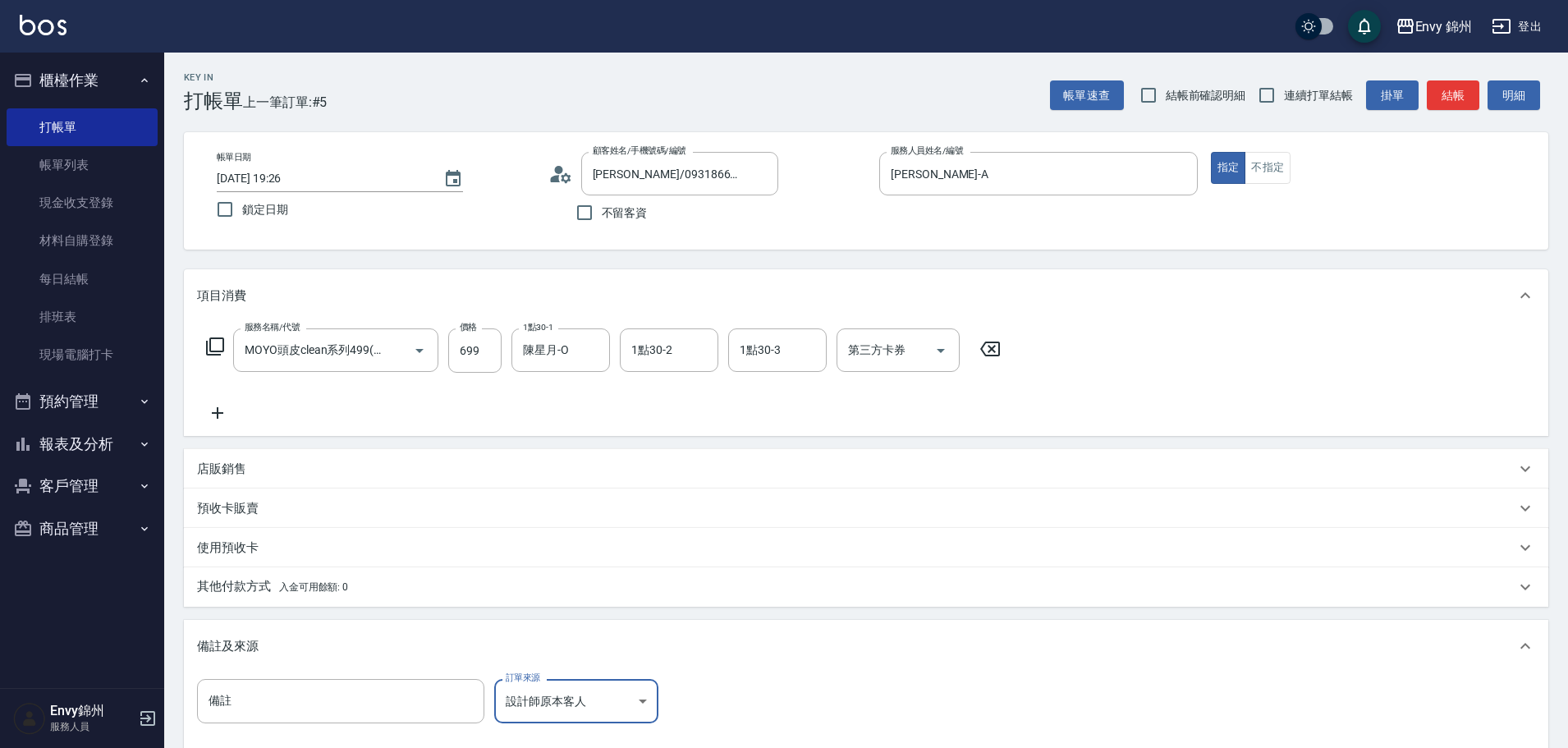
scroll to position [194, 0]
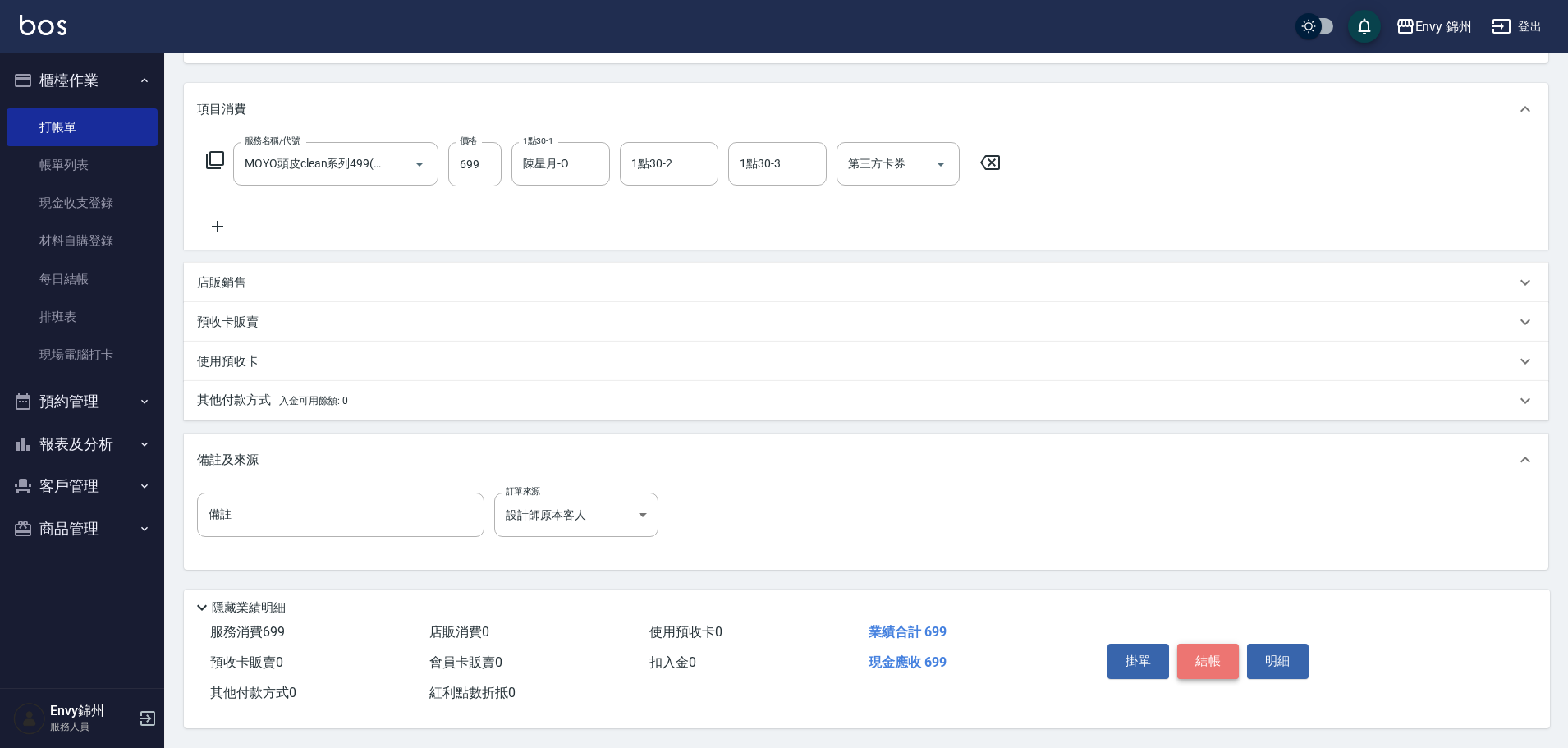
click at [1194, 652] on button "結帳" at bounding box center [1207, 660] width 62 height 34
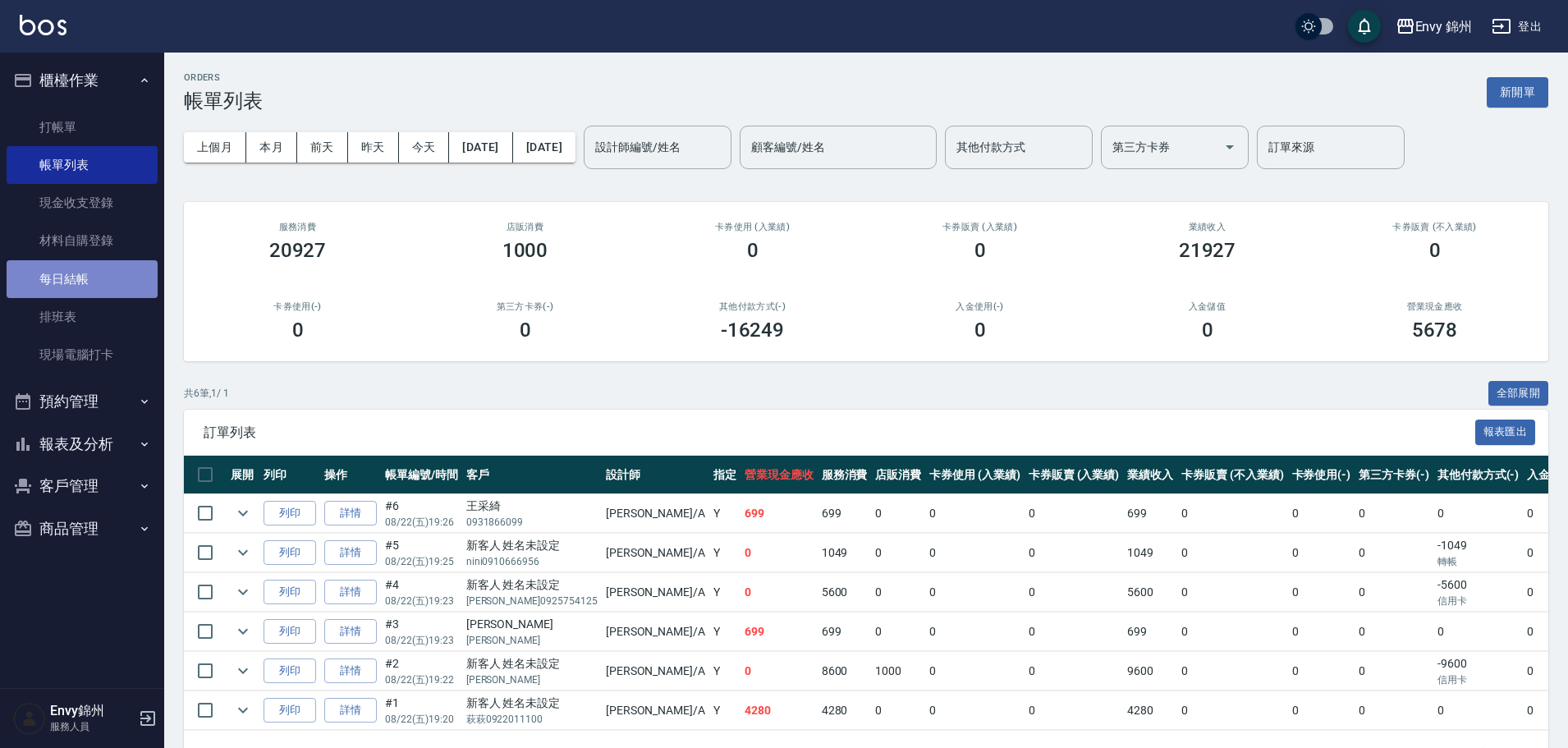
click at [63, 296] on link "每日結帳" at bounding box center [81, 279] width 151 height 38
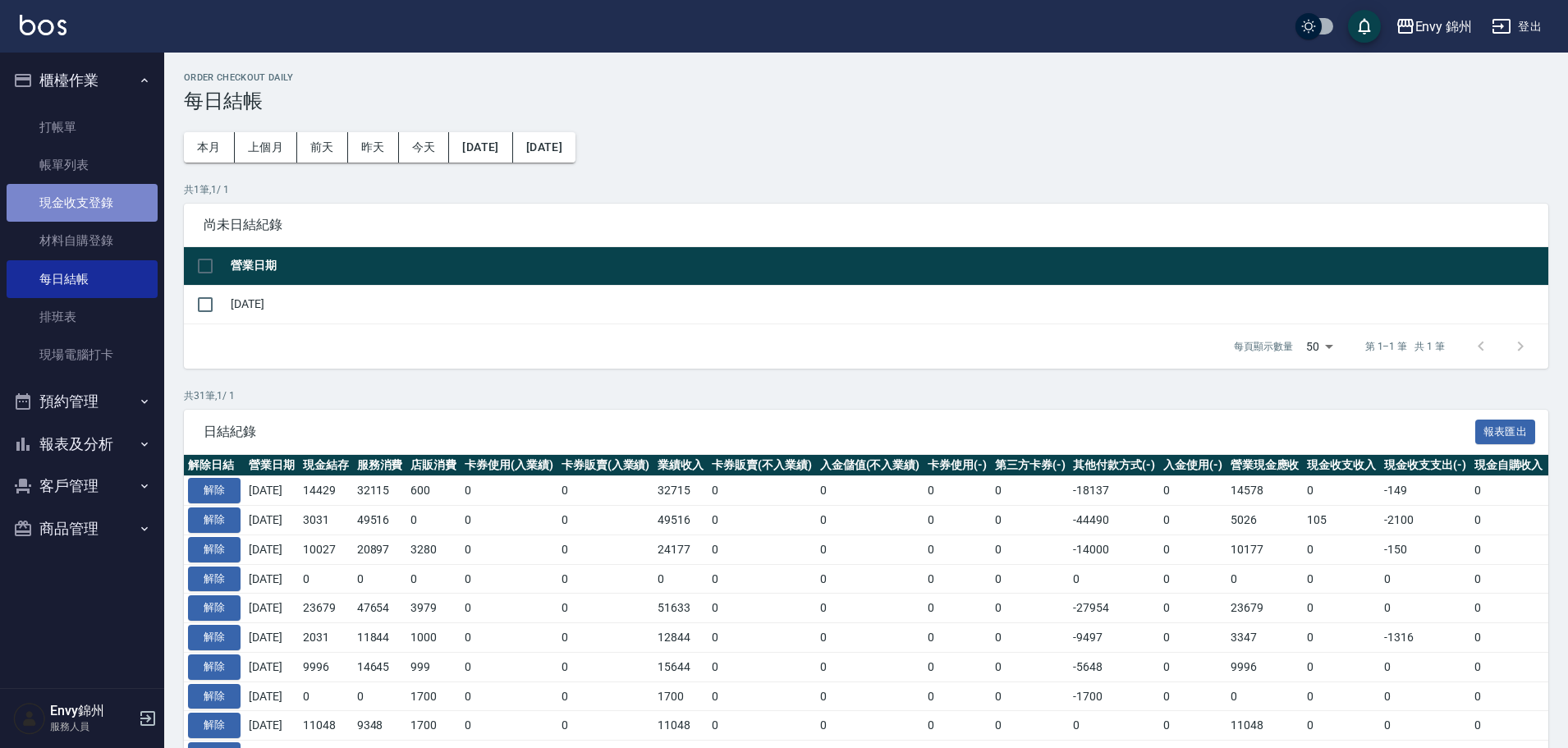
click at [54, 202] on link "現金收支登錄" at bounding box center [81, 202] width 151 height 38
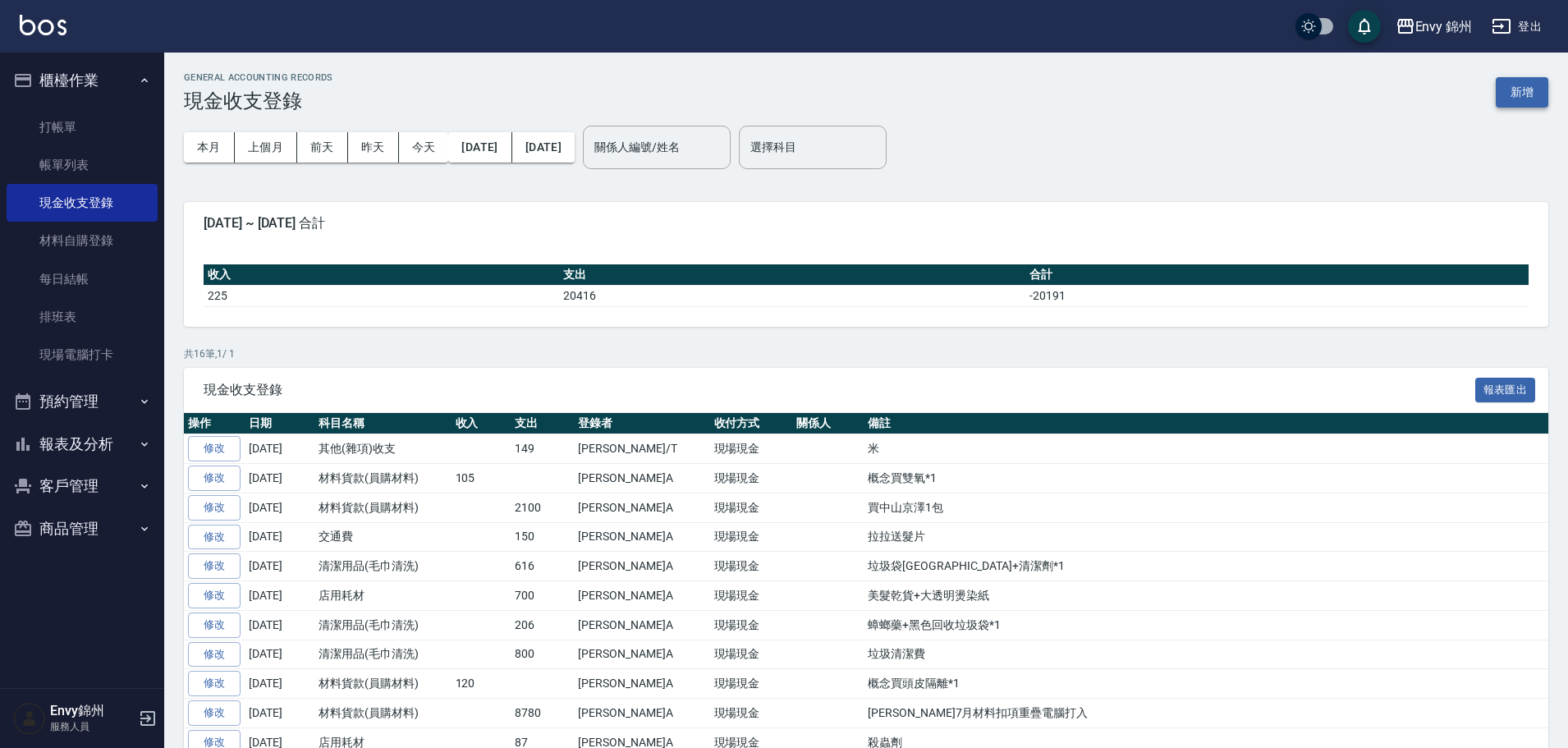
click at [1525, 100] on button "新增" at bounding box center [1522, 92] width 53 height 31
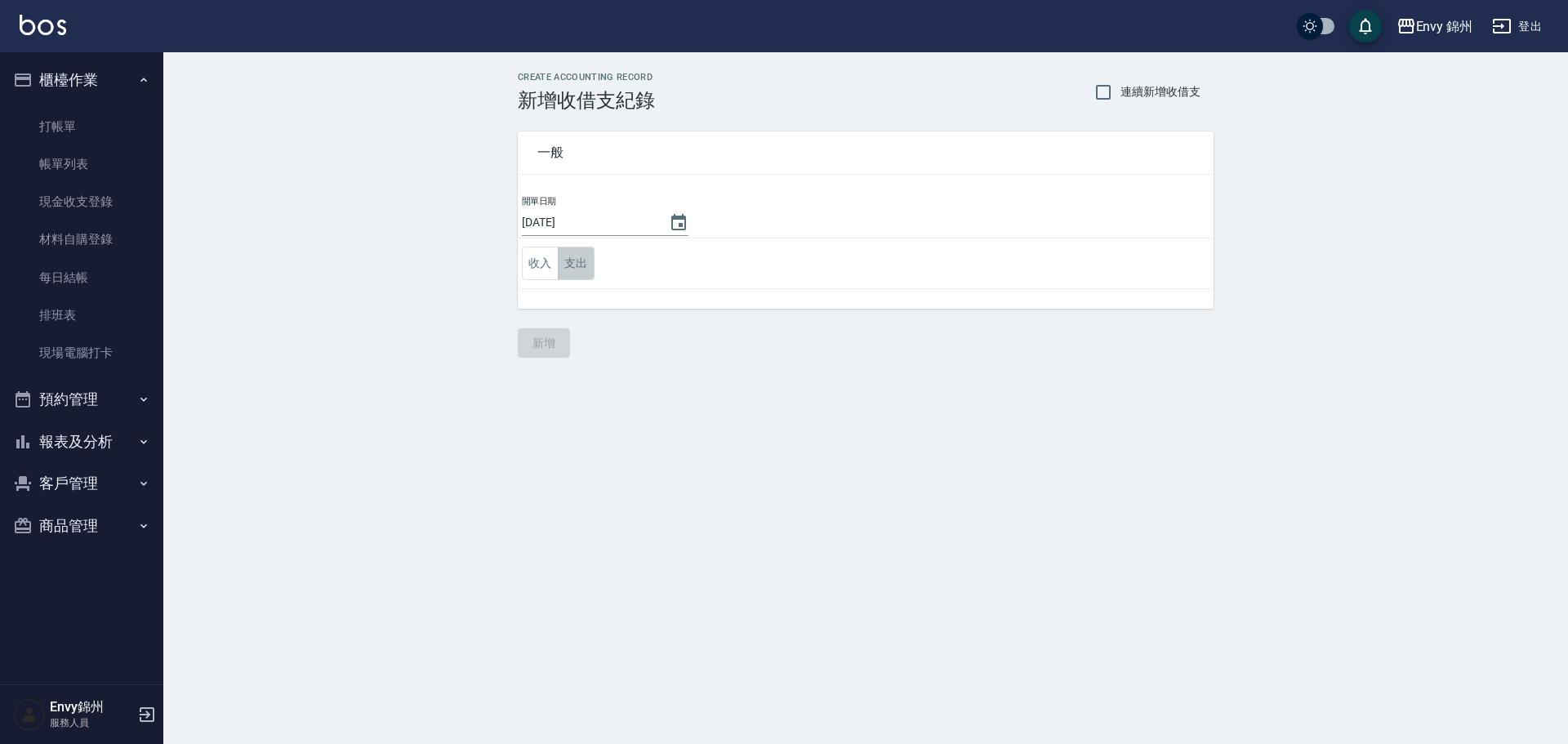
click at [584, 268] on button "支出" at bounding box center [577, 263] width 37 height 33
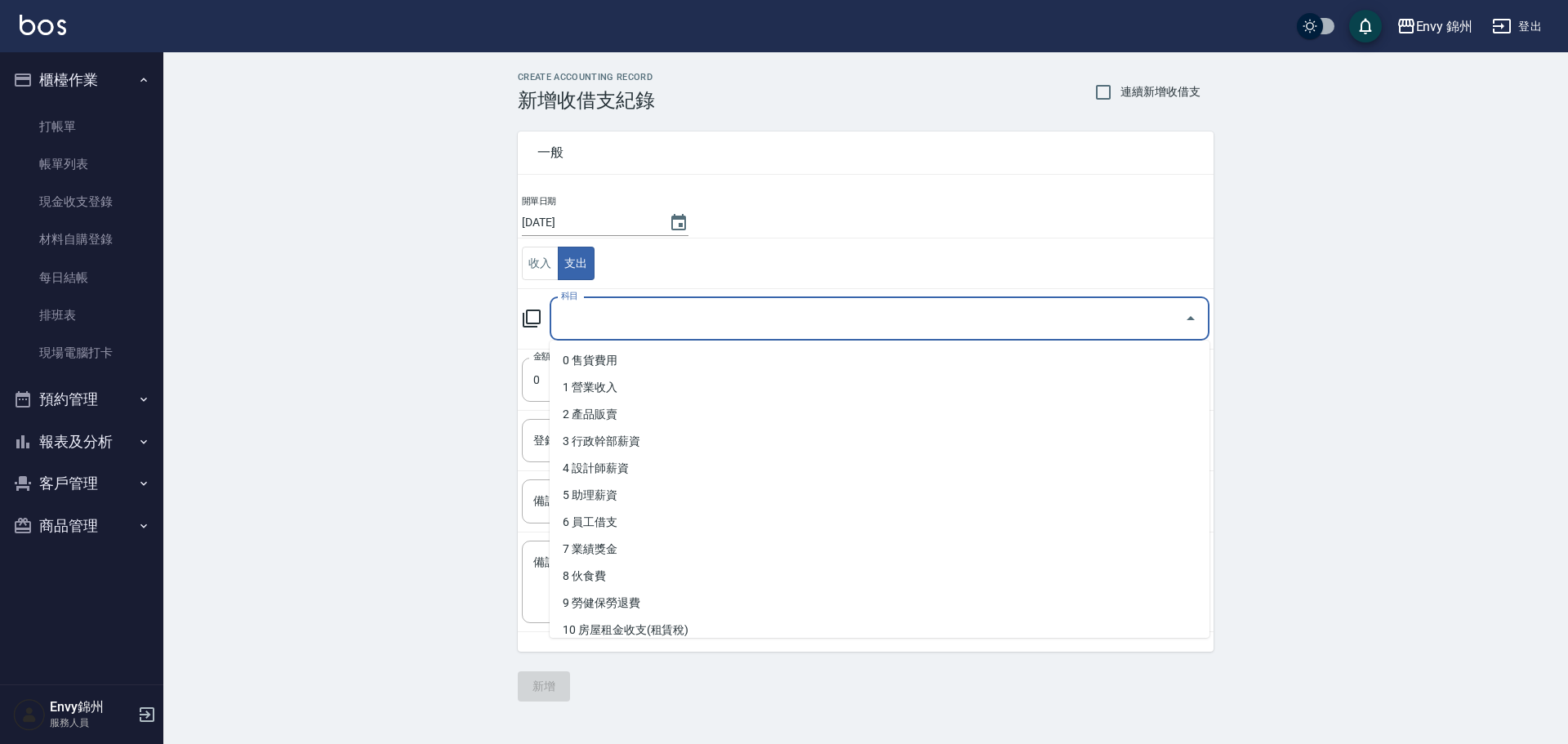
click at [583, 317] on input "科目" at bounding box center [867, 318] width 621 height 29
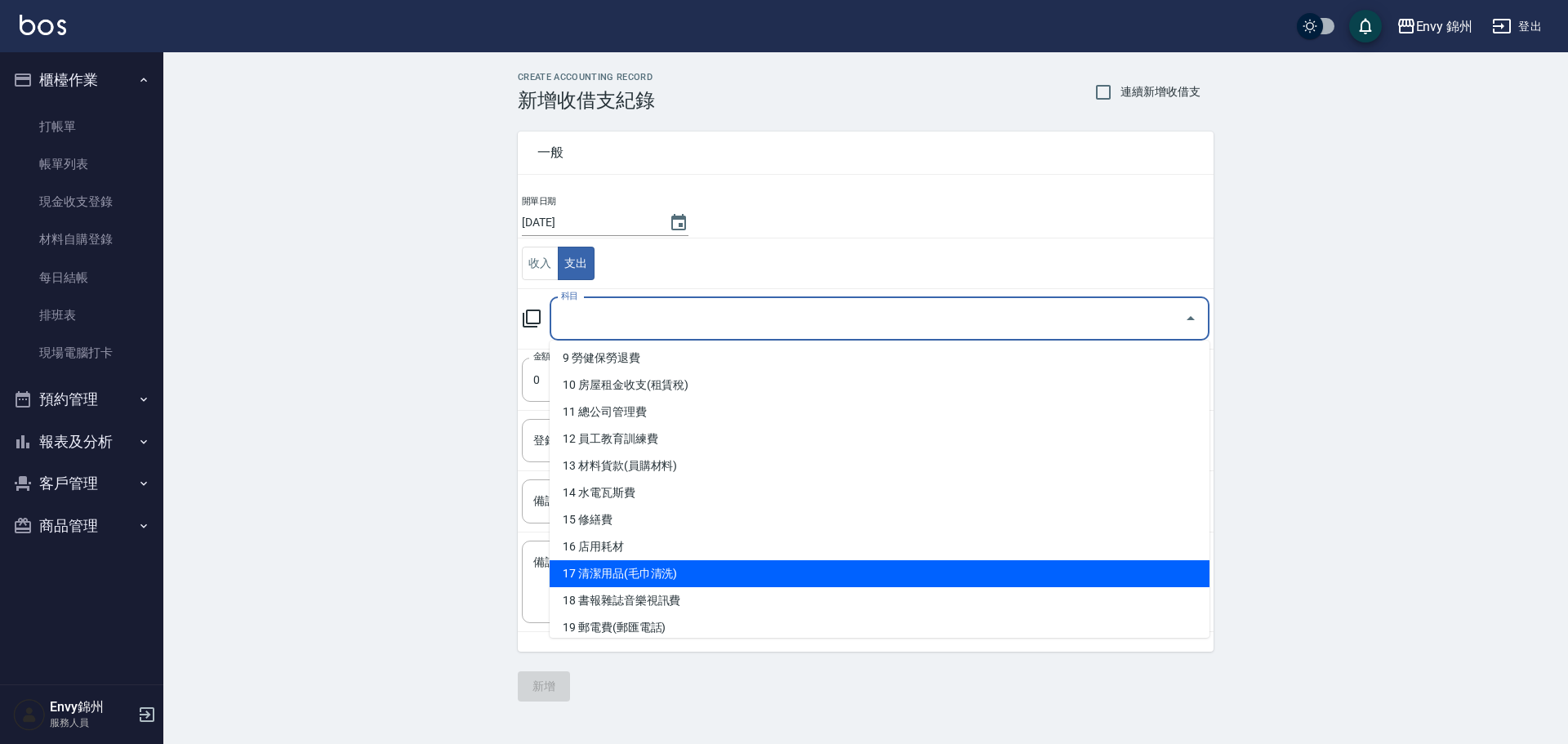
scroll to position [490, 0]
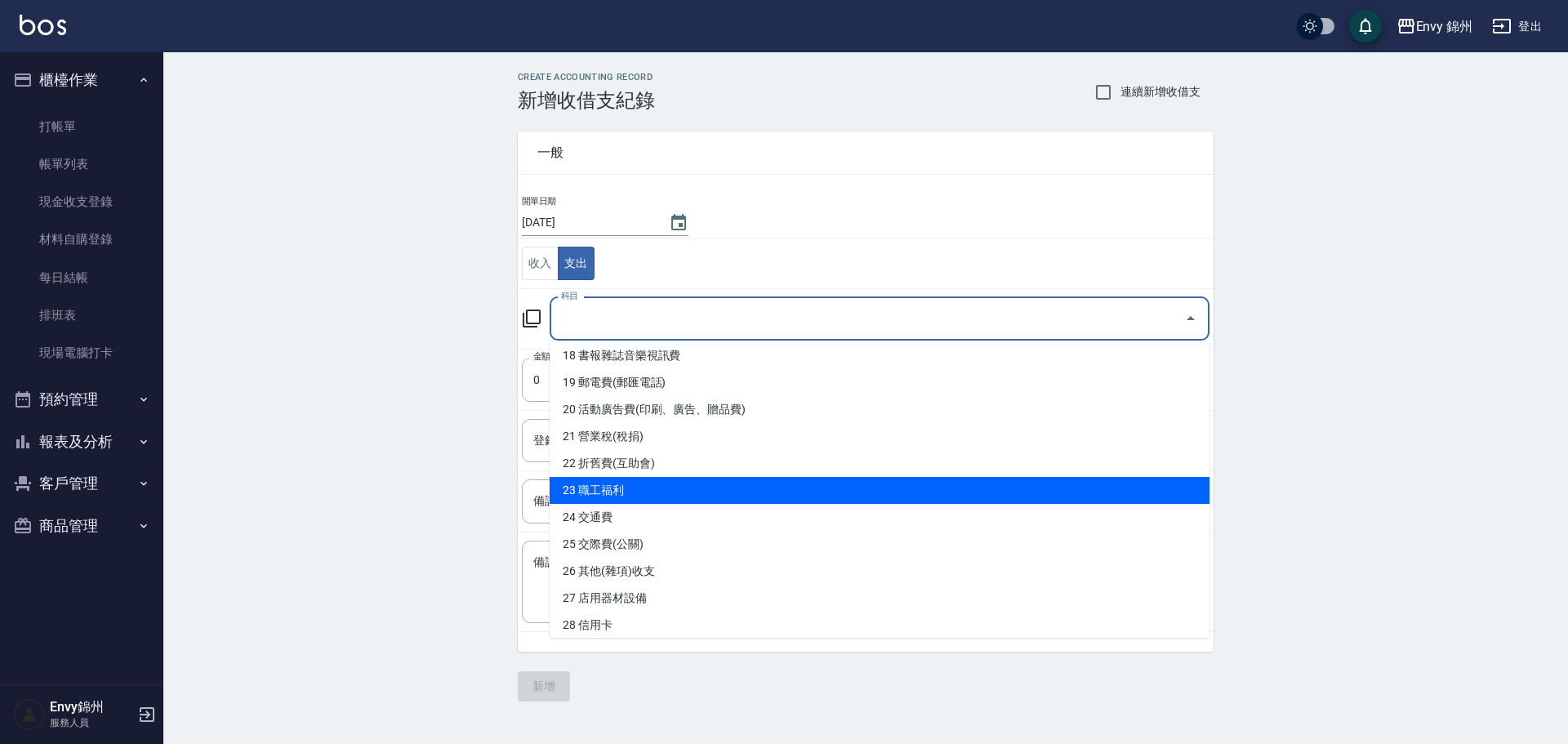
click at [641, 497] on li "23 職工福利" at bounding box center [880, 490] width 660 height 27
type input "23 職工福利"
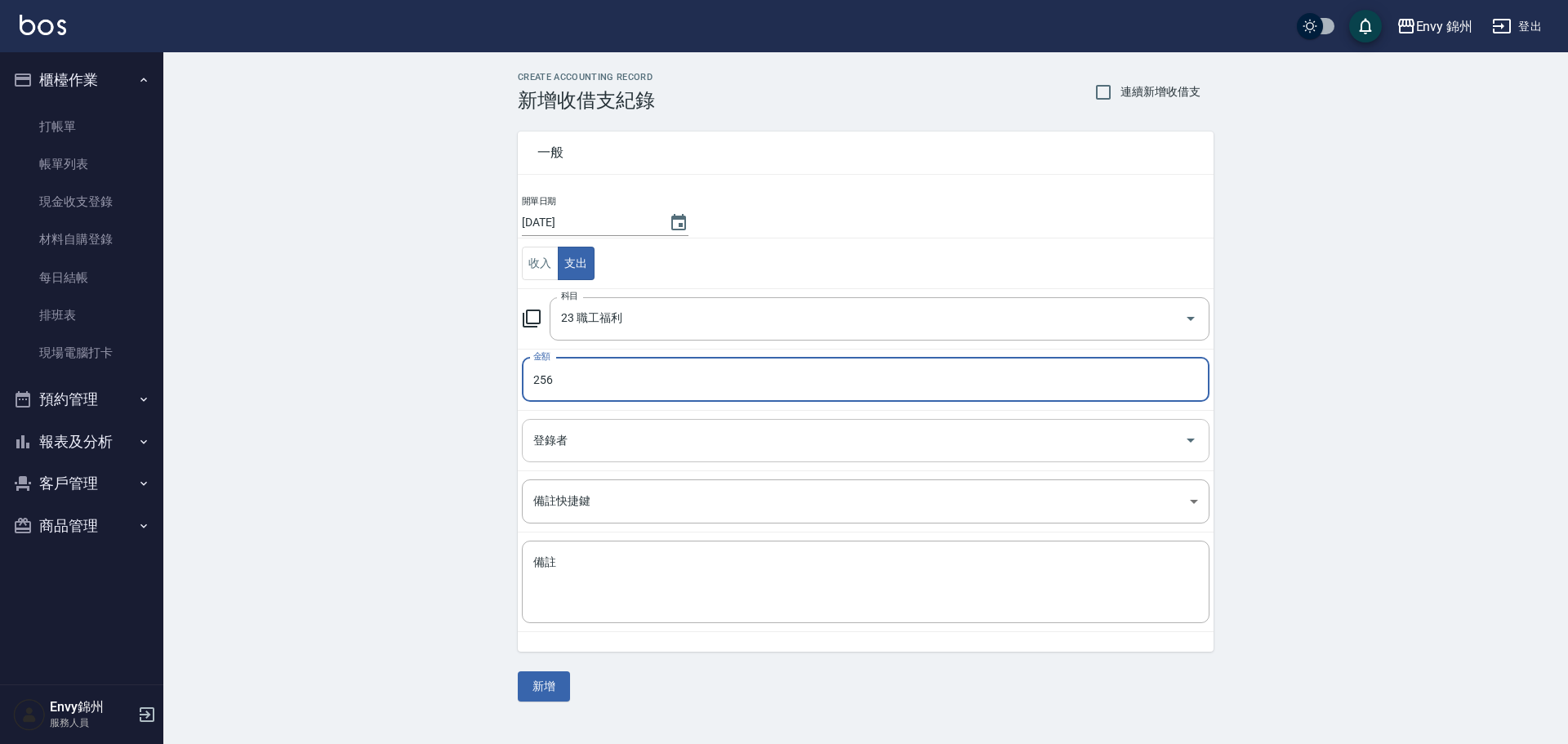
type input "256"
click at [658, 444] on input "登錄者" at bounding box center [853, 441] width 648 height 29
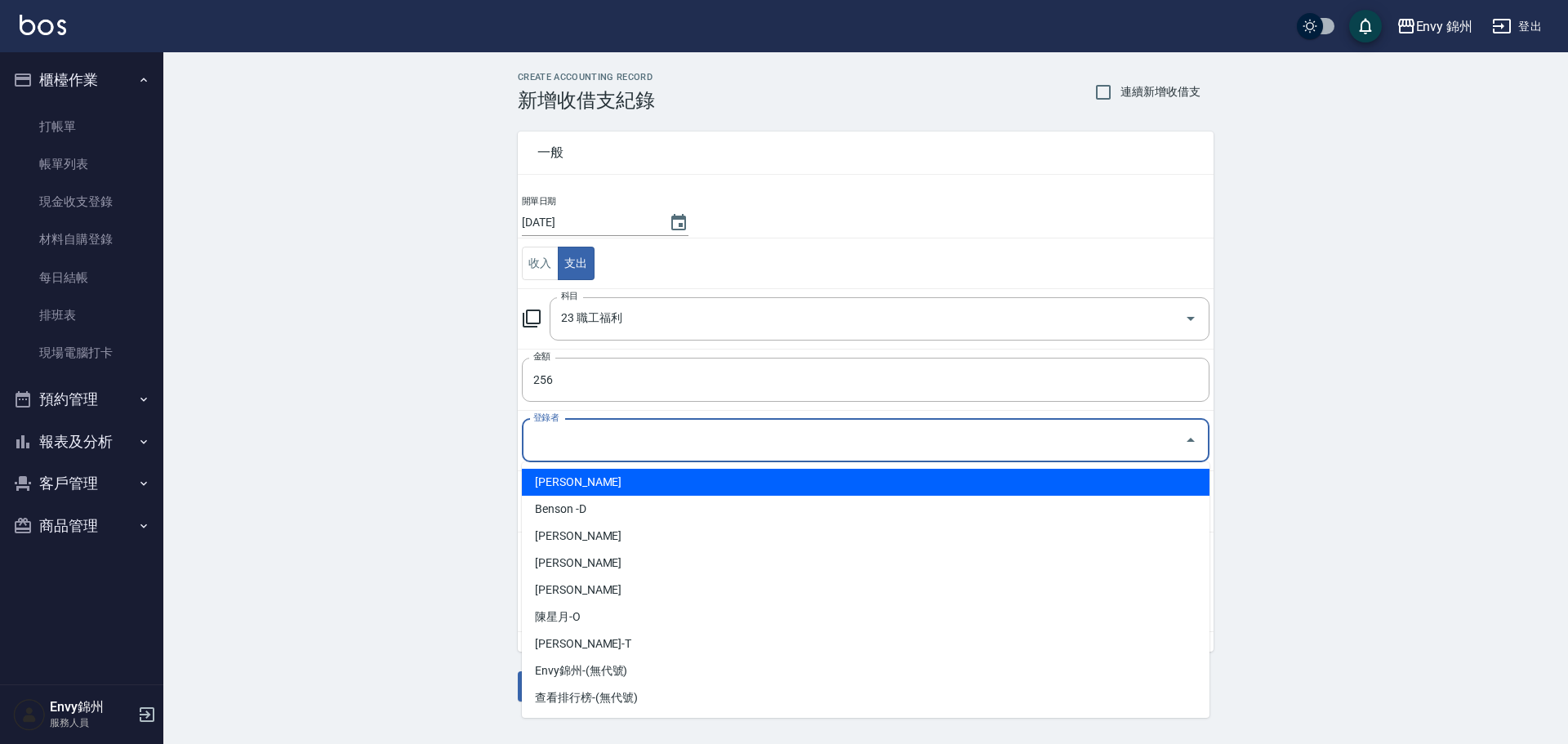
click at [620, 487] on li "[PERSON_NAME]" at bounding box center [865, 482] width 688 height 27
type input "[PERSON_NAME]"
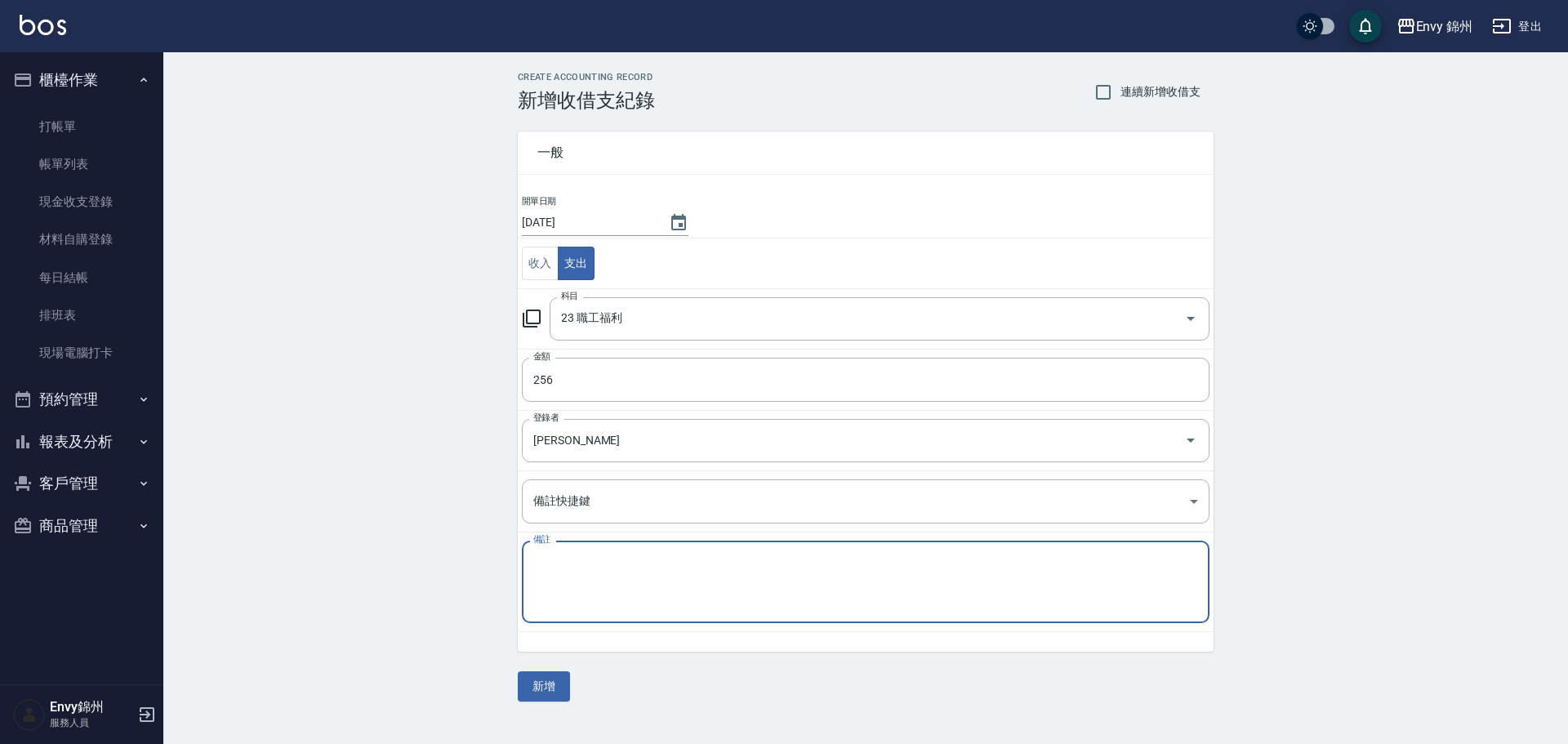
click at [620, 601] on textarea "備註" at bounding box center [865, 582] width 665 height 55
type textarea "請"
click at [652, 320] on input "23 職工福利" at bounding box center [857, 318] width 600 height 29
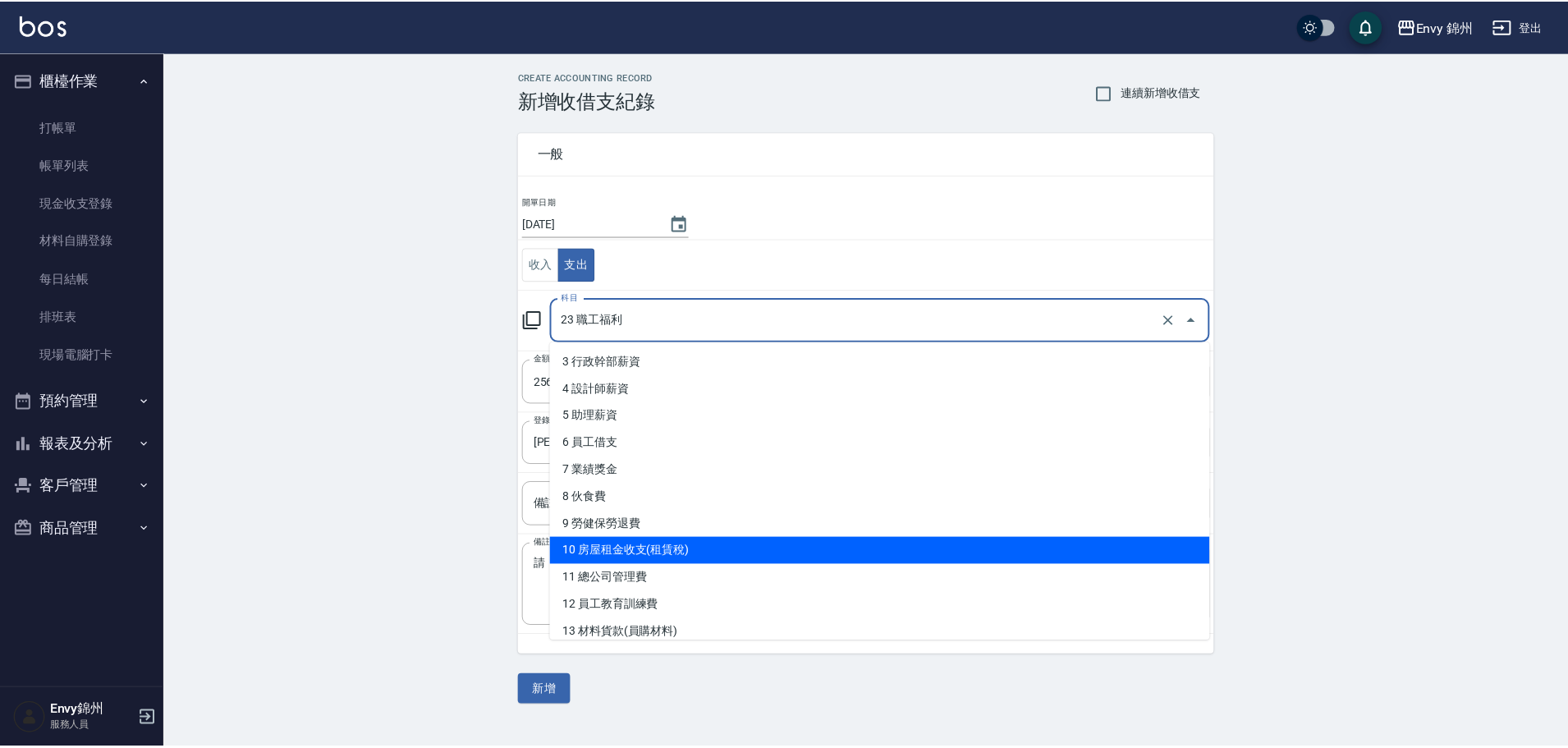
scroll to position [246, 0]
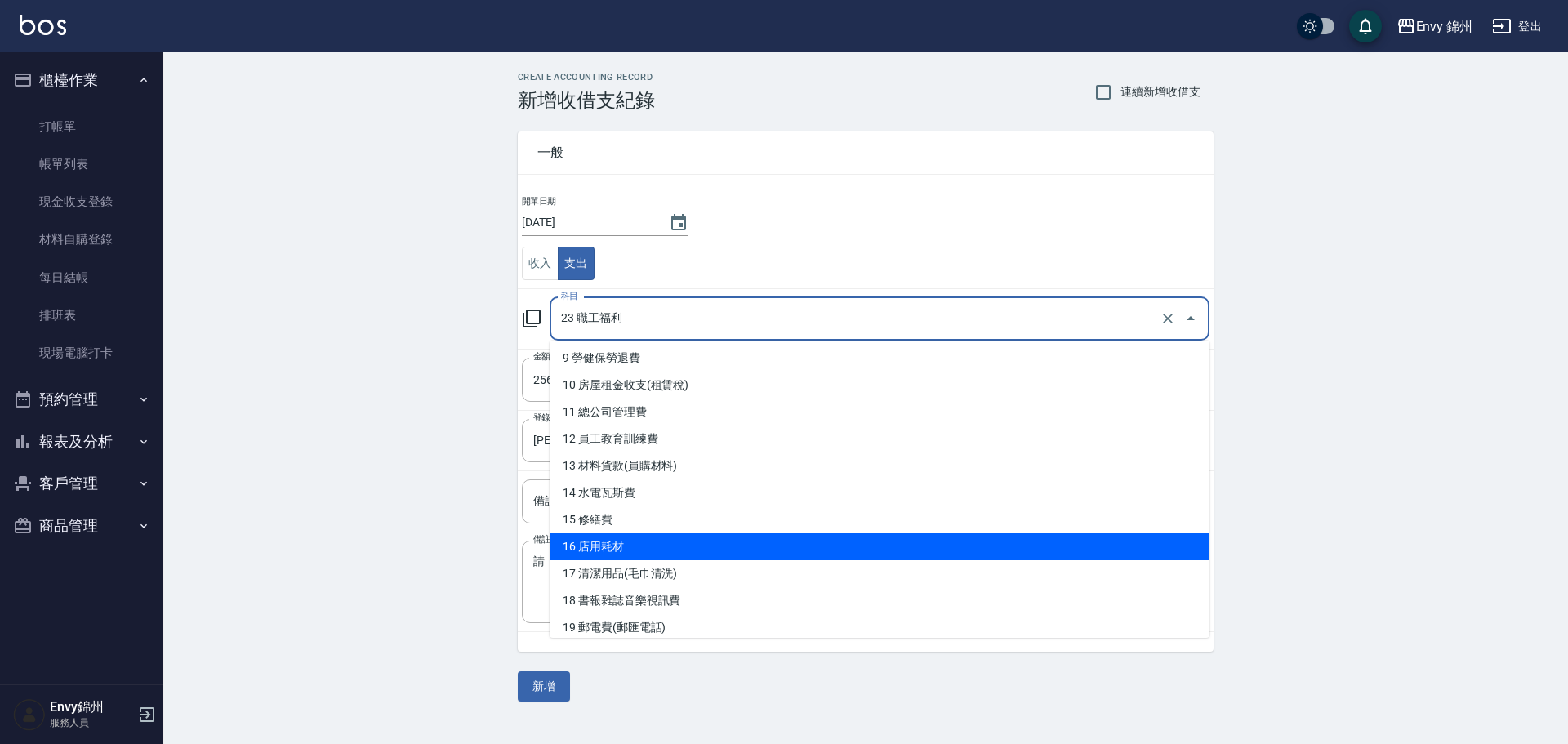
click at [653, 551] on li "16 店用耗材" at bounding box center [880, 546] width 660 height 27
type input "16 店用耗材"
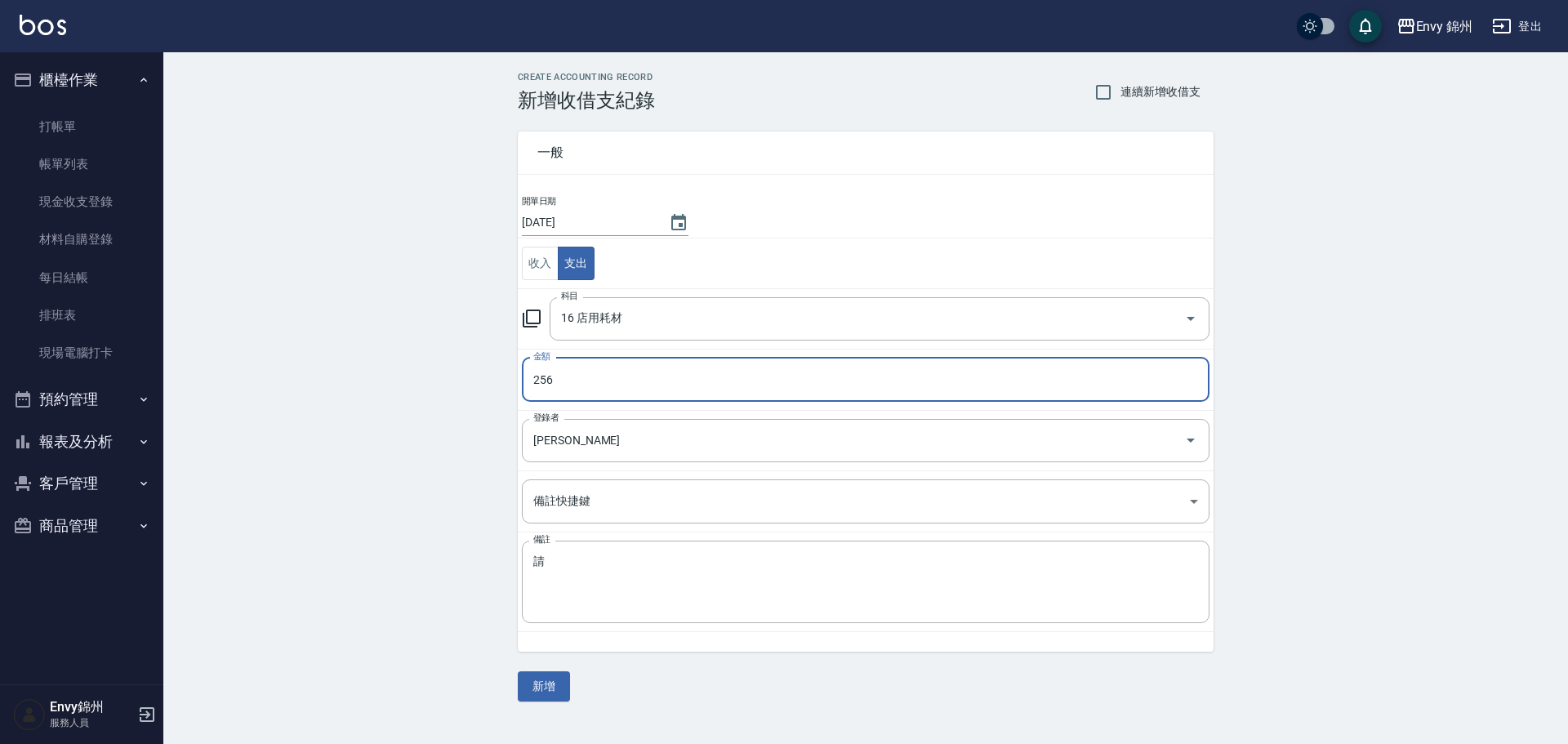
click at [584, 377] on input "256" at bounding box center [865, 380] width 688 height 44
drag, startPoint x: 611, startPoint y: 383, endPoint x: 418, endPoint y: 376, distance: 193.1
click at [418, 376] on div "CREATE ACCOUNTING RECORD 新增收借支紀錄 連續新增收借支 一般 開單日期 [DATE] 收入 支出 科目 16 店用耗材 科目 金額 …" at bounding box center [865, 386] width 1404 height 669
type input "110"
click at [587, 626] on td "備註 請 x 備註" at bounding box center [865, 582] width 696 height 99
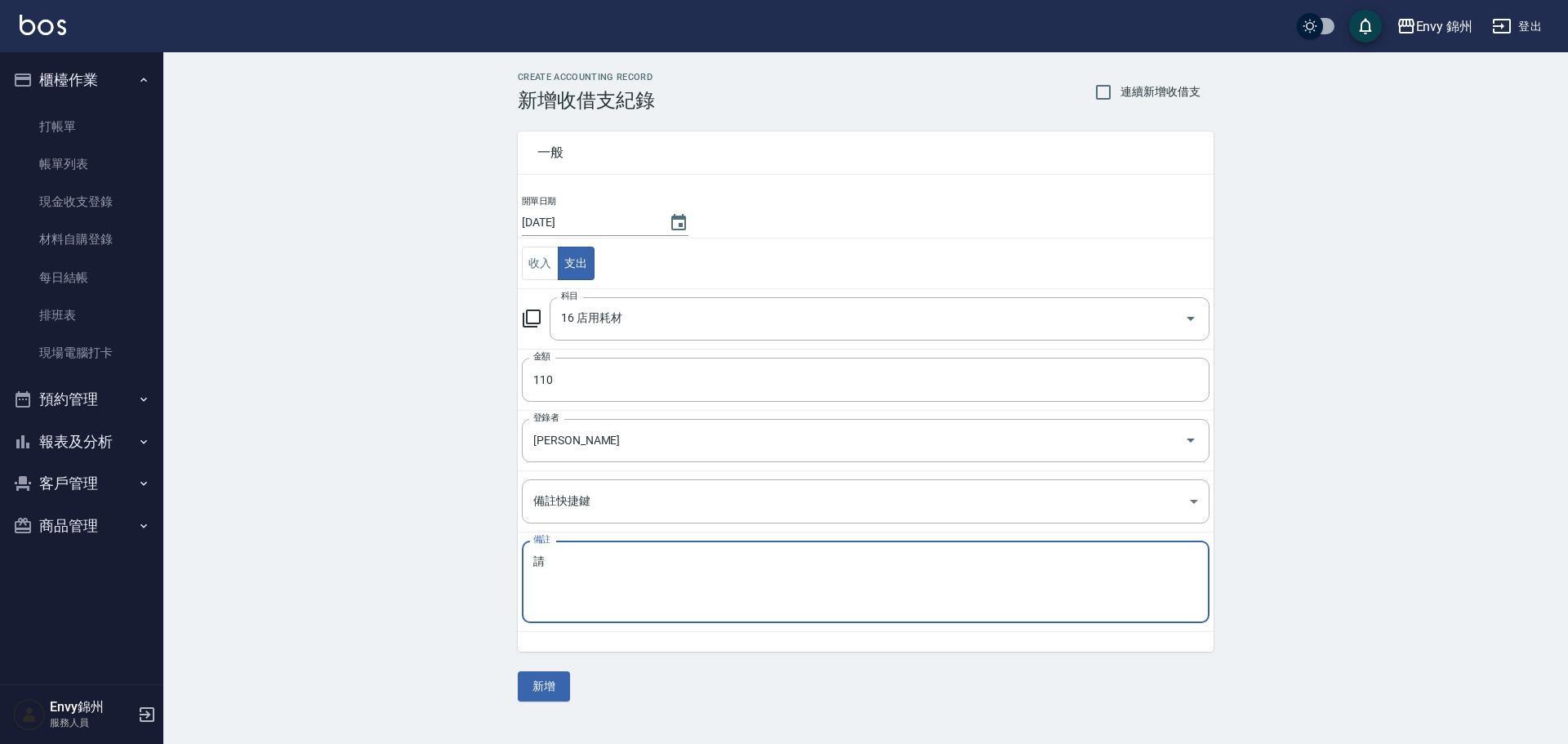
drag, startPoint x: 579, startPoint y: 566, endPoint x: 499, endPoint y: 567, distance: 80.0
click at [499, 567] on div "一般 開單日期 [DATE] 收入 支出 科目 16 店用耗材 科目 金額 110 金額 登錄者 [PERSON_NAME]A 登錄者 備註快捷鍵 ​ 備註快…" at bounding box center [856, 382] width 715 height 540
type textarea "5"
type textarea "帳單紙"
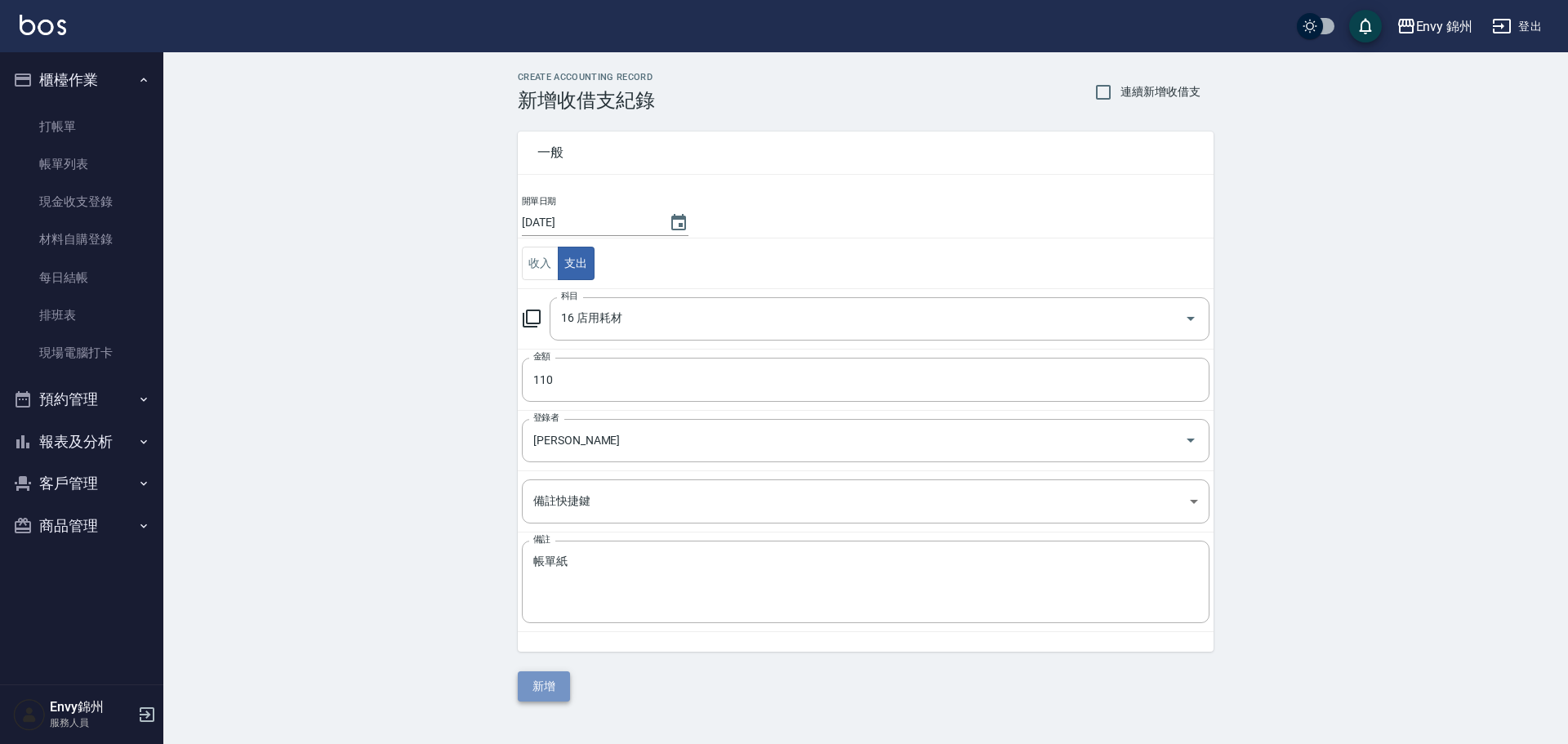
click at [531, 675] on button "新增" at bounding box center [544, 686] width 52 height 30
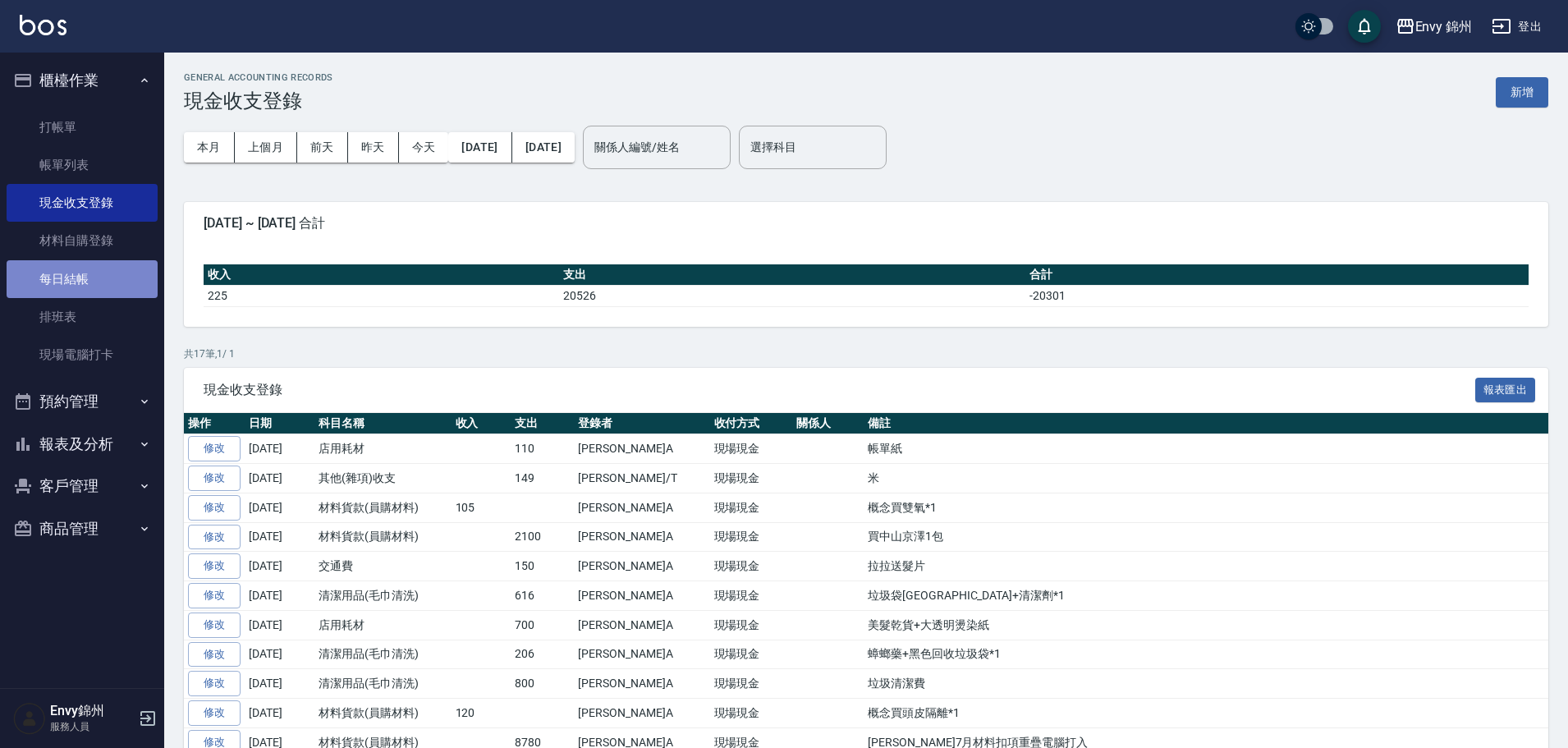
click at [99, 279] on link "每日結帳" at bounding box center [81, 279] width 151 height 38
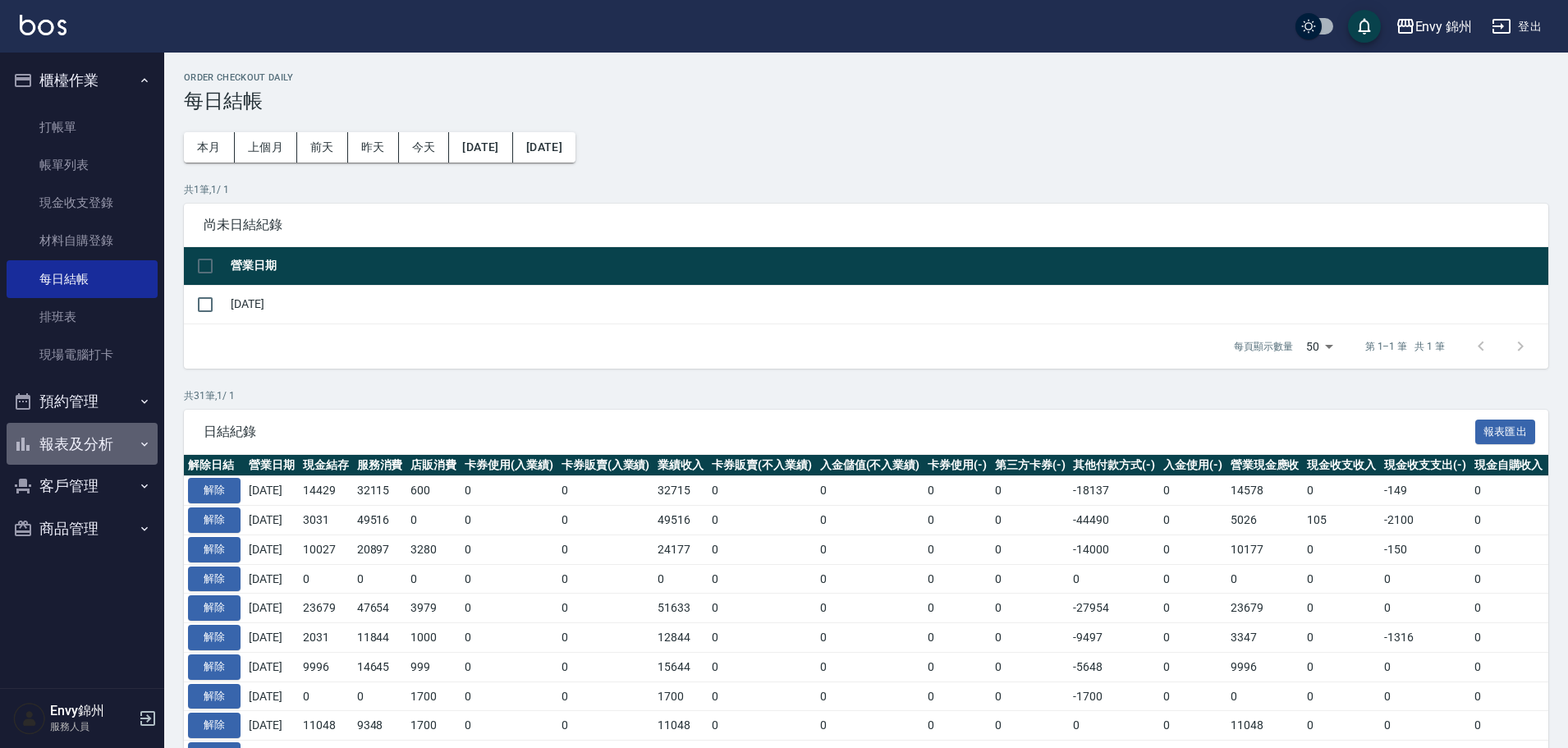
click at [78, 448] on button "報表及分析" at bounding box center [81, 444] width 151 height 43
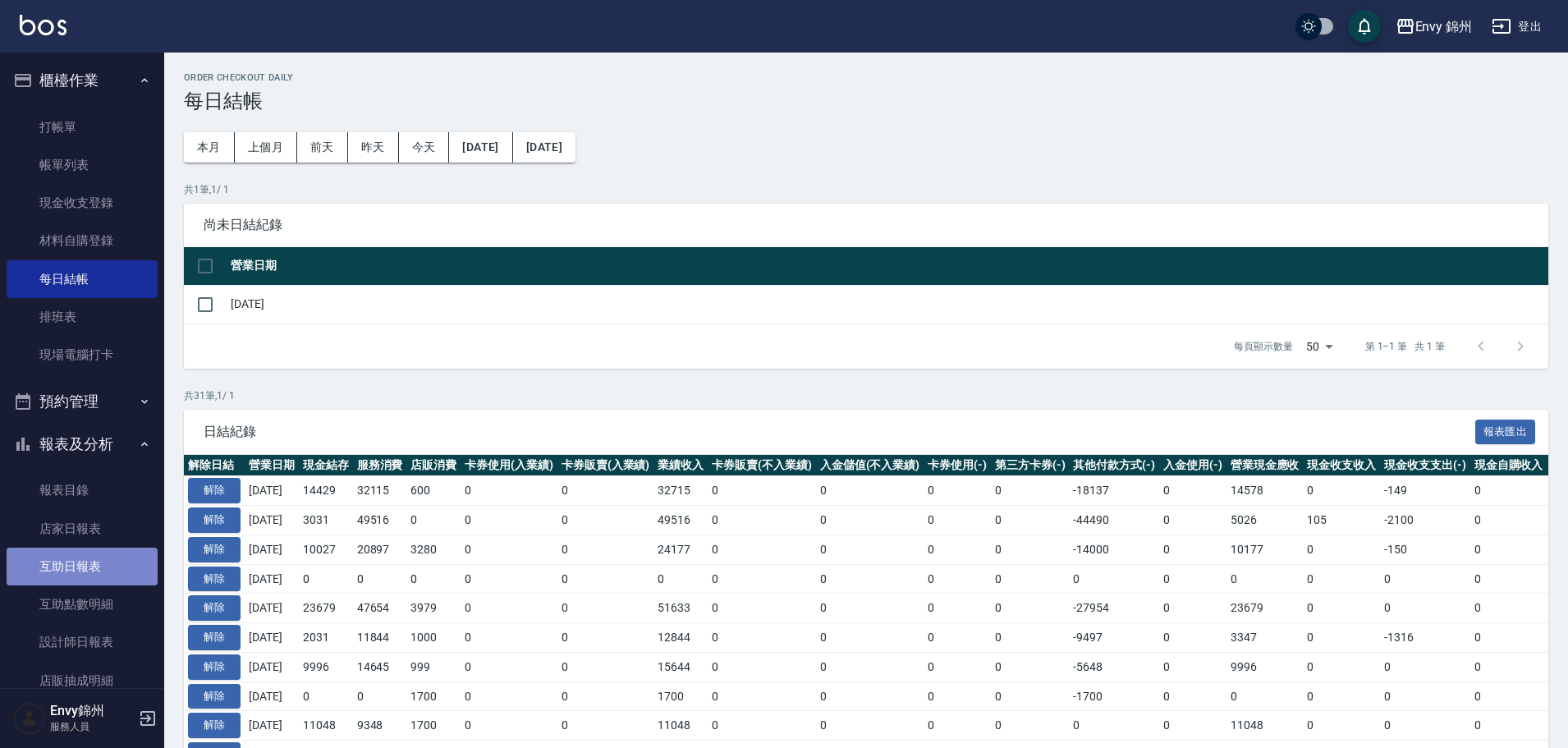
click at [98, 560] on link "互助日報表" at bounding box center [81, 566] width 151 height 38
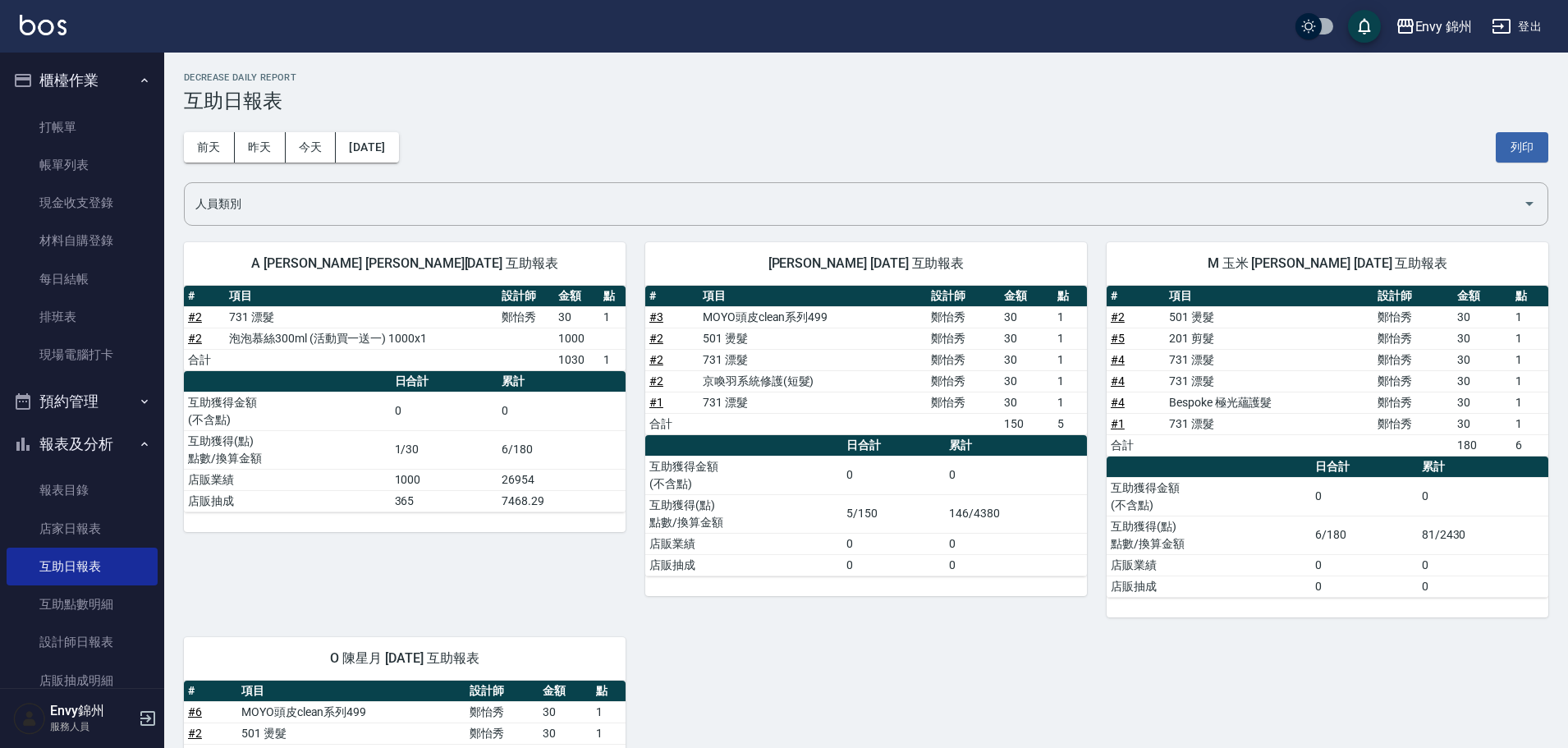
scroll to position [241, 0]
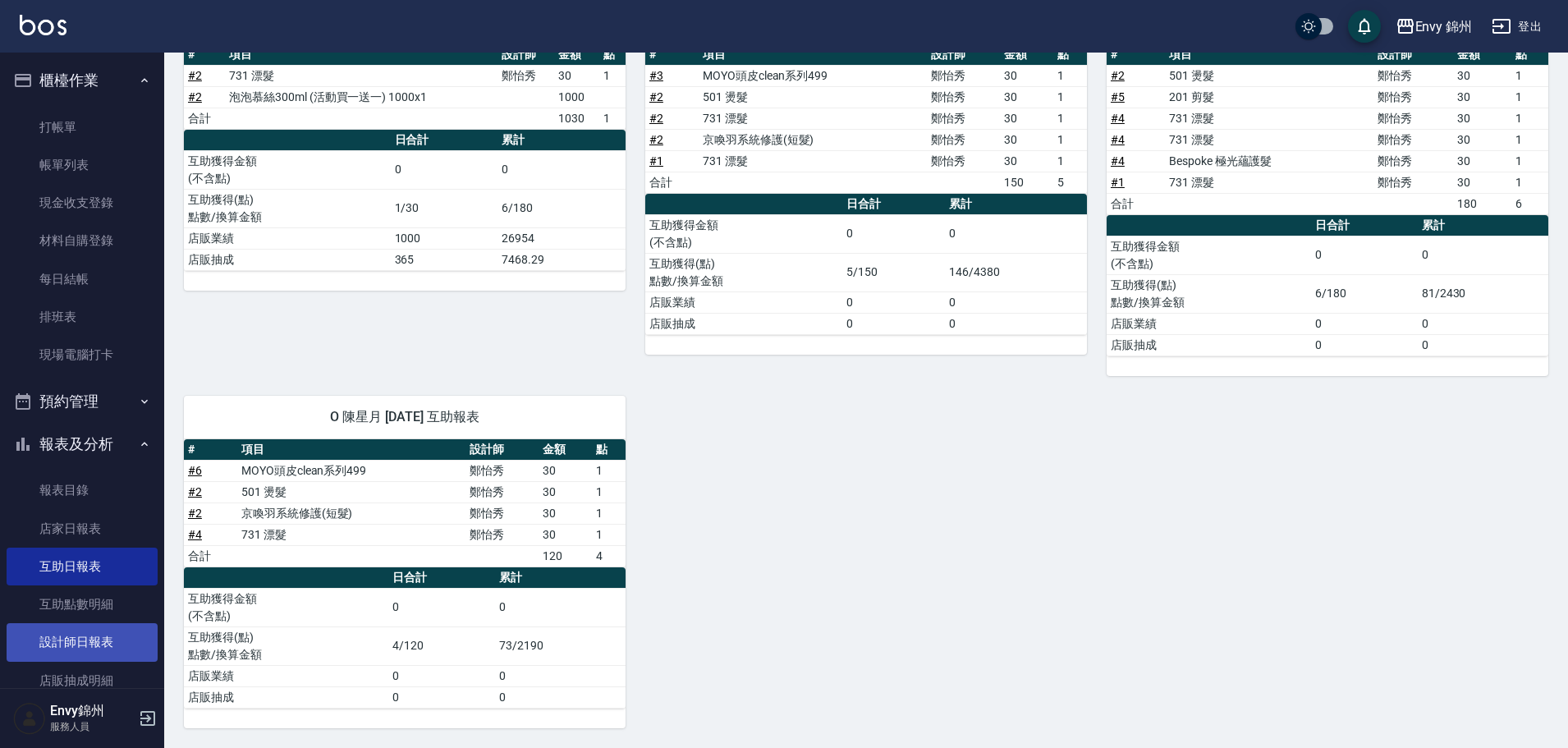
click at [57, 649] on link "設計師日報表" at bounding box center [81, 642] width 151 height 38
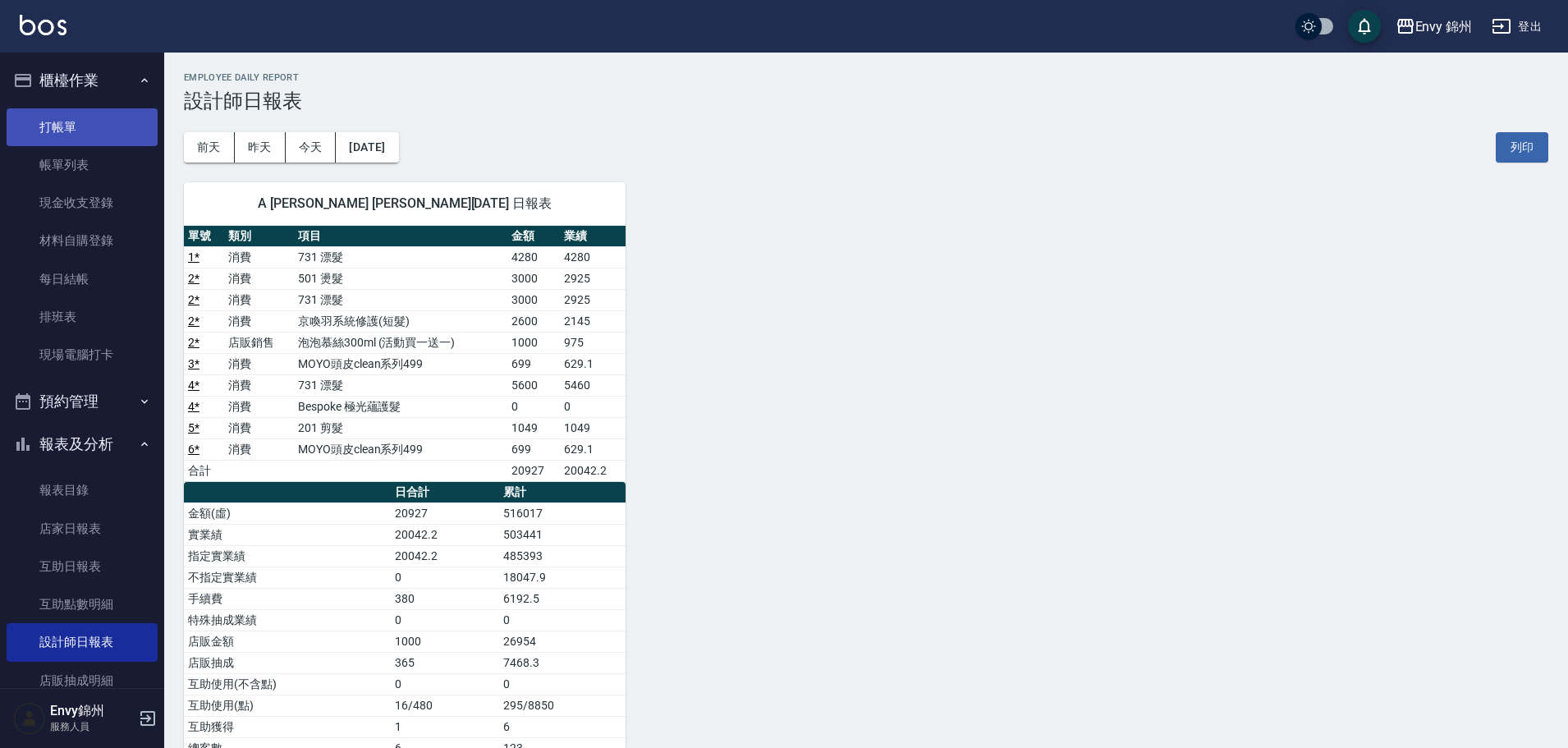
click at [72, 126] on link "打帳單" at bounding box center [81, 127] width 151 height 38
